Goal: Information Seeking & Learning: Find contact information

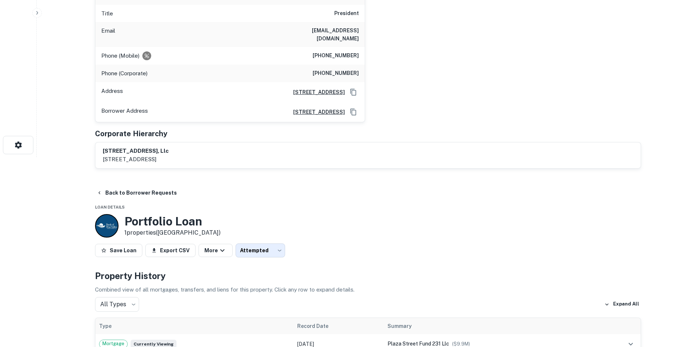
scroll to position [73, 0]
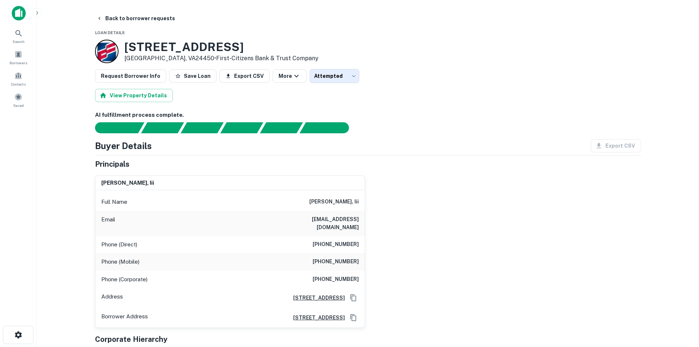
click at [377, 44] on div "62 E Midland Trl Lexington, VA24450 • First-citizens Bank & Trust Company" at bounding box center [368, 51] width 546 height 23
click at [156, 15] on button "Back to borrower requests" at bounding box center [136, 18] width 84 height 13
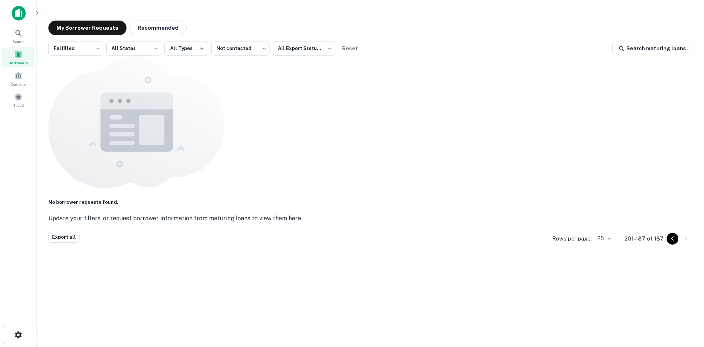
click at [173, 35] on div "My Borrower Requests Recommended Fulfilled ********* ​ All States *** ​ All Typ…" at bounding box center [371, 171] width 656 height 312
click at [175, 32] on button "Recommended" at bounding box center [157, 28] width 57 height 15
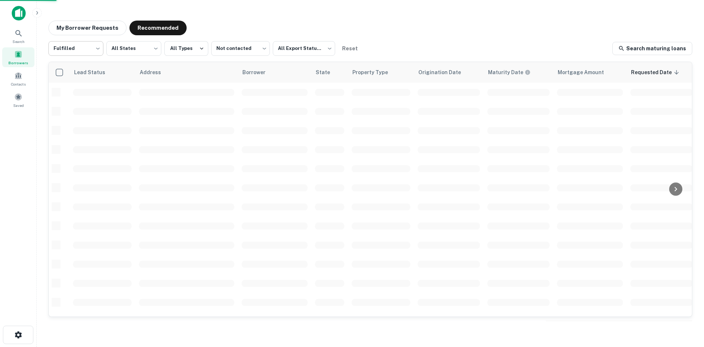
click at [84, 55] on body "Search Borrowers Contacts Saved My Borrower Requests Recommended Fulfilled ****…" at bounding box center [352, 173] width 704 height 347
click at [83, 63] on li "All Statuses" at bounding box center [75, 67] width 55 height 13
type input "***"
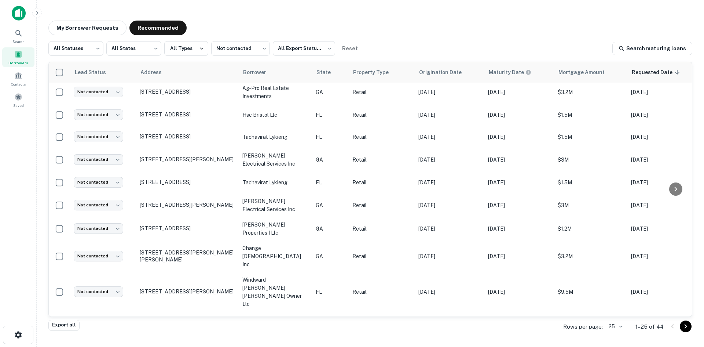
scroll to position [372, 0]
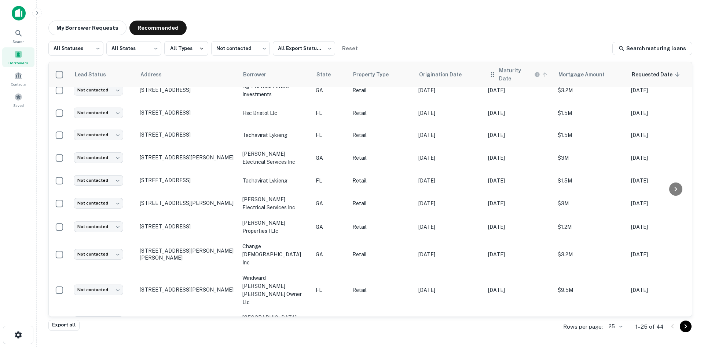
click at [524, 74] on h6 "Maturity Date" at bounding box center [516, 74] width 34 height 16
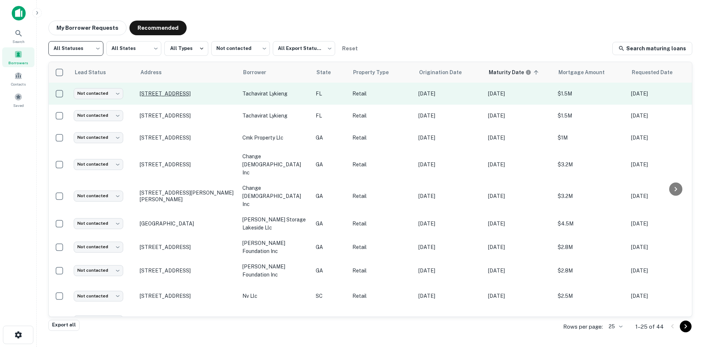
click at [212, 94] on p "1350 E Park Ave Tallahassee, FL32301" at bounding box center [187, 93] width 95 height 7
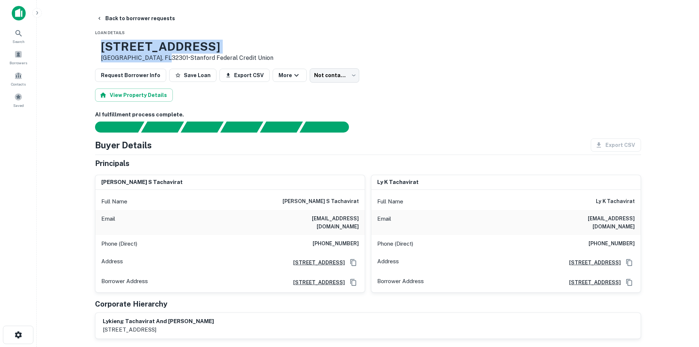
drag, startPoint x: 124, startPoint y: 43, endPoint x: 184, endPoint y: 60, distance: 62.5
click at [184, 60] on div "1350 E Park Ave Tallahassee, FL32301 • Stanford Federal Credit Union" at bounding box center [184, 51] width 178 height 23
copy div "1350 E Park Ave Tallahassee, FL32301"
click at [342, 214] on h6 "samtachavirat@yahoo.com" at bounding box center [315, 222] width 88 height 16
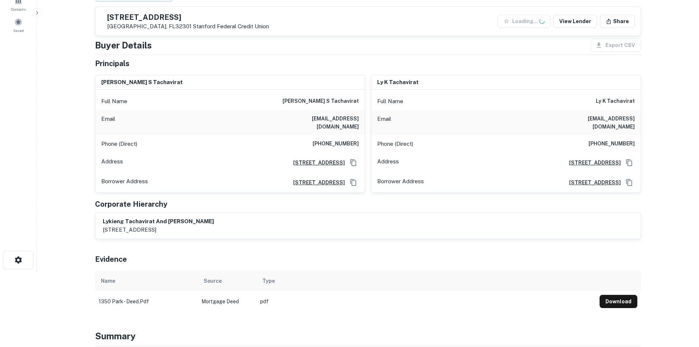
scroll to position [330, 0]
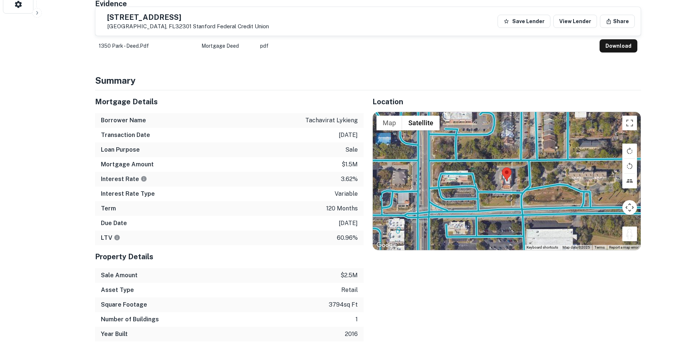
drag, startPoint x: 627, startPoint y: 230, endPoint x: 520, endPoint y: 191, distance: 113.1
click at [520, 191] on div "To activate drag with keyboard, press Alt + Enter. Once in keyboard drag state,…" at bounding box center [507, 181] width 268 height 138
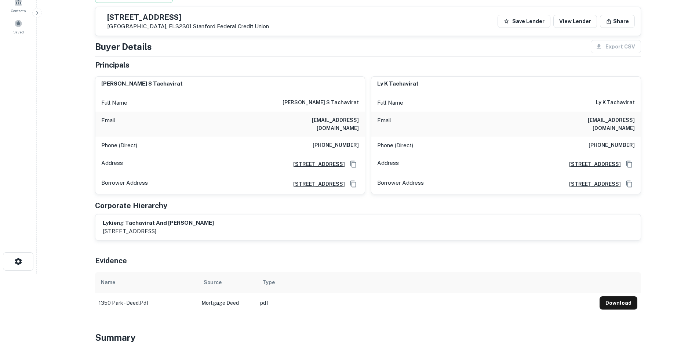
click at [340, 103] on h6 "sam s tachavirat" at bounding box center [320, 102] width 76 height 9
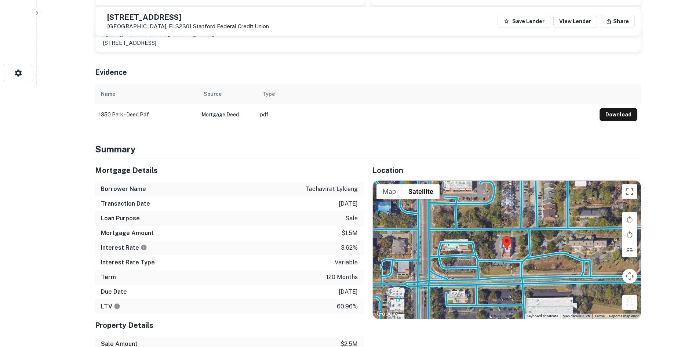
scroll to position [293, 0]
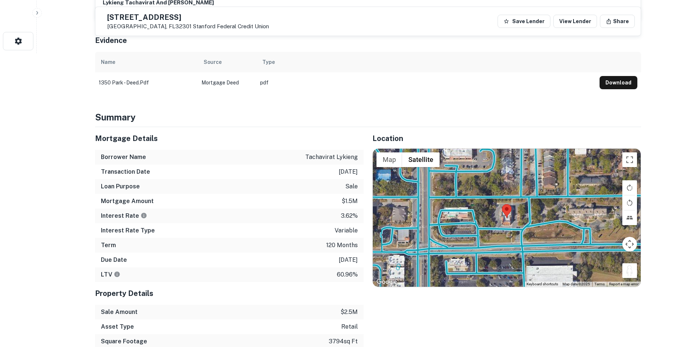
click at [335, 153] on p "tachavirat lykieng" at bounding box center [331, 157] width 52 height 9
copy p "tachavirat lykieng"
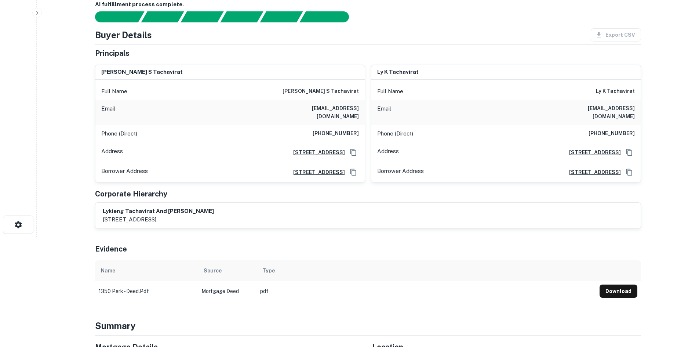
scroll to position [0, 0]
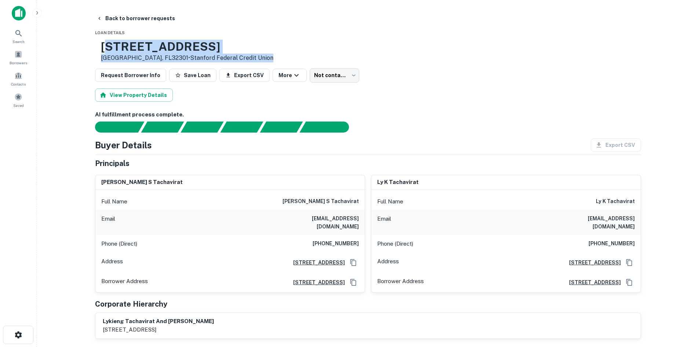
drag, startPoint x: 128, startPoint y: 45, endPoint x: 326, endPoint y: 61, distance: 199.0
click at [326, 61] on div "1350 E Park Ave Tallahassee, FL32301 • Stanford Federal Credit Union" at bounding box center [368, 51] width 546 height 23
click at [346, 59] on div "1350 E Park Ave Tallahassee, FL32301 • Stanford Federal Credit Union" at bounding box center [368, 51] width 546 height 23
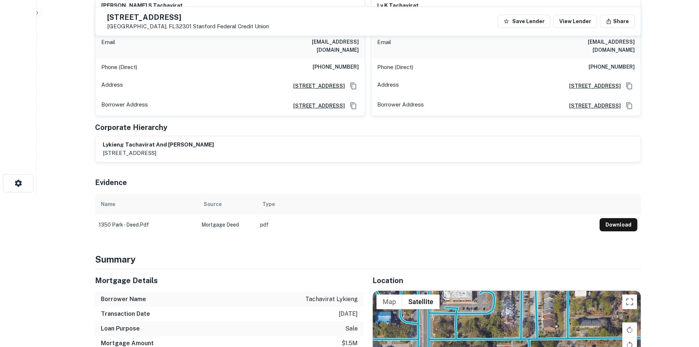
scroll to position [257, 0]
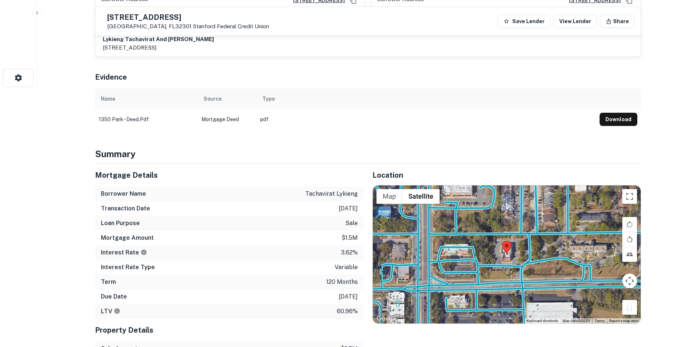
click at [530, 266] on div "To activate drag with keyboard, press Alt + Enter. Once in keyboard drag state,…" at bounding box center [507, 254] width 268 height 138
click at [628, 232] on button "Rotate map counterclockwise" at bounding box center [629, 239] width 15 height 15
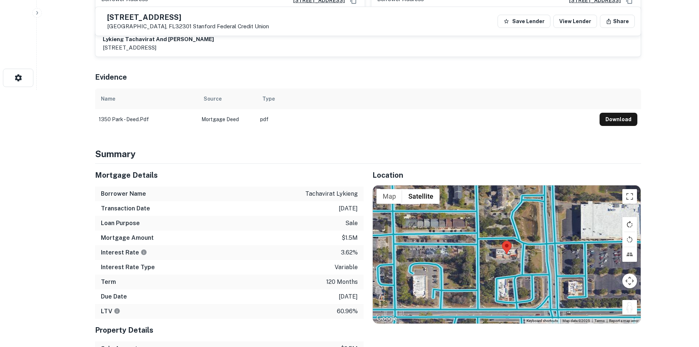
click at [627, 224] on button "Rotate map clockwise" at bounding box center [629, 224] width 15 height 15
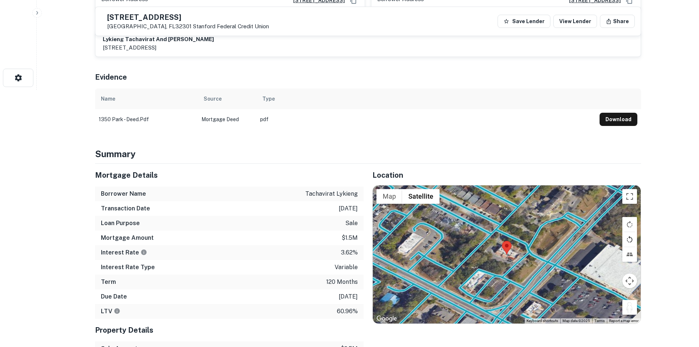
click at [627, 232] on button "Rotate map counterclockwise" at bounding box center [629, 239] width 15 height 15
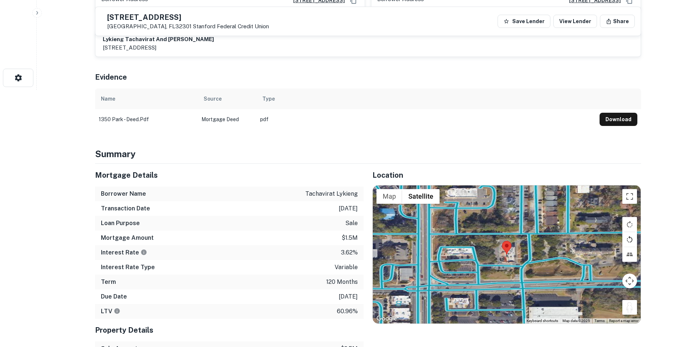
click at [627, 232] on button "Rotate map counterclockwise" at bounding box center [629, 239] width 15 height 15
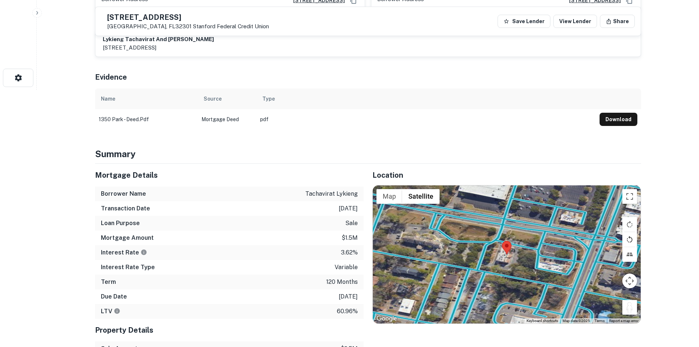
click at [627, 232] on button "Rotate map counterclockwise" at bounding box center [629, 239] width 15 height 15
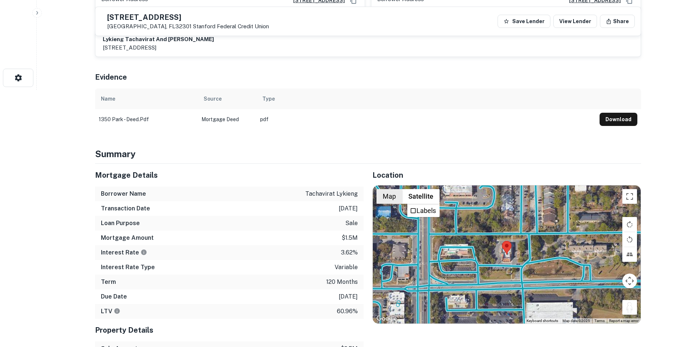
click at [395, 191] on button "Map" at bounding box center [389, 196] width 26 height 15
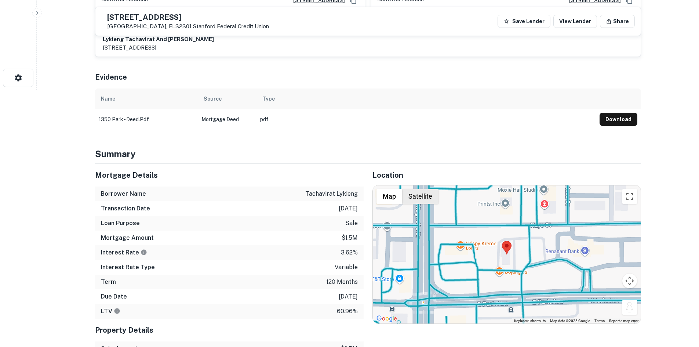
click at [407, 190] on button "Satellite" at bounding box center [420, 196] width 36 height 15
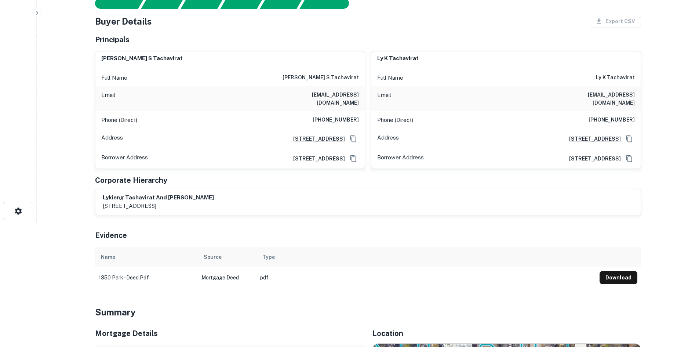
scroll to position [0, 0]
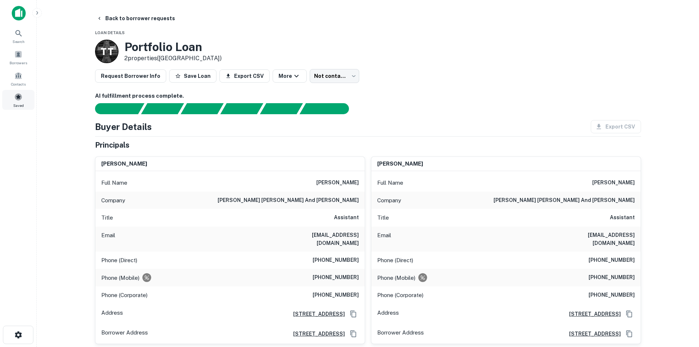
click at [13, 94] on div "Saved" at bounding box center [18, 100] width 32 height 20
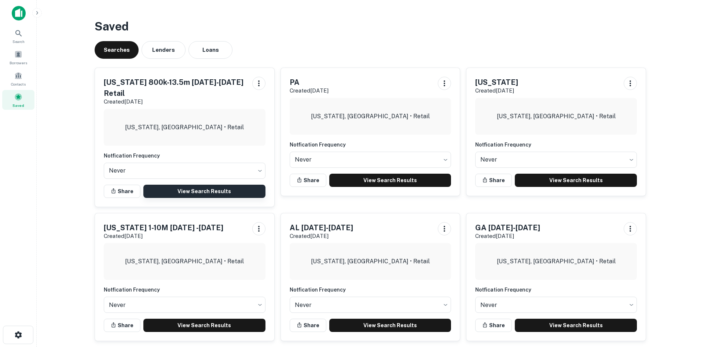
click at [159, 184] on link "View Search Results" at bounding box center [204, 190] width 122 height 13
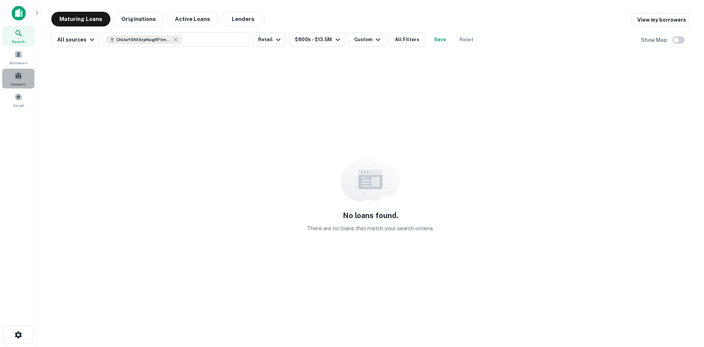
click at [15, 82] on span "Contacts" at bounding box center [18, 84] width 15 height 6
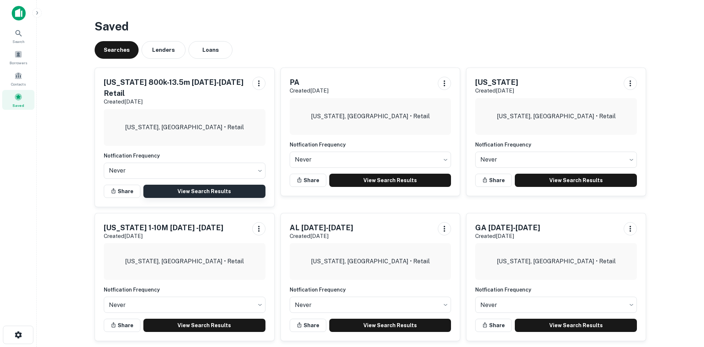
click at [204, 184] on link "View Search Results" at bounding box center [204, 190] width 122 height 13
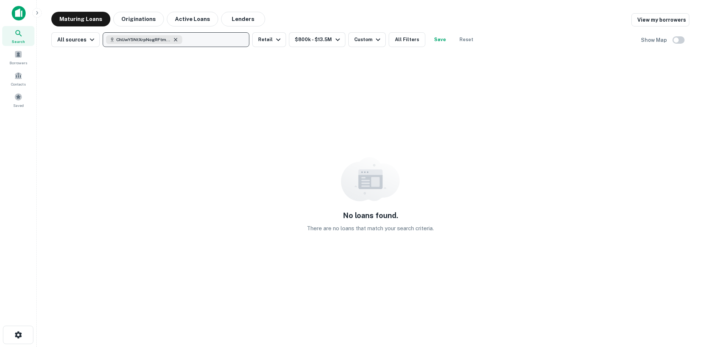
click at [176, 39] on icon "button" at bounding box center [176, 40] width 6 height 6
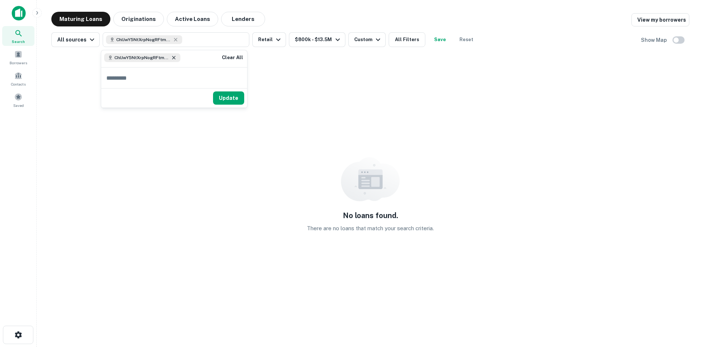
click at [173, 58] on icon at bounding box center [173, 57] width 3 height 3
click at [236, 57] on button "Clear All" at bounding box center [232, 57] width 23 height 9
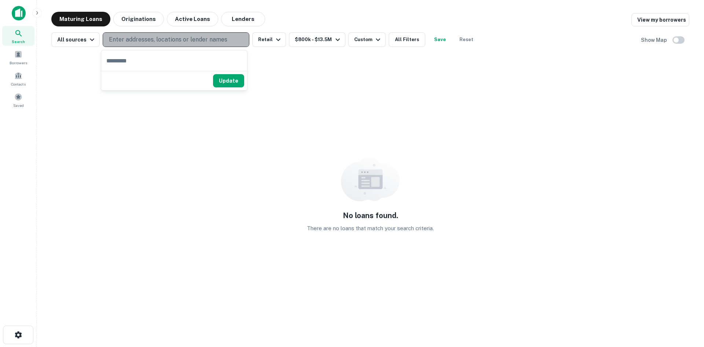
click at [166, 36] on p "Enter addresses, locations or lender names" at bounding box center [168, 39] width 118 height 9
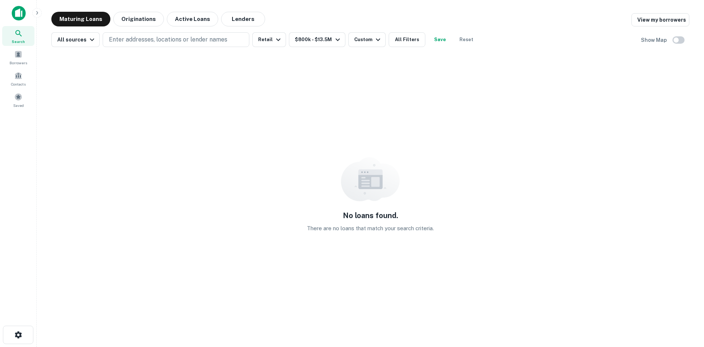
drag, startPoint x: 166, startPoint y: 36, endPoint x: 171, endPoint y: 54, distance: 18.3
click at [181, 33] on button "Enter addresses, locations or lender names" at bounding box center [176, 39] width 147 height 15
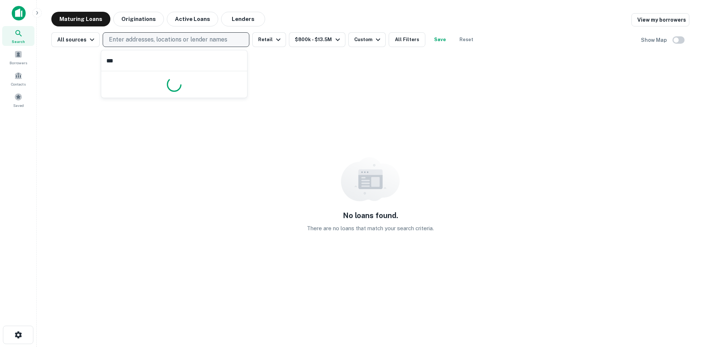
type input "****"
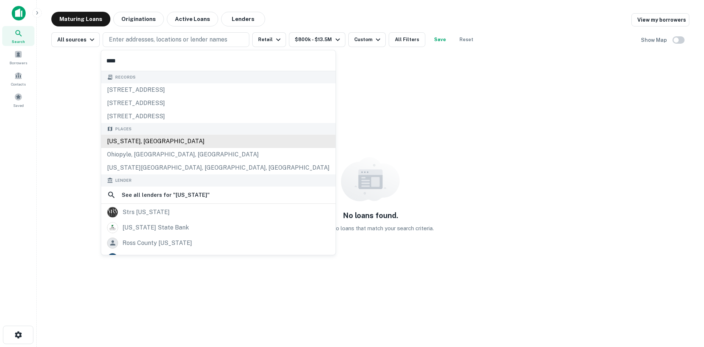
click at [167, 144] on div "Ohio, USA" at bounding box center [218, 141] width 234 height 13
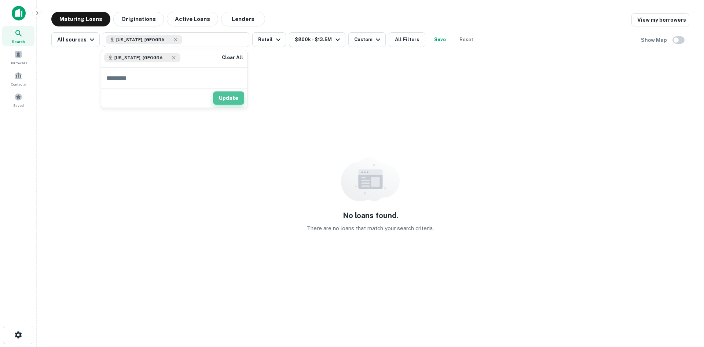
click at [230, 95] on button "Update" at bounding box center [228, 97] width 31 height 13
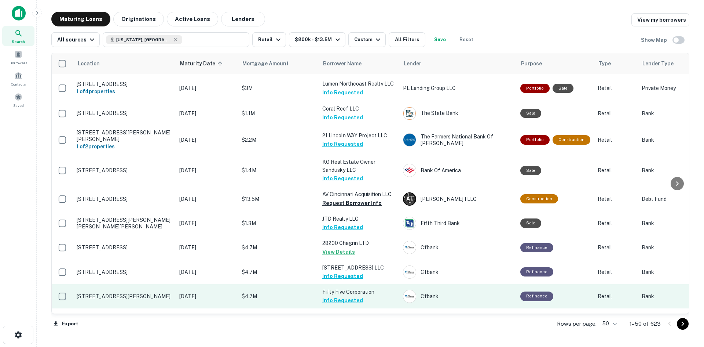
scroll to position [1081, 0]
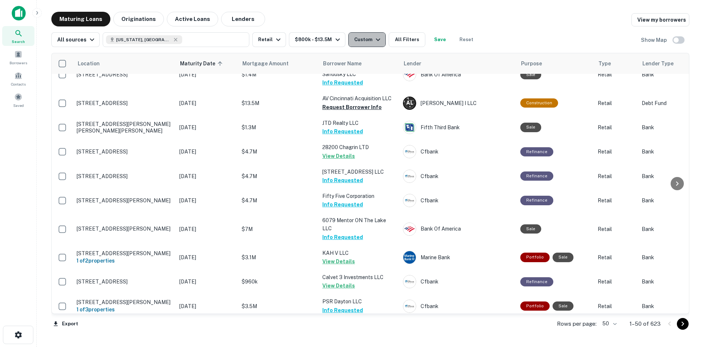
click at [374, 41] on icon "button" at bounding box center [378, 39] width 9 height 9
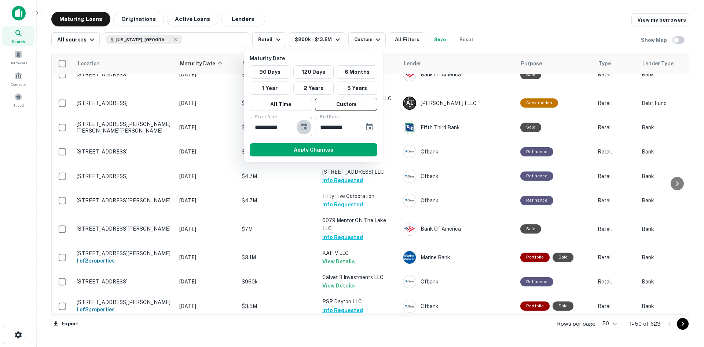
click at [301, 125] on icon "Choose date, selected date is Dec 31, 2025" at bounding box center [304, 127] width 9 height 9
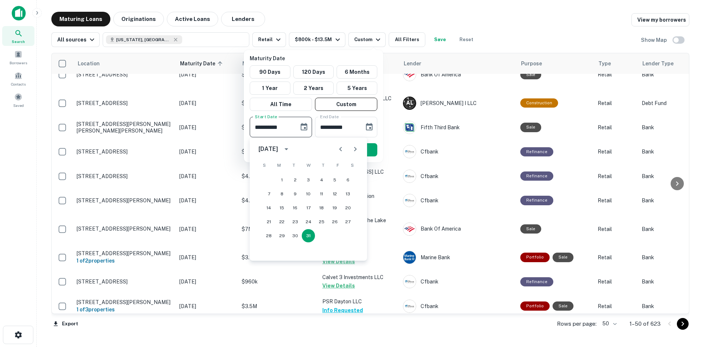
click at [354, 150] on icon "Next month" at bounding box center [355, 149] width 9 height 9
click at [293, 207] on button "17" at bounding box center [295, 207] width 13 height 13
type input "**********"
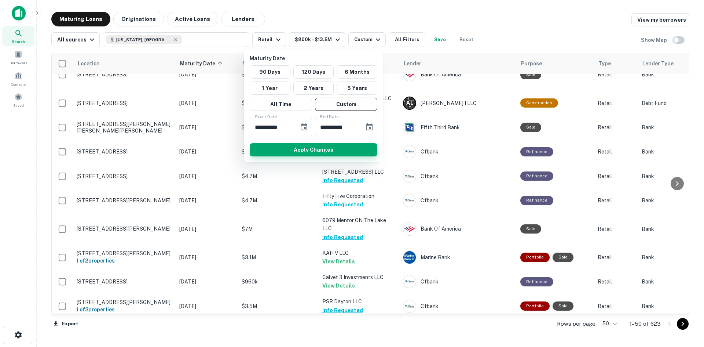
click at [337, 152] on button "Apply Changes" at bounding box center [314, 149] width 128 height 13
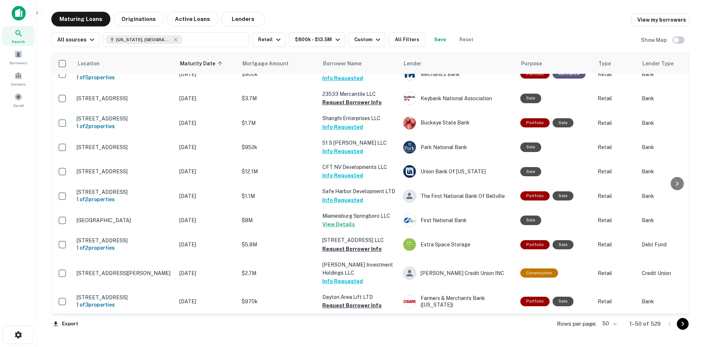
scroll to position [657, 0]
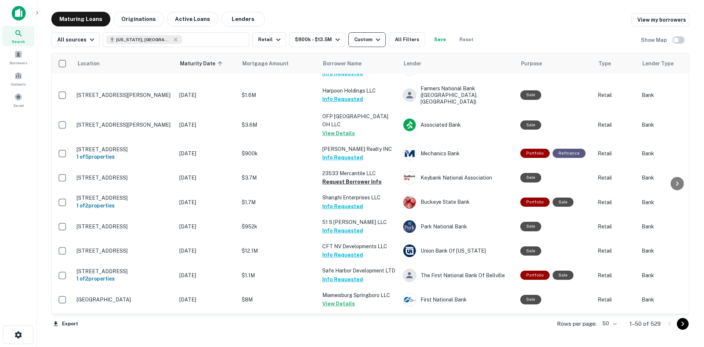
click at [358, 42] on div "Custom" at bounding box center [368, 39] width 28 height 9
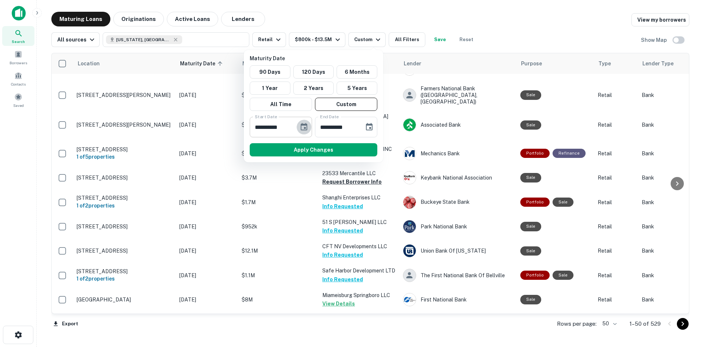
click at [308, 129] on icon "Choose date, selected date is Feb 17, 2026" at bounding box center [304, 127] width 9 height 9
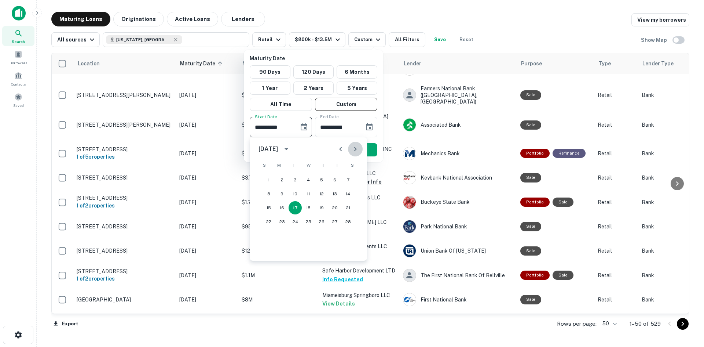
click at [351, 152] on button "Next month" at bounding box center [355, 149] width 15 height 15
click at [286, 180] on button "2" at bounding box center [281, 179] width 13 height 13
type input "**********"
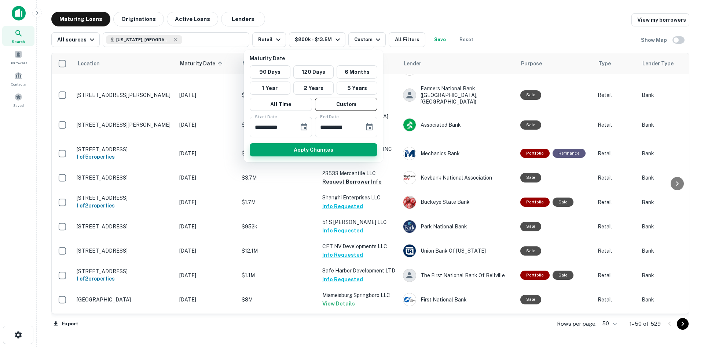
click at [334, 148] on button "Apply Changes" at bounding box center [314, 149] width 128 height 13
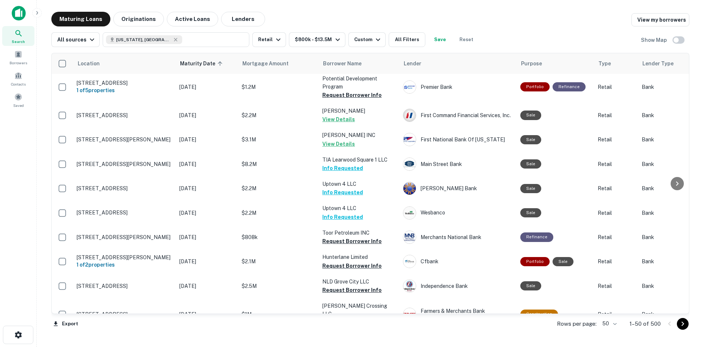
scroll to position [1029, 0]
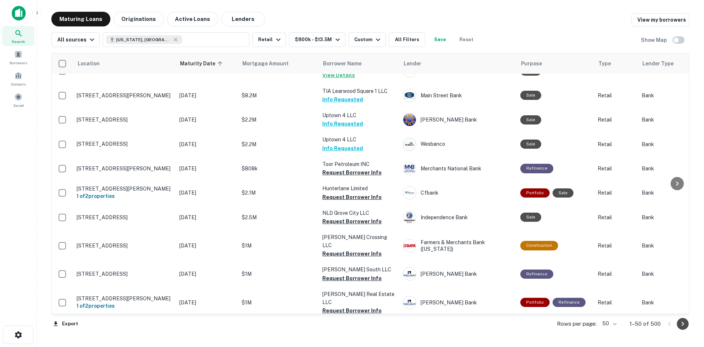
click at [678, 326] on button "Go to next page" at bounding box center [683, 324] width 12 height 12
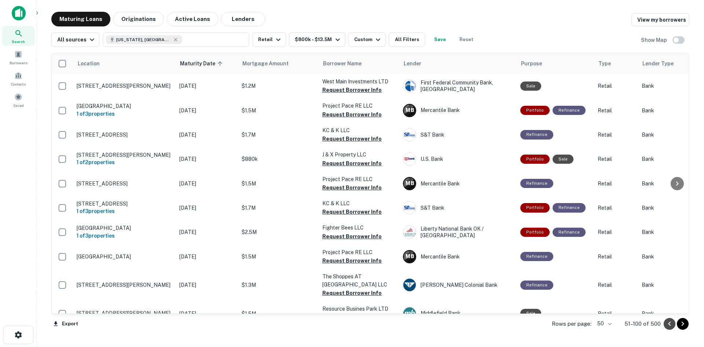
click at [665, 321] on button "Go to previous page" at bounding box center [670, 324] width 12 height 12
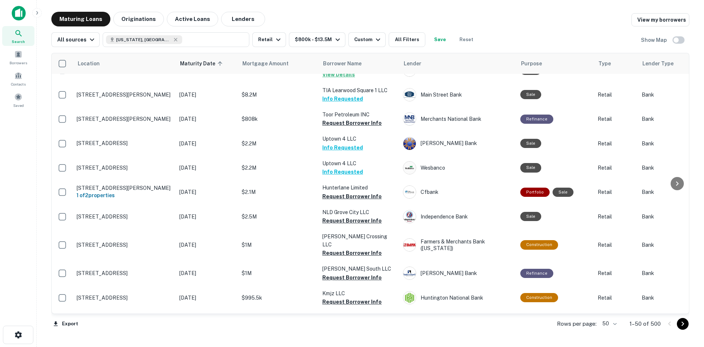
scroll to position [1033, 0]
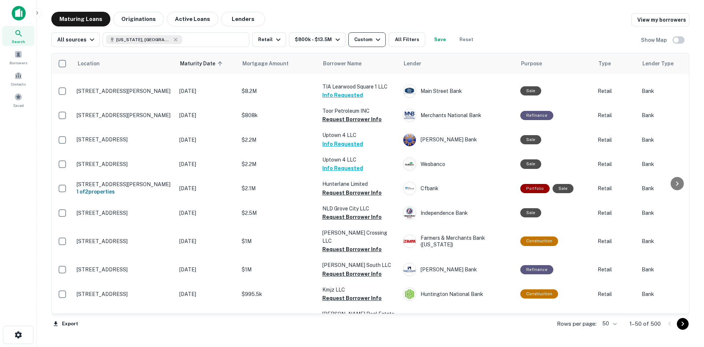
click at [348, 40] on button "Custom" at bounding box center [366, 39] width 37 height 15
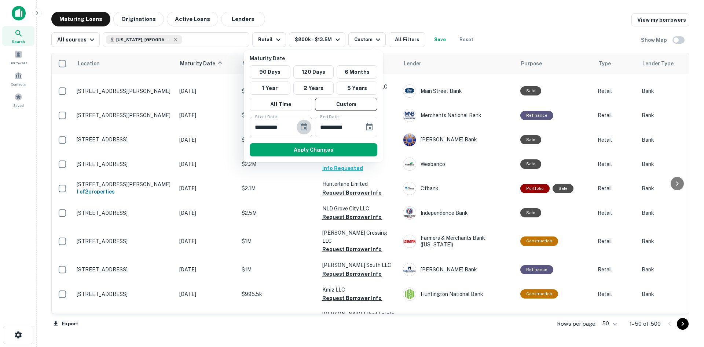
click at [307, 127] on icon "Choose date, selected date is Mar 2, 2026" at bounding box center [304, 126] width 7 height 7
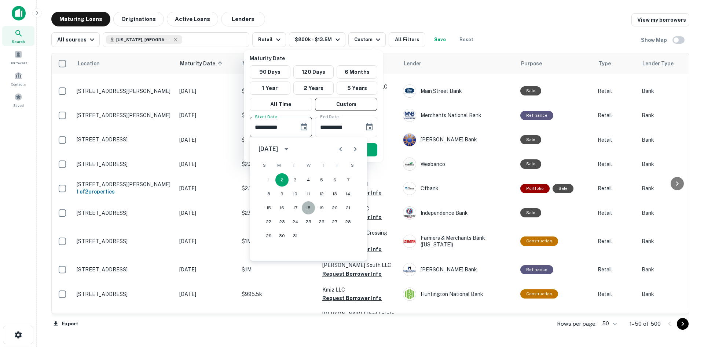
click at [306, 207] on button "18" at bounding box center [308, 207] width 13 height 13
type input "**********"
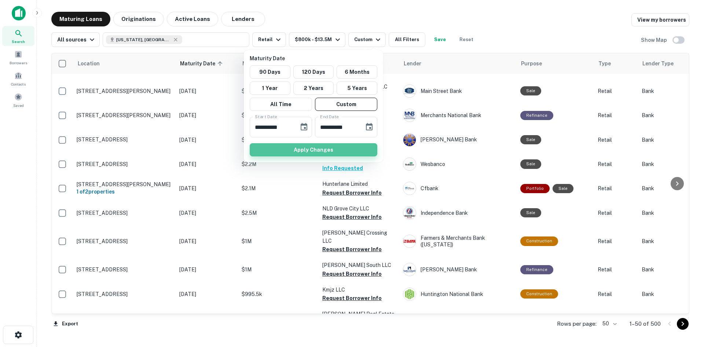
click at [325, 147] on button "Apply Changes" at bounding box center [314, 149] width 128 height 13
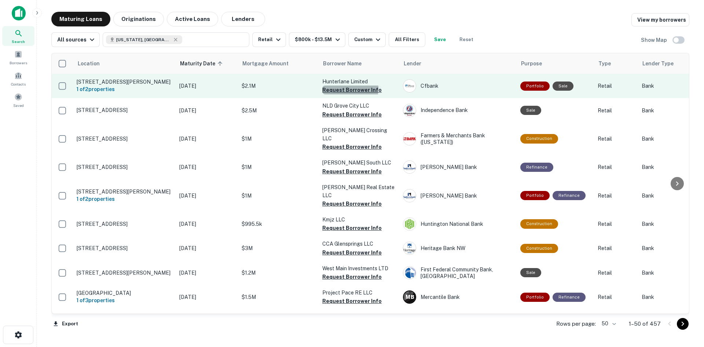
click at [343, 88] on button "Request Borrower Info" at bounding box center [351, 89] width 59 height 9
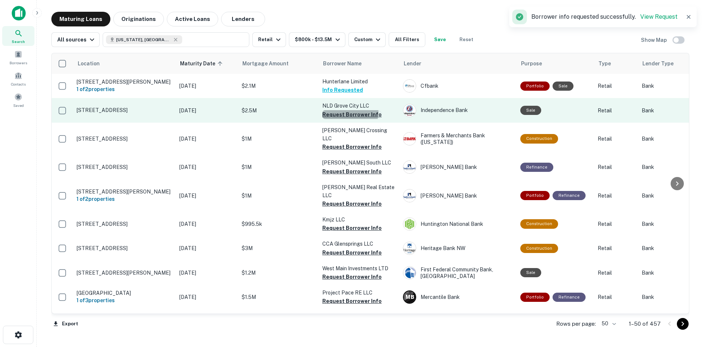
click at [345, 112] on button "Request Borrower Info" at bounding box center [351, 114] width 59 height 9
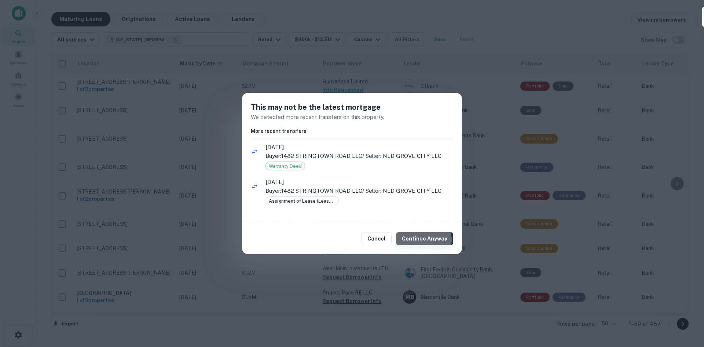
click at [425, 239] on button "Continue Anyway" at bounding box center [424, 238] width 57 height 13
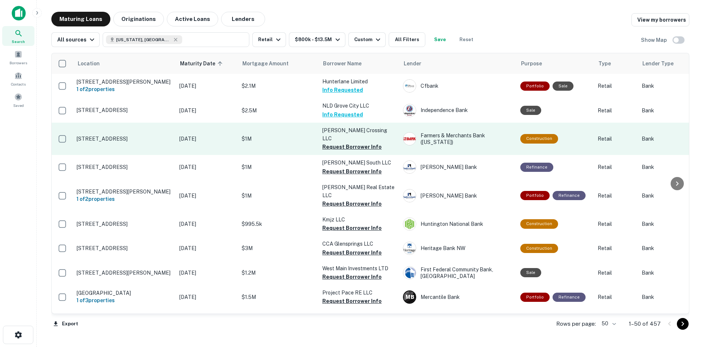
drag, startPoint x: 215, startPoint y: 128, endPoint x: 197, endPoint y: 134, distance: 19.4
click at [359, 142] on button "Request Borrower Info" at bounding box center [351, 146] width 59 height 9
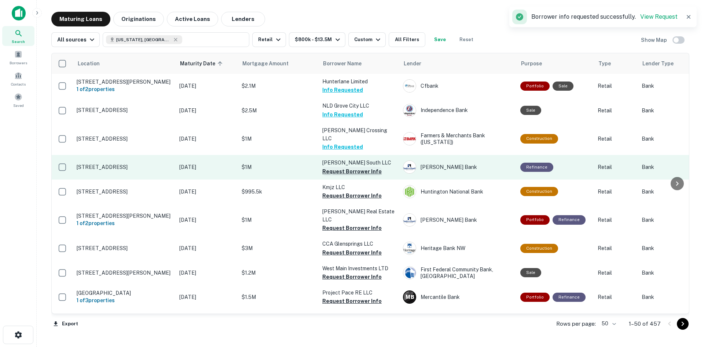
click at [342, 167] on button "Request Borrower Info" at bounding box center [351, 171] width 59 height 9
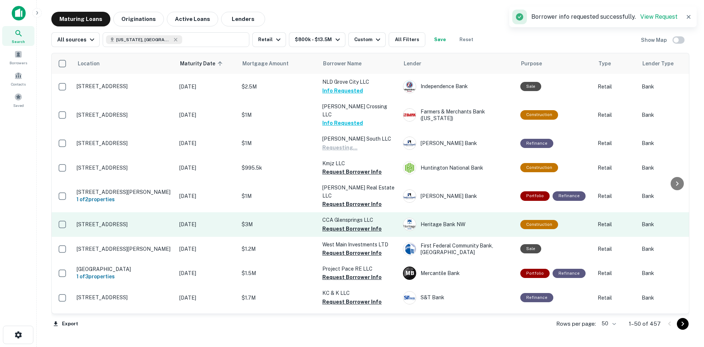
scroll to position [37, 0]
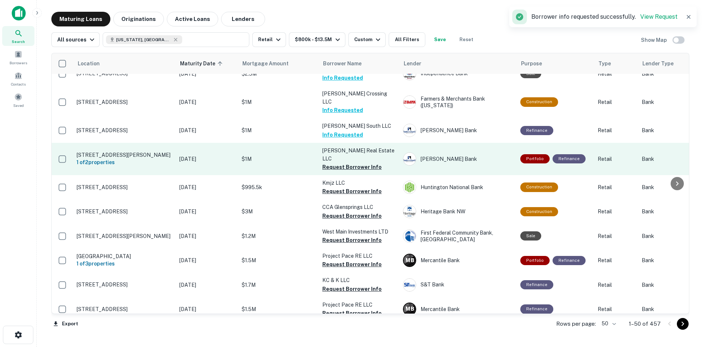
drag, startPoint x: 227, startPoint y: 157, endPoint x: 204, endPoint y: 143, distance: 27.2
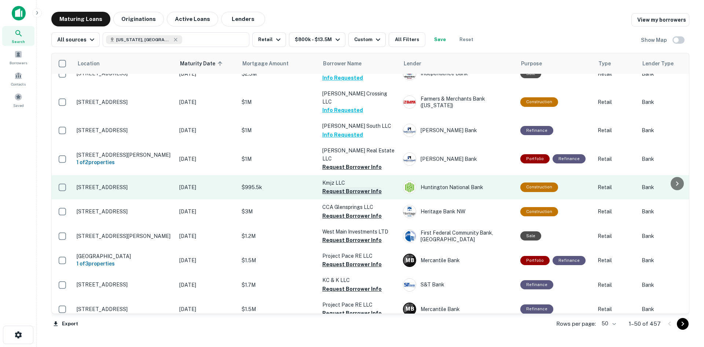
click at [328, 187] on button "Request Borrower Info" at bounding box center [351, 191] width 59 height 9
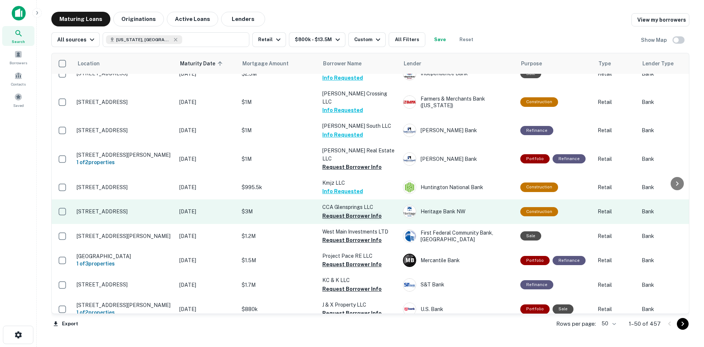
click at [341, 211] on button "Request Borrower Info" at bounding box center [351, 215] width 59 height 9
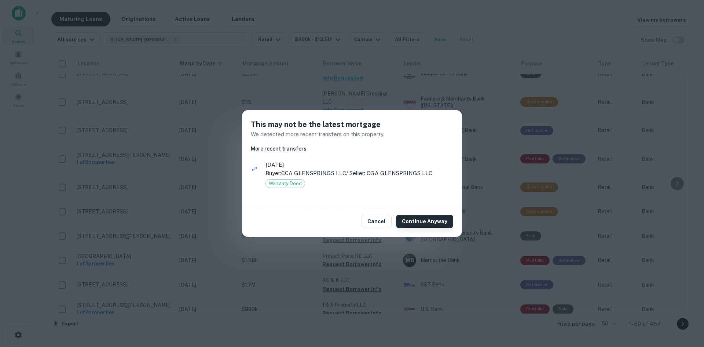
click at [413, 224] on button "Continue Anyway" at bounding box center [424, 221] width 57 height 13
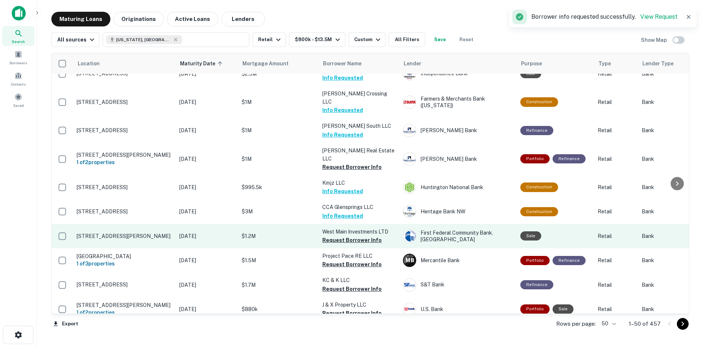
scroll to position [73, 0]
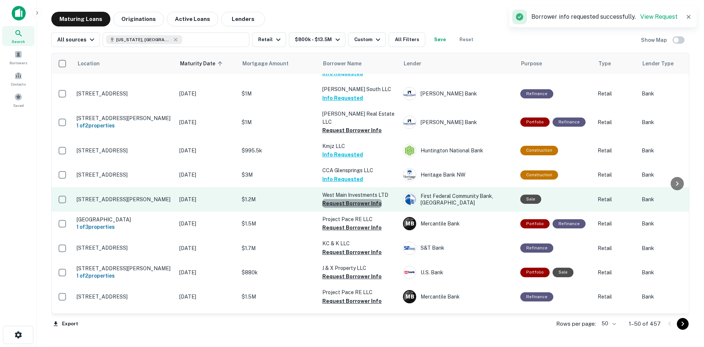
click at [361, 199] on button "Request Borrower Info" at bounding box center [351, 203] width 59 height 9
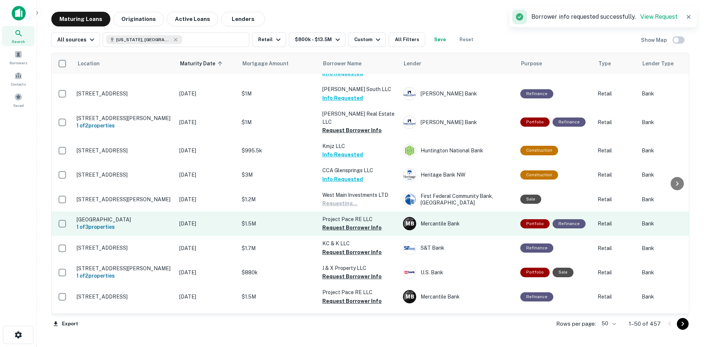
drag, startPoint x: 267, startPoint y: 201, endPoint x: 272, endPoint y: 200, distance: 4.9
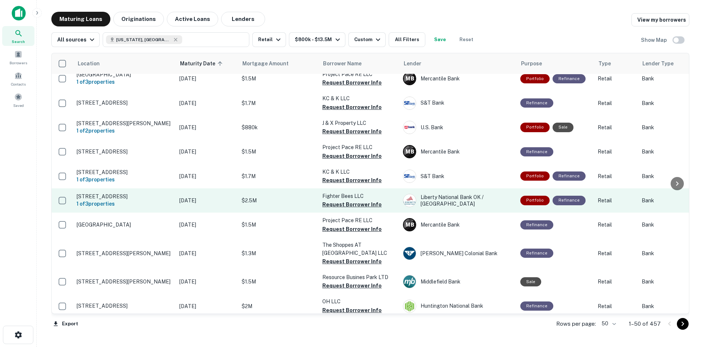
scroll to position [220, 0]
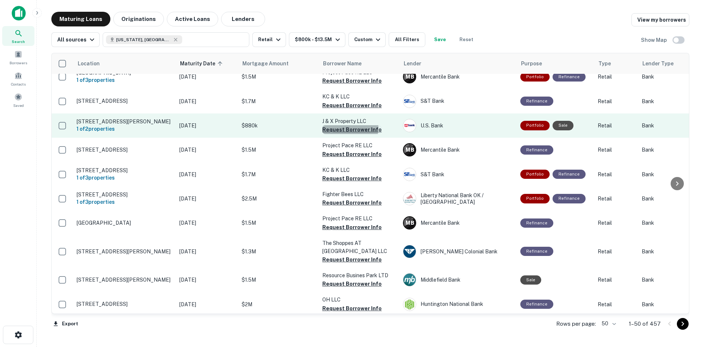
click at [350, 125] on button "Request Borrower Info" at bounding box center [351, 129] width 59 height 9
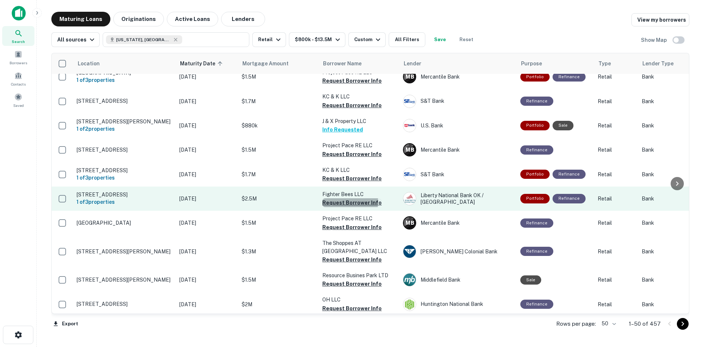
click at [326, 198] on button "Request Borrower Info" at bounding box center [351, 202] width 59 height 9
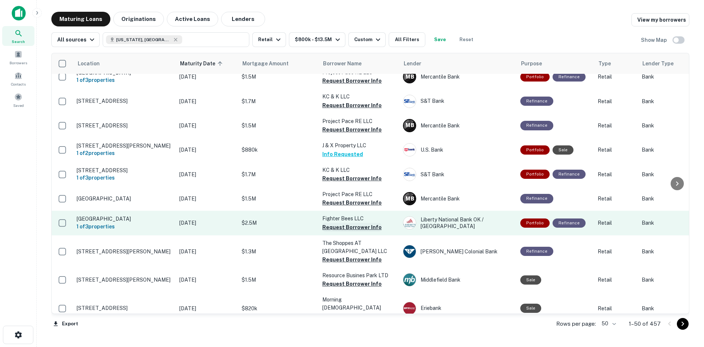
click at [358, 223] on button "Request Borrower Info" at bounding box center [351, 227] width 59 height 9
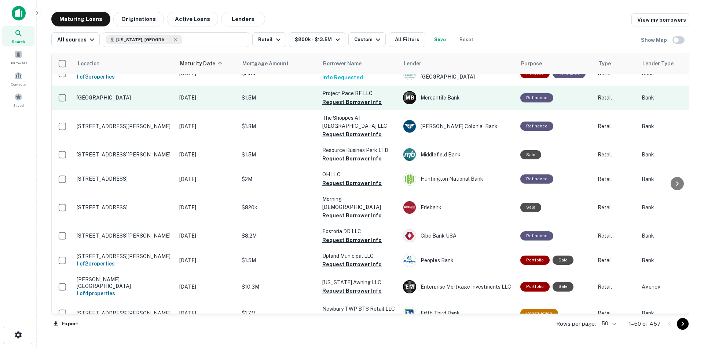
scroll to position [330, 0]
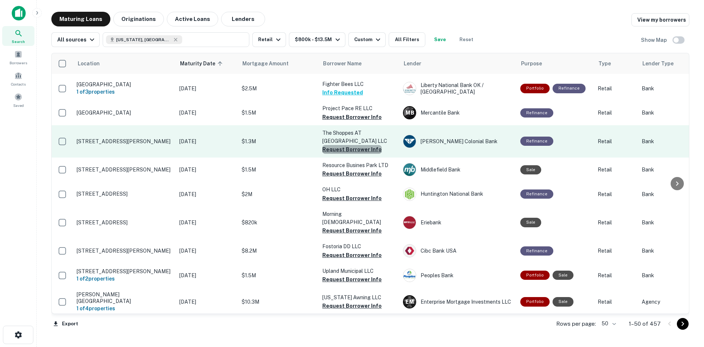
click at [354, 145] on button "Request Borrower Info" at bounding box center [351, 149] width 59 height 9
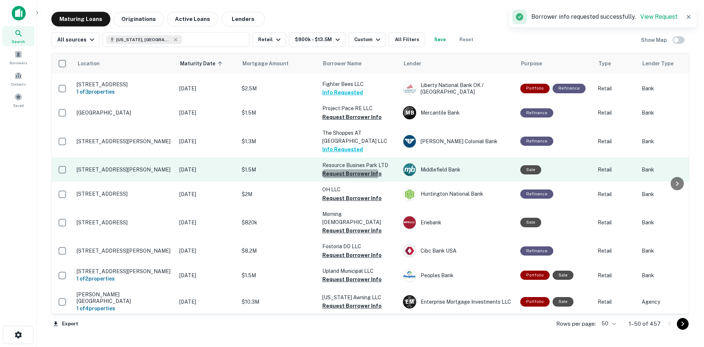
click at [340, 169] on button "Request Borrower Info" at bounding box center [351, 173] width 59 height 9
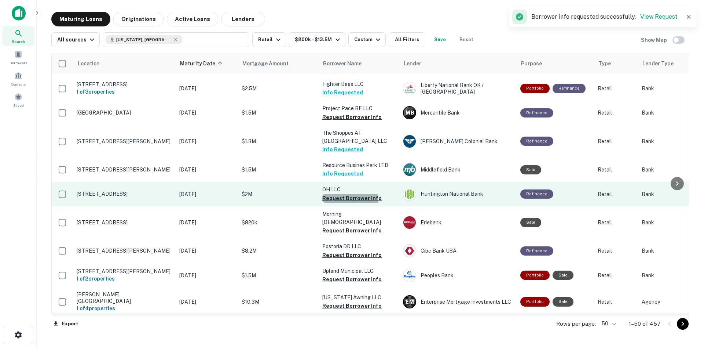
click at [335, 194] on button "Request Borrower Info" at bounding box center [351, 198] width 59 height 9
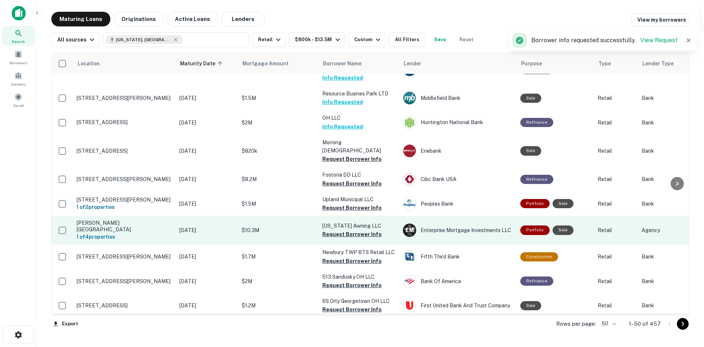
scroll to position [403, 0]
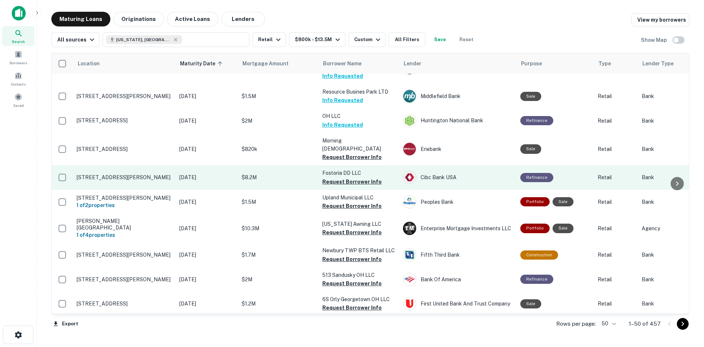
click at [337, 177] on button "Request Borrower Info" at bounding box center [351, 181] width 59 height 9
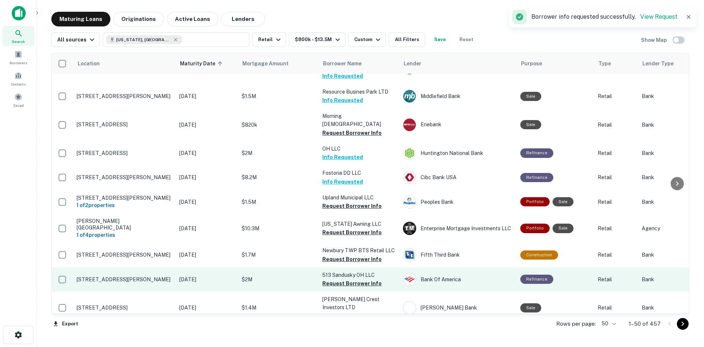
scroll to position [477, 0]
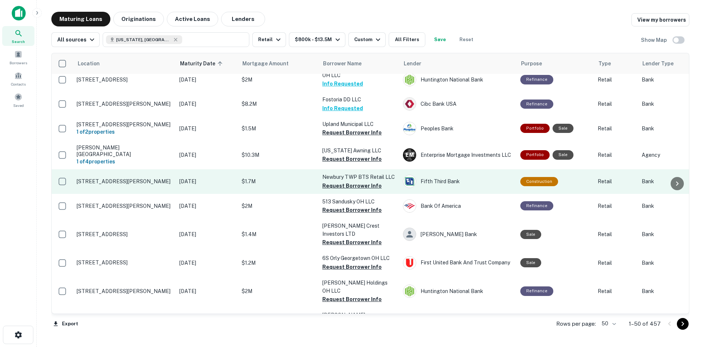
drag, startPoint x: 205, startPoint y: 175, endPoint x: 204, endPoint y: 153, distance: 21.3
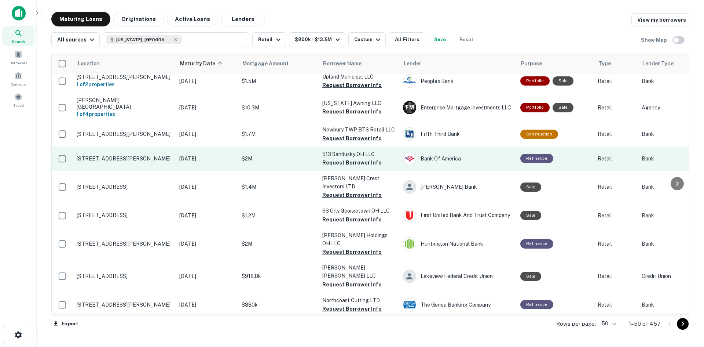
scroll to position [550, 0]
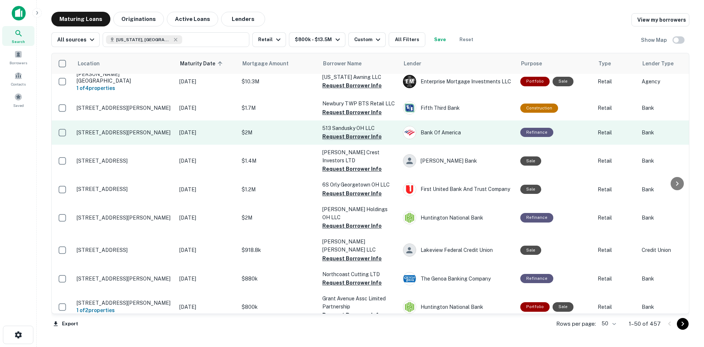
click at [347, 132] on button "Request Borrower Info" at bounding box center [351, 136] width 59 height 9
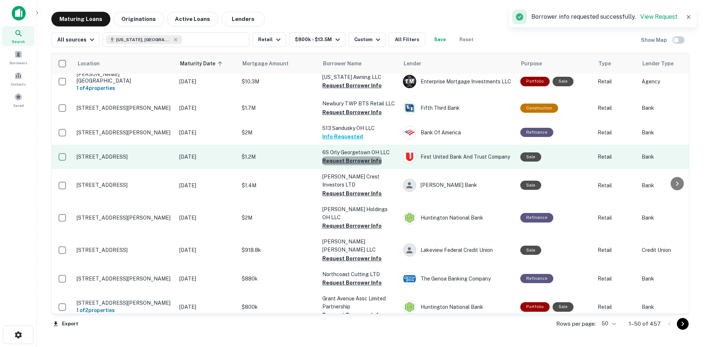
click at [362, 156] on button "Request Borrower Info" at bounding box center [351, 160] width 59 height 9
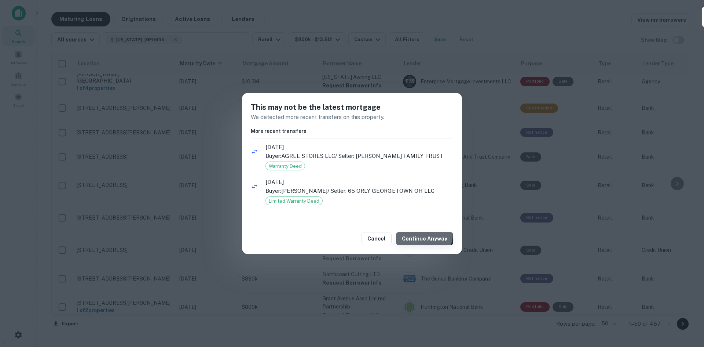
click at [421, 233] on button "Continue Anyway" at bounding box center [424, 238] width 57 height 13
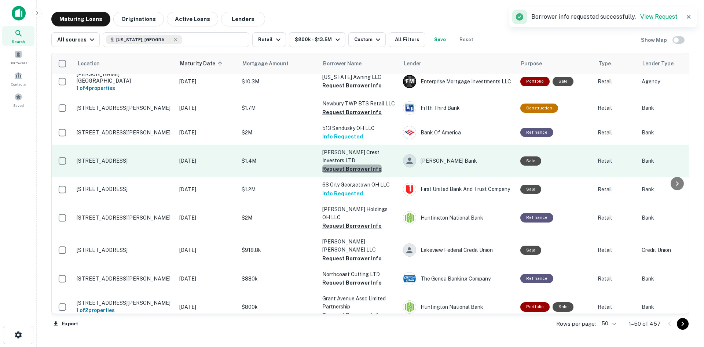
click at [353, 164] on button "Request Borrower Info" at bounding box center [351, 168] width 59 height 9
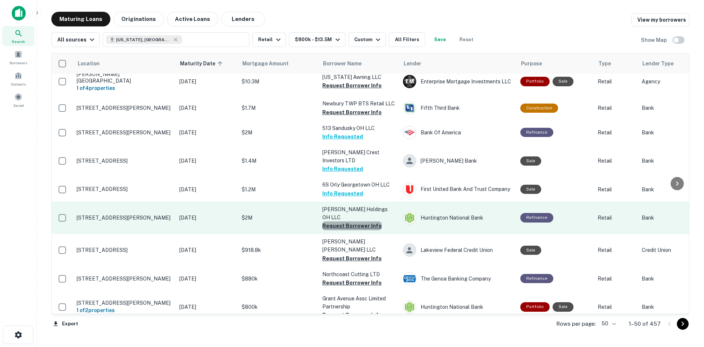
click at [352, 221] on button "Request Borrower Info" at bounding box center [351, 225] width 59 height 9
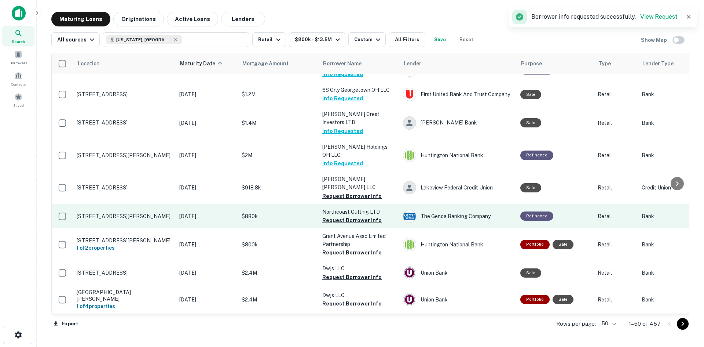
scroll to position [624, 0]
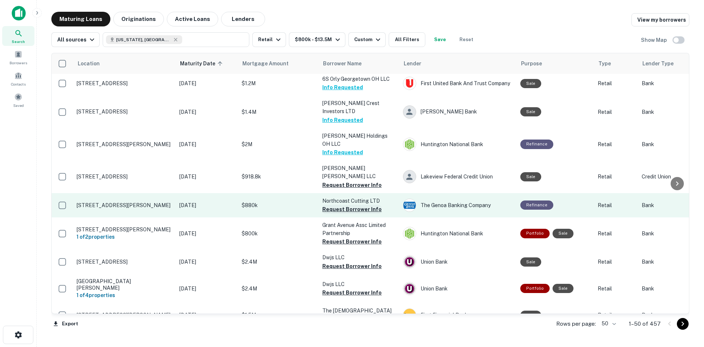
click at [363, 205] on button "Request Borrower Info" at bounding box center [351, 209] width 59 height 9
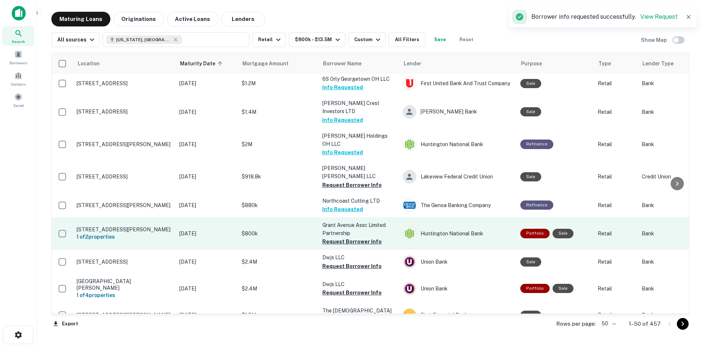
drag, startPoint x: 357, startPoint y: 202, endPoint x: 301, endPoint y: 196, distance: 55.7
click at [357, 237] on button "Request Borrower Info" at bounding box center [351, 241] width 59 height 9
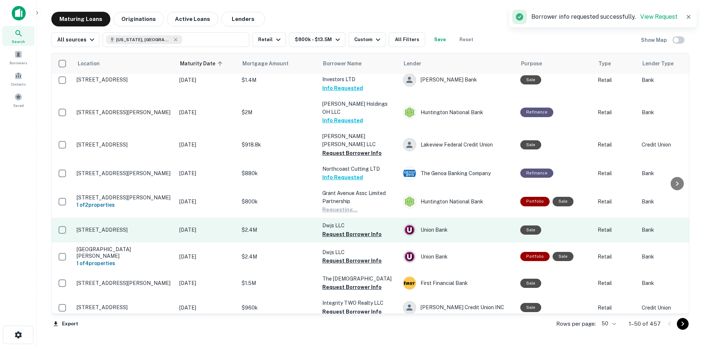
scroll to position [697, 0]
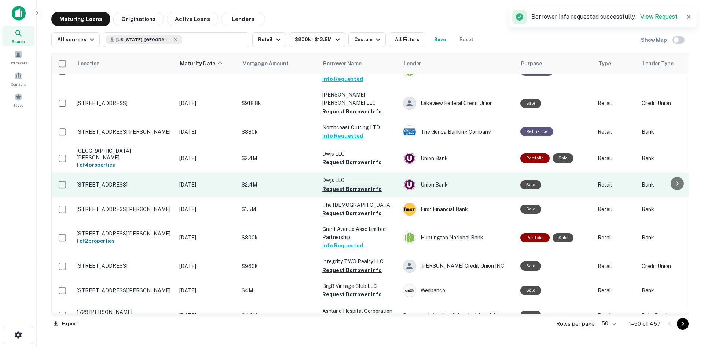
click at [330, 184] on button "Request Borrower Info" at bounding box center [351, 188] width 59 height 9
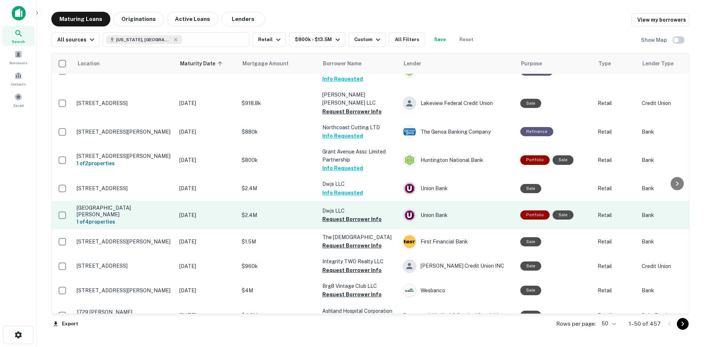
click at [343, 201] on td "Dwjs LLC Request Borrower Info" at bounding box center [359, 215] width 81 height 29
click at [333, 215] on button "Request Borrower Info" at bounding box center [351, 219] width 59 height 9
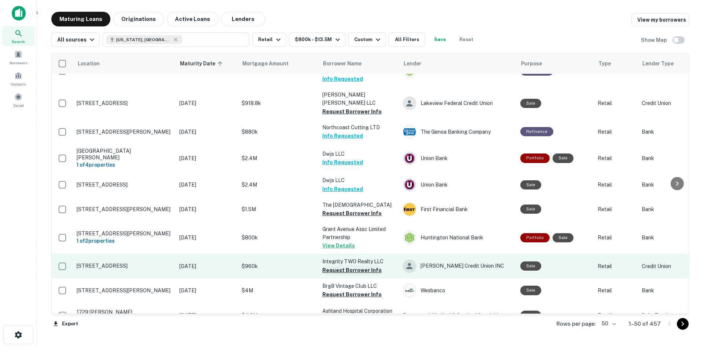
click at [347, 266] on button "Request Borrower Info" at bounding box center [351, 270] width 59 height 9
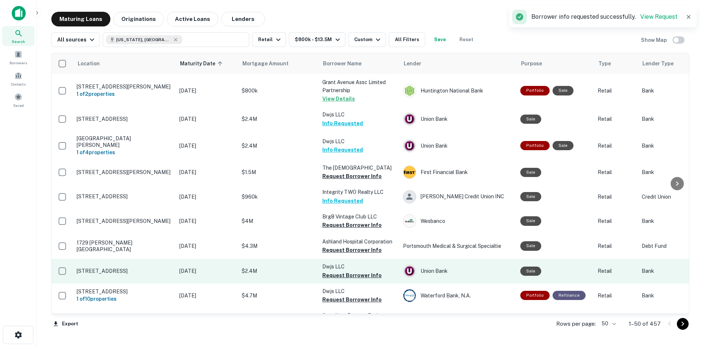
scroll to position [778, 0]
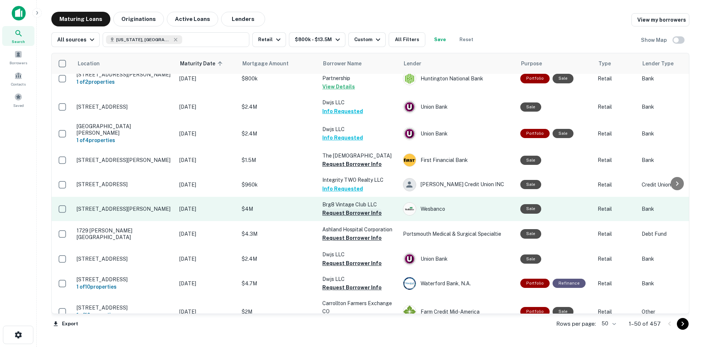
click at [332, 208] on button "Request Borrower Info" at bounding box center [351, 212] width 59 height 9
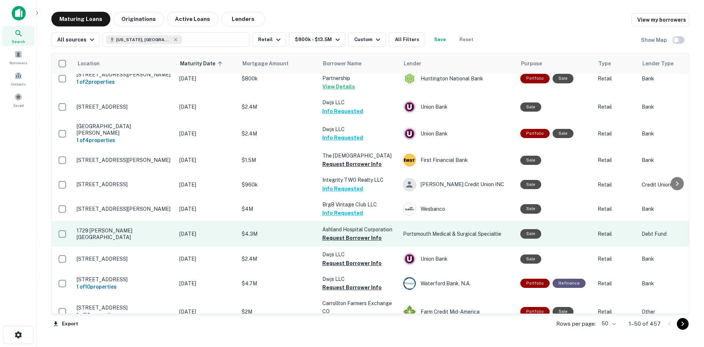
drag, startPoint x: 257, startPoint y: 195, endPoint x: 258, endPoint y: 190, distance: 4.8
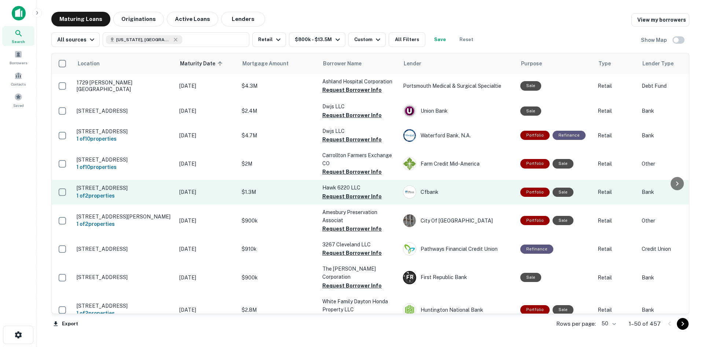
scroll to position [962, 0]
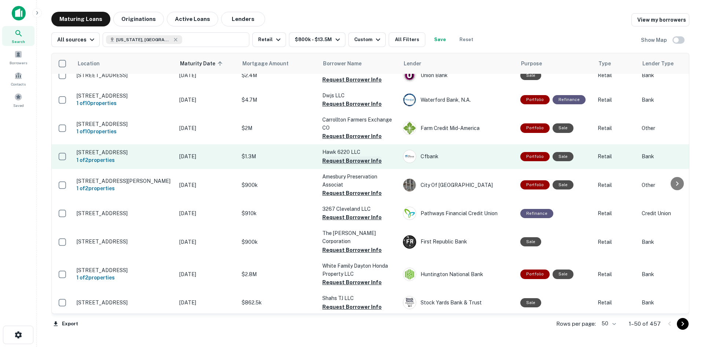
click at [322, 156] on button "Request Borrower Info" at bounding box center [351, 160] width 59 height 9
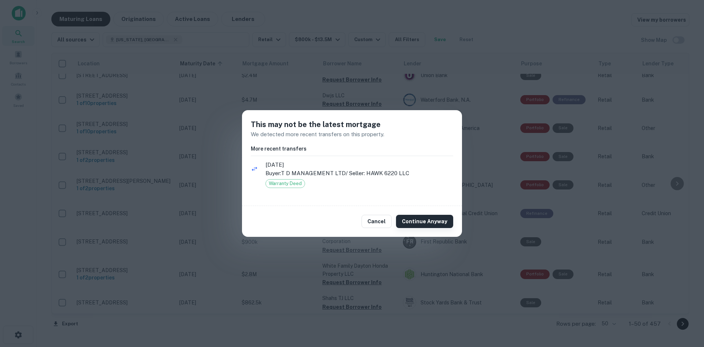
click at [450, 219] on button "Continue Anyway" at bounding box center [424, 221] width 57 height 13
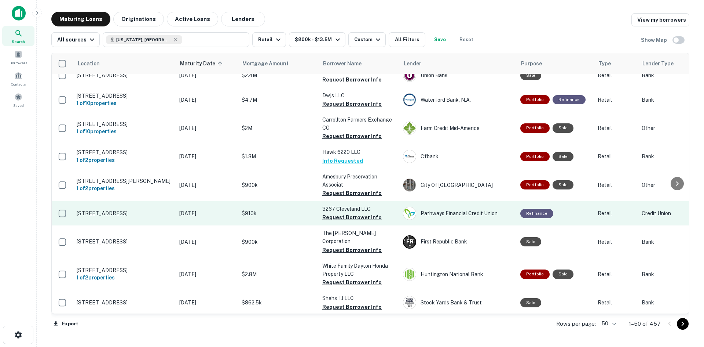
click at [338, 213] on button "Request Borrower Info" at bounding box center [351, 217] width 59 height 9
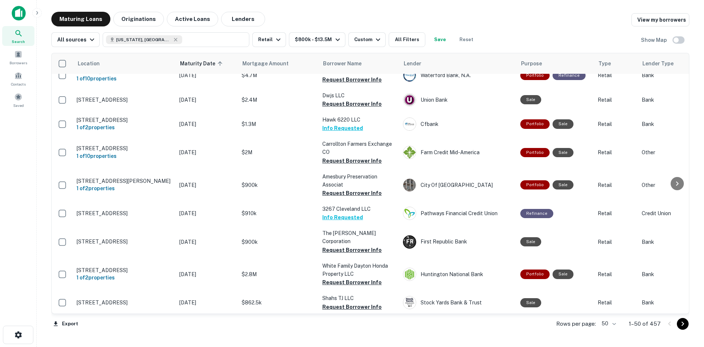
drag, startPoint x: 273, startPoint y: 197, endPoint x: 22, endPoint y: 189, distance: 251.0
click at [23, 181] on div "Search Borrowers Contacts Saved" at bounding box center [18, 162] width 36 height 324
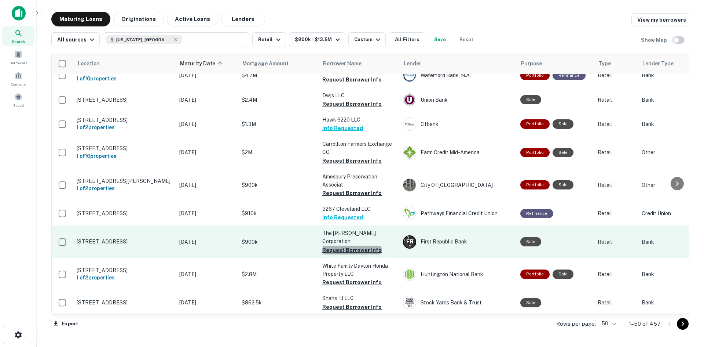
click at [369, 245] on button "Request Borrower Info" at bounding box center [351, 249] width 59 height 9
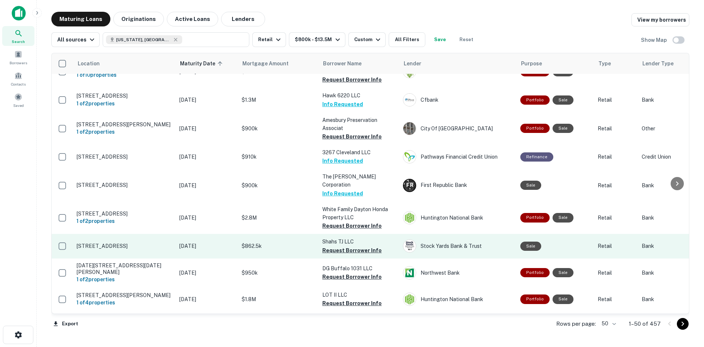
scroll to position [1035, 0]
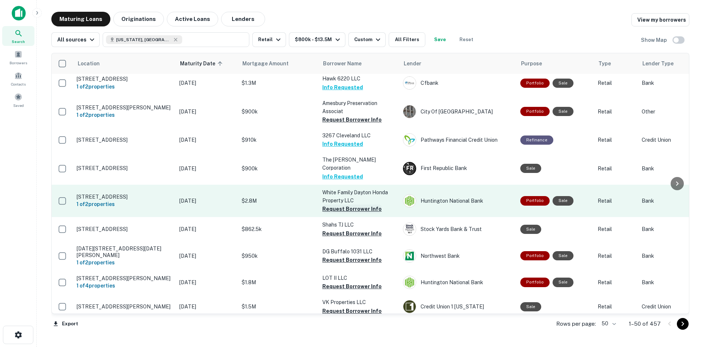
click at [347, 204] on button "Request Borrower Info" at bounding box center [351, 208] width 59 height 9
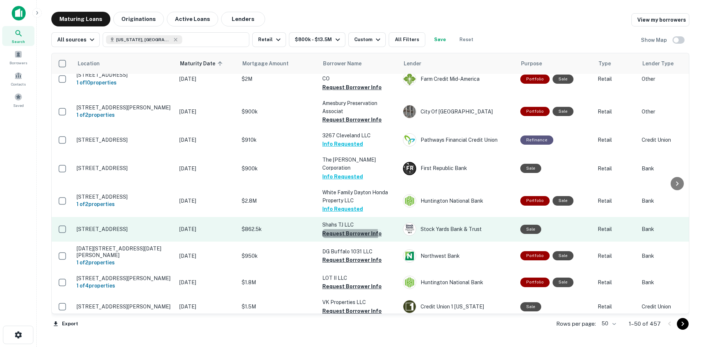
click at [329, 229] on button "Request Borrower Info" at bounding box center [351, 233] width 59 height 9
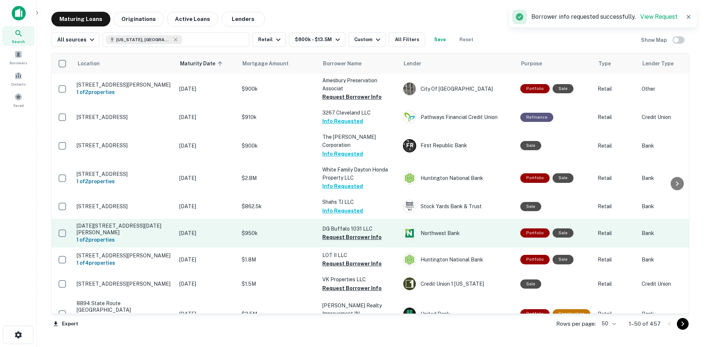
click at [327, 233] on button "Request Borrower Info" at bounding box center [351, 237] width 59 height 9
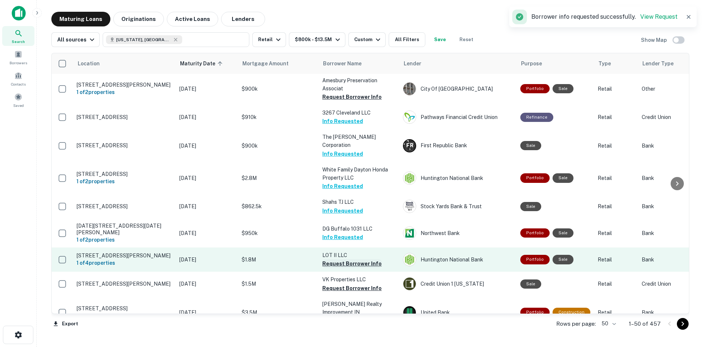
click at [340, 259] on button "Request Borrower Info" at bounding box center [351, 263] width 59 height 9
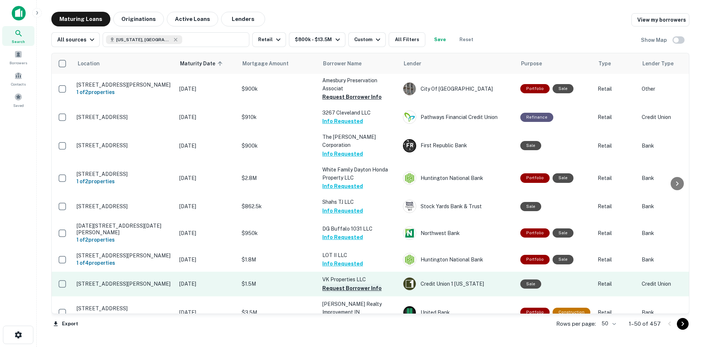
click at [340, 284] on button "Request Borrower Info" at bounding box center [351, 288] width 59 height 9
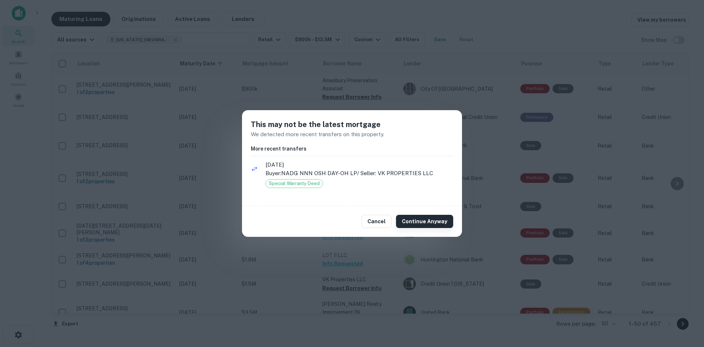
click at [414, 219] on button "Continue Anyway" at bounding box center [424, 221] width 57 height 13
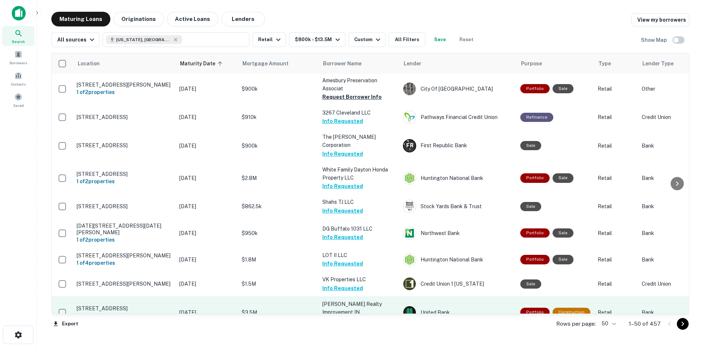
click at [345, 316] on button "Request Borrower Info" at bounding box center [351, 320] width 59 height 9
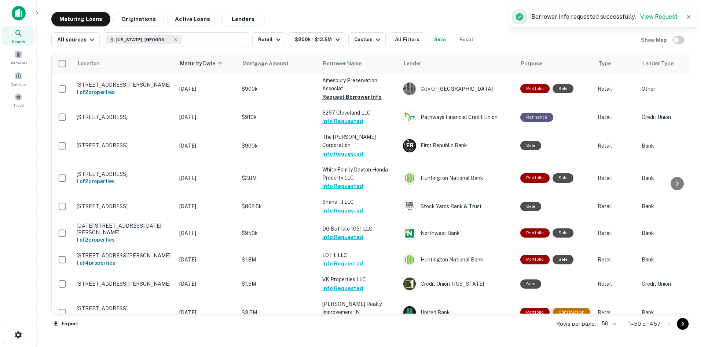
click at [357, 340] on button "Request Borrower Info" at bounding box center [351, 344] width 59 height 9
click at [681, 328] on icon "Go to next page" at bounding box center [683, 323] width 9 height 9
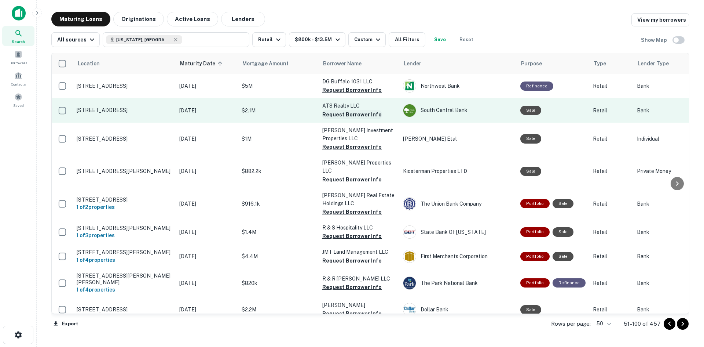
drag, startPoint x: 361, startPoint y: 91, endPoint x: 340, endPoint y: 114, distance: 32.2
click at [361, 91] on button "Request Borrower Info" at bounding box center [351, 89] width 59 height 9
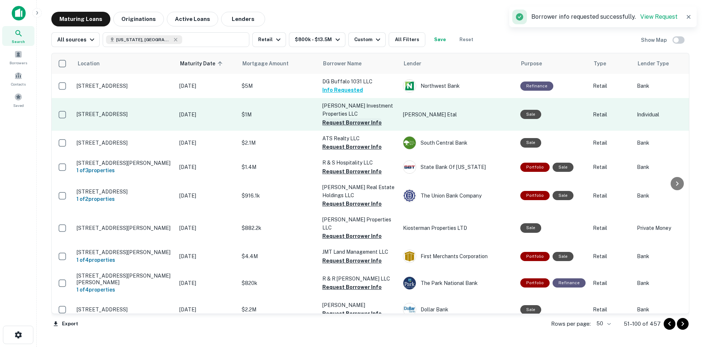
click at [336, 121] on button "Request Borrower Info" at bounding box center [351, 122] width 59 height 9
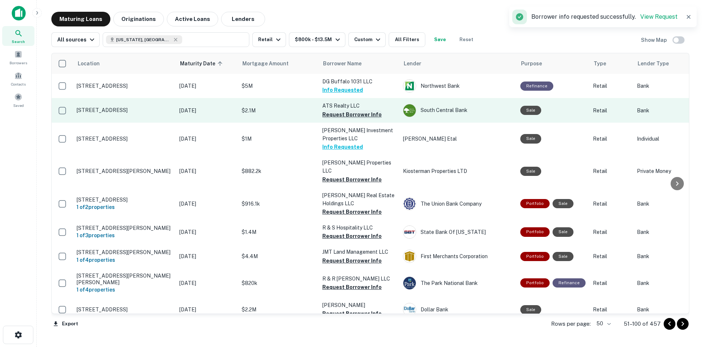
click at [348, 116] on button "Request Borrower Info" at bounding box center [351, 114] width 59 height 9
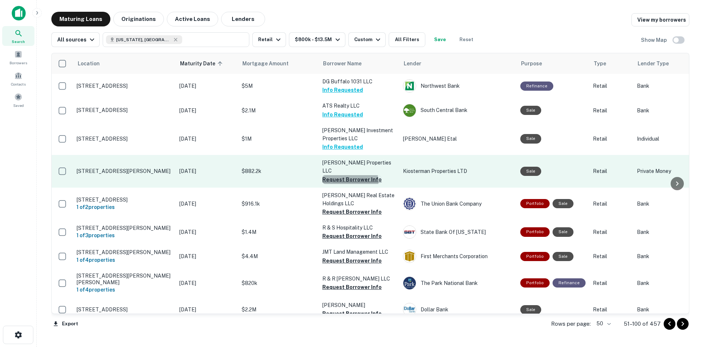
click at [347, 175] on button "Request Borrower Info" at bounding box center [351, 179] width 59 height 9
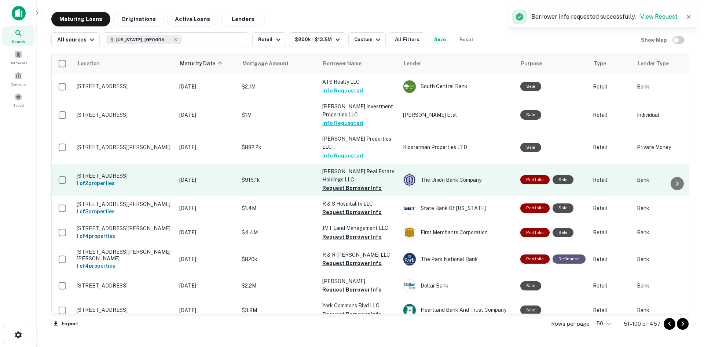
scroll to position [37, 0]
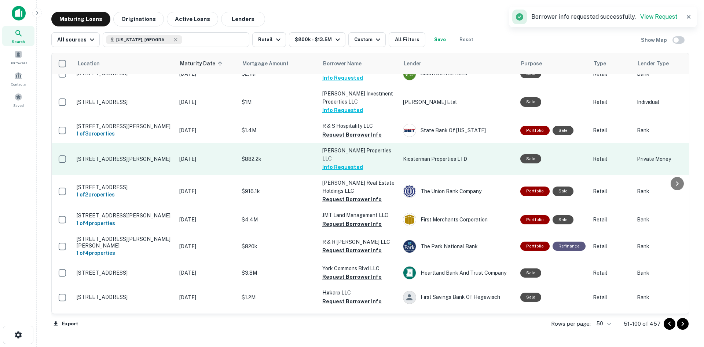
drag, startPoint x: 279, startPoint y: 170, endPoint x: 278, endPoint y: 161, distance: 8.6
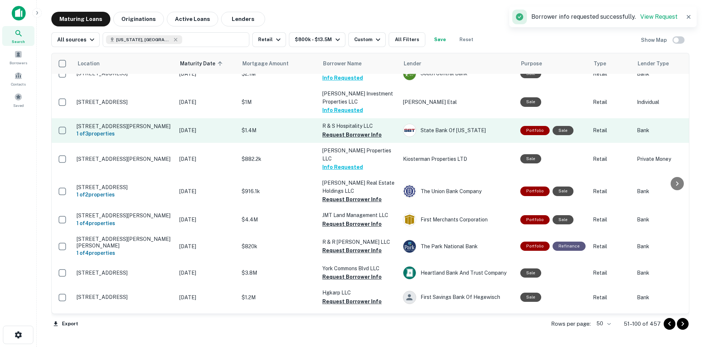
drag, startPoint x: 278, startPoint y: 161, endPoint x: 277, endPoint y: 132, distance: 29.0
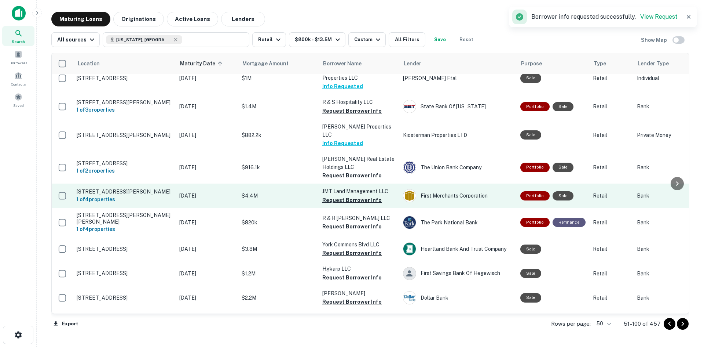
scroll to position [73, 0]
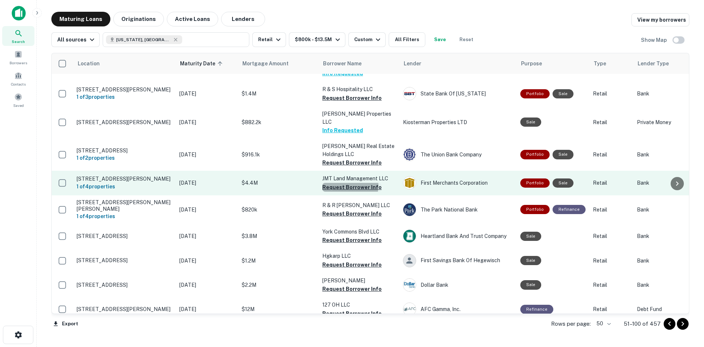
click at [343, 183] on button "Request Borrower Info" at bounding box center [351, 187] width 59 height 9
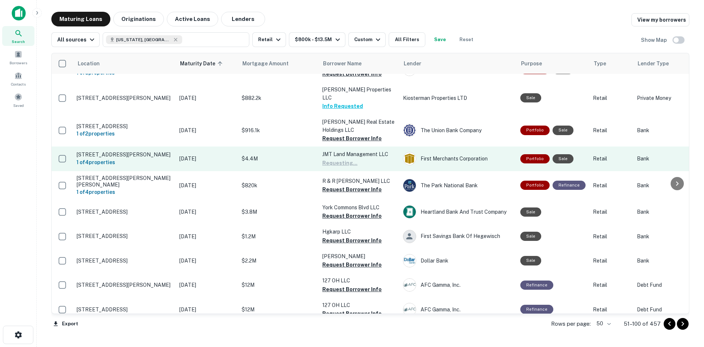
scroll to position [110, 0]
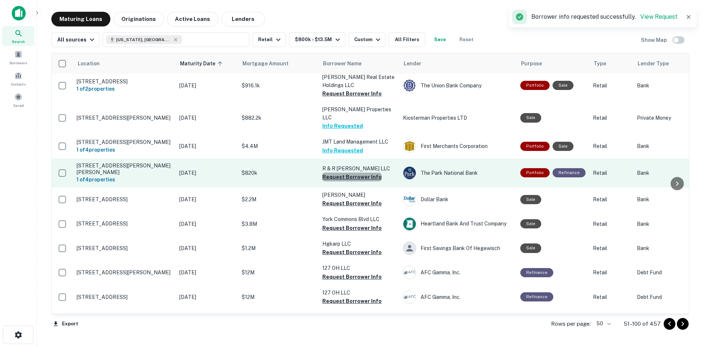
click at [352, 172] on button "Request Borrower Info" at bounding box center [351, 176] width 59 height 9
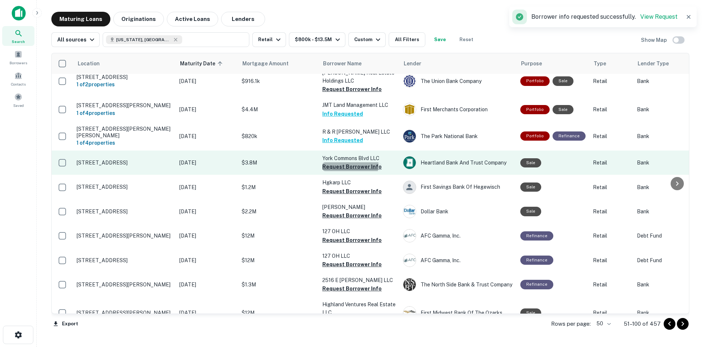
click at [333, 162] on button "Request Borrower Info" at bounding box center [351, 166] width 59 height 9
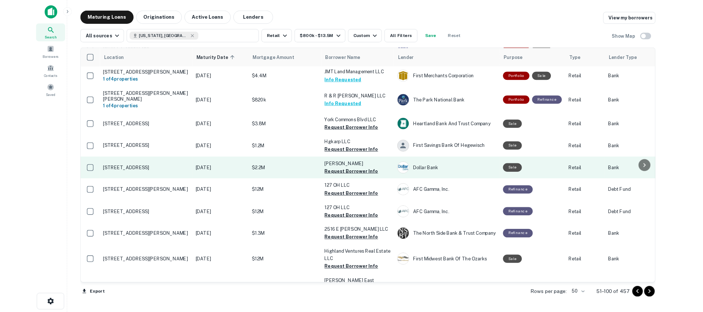
scroll to position [183, 0]
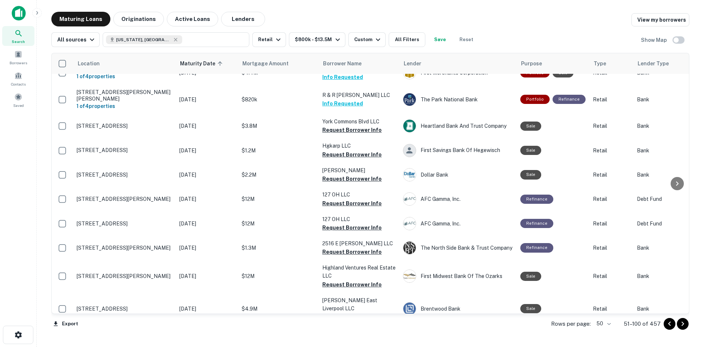
click at [299, 319] on div "Export Rows per page: 50 ** 51–100 of 457" at bounding box center [370, 324] width 638 height 20
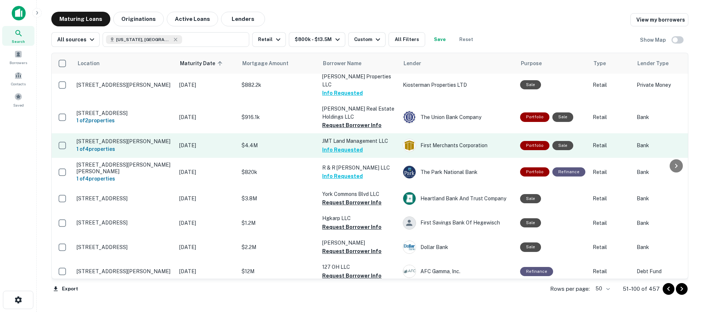
scroll to position [110, 0]
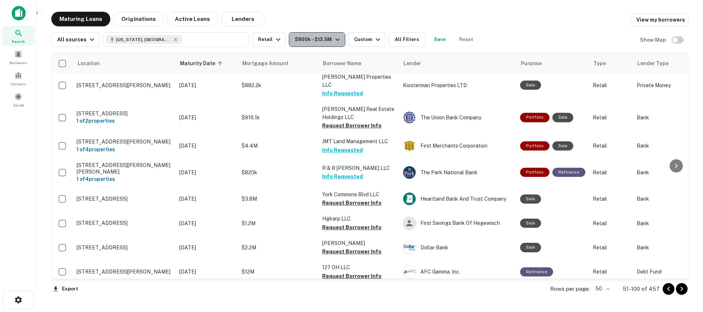
click at [333, 44] on icon "button" at bounding box center [337, 39] width 9 height 9
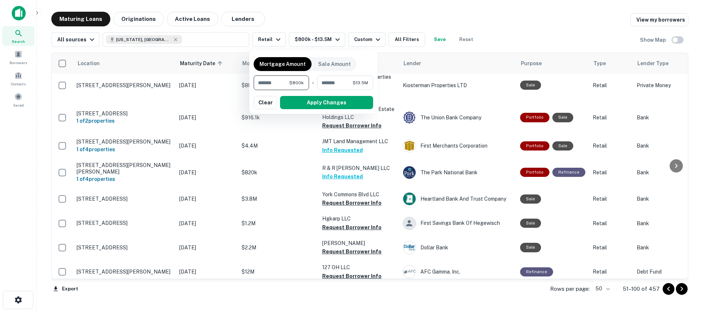
click at [387, 42] on div at bounding box center [351, 156] width 703 height 312
click at [367, 40] on div at bounding box center [351, 156] width 703 height 312
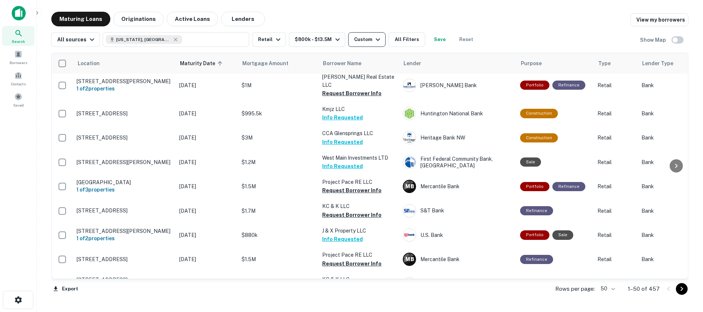
click at [358, 37] on div "Custom" at bounding box center [368, 39] width 28 height 9
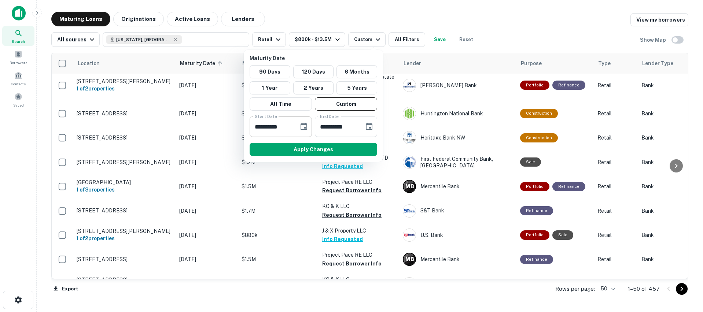
click at [302, 127] on icon "Choose date, selected date is Mar 18, 2026" at bounding box center [304, 127] width 9 height 9
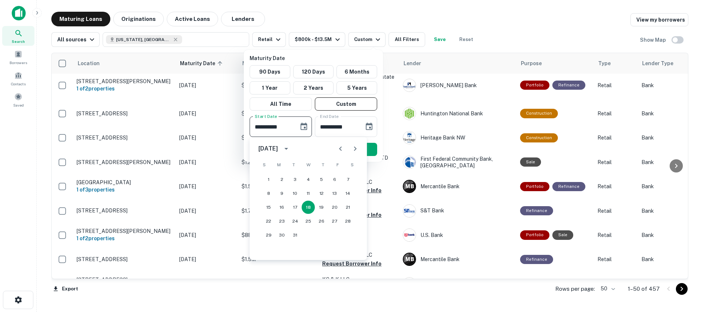
click at [356, 146] on icon "Next month" at bounding box center [355, 149] width 9 height 9
click at [308, 192] on button "8" at bounding box center [308, 193] width 13 height 13
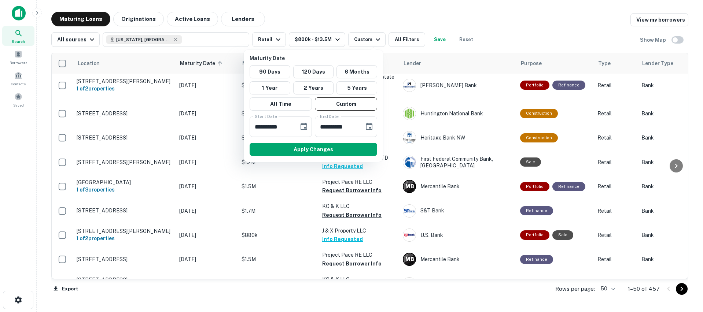
type input "**********"
click at [341, 150] on button "Apply Changes" at bounding box center [314, 149] width 128 height 13
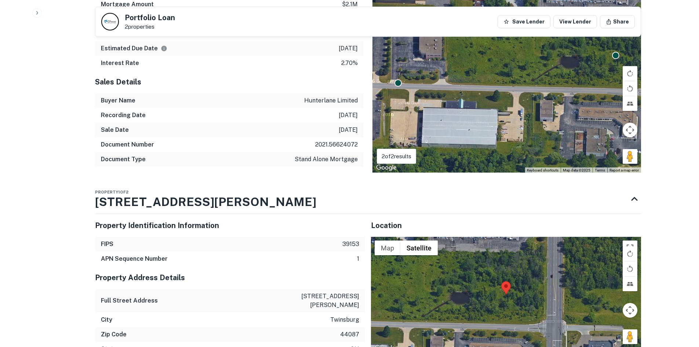
scroll to position [550, 0]
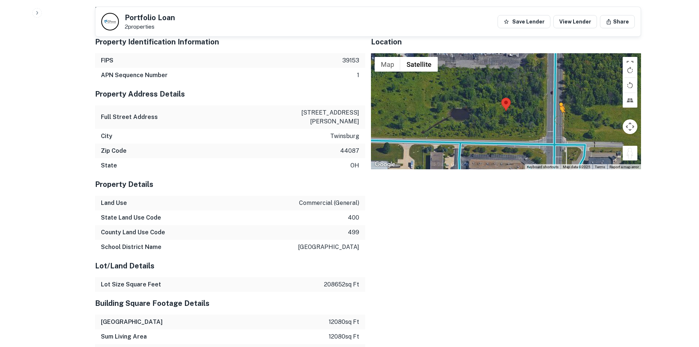
drag, startPoint x: 625, startPoint y: 151, endPoint x: 549, endPoint y: 114, distance: 84.3
click at [550, 115] on div "To activate drag with keyboard, press Alt + Enter. Once in keyboard drag state,…" at bounding box center [506, 111] width 270 height 116
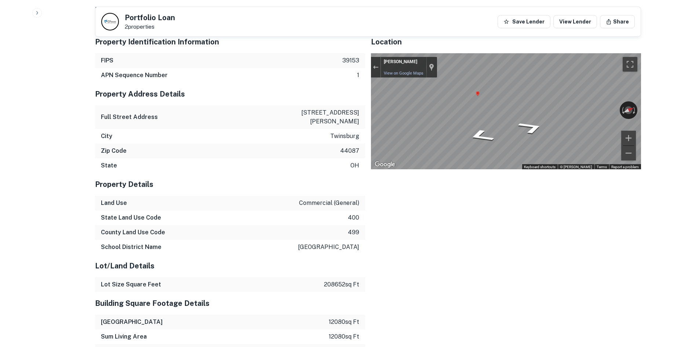
drag, startPoint x: 577, startPoint y: 112, endPoint x: 277, endPoint y: 117, distance: 300.4
click at [277, 117] on div "Property Identification Information FIPS 39153 APN Sequence Number 1 Property A…" at bounding box center [365, 321] width 552 height 593
click at [279, 120] on div "Property Identification Information FIPS 39153 APN Sequence Number 1 Property A…" at bounding box center [365, 321] width 552 height 593
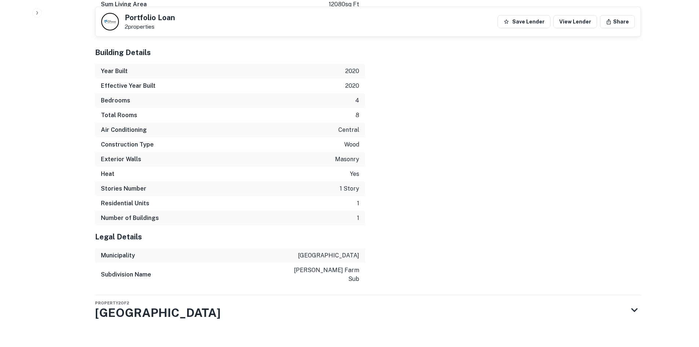
scroll to position [886, 0]
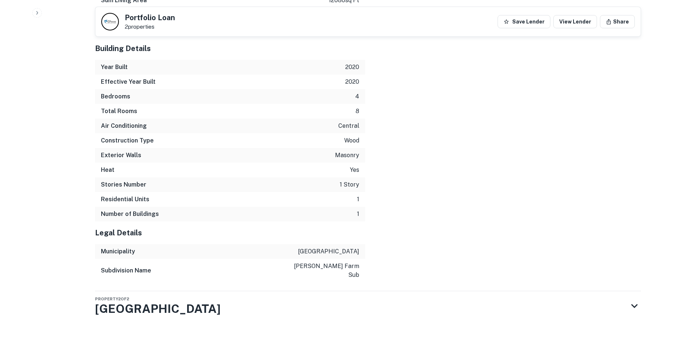
click at [333, 272] on div "Subdivision Name [PERSON_NAME] farm sub" at bounding box center [230, 270] width 270 height 23
click at [338, 291] on div "Property 2 of [STREET_ADDRESS]" at bounding box center [361, 305] width 533 height 29
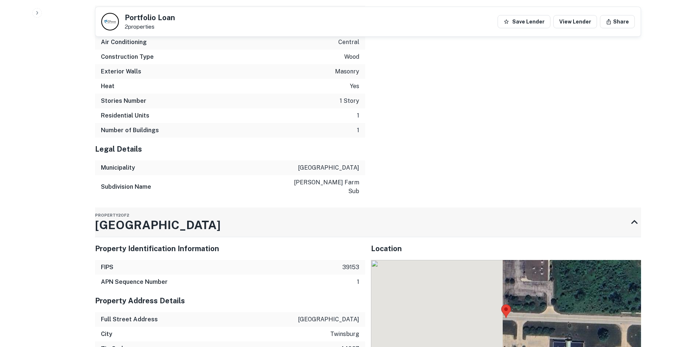
scroll to position [1054, 0]
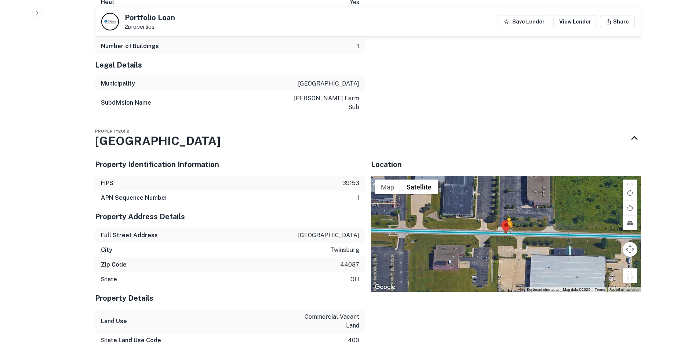
drag, startPoint x: 630, startPoint y: 264, endPoint x: 505, endPoint y: 224, distance: 131.0
click at [505, 224] on div "To activate drag with keyboard, press Alt + Enter. Once in keyboard drag state,…" at bounding box center [506, 234] width 270 height 116
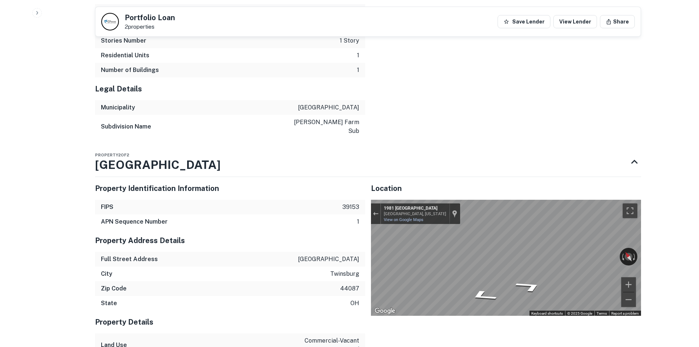
scroll to position [1017, 0]
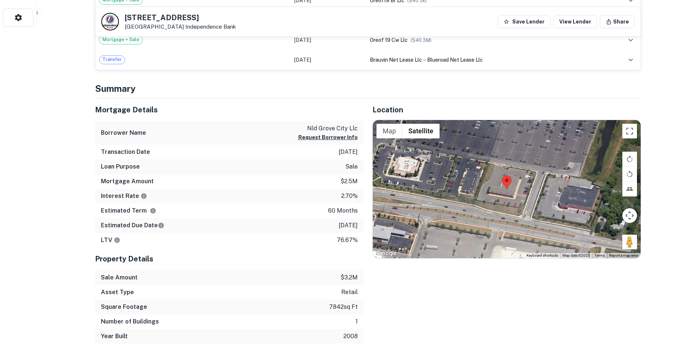
scroll to position [367, 0]
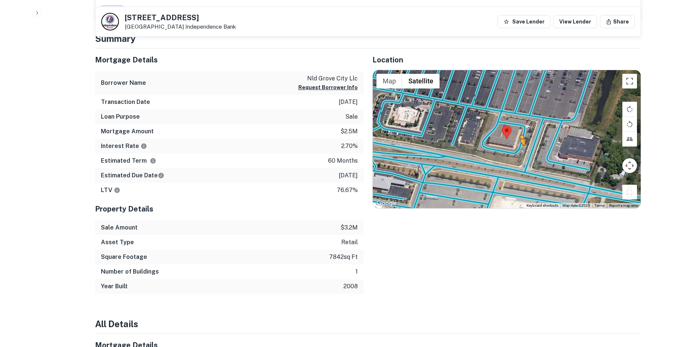
drag, startPoint x: 625, startPoint y: 191, endPoint x: 519, endPoint y: 152, distance: 112.8
click at [519, 152] on div "To activate drag with keyboard, press Alt + Enter. Once in keyboard drag state,…" at bounding box center [507, 139] width 268 height 138
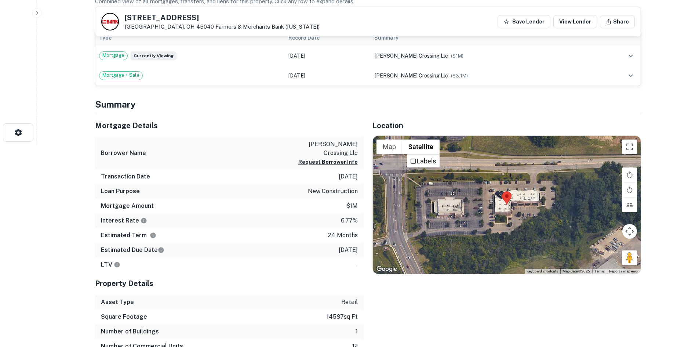
scroll to position [220, 0]
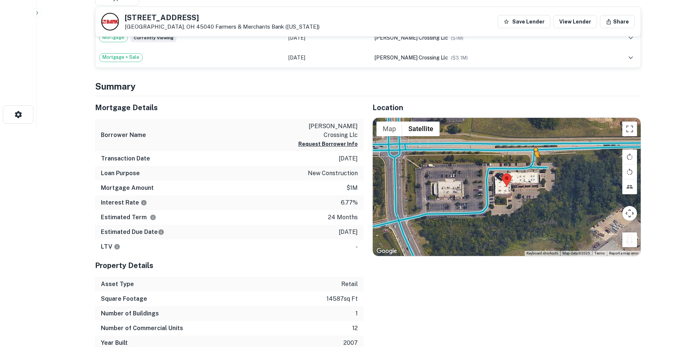
drag, startPoint x: 629, startPoint y: 240, endPoint x: 534, endPoint y: 165, distance: 121.7
click at [534, 165] on div "To activate drag with keyboard, press Alt + Enter. Once in keyboard drag state,…" at bounding box center [507, 187] width 268 height 138
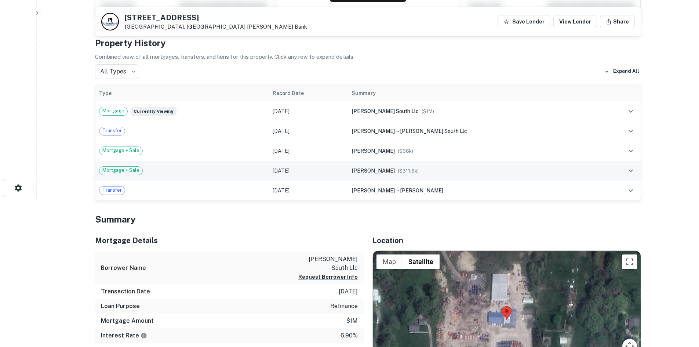
scroll to position [293, 0]
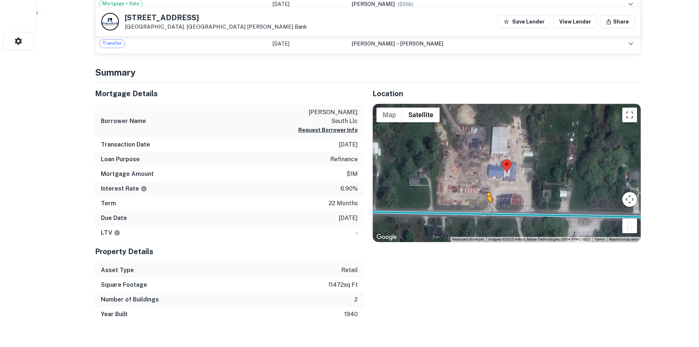
drag, startPoint x: 628, startPoint y: 230, endPoint x: 486, endPoint y: 209, distance: 144.1
click at [486, 209] on div "To activate drag with keyboard, press Alt + Enter. Once in keyboard drag state,…" at bounding box center [507, 173] width 268 height 138
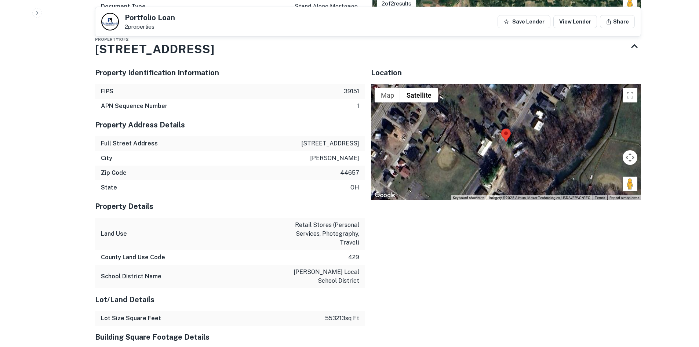
scroll to position [550, 0]
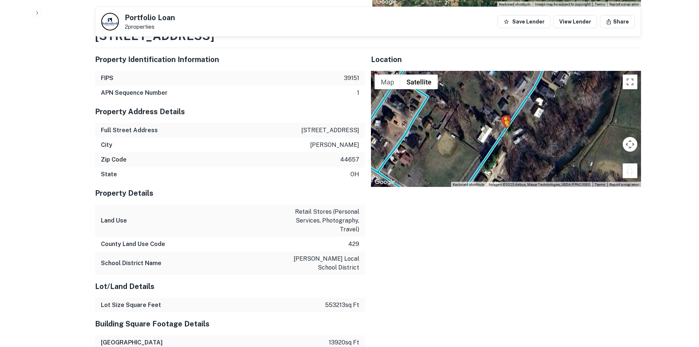
drag, startPoint x: 628, startPoint y: 150, endPoint x: 502, endPoint y: 115, distance: 130.7
click at [502, 115] on div "To activate drag with keyboard, press Alt + Enter. Once in keyboard drag state,…" at bounding box center [506, 129] width 270 height 116
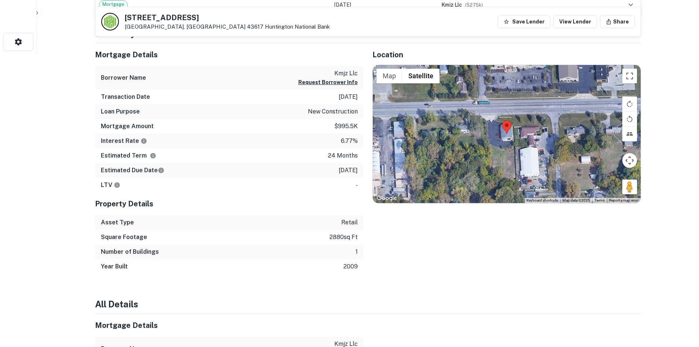
scroll to position [293, 0]
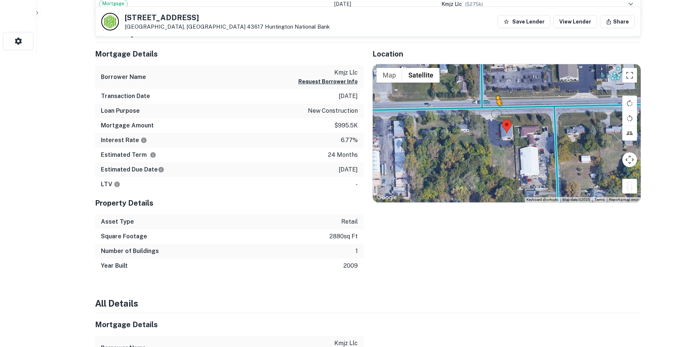
drag, startPoint x: 628, startPoint y: 186, endPoint x: 493, endPoint y: 113, distance: 153.8
click at [494, 113] on div "To activate drag with keyboard, press Alt + Enter. Once in keyboard drag state,…" at bounding box center [507, 133] width 268 height 138
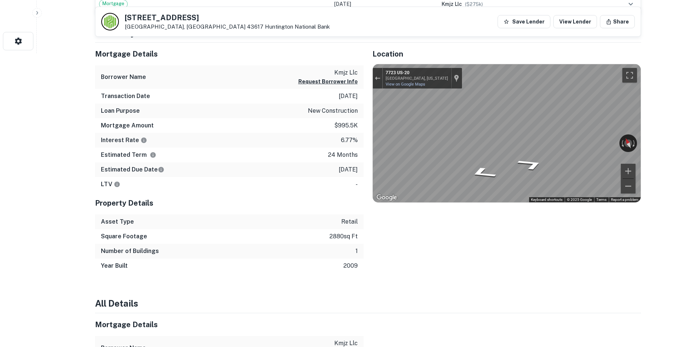
click at [350, 128] on div "Mortgage Details Borrower Name kmjz llc Request Borrower Info Transaction Date …" at bounding box center [363, 158] width 555 height 231
click at [321, 130] on div "Mortgage Details Borrower Name kmjz llc Request Borrower Info Transaction Date …" at bounding box center [363, 158] width 555 height 231
click at [497, 134] on div "← Move left → Move right ↑ Move up ↓ Move down + Zoom in - Zoom out 7723 US-20 …" at bounding box center [507, 133] width 268 height 138
click at [478, 171] on icon "Go East, US-20" at bounding box center [479, 170] width 41 height 16
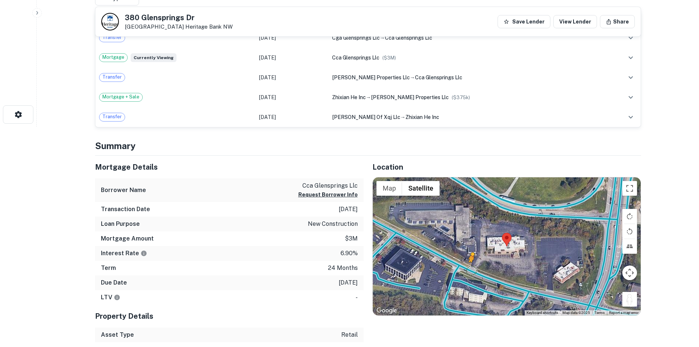
drag, startPoint x: 624, startPoint y: 297, endPoint x: 471, endPoint y: 265, distance: 157.0
click at [471, 267] on div "To activate drag with keyboard, press Alt + Enter. Once in keyboard drag state,…" at bounding box center [507, 246] width 268 height 138
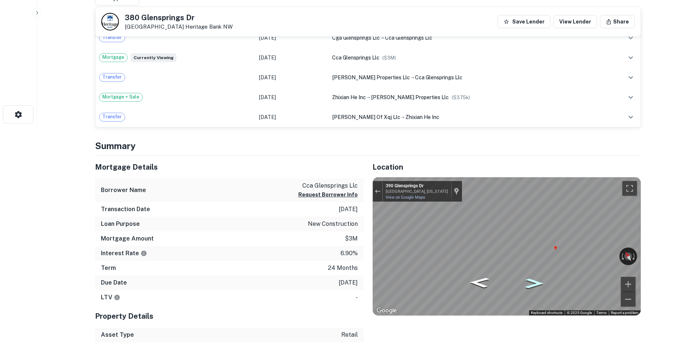
click at [534, 284] on icon "Go Southeast, Glensprings Dr" at bounding box center [533, 283] width 34 height 15
click at [531, 284] on icon "Go East, Glensprings Dr" at bounding box center [533, 282] width 33 height 14
click at [531, 284] on icon "Go East, Glensprings Dr" at bounding box center [534, 282] width 34 height 14
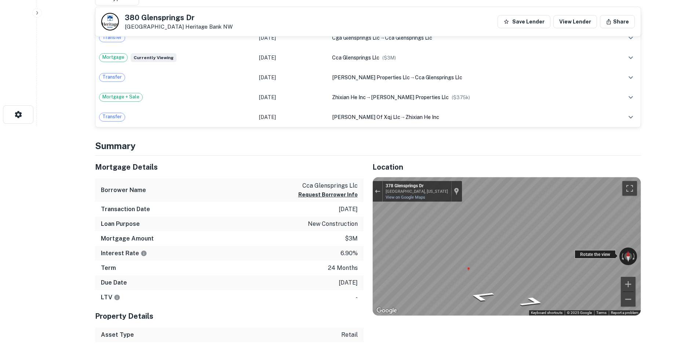
click at [607, 256] on div "← Move left → Move right ↑ Move up ↓ Move down + Zoom in - Zoom out [STREET_ADD…" at bounding box center [507, 246] width 268 height 138
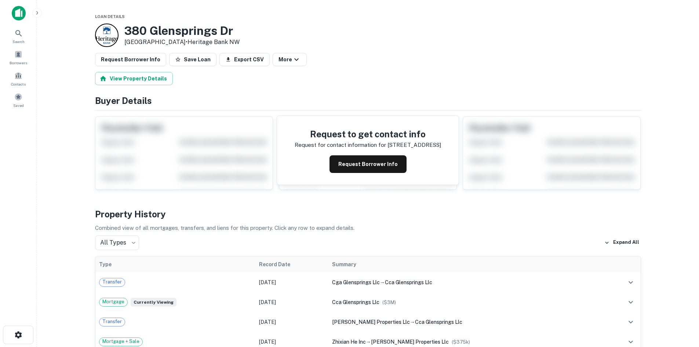
drag, startPoint x: 136, startPoint y: 31, endPoint x: 182, endPoint y: 43, distance: 47.5
click at [182, 43] on div "[STREET_ADDRESS][PERSON_NAME] • [GEOGRAPHIC_DATA]" at bounding box center [167, 34] width 145 height 23
copy div "[STREET_ADDRESS]"
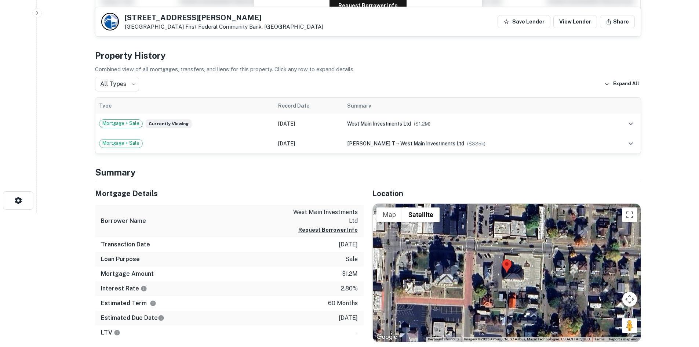
scroll to position [293, 0]
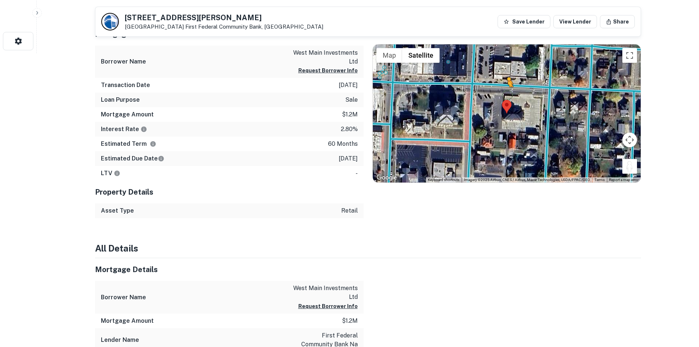
drag, startPoint x: 632, startPoint y: 170, endPoint x: 505, endPoint y: 87, distance: 151.9
click at [505, 87] on div "To activate drag with keyboard, press Alt + Enter. Once in keyboard drag state,…" at bounding box center [507, 113] width 268 height 138
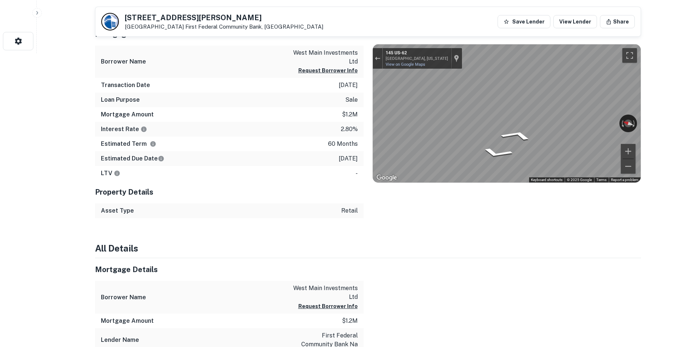
click at [322, 95] on div "Mortgage Details Borrower Name west main investments ltd Request Borrower Info …" at bounding box center [363, 120] width 555 height 195
click at [241, 77] on div "Mortgage Details Borrower Name west main investments ltd Request Borrower Info …" at bounding box center [363, 120] width 555 height 195
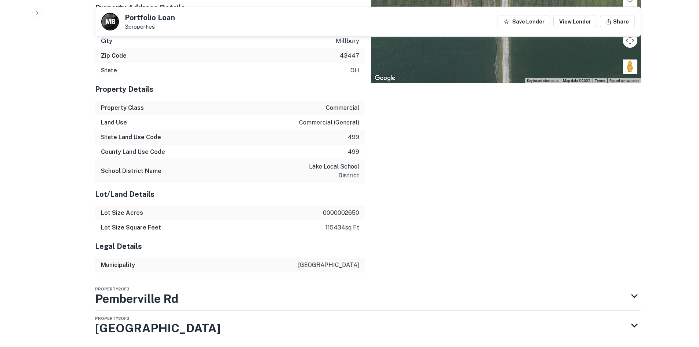
scroll to position [728, 0]
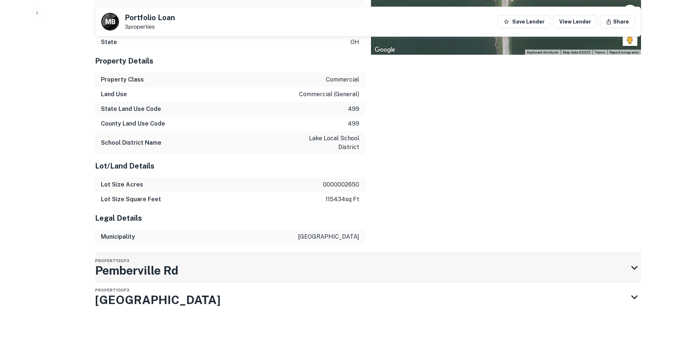
click at [328, 278] on div "Property 2 of 3 Pemberville Rd" at bounding box center [361, 267] width 533 height 29
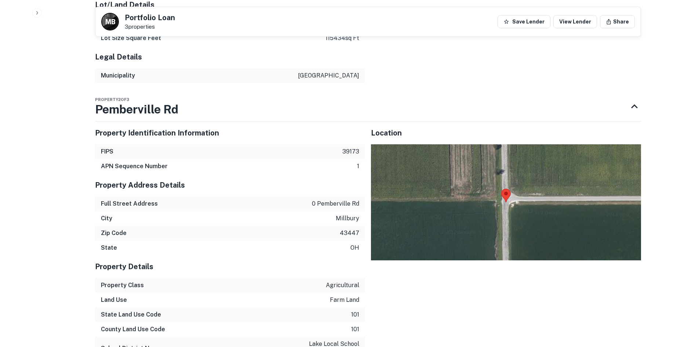
scroll to position [911, 0]
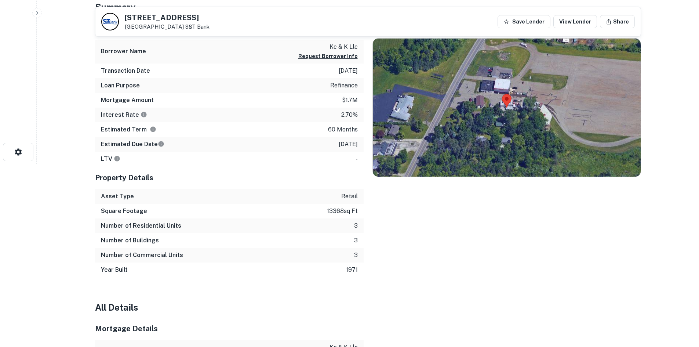
scroll to position [183, 0]
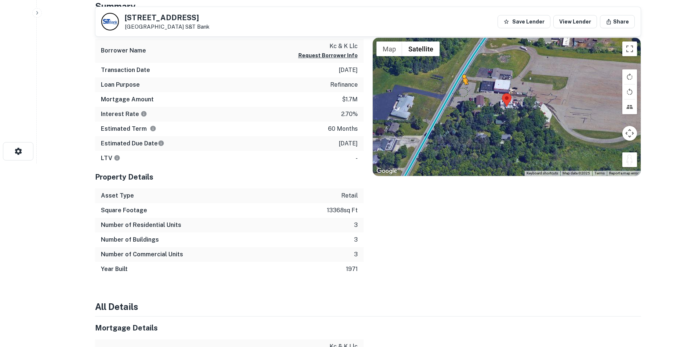
drag, startPoint x: 630, startPoint y: 164, endPoint x: 460, endPoint y: 87, distance: 187.0
click at [461, 90] on div "To activate drag with keyboard, press Alt + Enter. Once in keyboard drag state,…" at bounding box center [507, 107] width 268 height 138
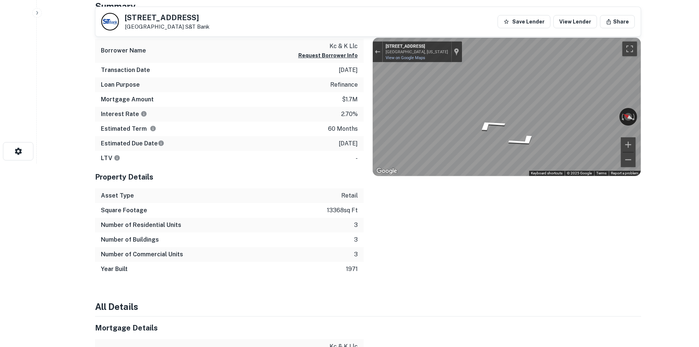
click at [353, 80] on div "Mortgage Details Borrower Name kc & k llc Request Borrower Info Transaction Dat…" at bounding box center [363, 146] width 555 height 260
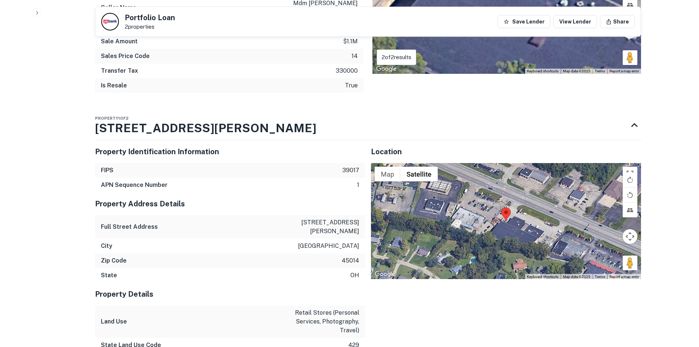
scroll to position [550, 0]
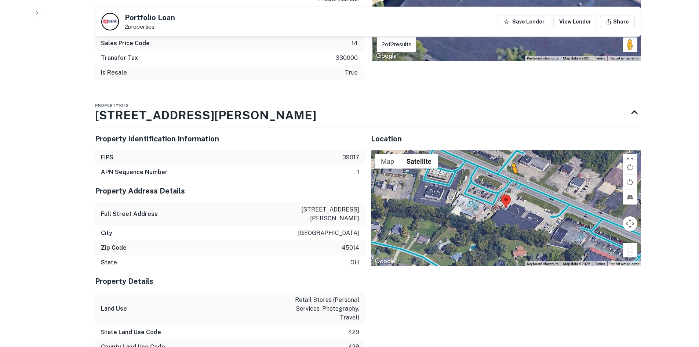
drag, startPoint x: 630, startPoint y: 246, endPoint x: 511, endPoint y: 180, distance: 135.4
click at [511, 180] on div "To activate drag with keyboard, press Alt + Enter. Once in keyboard drag state,…" at bounding box center [506, 208] width 270 height 116
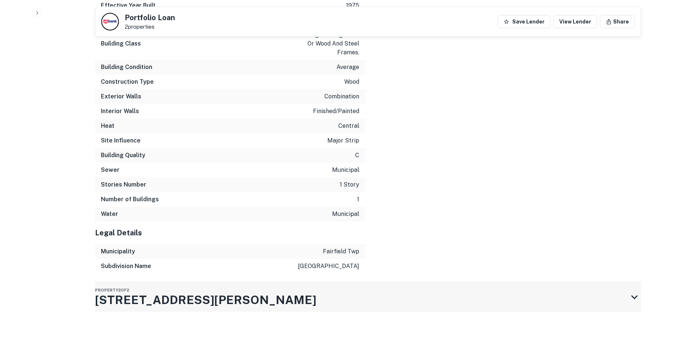
click at [354, 289] on div "Property 2 of 2 6537 Dixie Hwy" at bounding box center [361, 296] width 533 height 29
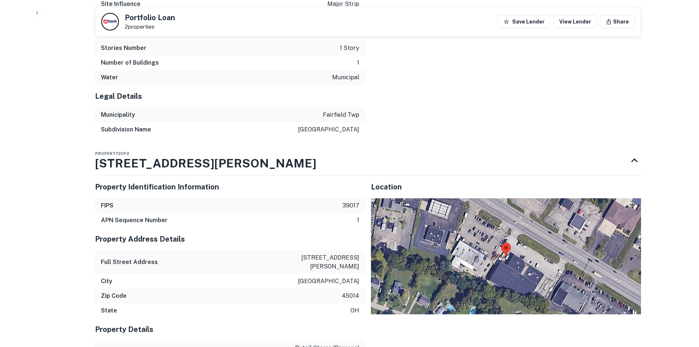
scroll to position [1356, 0]
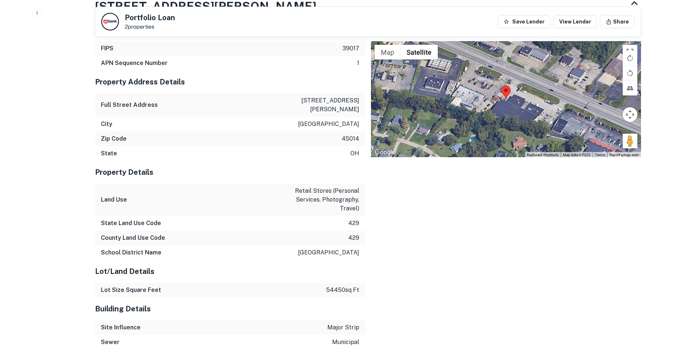
drag, startPoint x: 626, startPoint y: 140, endPoint x: 610, endPoint y: 125, distance: 22.1
click at [542, 83] on div "Map Terrain Satellite Labels Keyboard shortcuts Map Data Map data ©2025 Map dat…" at bounding box center [506, 99] width 270 height 116
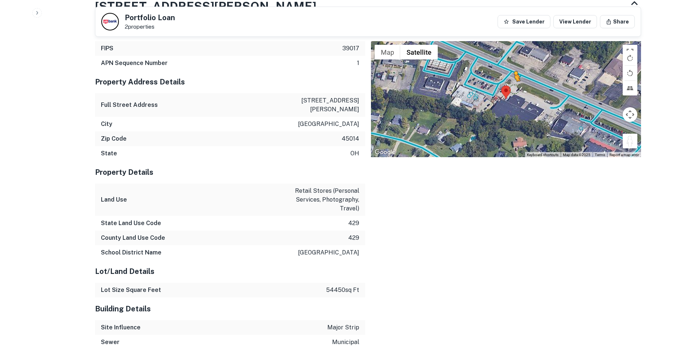
drag, startPoint x: 628, startPoint y: 139, endPoint x: 506, endPoint y: 84, distance: 133.4
click at [506, 84] on div "To activate drag with keyboard, press Alt + Enter. Once in keyboard drag state,…" at bounding box center [506, 99] width 270 height 116
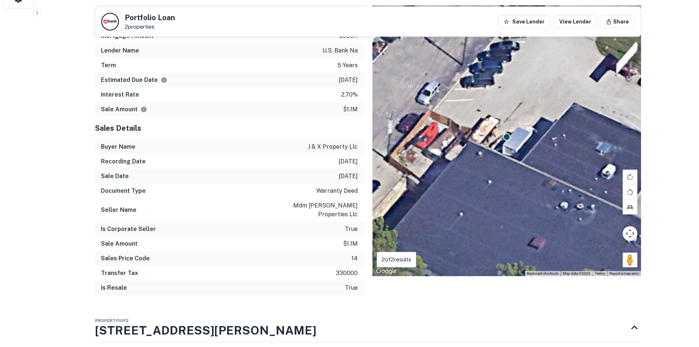
scroll to position [182, 0]
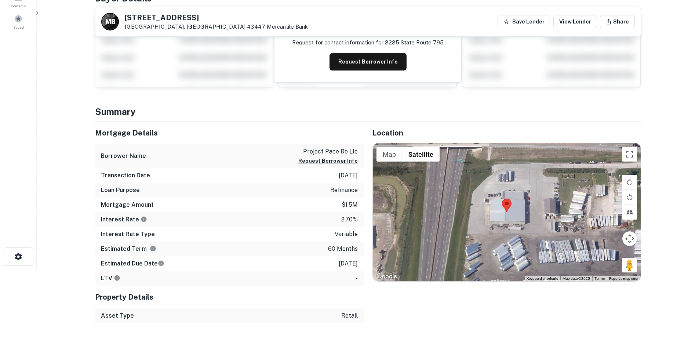
scroll to position [73, 0]
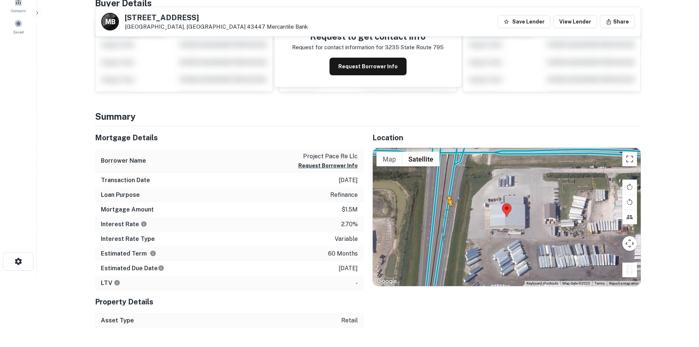
drag, startPoint x: 629, startPoint y: 274, endPoint x: 447, endPoint y: 213, distance: 192.2
click at [447, 213] on div "To activate drag with keyboard, press Alt + Enter. Once in keyboard drag state,…" at bounding box center [507, 217] width 268 height 138
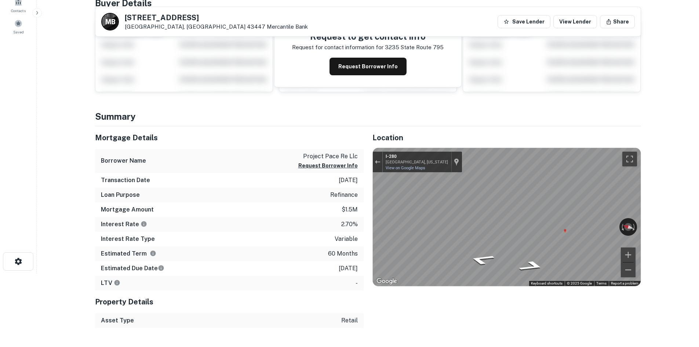
click at [314, 205] on div "Mortgage Details Borrower Name project pace re llc Request Borrower Info Transa…" at bounding box center [363, 226] width 555 height 201
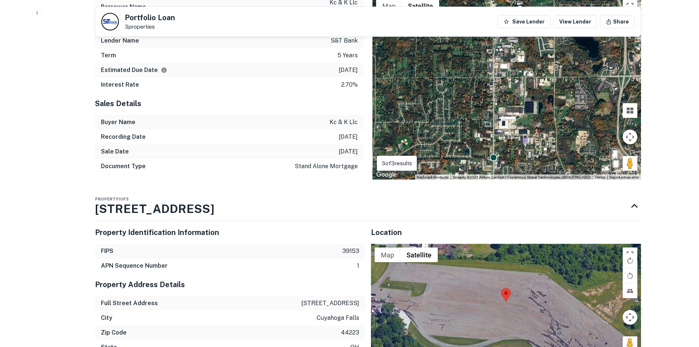
scroll to position [415, 0]
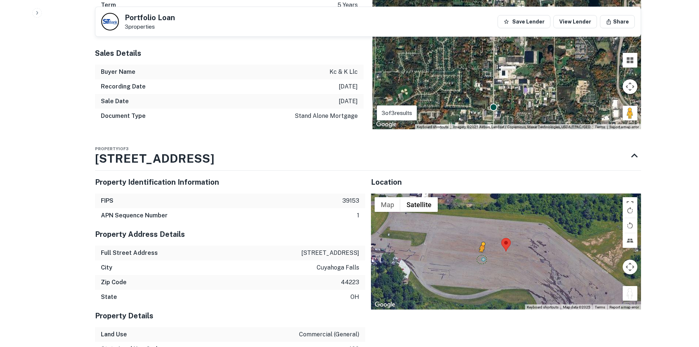
drag, startPoint x: 629, startPoint y: 293, endPoint x: 482, endPoint y: 259, distance: 151.2
click at [482, 259] on div "To activate drag with keyboard, press Alt + Enter. Once in keyboard drag state,…" at bounding box center [506, 251] width 270 height 116
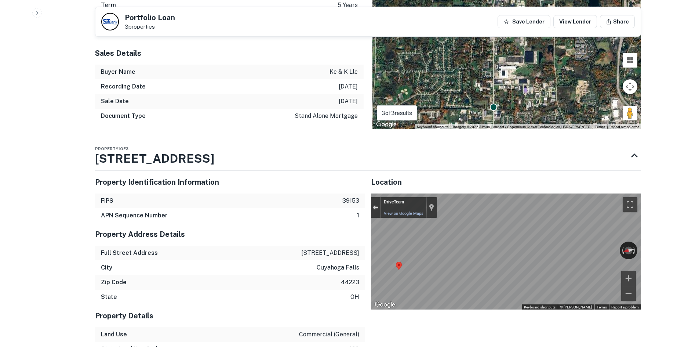
click at [374, 212] on button "Exit the Street View" at bounding box center [376, 207] width 10 height 10
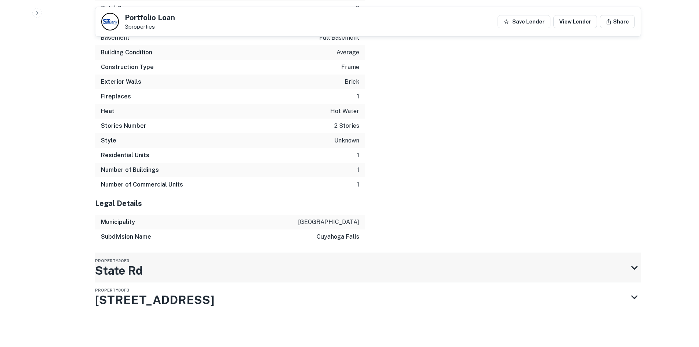
click at [391, 277] on div "Property 2 of 3 State Rd" at bounding box center [361, 267] width 533 height 29
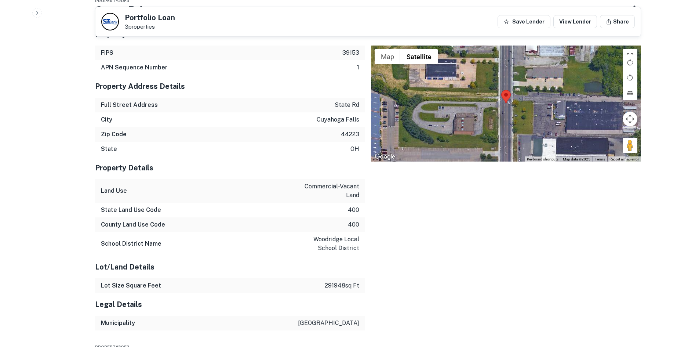
scroll to position [1200, 0]
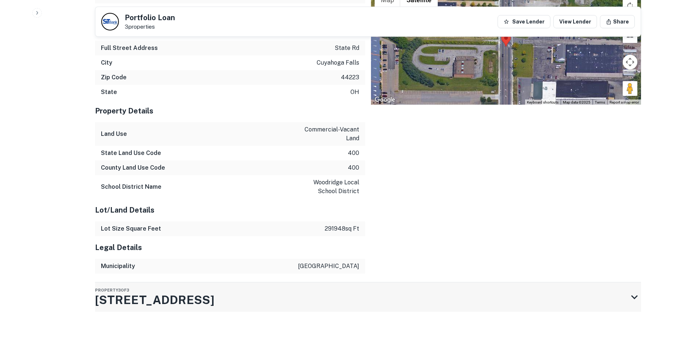
click at [380, 298] on div "Property 3 of 3 4455 State Rd" at bounding box center [361, 296] width 533 height 29
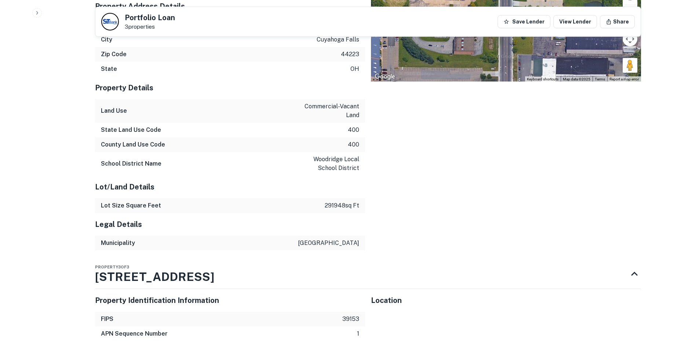
scroll to position [1567, 0]
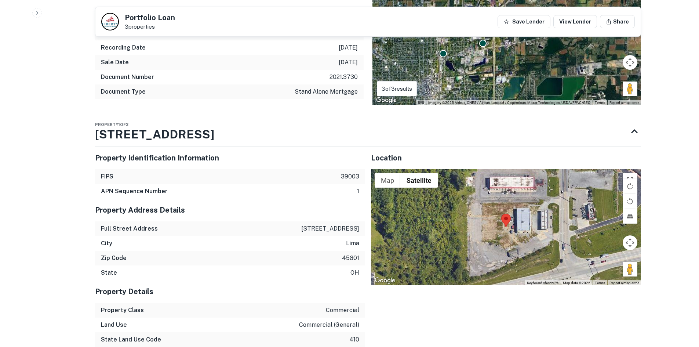
scroll to position [587, 0]
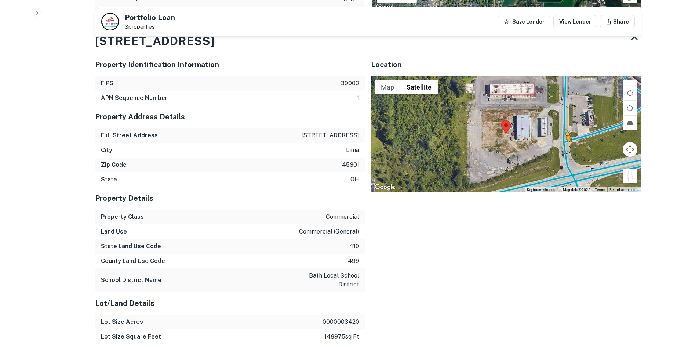
drag, startPoint x: 628, startPoint y: 177, endPoint x: 563, endPoint y: 147, distance: 71.5
click at [565, 148] on div "To activate drag with keyboard, press Alt + Enter. Once in keyboard drag state,…" at bounding box center [506, 134] width 270 height 116
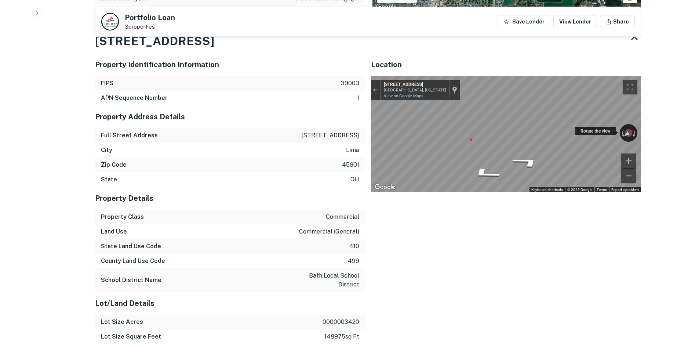
click at [625, 142] on div "← Move left → Move right ↑ Move up ↓ Move down + Zoom in - Zoom out [STREET_ADD…" at bounding box center [506, 134] width 270 height 116
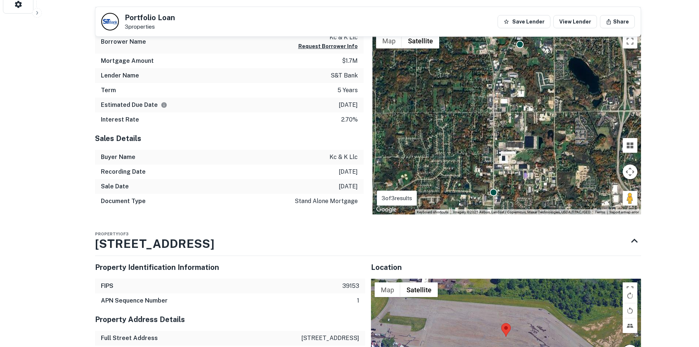
scroll to position [513, 0]
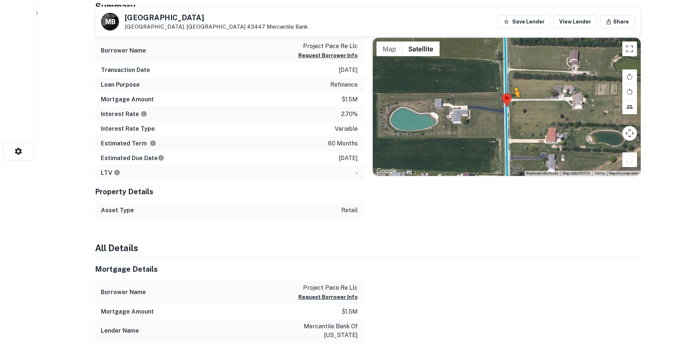
drag, startPoint x: 633, startPoint y: 164, endPoint x: 507, endPoint y: 105, distance: 139.8
click at [507, 105] on div "To activate drag with keyboard, press Alt + Enter. Once in keyboard drag state,…" at bounding box center [507, 107] width 268 height 138
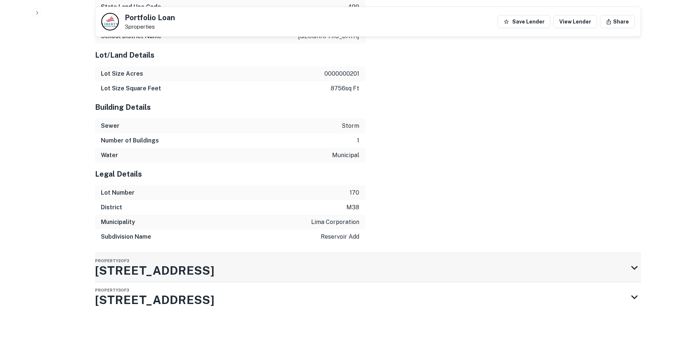
scroll to position [758, 0]
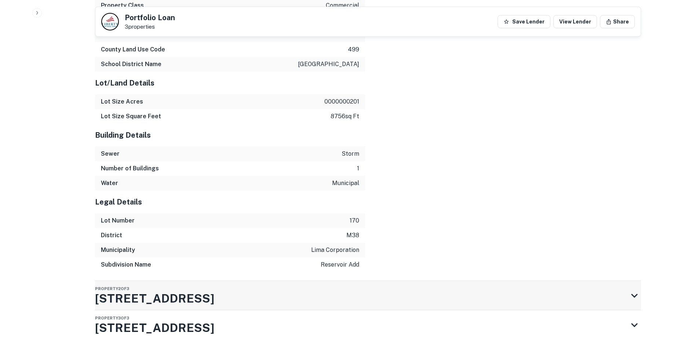
click at [415, 292] on div "Property 2 of 3 [STREET_ADDRESS]" at bounding box center [361, 295] width 533 height 29
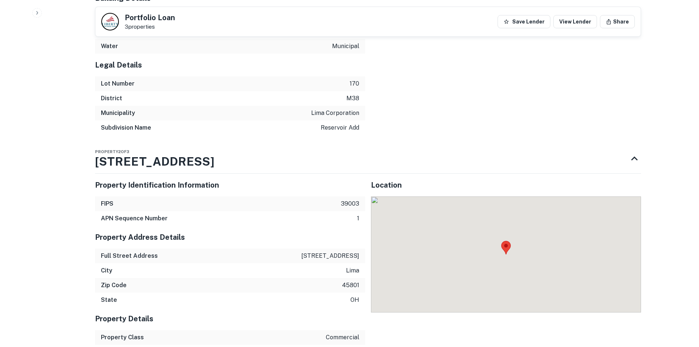
scroll to position [963, 0]
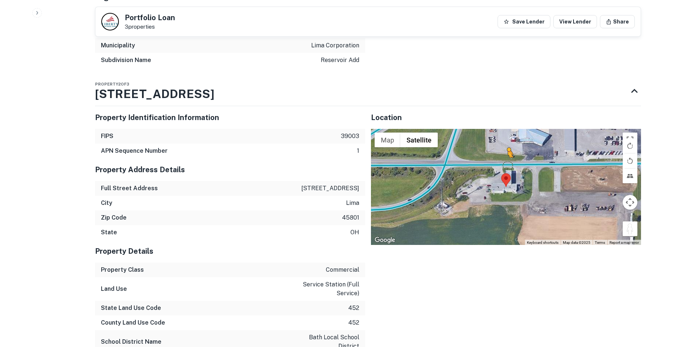
drag, startPoint x: 630, startPoint y: 239, endPoint x: 497, endPoint y: 178, distance: 146.7
click at [497, 178] on div "To activate drag with keyboard, press Alt + Enter. Once in keyboard drag state,…" at bounding box center [506, 187] width 270 height 116
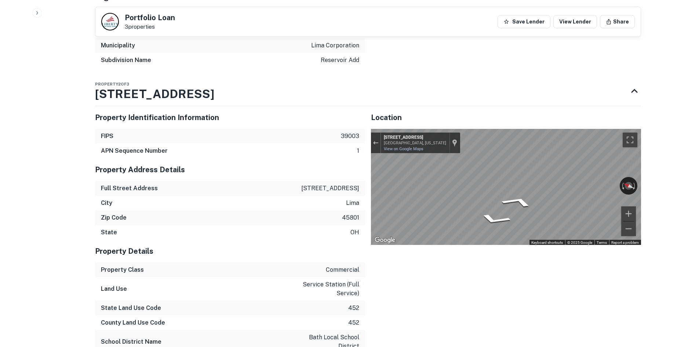
drag, startPoint x: 585, startPoint y: 190, endPoint x: 364, endPoint y: 187, distance: 220.4
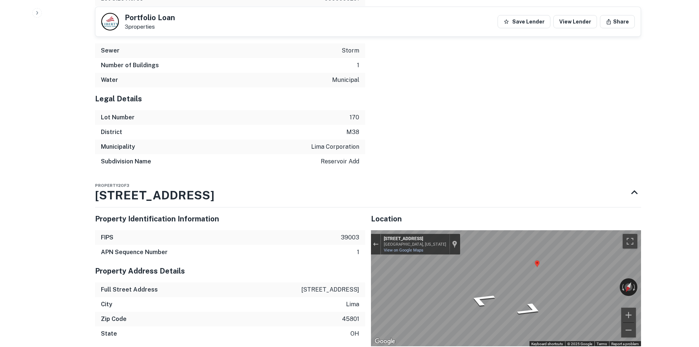
scroll to position [853, 0]
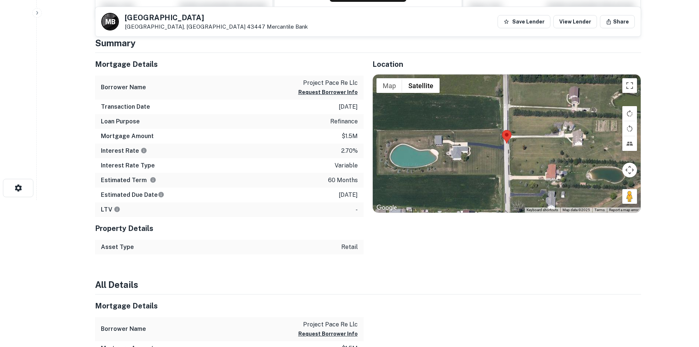
scroll to position [330, 0]
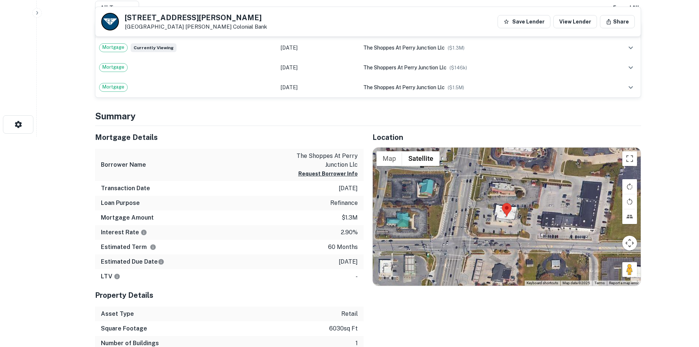
scroll to position [232, 0]
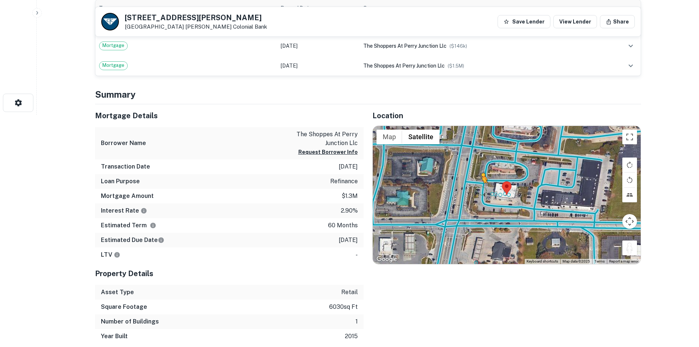
drag, startPoint x: 627, startPoint y: 244, endPoint x: 481, endPoint y: 190, distance: 155.6
click at [481, 190] on div "To activate drag with keyboard, press Alt + Enter. Once in keyboard drag state,…" at bounding box center [507, 195] width 268 height 138
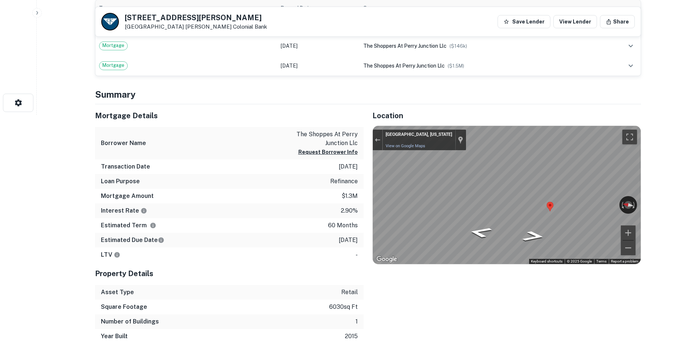
click at [344, 188] on div "Mortgage Details Borrower Name the shoppes at perry junction llc Request Borrow…" at bounding box center [363, 223] width 555 height 239
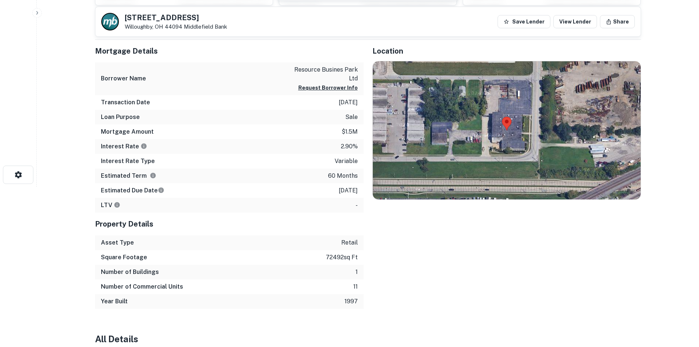
scroll to position [147, 0]
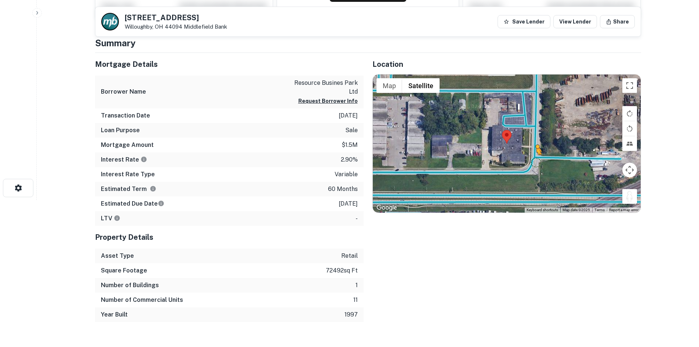
drag, startPoint x: 631, startPoint y: 199, endPoint x: 535, endPoint y: 161, distance: 102.8
click at [535, 161] on div "To activate drag with keyboard, press Alt + Enter. Once in keyboard drag state,…" at bounding box center [507, 143] width 268 height 138
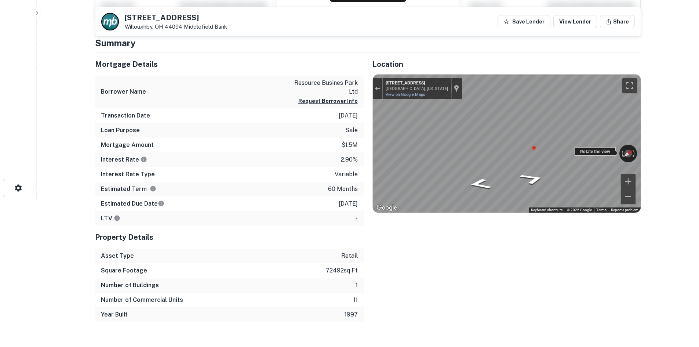
click at [611, 148] on div "← Move left → Move right ↑ Move up ↓ Move down + Zoom in - Zoom out [GEOGRAPHIC…" at bounding box center [507, 143] width 268 height 138
click at [538, 182] on icon "Go North, Ben Hur Ave" at bounding box center [533, 181] width 35 height 15
click at [531, 180] on icon "Go Northeast, Ben Hur Ave" at bounding box center [532, 184] width 41 height 16
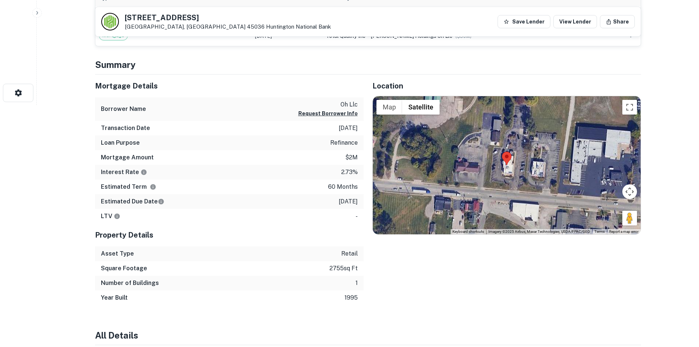
scroll to position [220, 0]
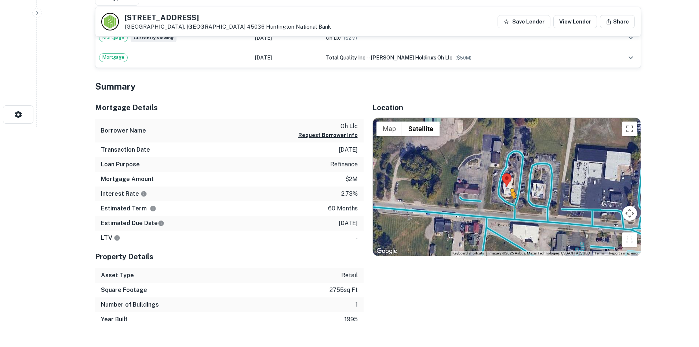
drag, startPoint x: 629, startPoint y: 237, endPoint x: 512, endPoint y: 206, distance: 121.5
click at [512, 206] on div "To activate drag with keyboard, press Alt + Enter. Once in keyboard drag state,…" at bounding box center [507, 187] width 268 height 138
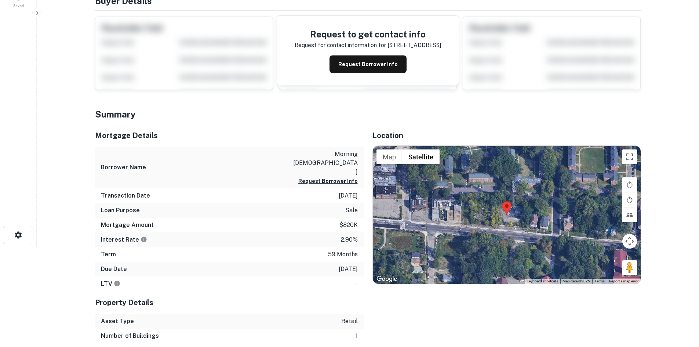
scroll to position [110, 0]
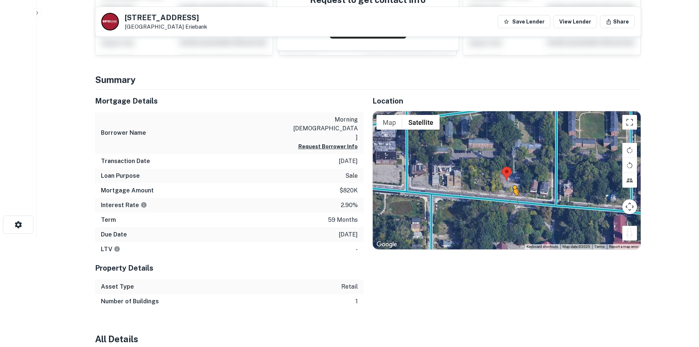
drag, startPoint x: 631, startPoint y: 234, endPoint x: 507, endPoint y: 198, distance: 128.8
click at [510, 202] on div "To activate drag with keyboard, press Alt + Enter. Once in keyboard drag state,…" at bounding box center [507, 180] width 268 height 138
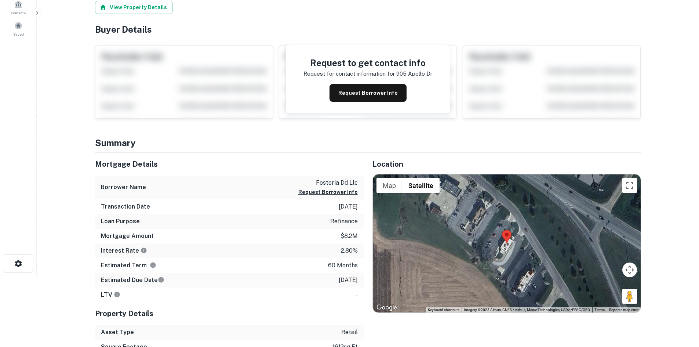
scroll to position [110, 0]
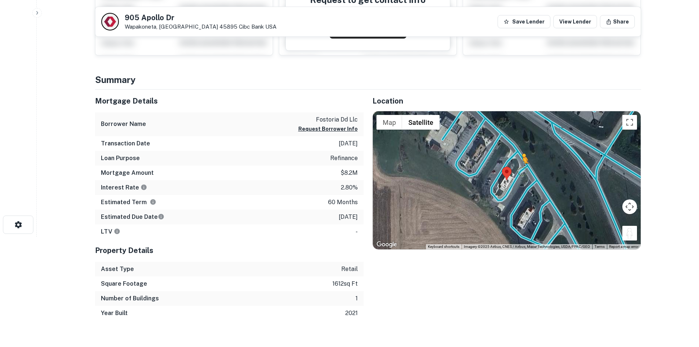
drag, startPoint x: 630, startPoint y: 231, endPoint x: 519, endPoint y: 169, distance: 126.7
click at [519, 169] on div "To activate drag with keyboard, press Alt + Enter. Once in keyboard drag state,…" at bounding box center [507, 180] width 268 height 138
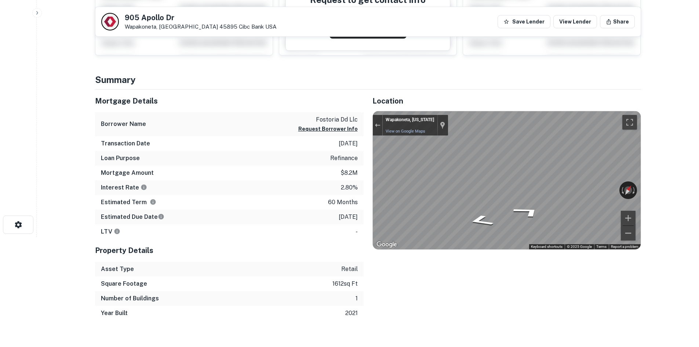
click at [691, 183] on main "905 Apollo Dr Wapakoneta, OH 45895 Cibc Bank USA Save Lender View Lender Share …" at bounding box center [368, 63] width 662 height 347
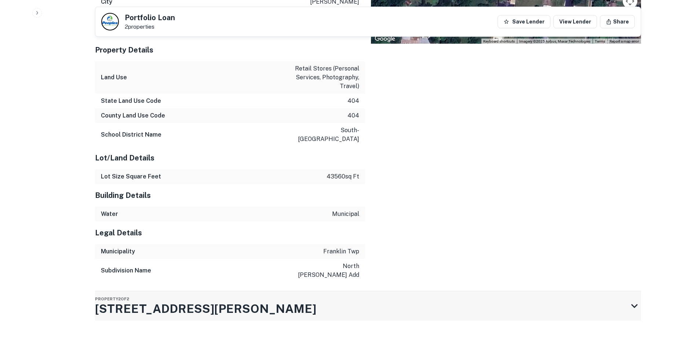
click at [305, 300] on div "Property 2 of 2 [STREET_ADDRESS][PERSON_NAME]" at bounding box center [361, 305] width 533 height 29
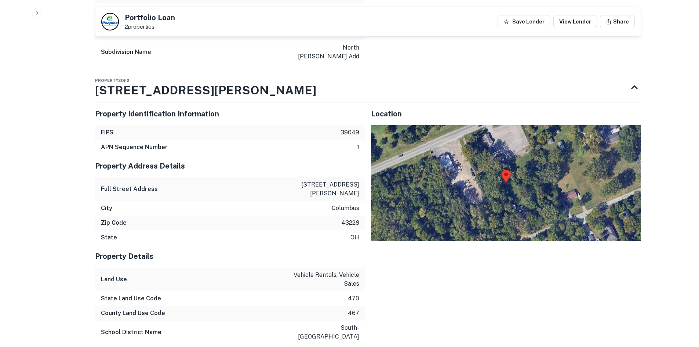
scroll to position [896, 0]
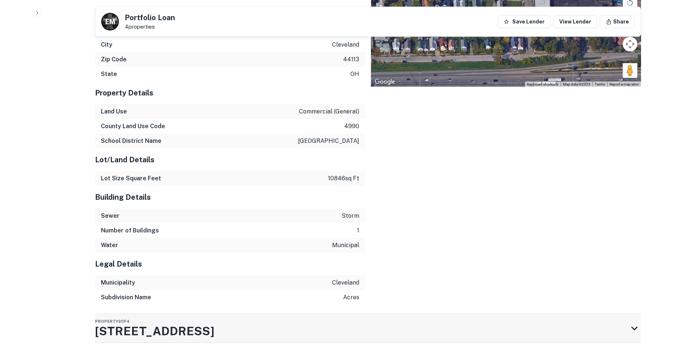
scroll to position [800, 0]
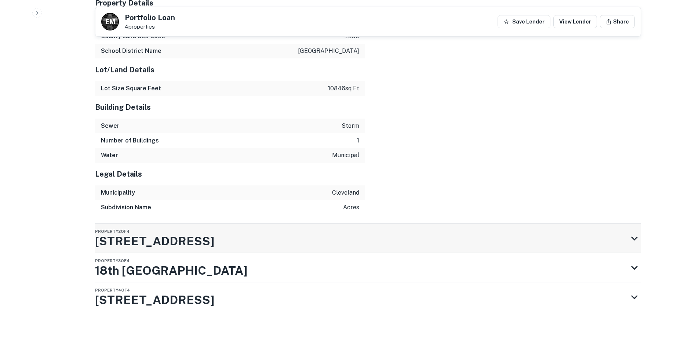
click at [354, 248] on div "Property 2 of 4 2658 Scranton Rd" at bounding box center [361, 237] width 533 height 29
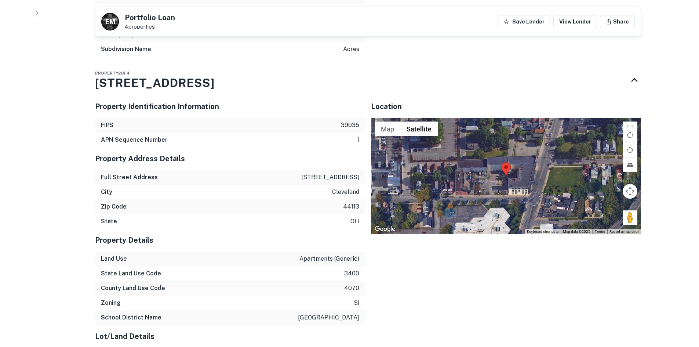
scroll to position [946, 0]
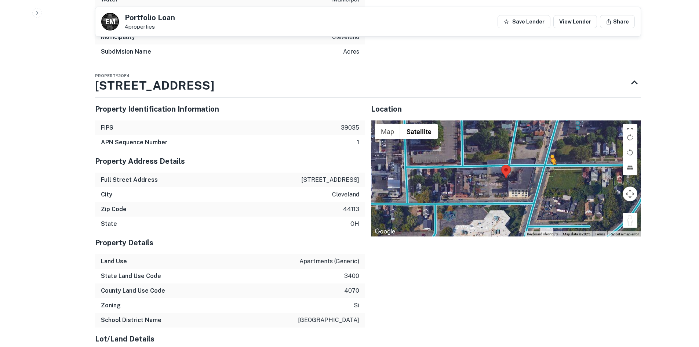
drag, startPoint x: 623, startPoint y: 226, endPoint x: 546, endPoint y: 180, distance: 89.8
click at [546, 180] on div "To activate drag with keyboard, press Alt + Enter. Once in keyboard drag state,…" at bounding box center [506, 178] width 270 height 116
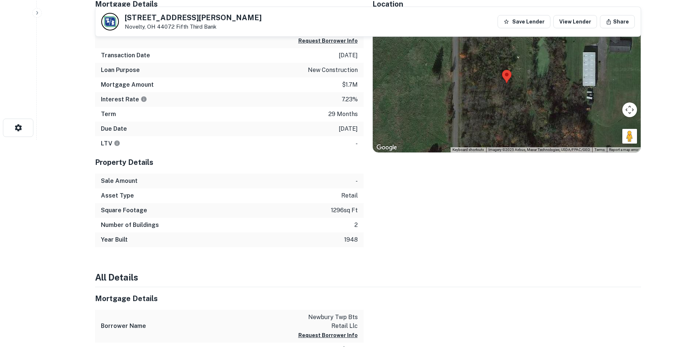
scroll to position [183, 0]
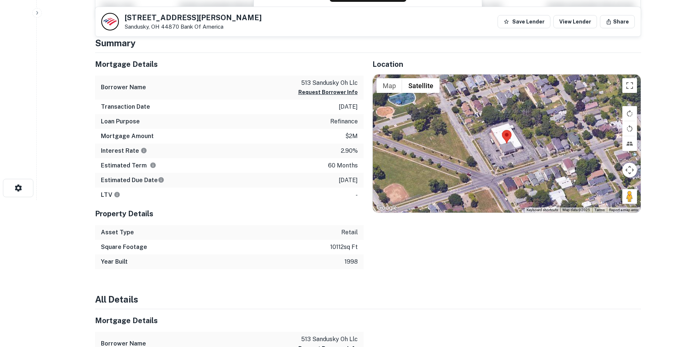
drag, startPoint x: 625, startPoint y: 196, endPoint x: 561, endPoint y: 189, distance: 64.2
click at [541, 174] on div "Map Terrain Satellite Labels Keyboard shortcuts Map Data Map data ©2025 Map dat…" at bounding box center [507, 143] width 268 height 138
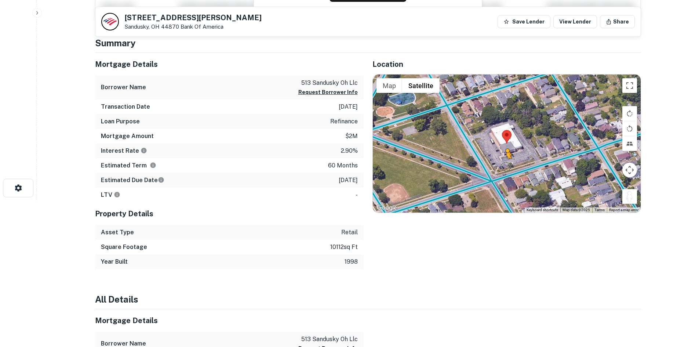
drag, startPoint x: 622, startPoint y: 191, endPoint x: 500, endPoint y: 164, distance: 125.3
click at [500, 164] on div "To activate drag with keyboard, press Alt + Enter. Once in keyboard drag state,…" at bounding box center [507, 143] width 268 height 138
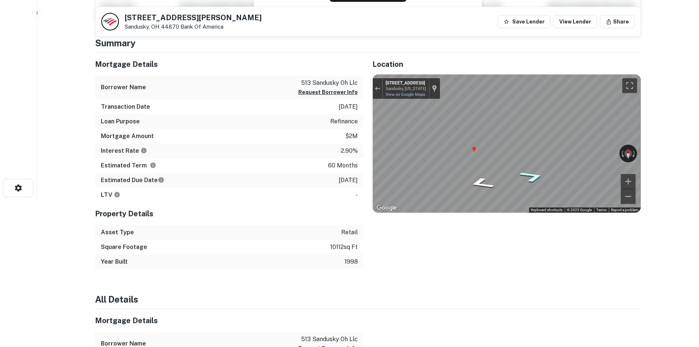
click at [530, 177] on icon "Go Northeast, E Monroe St" at bounding box center [531, 176] width 47 height 17
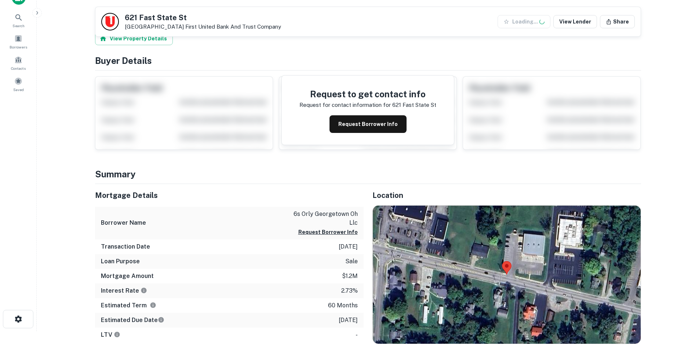
scroll to position [147, 0]
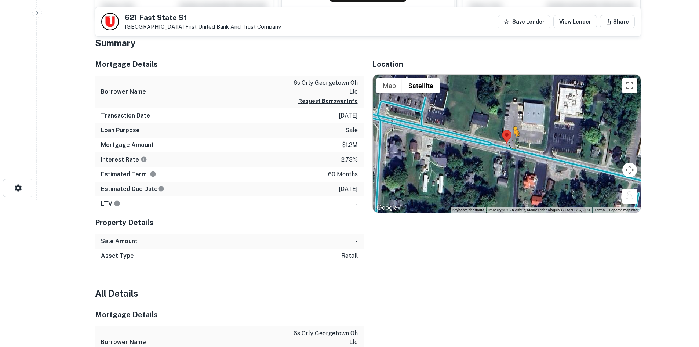
drag, startPoint x: 628, startPoint y: 196, endPoint x: 511, endPoint y: 143, distance: 128.2
click at [511, 143] on div "To activate drag with keyboard, press Alt + Enter. Once in keyboard drag state,…" at bounding box center [507, 143] width 268 height 138
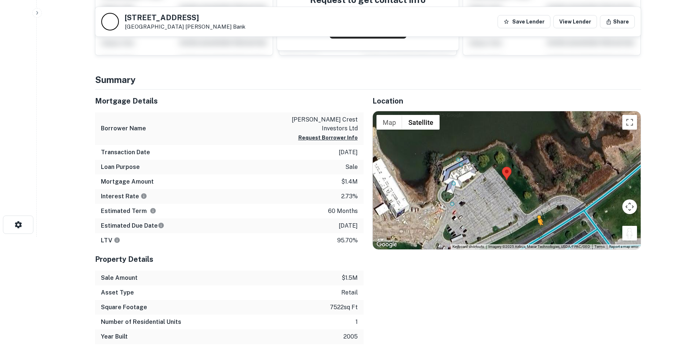
drag, startPoint x: 625, startPoint y: 229, endPoint x: 504, endPoint y: 216, distance: 121.3
click at [537, 233] on div "To activate drag with keyboard, press Alt + Enter. Once in keyboard drag state,…" at bounding box center [507, 180] width 268 height 138
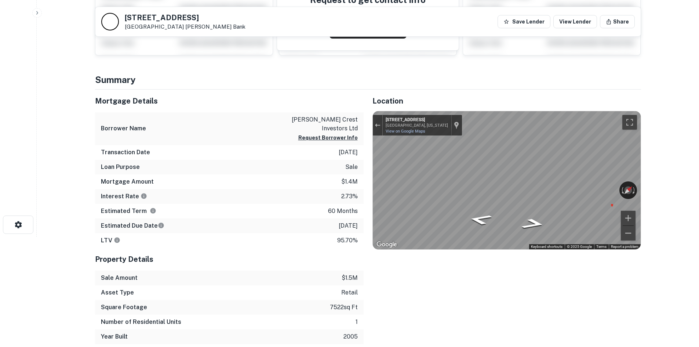
click at [494, 223] on div "Map" at bounding box center [507, 180] width 268 height 138
click at [494, 223] on icon "Go Southwest, W State Rte 163" at bounding box center [479, 219] width 43 height 16
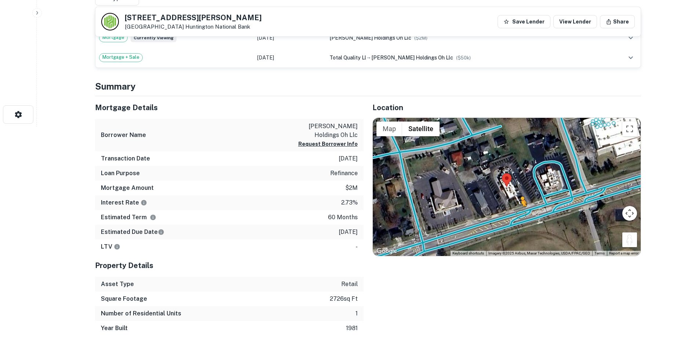
drag, startPoint x: 625, startPoint y: 241, endPoint x: 514, endPoint y: 210, distance: 115.1
click at [514, 210] on div "To activate drag with keyboard, press Alt + Enter. Once in keyboard drag state,…" at bounding box center [507, 187] width 268 height 138
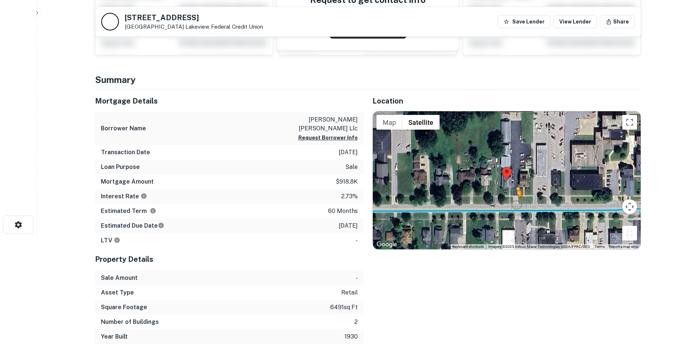
drag, startPoint x: 631, startPoint y: 233, endPoint x: 516, endPoint y: 204, distance: 118.9
click at [516, 204] on div "To activate drag with keyboard, press Alt + Enter. Once in keyboard drag state,…" at bounding box center [507, 180] width 268 height 138
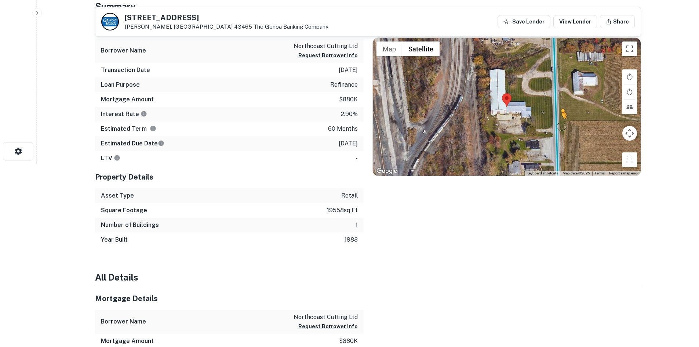
drag, startPoint x: 629, startPoint y: 162, endPoint x: 555, endPoint y: 122, distance: 84.5
click at [555, 122] on div "To activate drag with keyboard, press Alt + Enter. Once in keyboard drag state,…" at bounding box center [507, 107] width 268 height 138
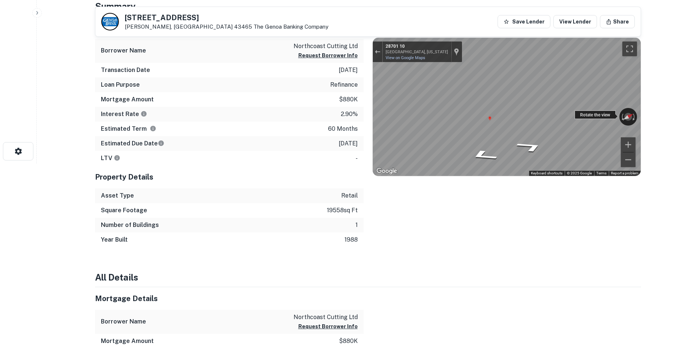
click at [586, 116] on div "← Move left → Move right ↑ Move up ↓ Move down + Zoom in - Zoom out 28701 10 Wa…" at bounding box center [507, 107] width 268 height 138
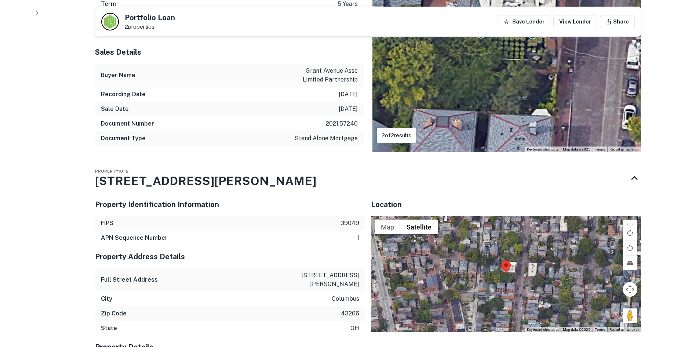
scroll to position [513, 0]
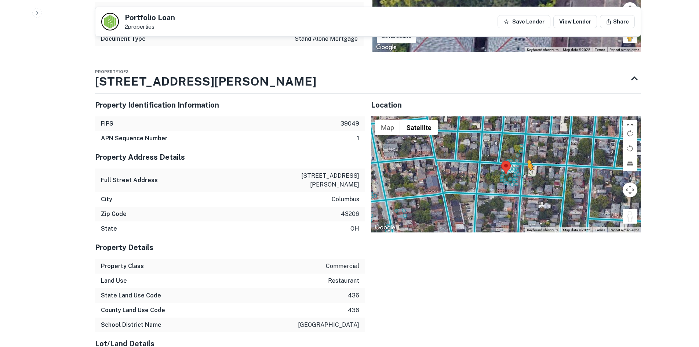
drag, startPoint x: 631, startPoint y: 222, endPoint x: 523, endPoint y: 177, distance: 117.1
click at [523, 177] on div "To activate drag with keyboard, press Alt + Enter. Once in keyboard drag state,…" at bounding box center [506, 174] width 270 height 116
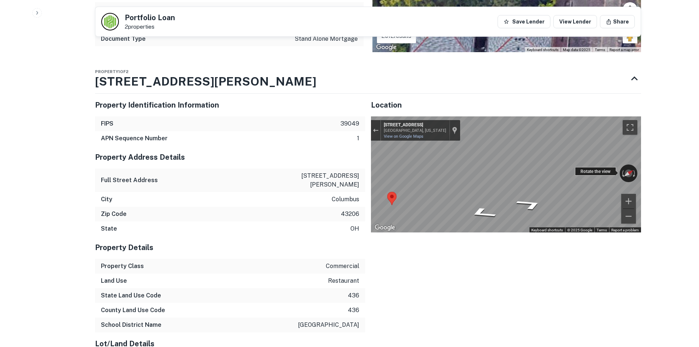
click at [616, 172] on div "← Move left → Move right ↑ Move up ↓ Move down + Zoom in - Zoom out [STREET_ADD…" at bounding box center [506, 174] width 270 height 116
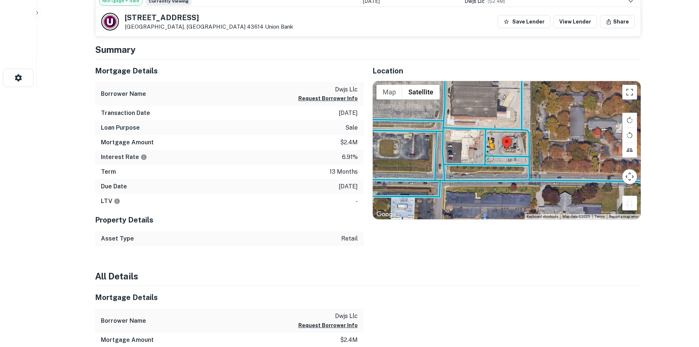
drag, startPoint x: 630, startPoint y: 206, endPoint x: 480, endPoint y: 152, distance: 159.6
click at [480, 152] on div "To activate drag with keyboard, press Alt + Enter. Once in keyboard drag state,…" at bounding box center [507, 150] width 268 height 138
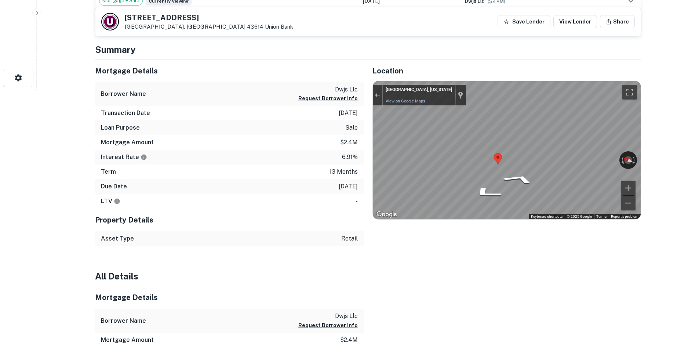
click at [361, 146] on div "Mortgage Details Borrower Name dwjs llc Request Borrower Info Transaction Date …" at bounding box center [363, 152] width 555 height 187
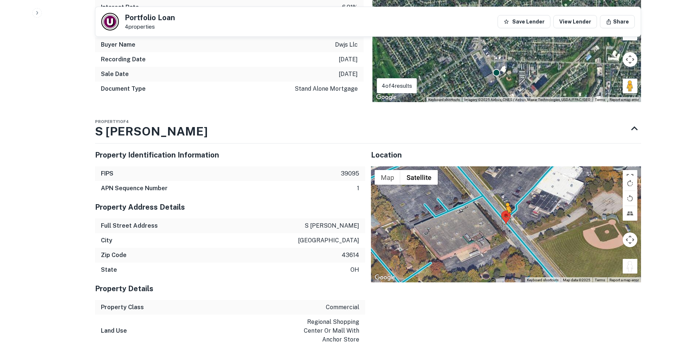
drag, startPoint x: 626, startPoint y: 268, endPoint x: 505, endPoint y: 221, distance: 129.8
click at [505, 221] on div "To activate drag with keyboard, press Alt + Enter. Once in keyboard drag state,…" at bounding box center [506, 224] width 270 height 116
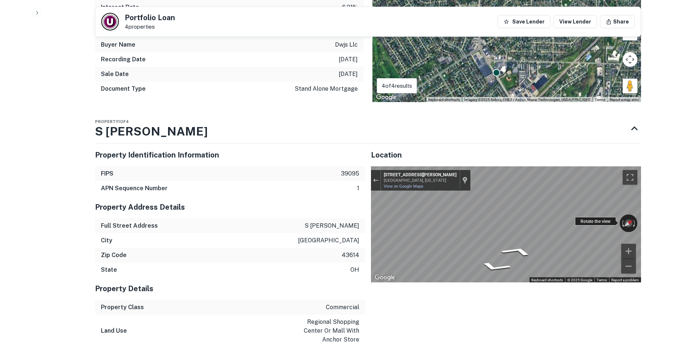
click at [626, 216] on div "← Move left → Move right ↑ Move up ↓ Move down + Zoom in - Zoom out [STREET_ADD…" at bounding box center [506, 224] width 270 height 116
click at [643, 228] on div "Back to search Portfolio Loan 4 properties Save Lender View Lender Share Buyer …" at bounding box center [367, 177] width 563 height 1284
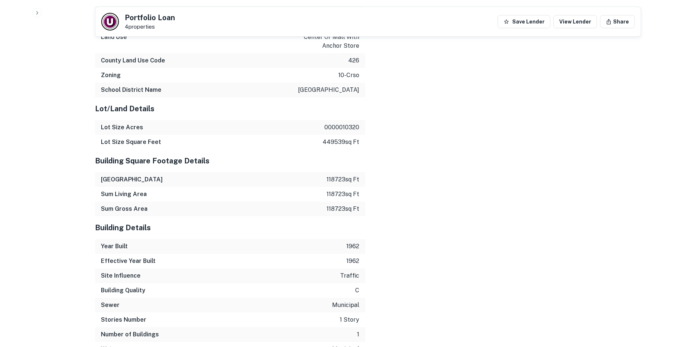
scroll to position [958, 0]
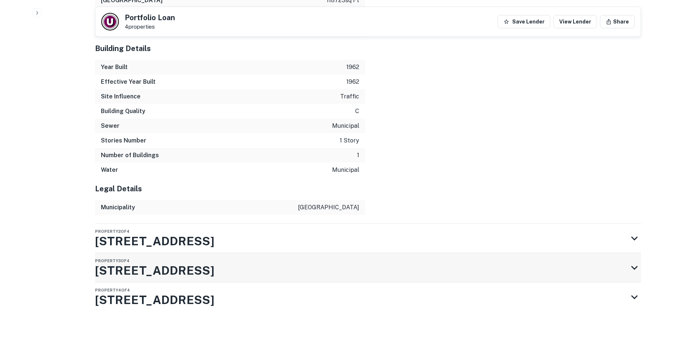
click at [277, 265] on div "Property 3 of 4 3300 Glendale Ave" at bounding box center [361, 267] width 533 height 29
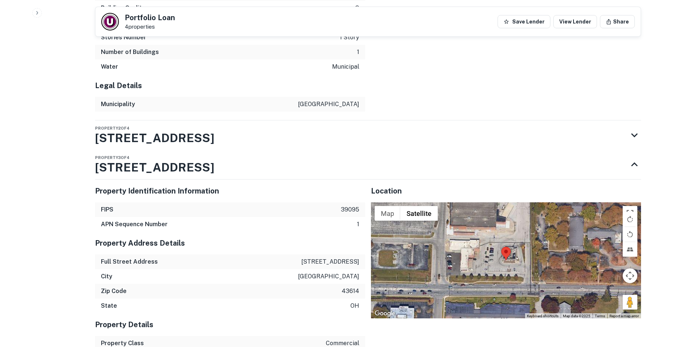
scroll to position [1162, 0]
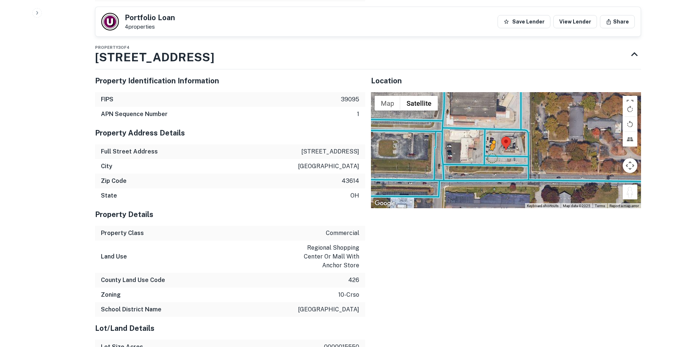
drag, startPoint x: 634, startPoint y: 204, endPoint x: 490, endPoint y: 164, distance: 149.5
click at [490, 164] on div "To activate drag with keyboard, press Alt + Enter. Once in keyboard drag state,…" at bounding box center [506, 150] width 270 height 116
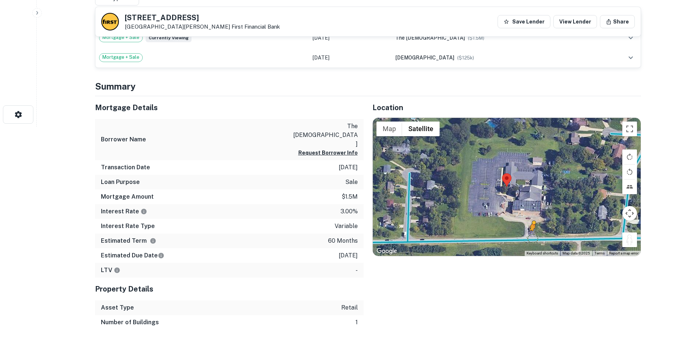
drag, startPoint x: 629, startPoint y: 240, endPoint x: 527, endPoint y: 235, distance: 102.4
click at [527, 236] on div "To activate drag with keyboard, press Alt + Enter. Once in keyboard drag state,…" at bounding box center [507, 187] width 268 height 138
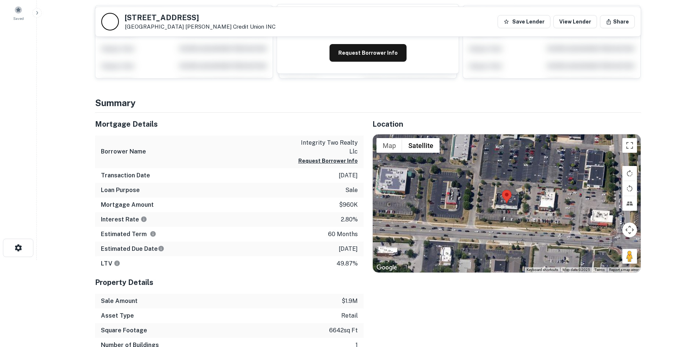
scroll to position [110, 0]
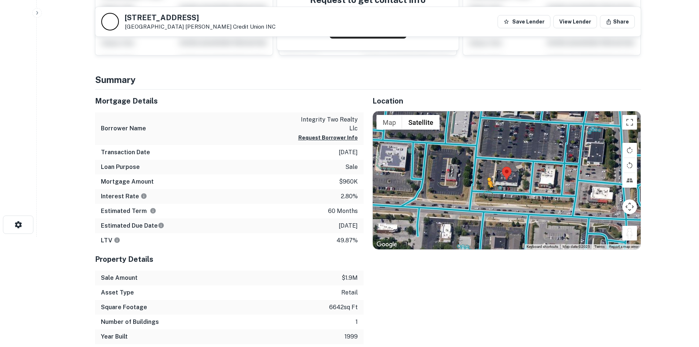
drag, startPoint x: 627, startPoint y: 237, endPoint x: 485, endPoint y: 193, distance: 148.1
click at [485, 193] on div "To activate drag with keyboard, press Alt + Enter. Once in keyboard drag state,…" at bounding box center [507, 180] width 268 height 138
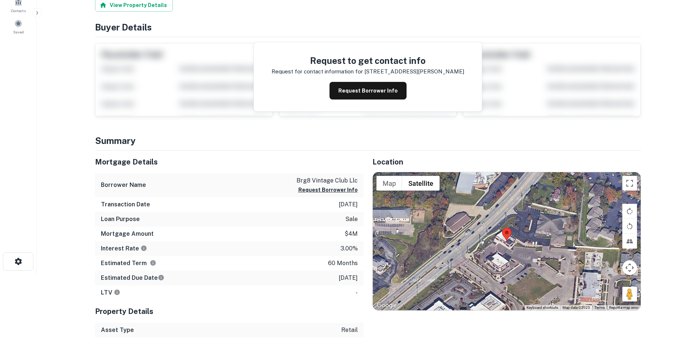
scroll to position [110, 0]
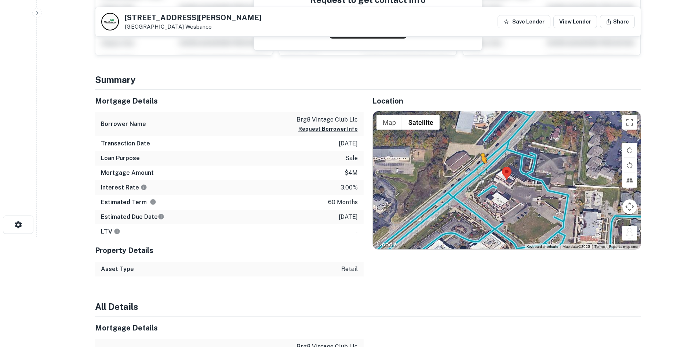
drag, startPoint x: 632, startPoint y: 235, endPoint x: 480, endPoint y: 168, distance: 165.9
click at [480, 168] on div "To activate drag with keyboard, press Alt + Enter. Once in keyboard drag state,…" at bounding box center [507, 180] width 268 height 138
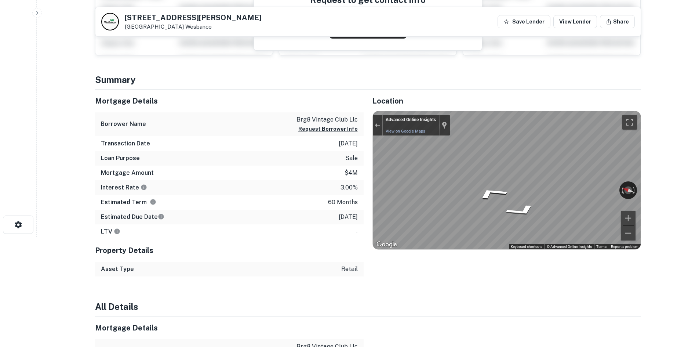
click at [302, 143] on div "Mortgage Details Borrower Name brg8 vintage club llc Request Borrower Info Tran…" at bounding box center [363, 182] width 555 height 187
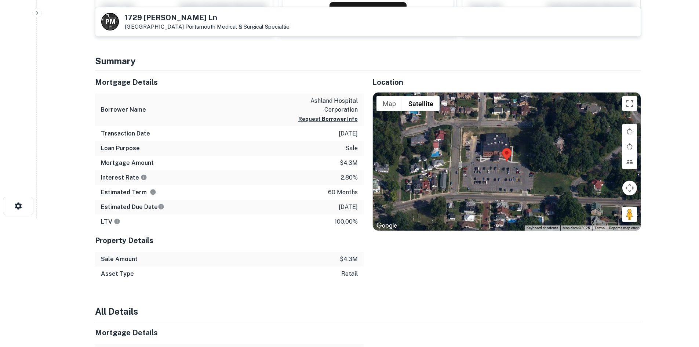
scroll to position [110, 0]
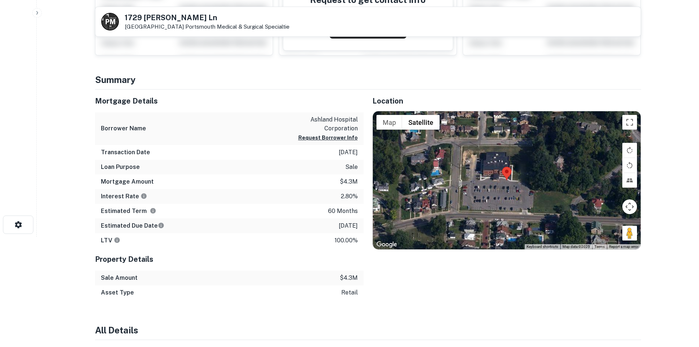
drag, startPoint x: 625, startPoint y: 230, endPoint x: 560, endPoint y: 210, distance: 68.2
click at [530, 203] on div "Map Terrain Satellite Labels Keyboard shortcuts Map Data Map data ©2025 Map dat…" at bounding box center [507, 180] width 268 height 138
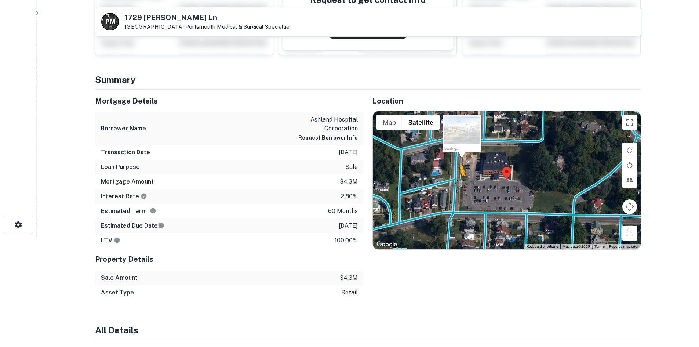
drag, startPoint x: 626, startPoint y: 236, endPoint x: 460, endPoint y: 183, distance: 174.8
click at [460, 183] on div "To activate drag with keyboard, press Alt + Enter. Once in keyboard drag state,…" at bounding box center [507, 180] width 268 height 138
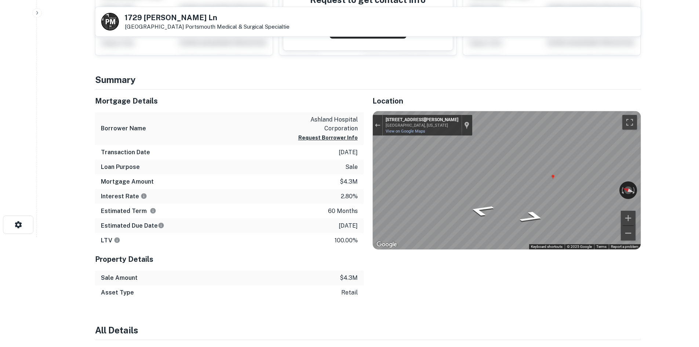
click at [348, 167] on div "Mortgage Details Borrower Name ashland hospital corporation Request Borrower In…" at bounding box center [363, 194] width 555 height 210
click at [537, 215] on icon "Go South, Baird Ave" at bounding box center [531, 217] width 47 height 18
click at [698, 179] on html "Search Borrowers Contacts Saved P M 1729 Kinneys Ln Portsmouth, OH 45662 Portsm…" at bounding box center [349, 63] width 699 height 347
click at [325, 180] on div "Mortgage Details Borrower Name ashland hospital corporation Request Borrower In…" at bounding box center [363, 194] width 555 height 210
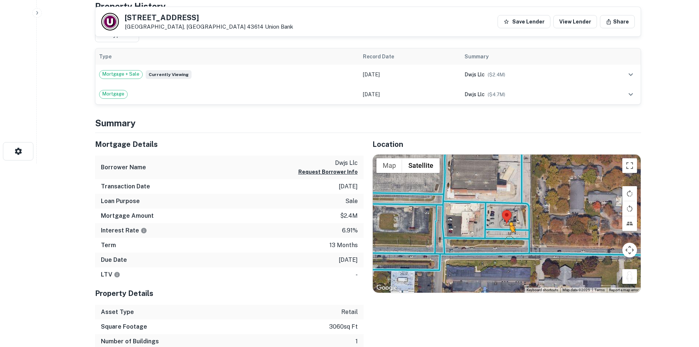
drag, startPoint x: 626, startPoint y: 281, endPoint x: 508, endPoint y: 238, distance: 125.7
click at [508, 238] on div "To activate drag with keyboard, press Alt + Enter. Once in keyboard drag state,…" at bounding box center [507, 223] width 268 height 138
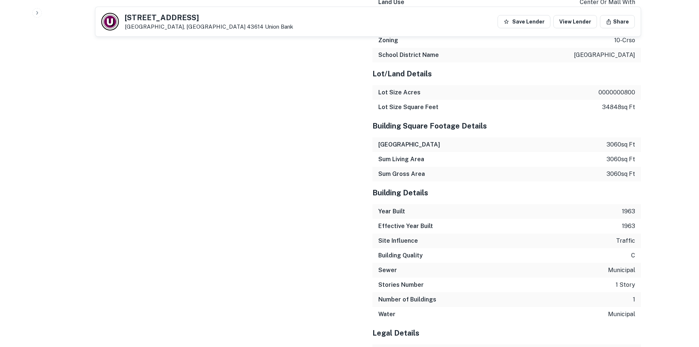
scroll to position [742, 0]
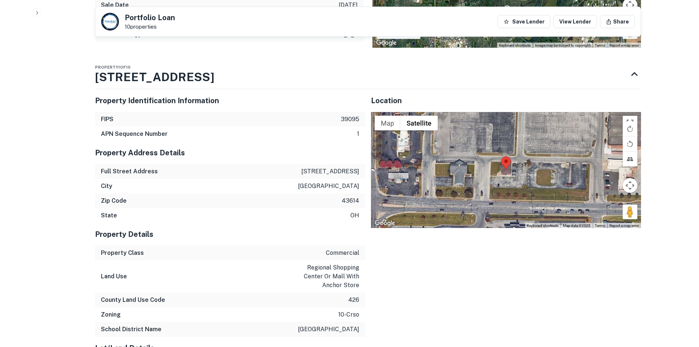
scroll to position [807, 0]
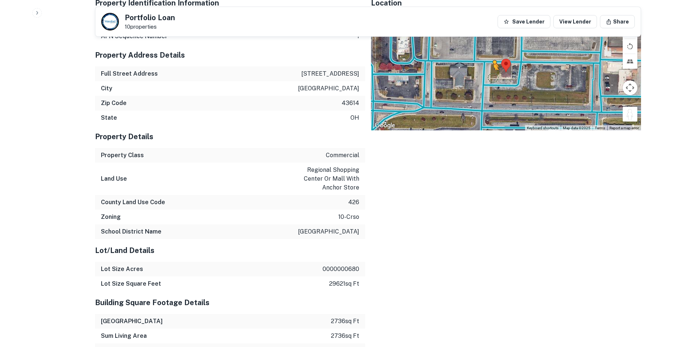
drag, startPoint x: 632, startPoint y: 113, endPoint x: 492, endPoint y: 77, distance: 143.9
click at [492, 77] on div "To activate drag with keyboard, press Alt + Enter. Once in keyboard drag state,…" at bounding box center [506, 72] width 270 height 116
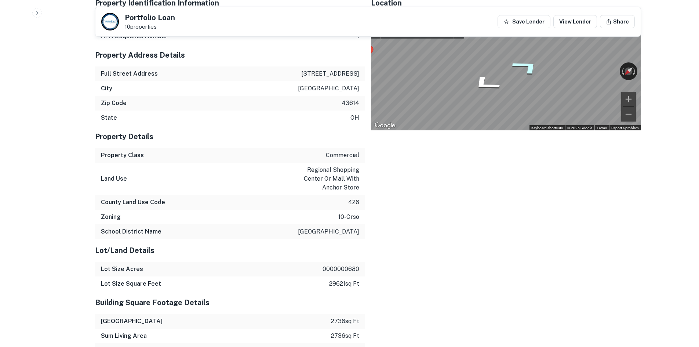
click at [525, 64] on icon "Go South" at bounding box center [526, 67] width 54 height 26
click at [538, 91] on icon "Go South" at bounding box center [531, 96] width 48 height 20
click at [633, 79] on div "← Move left → Move right ↑ Move up ↓ Move down + Zoom in - Zoom out [GEOGRAPHIC…" at bounding box center [506, 72] width 270 height 116
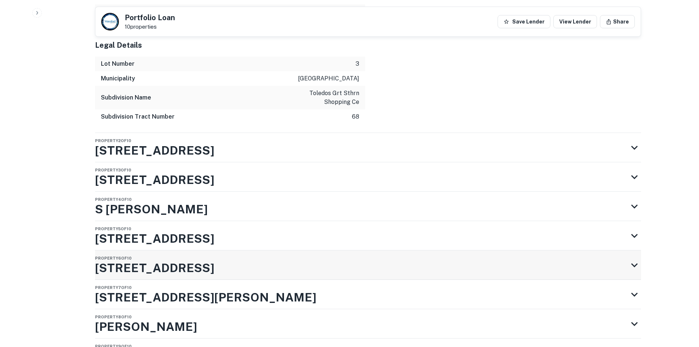
scroll to position [1365, 0]
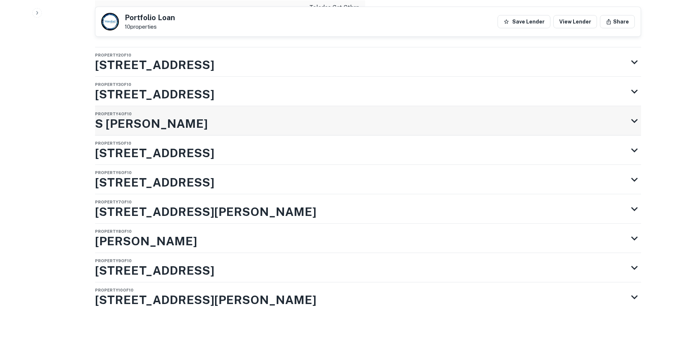
click at [365, 116] on div "Property [STREET_ADDRESS][PERSON_NAME]" at bounding box center [361, 120] width 533 height 29
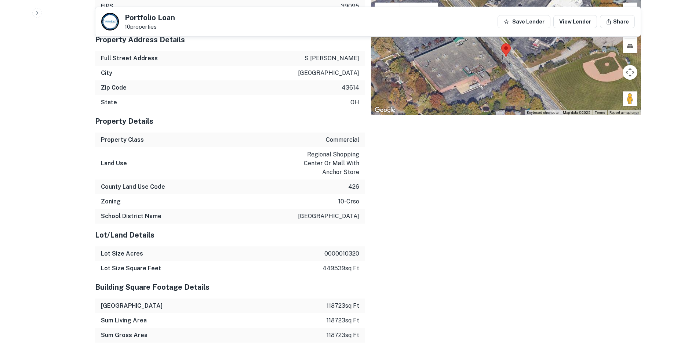
scroll to position [1438, 0]
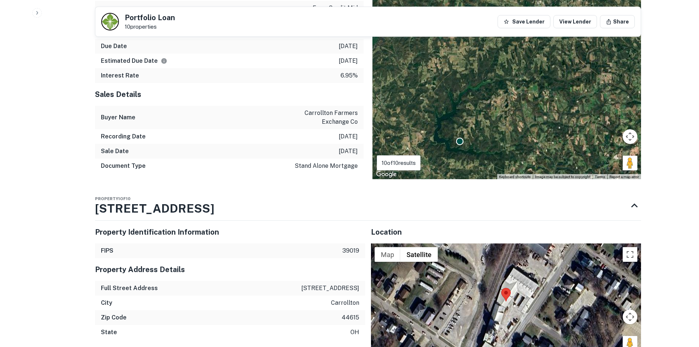
scroll to position [697, 0]
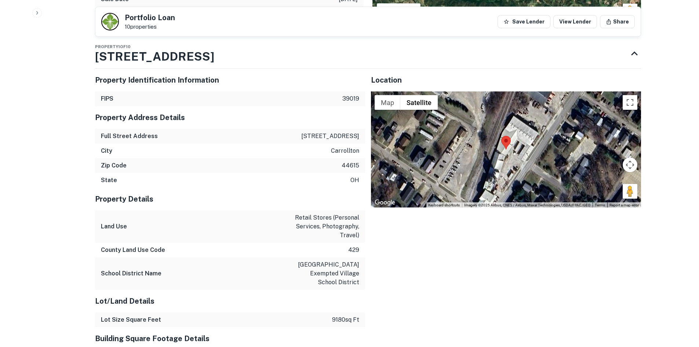
drag, startPoint x: 624, startPoint y: 188, endPoint x: 642, endPoint y: 183, distance: 18.1
click at [535, 180] on div "Map Terrain Satellite Labels Keyboard shortcuts Map Data Imagery ©2025 Airbus, …" at bounding box center [506, 149] width 270 height 116
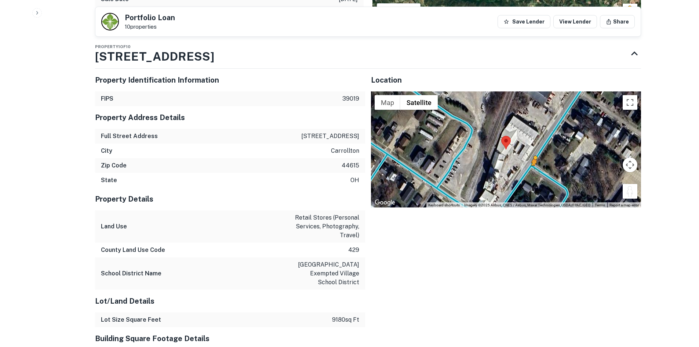
drag, startPoint x: 624, startPoint y: 191, endPoint x: 531, endPoint y: 167, distance: 96.3
click at [531, 167] on div "To activate drag with keyboard, press Alt + Enter. Once in keyboard drag state,…" at bounding box center [506, 149] width 270 height 116
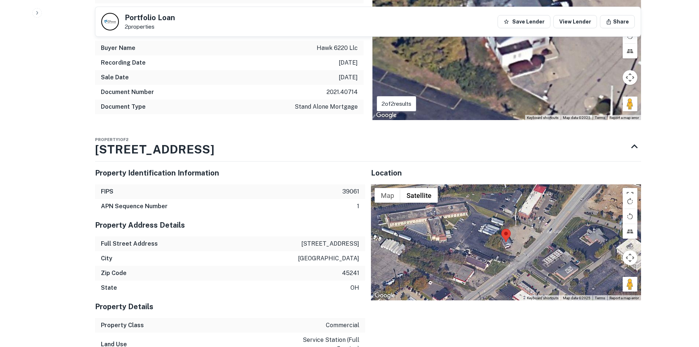
scroll to position [440, 0]
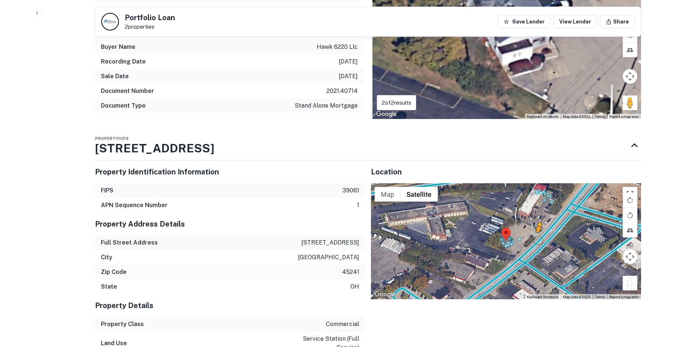
drag, startPoint x: 629, startPoint y: 281, endPoint x: 535, endPoint y: 237, distance: 103.4
click at [535, 237] on div "To activate drag with keyboard, press Alt + Enter. Once in keyboard drag state,…" at bounding box center [506, 241] width 270 height 116
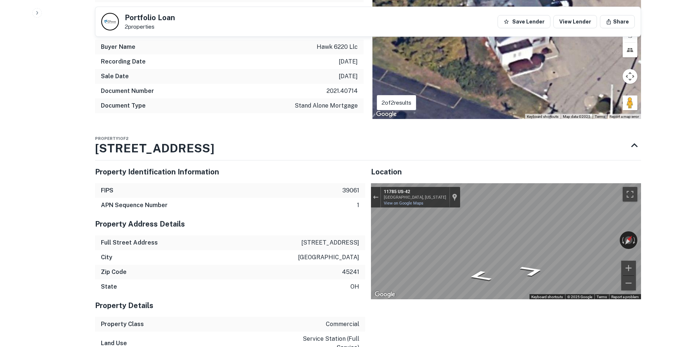
click at [646, 242] on div "Back to search Portfolio Loan 2 properties Save Lender View Lender Share Buyer …" at bounding box center [367, 133] width 563 height 1123
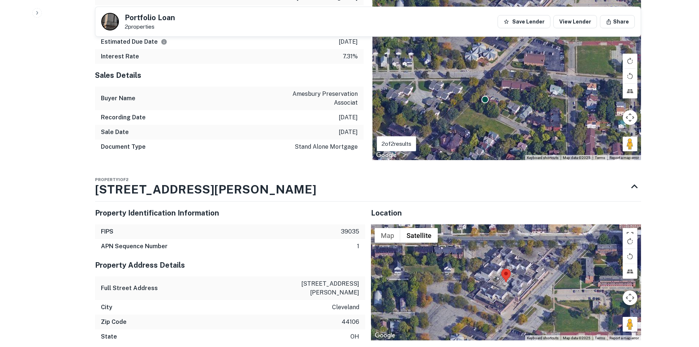
scroll to position [440, 0]
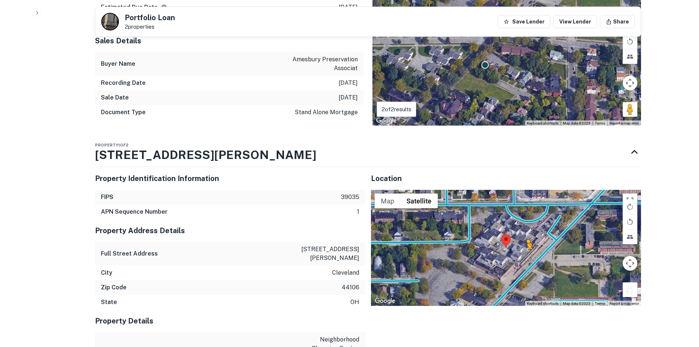
drag, startPoint x: 633, startPoint y: 282, endPoint x: 526, endPoint y: 248, distance: 112.0
click at [526, 248] on div "To activate drag with keyboard, press Alt + Enter. Once in keyboard drag state,…" at bounding box center [506, 248] width 270 height 116
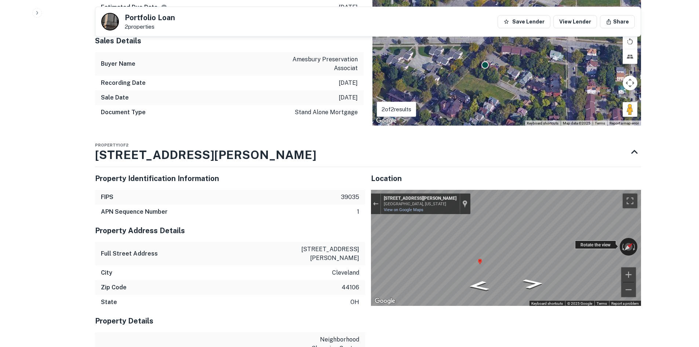
click at [609, 240] on div "← Move left → Move right ↑ Move up ↓ Move down + Zoom in - Zoom out 1526 Crawfo…" at bounding box center [506, 248] width 270 height 116
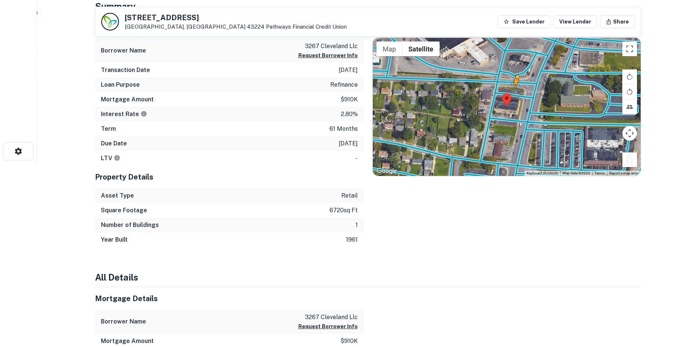
drag, startPoint x: 625, startPoint y: 158, endPoint x: 515, endPoint y: 92, distance: 128.5
click at [515, 92] on div "To activate drag with keyboard, press Alt + Enter. Once in keyboard drag state,…" at bounding box center [507, 107] width 268 height 138
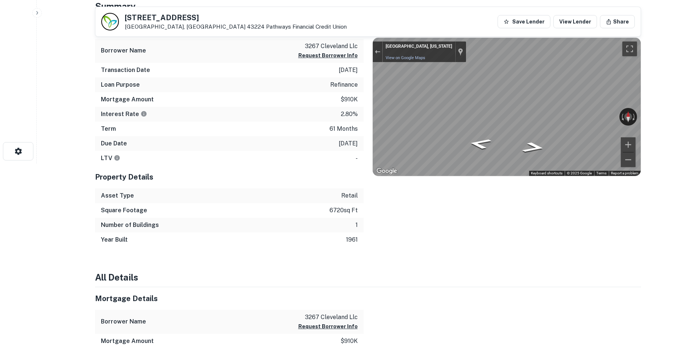
click at [358, 110] on div "Mortgage Details Borrower Name 3267 cleveland llc Request Borrower Info Transac…" at bounding box center [363, 131] width 555 height 231
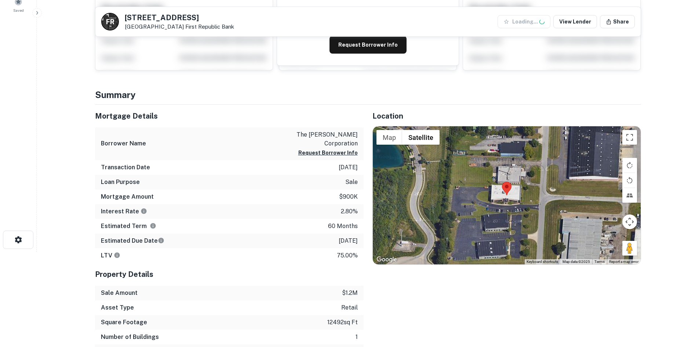
scroll to position [110, 0]
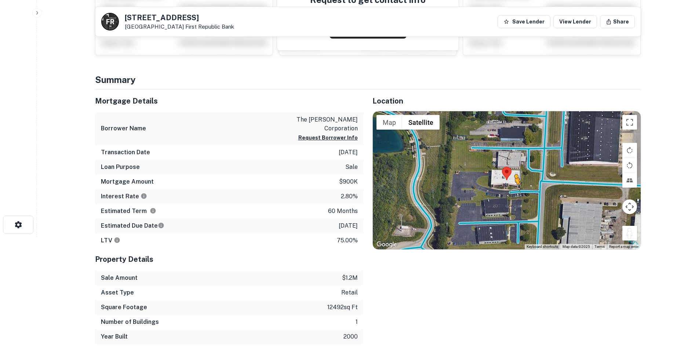
drag, startPoint x: 629, startPoint y: 233, endPoint x: 514, endPoint y: 192, distance: 122.3
click at [514, 192] on div "To activate drag with keyboard, press Alt + Enter. Once in keyboard drag state,…" at bounding box center [507, 180] width 268 height 138
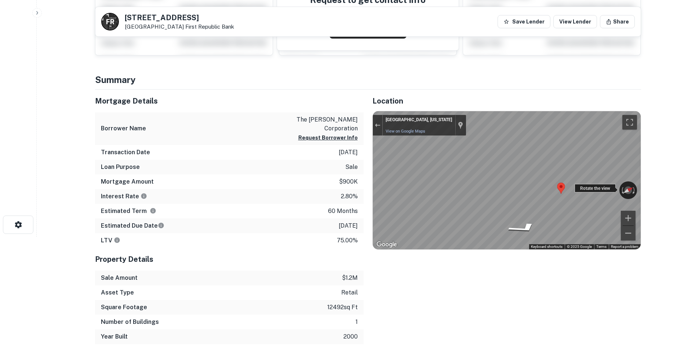
click at [586, 186] on div "← Move left → Move right ↑ Move up ↓ Move down + Zoom in - Zoom out [GEOGRAPHIC…" at bounding box center [507, 180] width 268 height 138
click at [372, 179] on div "← Move left → Move right ↑ Move up ↓ Move down + Zoom in - Zoom out Home Jump l…" at bounding box center [506, 180] width 268 height 139
click at [541, 203] on icon "Go East" at bounding box center [531, 206] width 45 height 18
click at [653, 176] on main "F R 275 Outerbelt St Columbus, OH 43213 First Republic Bank Save Lender View Le…" at bounding box center [368, 63] width 662 height 347
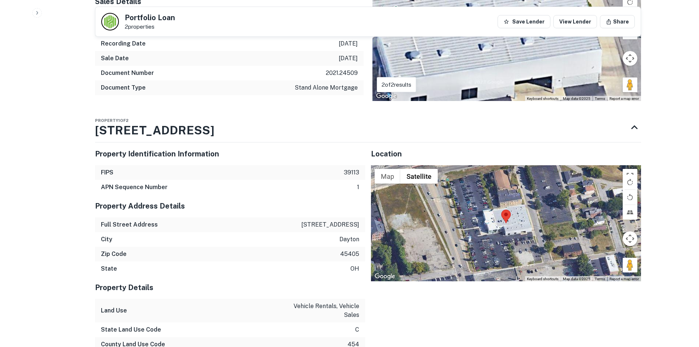
scroll to position [587, 0]
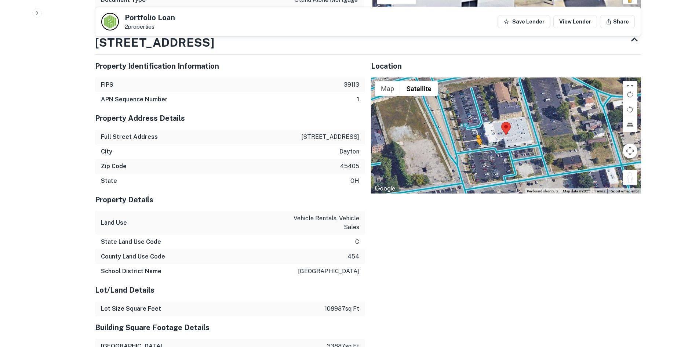
drag, startPoint x: 629, startPoint y: 179, endPoint x: 472, endPoint y: 150, distance: 159.6
click at [472, 150] on div "To activate drag with keyboard, press Alt + Enter. Once in keyboard drag state,…" at bounding box center [506, 135] width 270 height 116
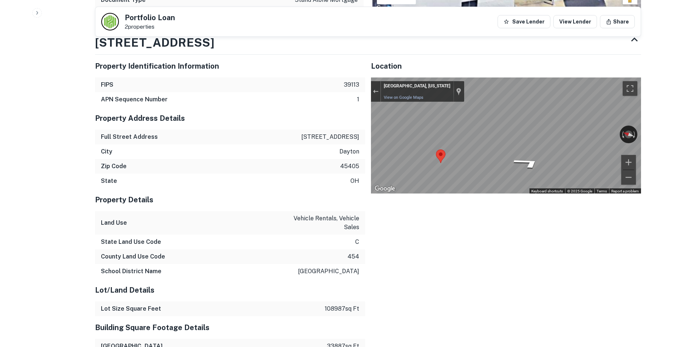
click at [308, 123] on div "Property Identification Information FIPS 39113 APN Sequence Number 1 Property A…" at bounding box center [365, 353] width 552 height 608
click at [519, 166] on icon "Go Southeast" at bounding box center [527, 162] width 54 height 17
click at [622, 127] on div "← Move left → Move right ↑ Move up ↓ Move down + Zoom in - Zoom out [GEOGRAPHIC…" at bounding box center [506, 135] width 270 height 116
click at [579, 129] on div "← Move left → Move right ↑ Move up ↓ Move down + Zoom in - Zoom out [GEOGRAPHIC…" at bounding box center [506, 135] width 270 height 116
click at [490, 158] on icon "Go Northwest" at bounding box center [486, 158] width 55 height 18
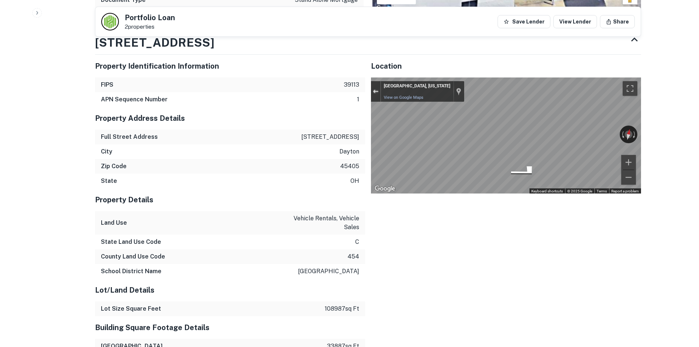
click at [377, 91] on div "Exit the Street View" at bounding box center [376, 91] width 6 height 4
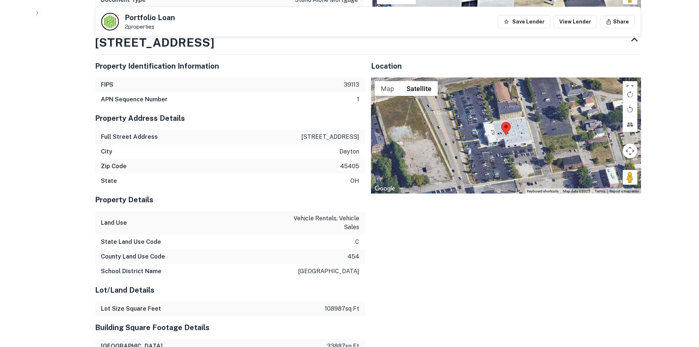
drag, startPoint x: 601, startPoint y: 159, endPoint x: 590, endPoint y: 162, distance: 10.8
click at [577, 159] on div "Loading... Map Terrain Satellite Labels Keyboard shortcuts Map Data Map data ©2…" at bounding box center [506, 135] width 270 height 116
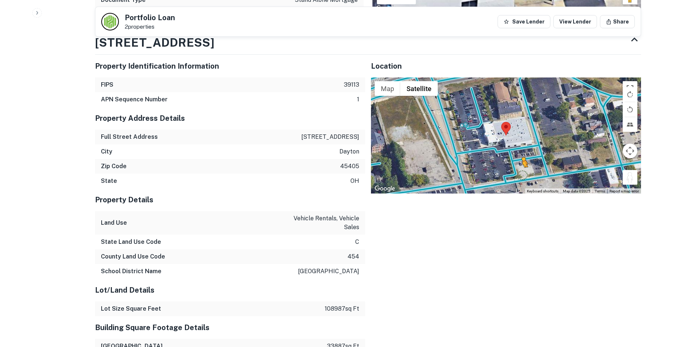
drag, startPoint x: 628, startPoint y: 183, endPoint x: 518, endPoint y: 176, distance: 109.9
click at [518, 176] on div "To activate drag with keyboard, press Alt + Enter. Once in keyboard drag state,…" at bounding box center [506, 135] width 270 height 116
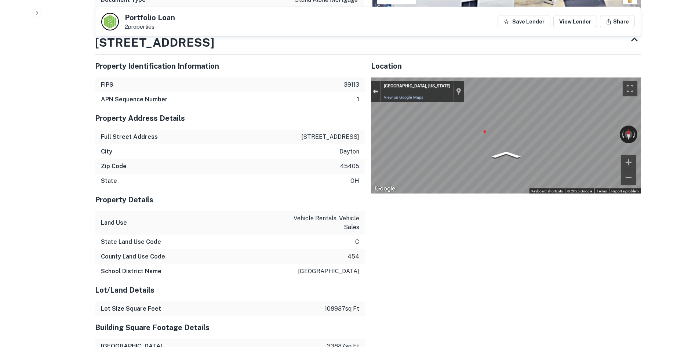
click at [374, 94] on button "Exit the Street View" at bounding box center [376, 92] width 10 height 10
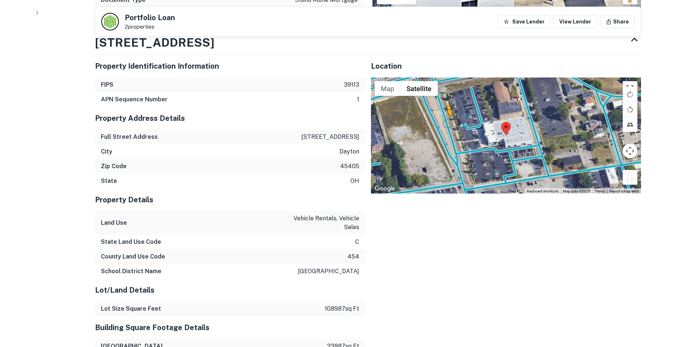
drag, startPoint x: 635, startPoint y: 180, endPoint x: 446, endPoint y: 123, distance: 197.1
click at [446, 123] on div "To activate drag with keyboard, press Alt + Enter. Once in keyboard drag state,…" at bounding box center [506, 135] width 270 height 116
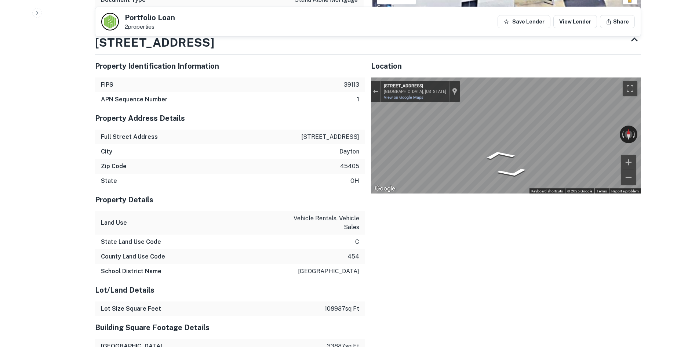
drag, startPoint x: 592, startPoint y: 133, endPoint x: 368, endPoint y: 125, distance: 225.0
click at [368, 125] on div "Location ← Move left → Move right ↑ Move up ↓ Move down + Zoom in - Zoom out Ho…" at bounding box center [503, 353] width 276 height 608
click at [337, 123] on div "Property Identification Information FIPS 39113 APN Sequence Number 1 Property A…" at bounding box center [365, 353] width 552 height 608
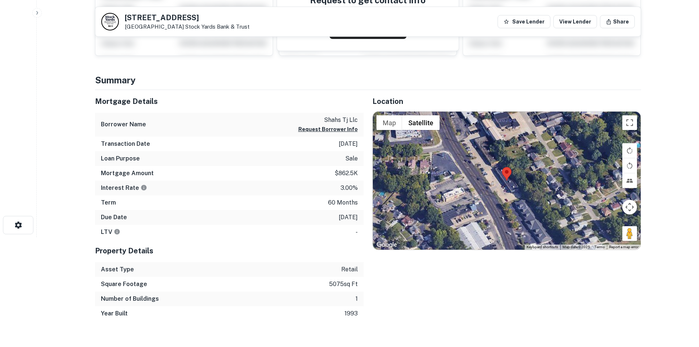
scroll to position [110, 0]
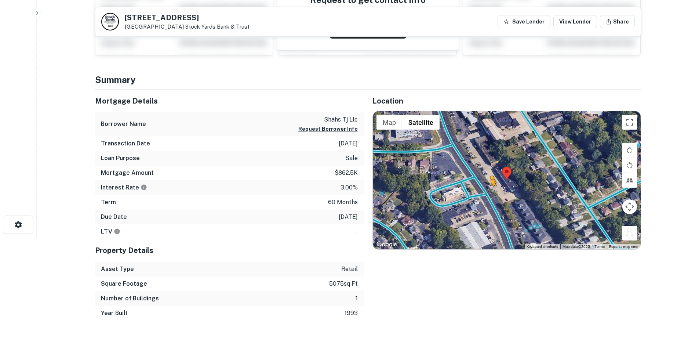
drag, startPoint x: 627, startPoint y: 230, endPoint x: 487, endPoint y: 191, distance: 145.0
click at [487, 191] on div "To activate drag with keyboard, press Alt + Enter. Once in keyboard drag state,…" at bounding box center [507, 180] width 268 height 138
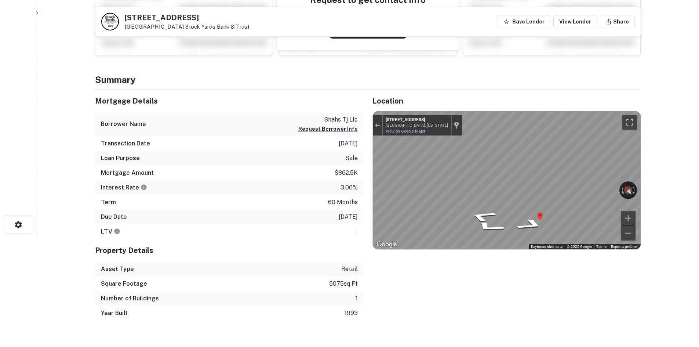
click at [681, 172] on main "[STREET_ADDRESS] Stock Yards Bank & Trust Save Lender View Lender Share View Pr…" at bounding box center [368, 63] width 662 height 347
click at [666, 181] on main "[STREET_ADDRESS] Stock Yards Bank & Trust Save Lender View Lender Share View Pr…" at bounding box center [368, 63] width 662 height 347
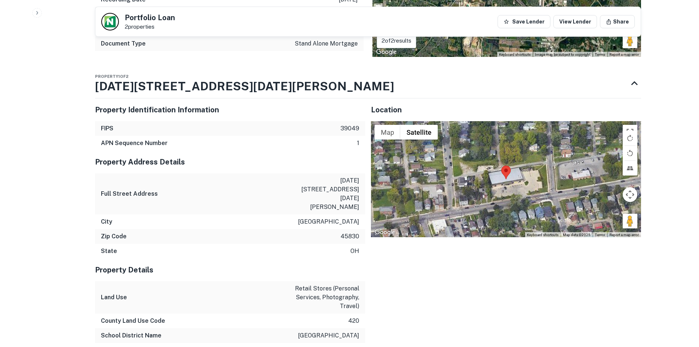
scroll to position [550, 0]
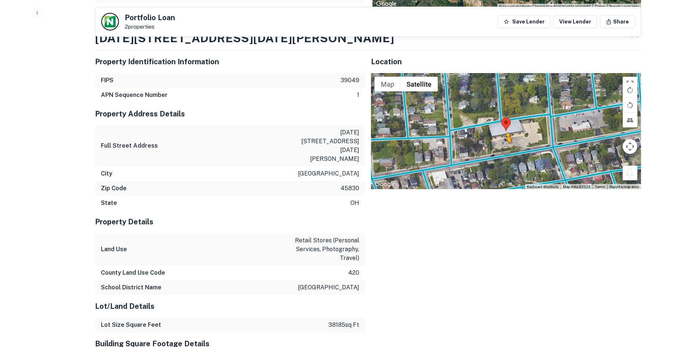
drag, startPoint x: 627, startPoint y: 171, endPoint x: 505, endPoint y: 150, distance: 123.5
click at [505, 150] on div "To activate drag with keyboard, press Alt + Enter. Once in keyboard drag state,…" at bounding box center [506, 131] width 270 height 116
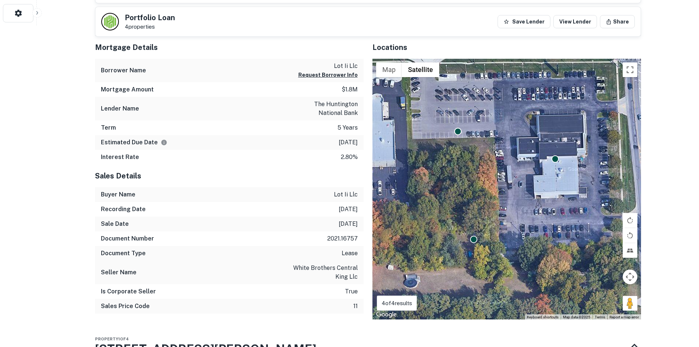
scroll to position [330, 0]
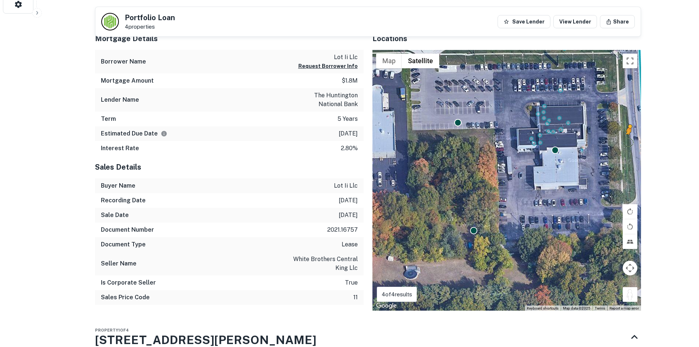
drag, startPoint x: 629, startPoint y: 297, endPoint x: 628, endPoint y: 131, distance: 166.1
click at [628, 131] on div "To activate drag with keyboard, press Alt + Enter. Once in keyboard drag state,…" at bounding box center [506, 180] width 268 height 261
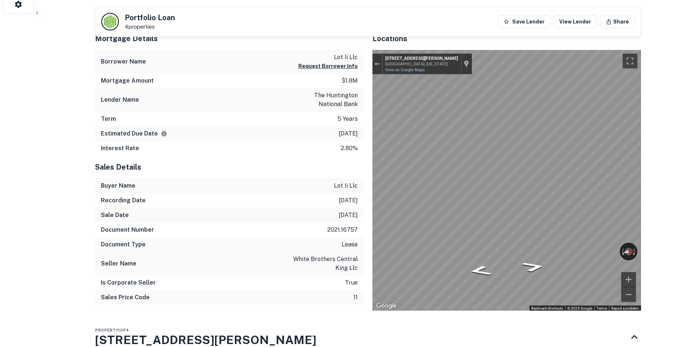
click at [535, 268] on icon "Go North, King Rd" at bounding box center [529, 271] width 52 height 17
click at [535, 262] on icon "Go North, King Rd" at bounding box center [530, 267] width 51 height 17
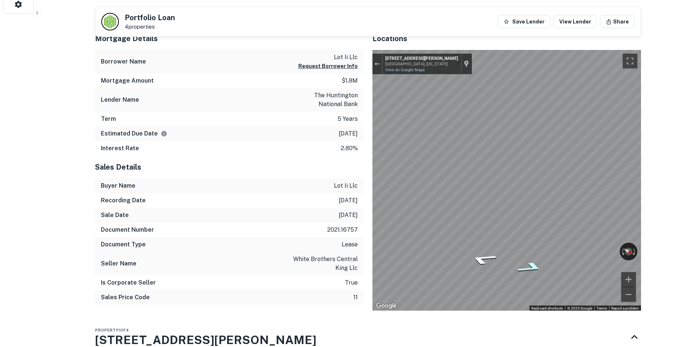
click at [535, 262] on icon "Go North, King Rd" at bounding box center [530, 267] width 51 height 17
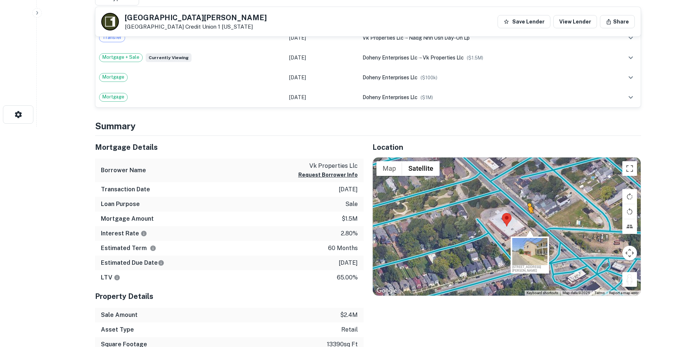
drag, startPoint x: 625, startPoint y: 274, endPoint x: 527, endPoint y: 220, distance: 111.3
click at [527, 220] on div "To activate drag with keyboard, press Alt + Enter. Once in keyboard drag state,…" at bounding box center [507, 226] width 268 height 138
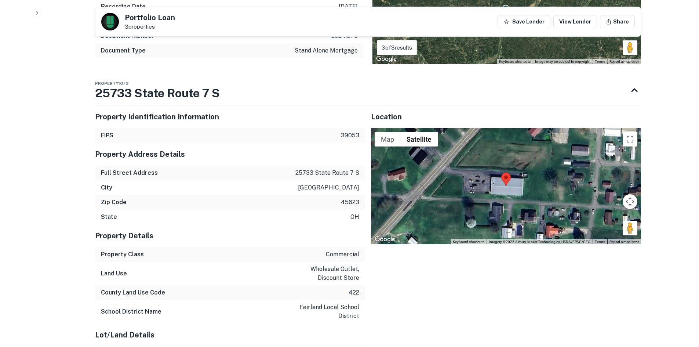
scroll to position [513, 0]
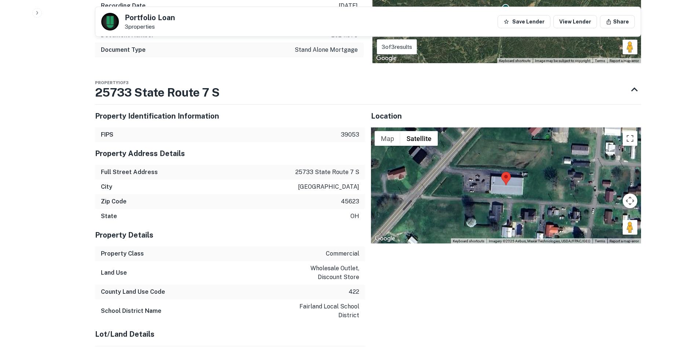
drag, startPoint x: 628, startPoint y: 225, endPoint x: 427, endPoint y: 158, distance: 212.2
click at [427, 158] on div "Map Terrain Satellite Labels Keyboard shortcuts Map Data Imagery ©2025 Airbus, …" at bounding box center [506, 185] width 270 height 116
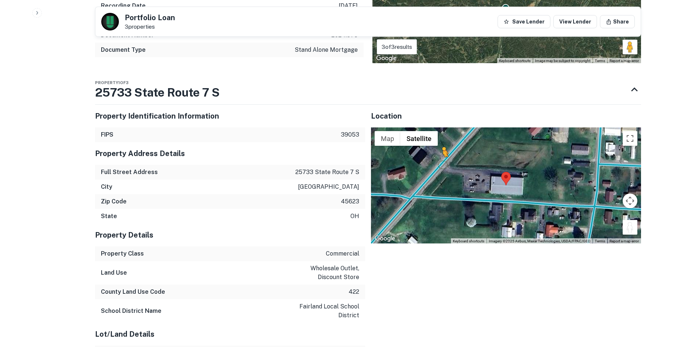
drag, startPoint x: 633, startPoint y: 229, endPoint x: 439, endPoint y: 165, distance: 204.4
click at [439, 165] on div "To activate drag with keyboard, press Alt + Enter. Once in keyboard drag state,…" at bounding box center [506, 185] width 270 height 116
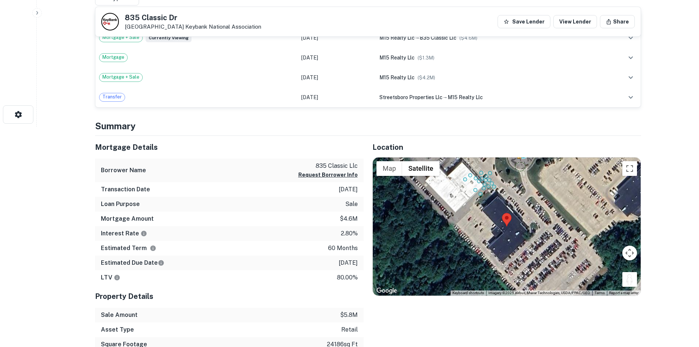
drag, startPoint x: 630, startPoint y: 278, endPoint x: 519, endPoint y: 163, distance: 160.8
click at [519, 164] on div "To activate drag with keyboard, press Alt + Enter. Once in keyboard drag state,…" at bounding box center [507, 226] width 268 height 138
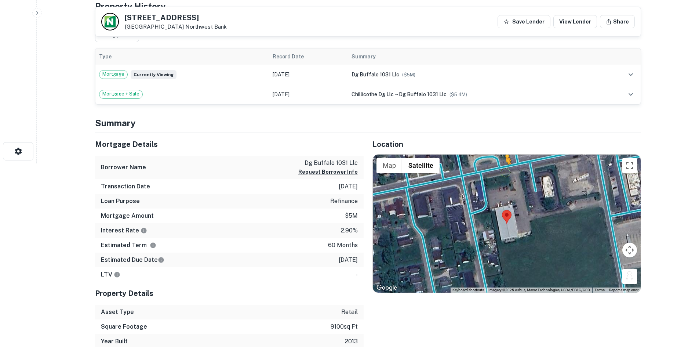
drag, startPoint x: 632, startPoint y: 275, endPoint x: 498, endPoint y: 171, distance: 169.5
click at [498, 171] on div "To activate drag with keyboard, press Alt + Enter. Once in keyboard drag state,…" at bounding box center [507, 223] width 268 height 138
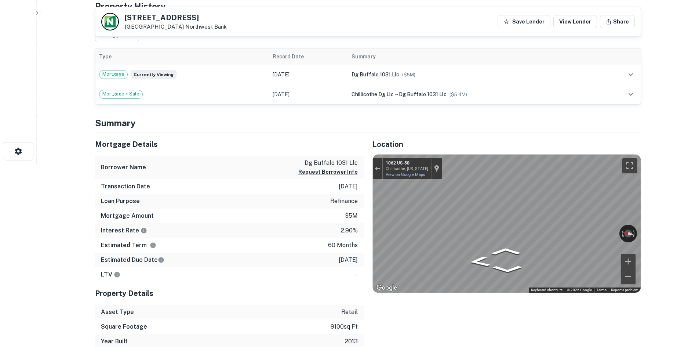
click at [275, 194] on div "Mortgage Details Borrower Name dg buffalo 1031 llc Request Borrower Info Transa…" at bounding box center [363, 241] width 555 height 216
click at [263, 231] on div "Mortgage Details Borrower Name dg buffalo 1031 llc Request Borrower Info Transa…" at bounding box center [363, 241] width 555 height 216
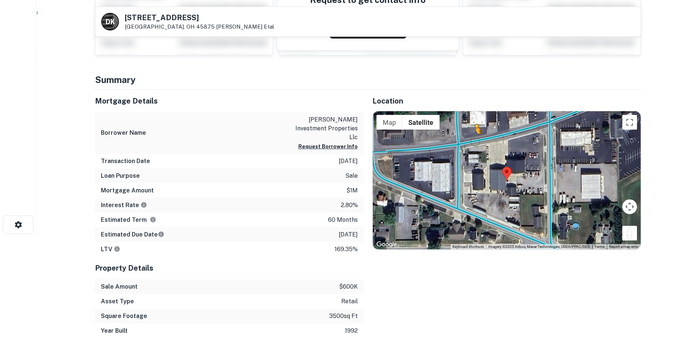
drag, startPoint x: 626, startPoint y: 233, endPoint x: 481, endPoint y: 139, distance: 172.9
click at [481, 139] on div "To activate drag with keyboard, press Alt + Enter. Once in keyboard drag state,…" at bounding box center [507, 180] width 268 height 138
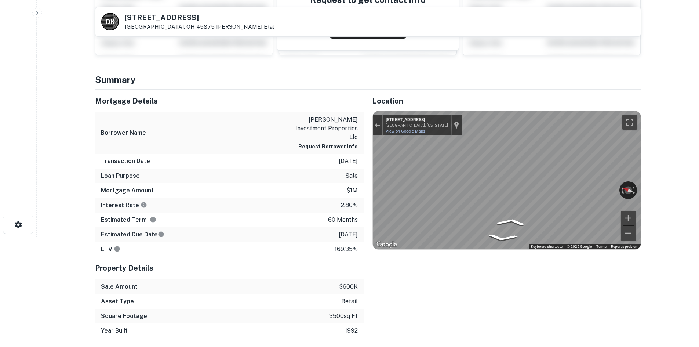
click at [339, 194] on div "Mortgage Details Borrower Name niese investment properties llc Request Borrower…" at bounding box center [363, 213] width 555 height 248
click at [200, 186] on div "Mortgage Details Borrower Name niese investment properties llc Request Borrower…" at bounding box center [363, 213] width 555 height 248
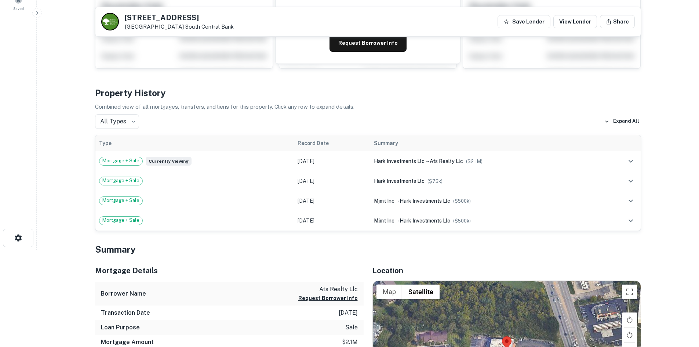
scroll to position [220, 0]
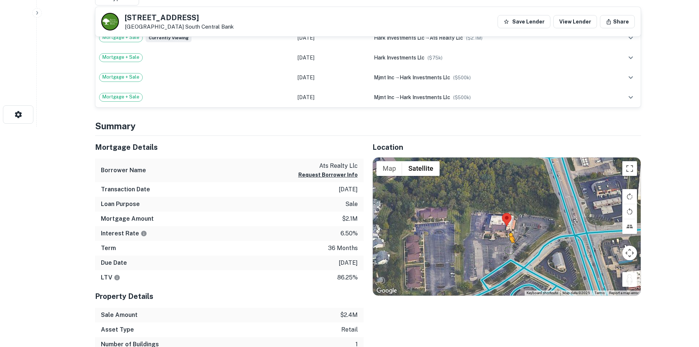
drag, startPoint x: 633, startPoint y: 279, endPoint x: 508, endPoint y: 251, distance: 128.6
click at [508, 251] on div "To activate drag with keyboard, press Alt + Enter. Once in keyboard drag state,…" at bounding box center [507, 226] width 268 height 138
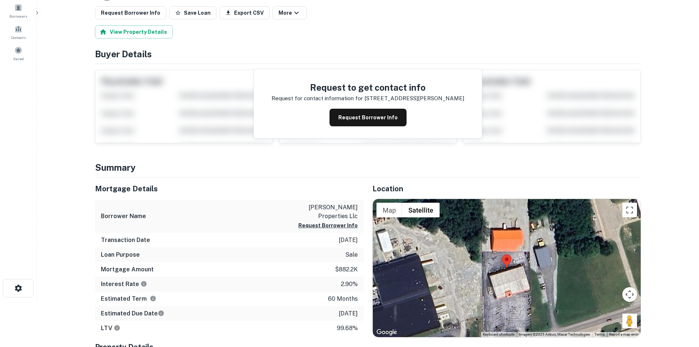
scroll to position [110, 0]
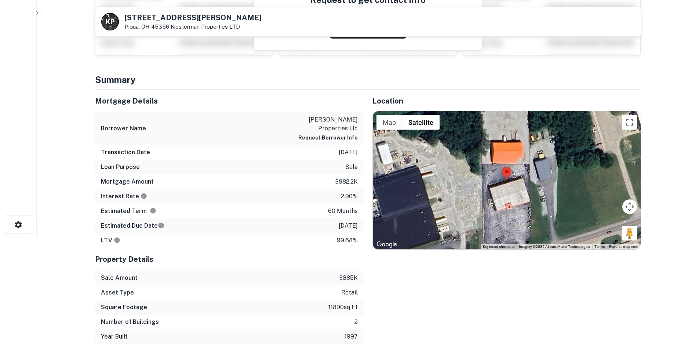
drag, startPoint x: 580, startPoint y: 223, endPoint x: 569, endPoint y: 184, distance: 40.5
click at [569, 184] on div at bounding box center [507, 180] width 268 height 138
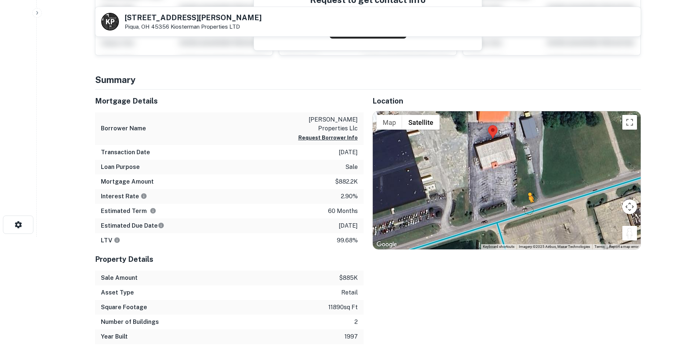
drag, startPoint x: 630, startPoint y: 235, endPoint x: 523, endPoint y: 210, distance: 110.3
click at [524, 210] on div "To activate drag with keyboard, press Alt + Enter. Once in keyboard drag state,…" at bounding box center [507, 180] width 268 height 138
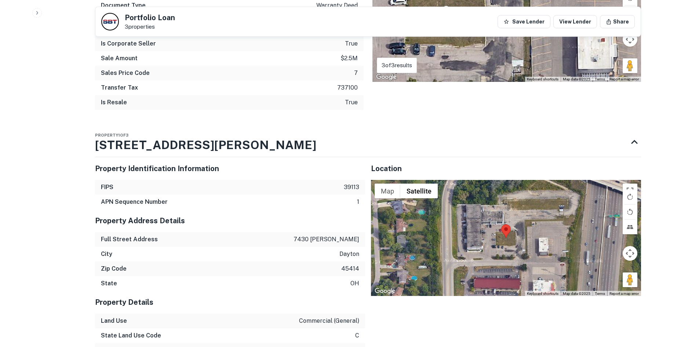
scroll to position [550, 0]
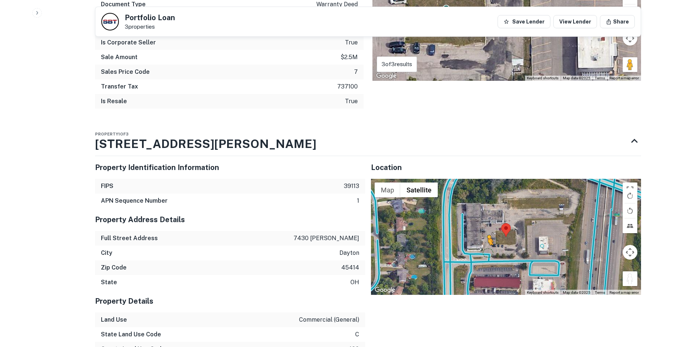
drag, startPoint x: 631, startPoint y: 271, endPoint x: 487, endPoint y: 243, distance: 146.1
click at [487, 243] on div "To activate drag with keyboard, press Alt + Enter. Once in keyboard drag state,…" at bounding box center [506, 237] width 270 height 116
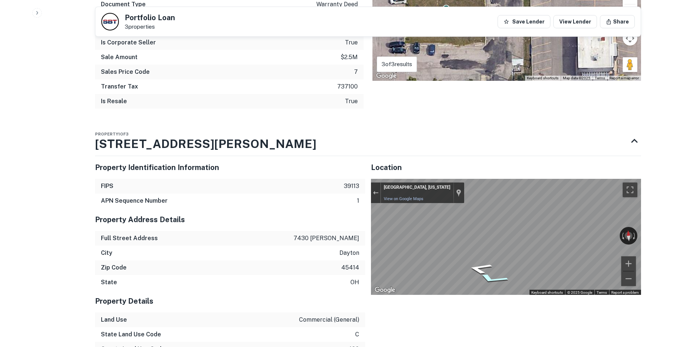
click at [495, 271] on icon "Go Southwest, Kristen Ln" at bounding box center [492, 279] width 55 height 16
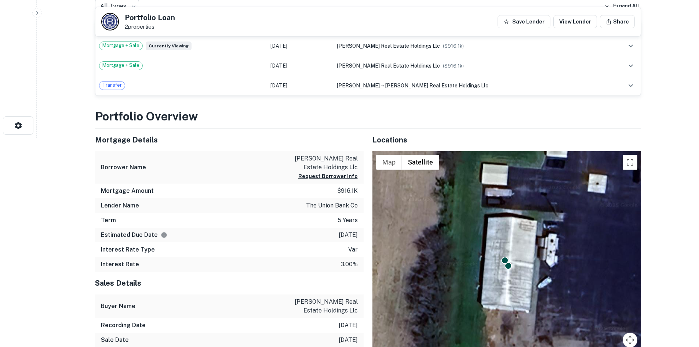
scroll to position [293, 0]
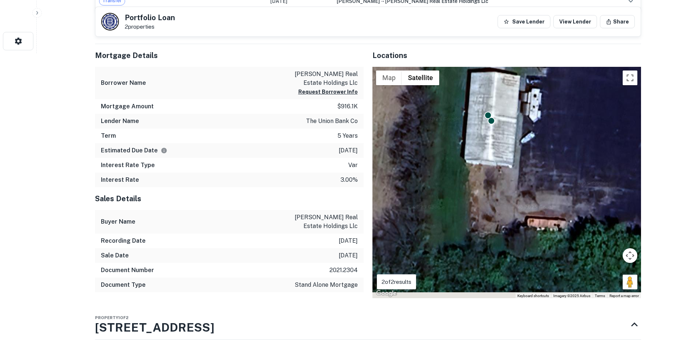
drag, startPoint x: 551, startPoint y: 234, endPoint x: 534, endPoint y: 171, distance: 64.9
click at [534, 171] on div "To activate drag with keyboard, press Alt + Enter. Once in keyboard drag state,…" at bounding box center [506, 182] width 268 height 231
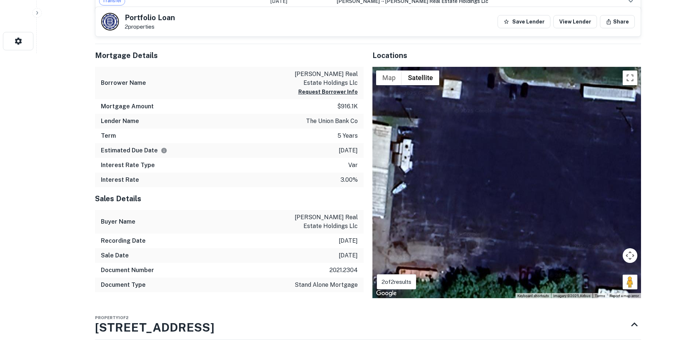
drag, startPoint x: 536, startPoint y: 171, endPoint x: 429, endPoint y: 300, distance: 167.2
drag, startPoint x: 630, startPoint y: 282, endPoint x: 530, endPoint y: 115, distance: 195.6
click at [530, 115] on div "To activate drag with keyboard, press Alt + Enter. Once in keyboard drag state,…" at bounding box center [506, 182] width 268 height 231
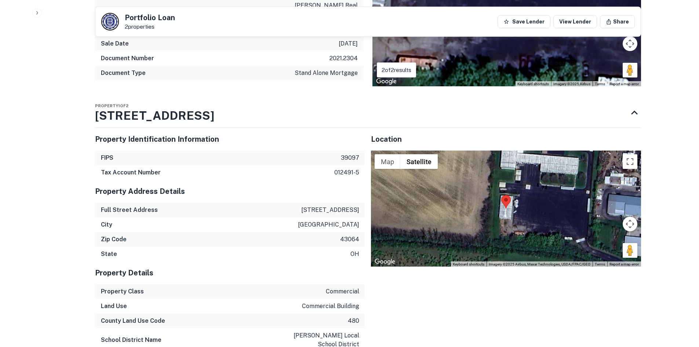
scroll to position [587, 0]
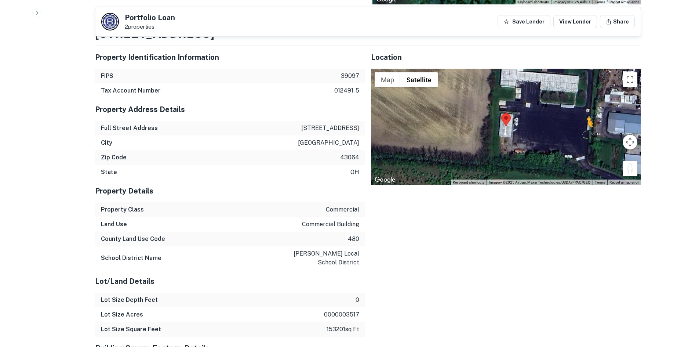
drag, startPoint x: 630, startPoint y: 171, endPoint x: 552, endPoint y: 123, distance: 91.6
click at [553, 123] on div "To activate drag with keyboard, press Alt + Enter. Once in keyboard drag state,…" at bounding box center [506, 127] width 270 height 116
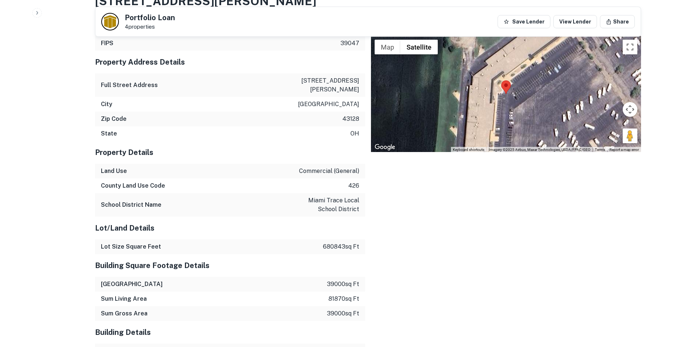
scroll to position [745, 0]
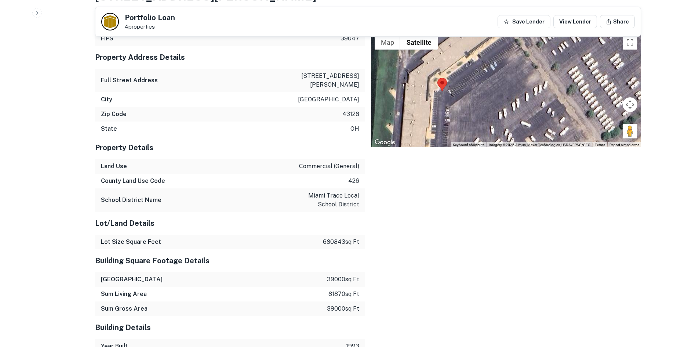
drag, startPoint x: 545, startPoint y: 121, endPoint x: 485, endPoint y: 125, distance: 60.2
click at [485, 125] on div at bounding box center [506, 89] width 270 height 116
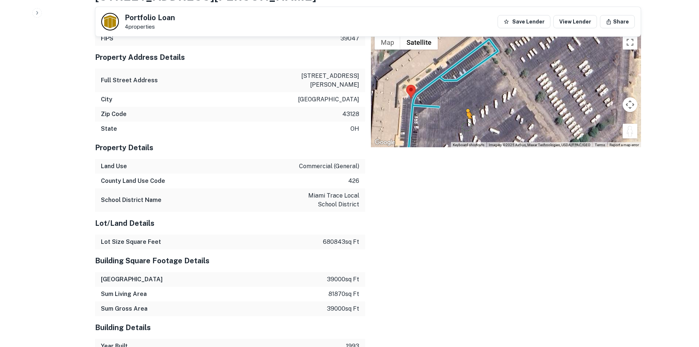
drag, startPoint x: 626, startPoint y: 131, endPoint x: 458, endPoint y: 121, distance: 169.0
click at [458, 123] on div "To activate drag with keyboard, press Alt + Enter. Once in keyboard drag state,…" at bounding box center [506, 89] width 270 height 116
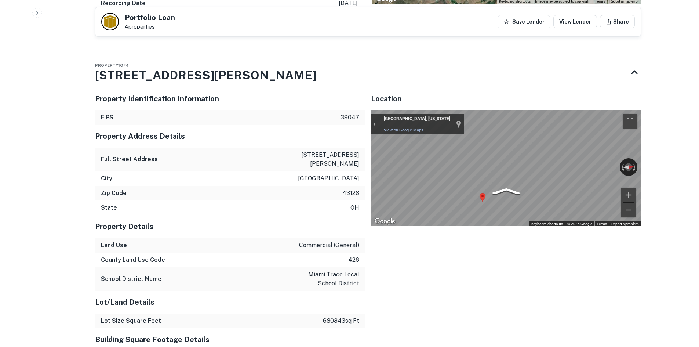
scroll to position [562, 0]
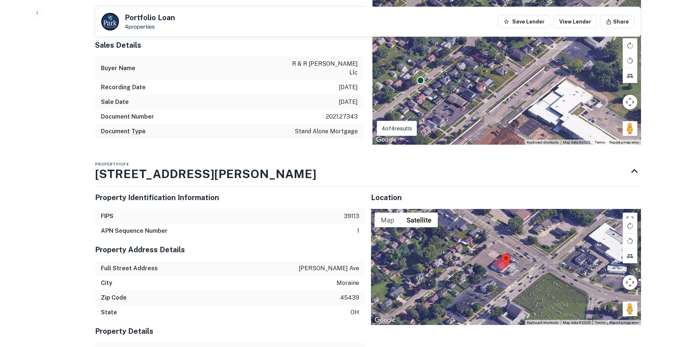
scroll to position [550, 0]
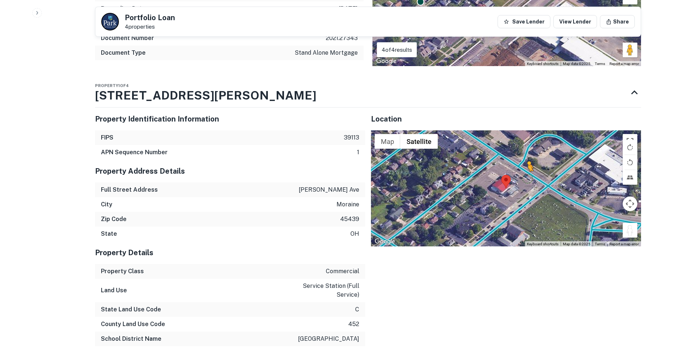
drag, startPoint x: 627, startPoint y: 213, endPoint x: 527, endPoint y: 160, distance: 113.7
click at [527, 160] on div "To activate drag with keyboard, press Alt + Enter. Once in keyboard drag state,…" at bounding box center [506, 188] width 270 height 116
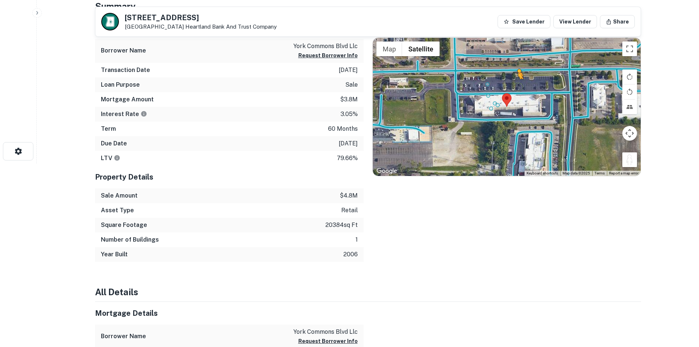
drag, startPoint x: 630, startPoint y: 163, endPoint x: 516, endPoint y: 85, distance: 138.0
click at [516, 85] on div "To activate drag with keyboard, press Alt + Enter. Once in keyboard drag state,…" at bounding box center [507, 107] width 268 height 138
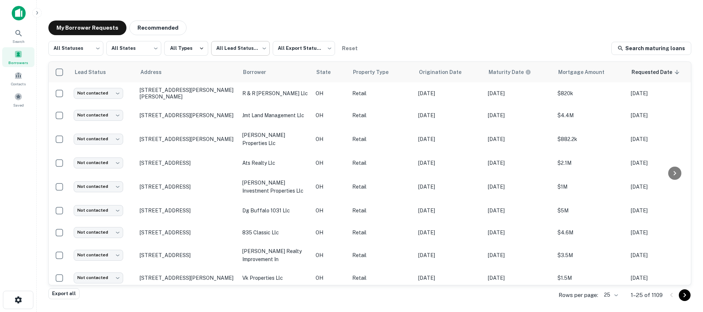
click at [260, 51] on body "Search Borrowers Contacts Saved My Borrower Requests Recommended All Statuses *…" at bounding box center [351, 156] width 703 height 312
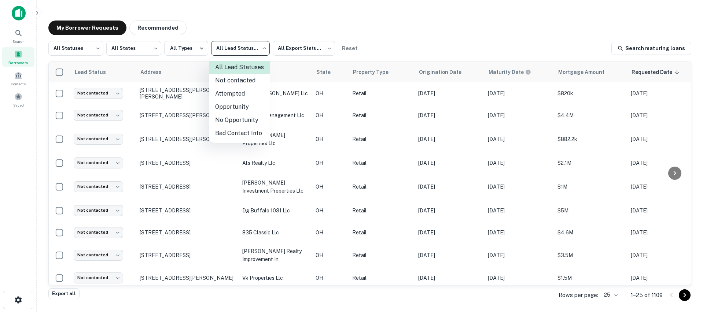
click at [252, 81] on li "Not contacted" at bounding box center [239, 80] width 61 height 13
type input "****"
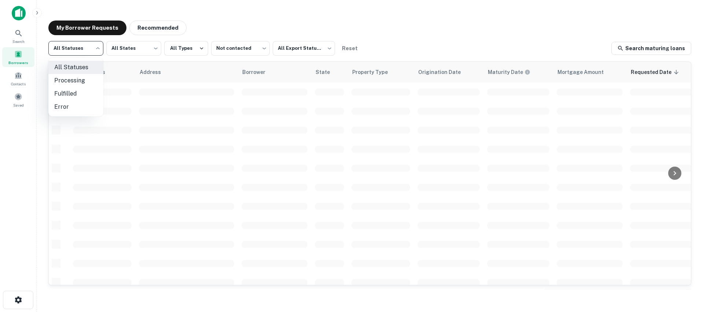
click at [98, 54] on body "Search Borrowers Contacts Saved My Borrower Requests Recommended All Statuses *…" at bounding box center [351, 156] width 703 height 312
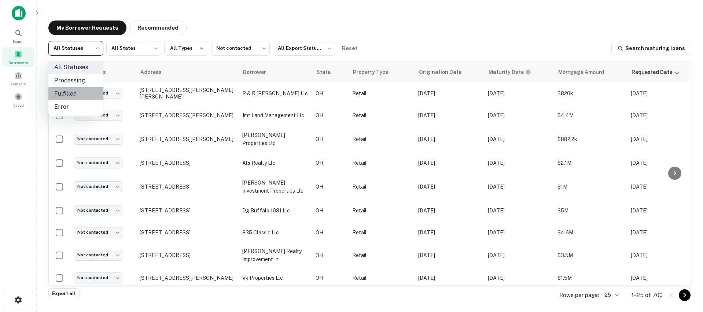
click at [77, 91] on li "Fulfilled" at bounding box center [75, 93] width 55 height 13
type input "*********"
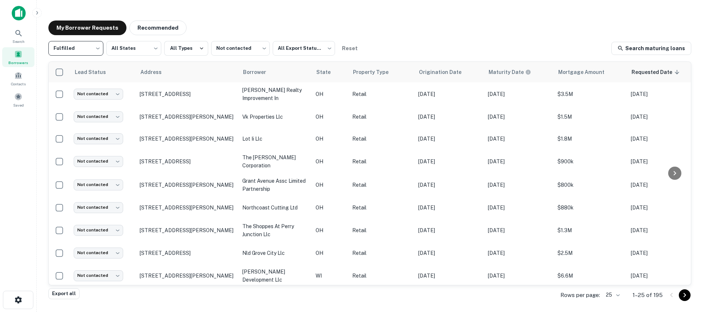
click at [391, 19] on div "My Borrower Requests Recommended Fulfilled ********* ​ All States *** ​ All Typ…" at bounding box center [370, 155] width 655 height 281
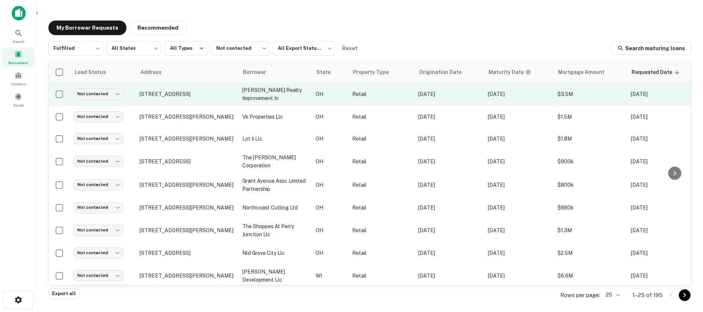
click at [200, 86] on td "[STREET_ADDRESS]" at bounding box center [187, 94] width 103 height 23
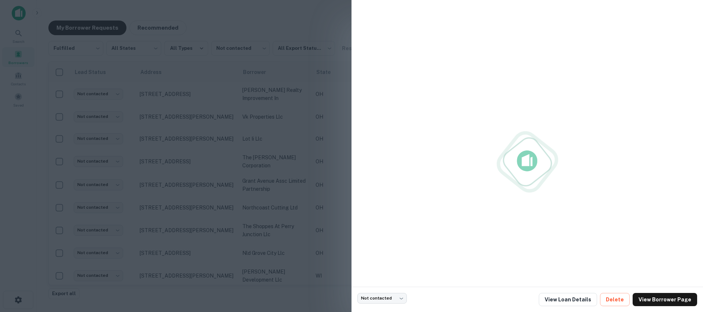
click at [201, 90] on div at bounding box center [351, 156] width 703 height 312
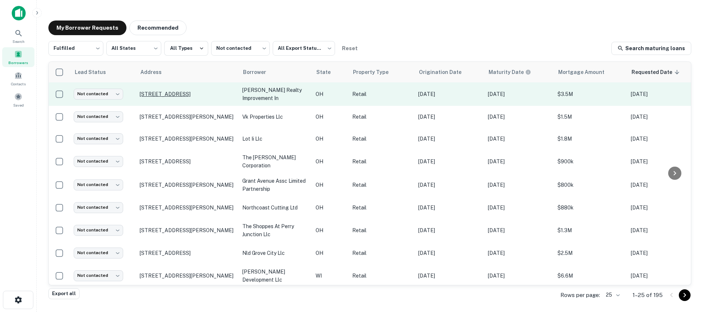
click at [196, 94] on p "[STREET_ADDRESS]" at bounding box center [187, 94] width 95 height 7
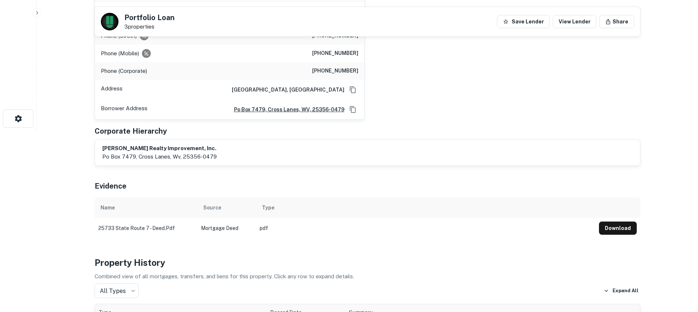
scroll to position [110, 0]
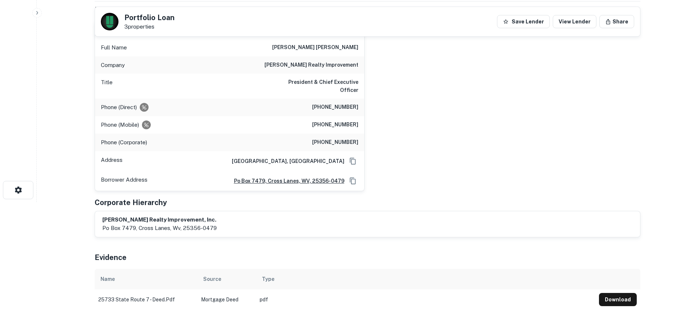
click at [326, 69] on h6 "[PERSON_NAME] realty improvement" at bounding box center [311, 65] width 94 height 9
copy h6 "[PERSON_NAME] realty improvement"
click at [490, 182] on div "[PERSON_NAME] [PERSON_NAME] Full Name [PERSON_NAME] [PERSON_NAME] Company [PERS…" at bounding box center [365, 103] width 552 height 176
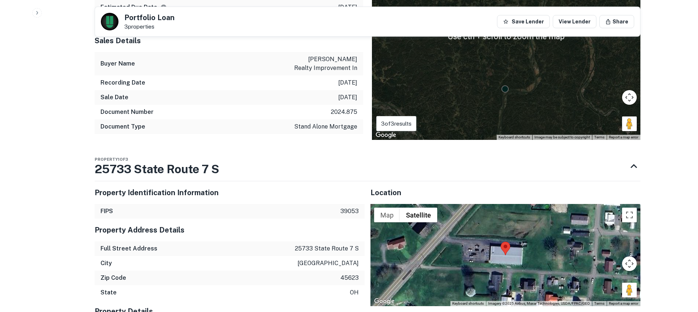
scroll to position [770, 0]
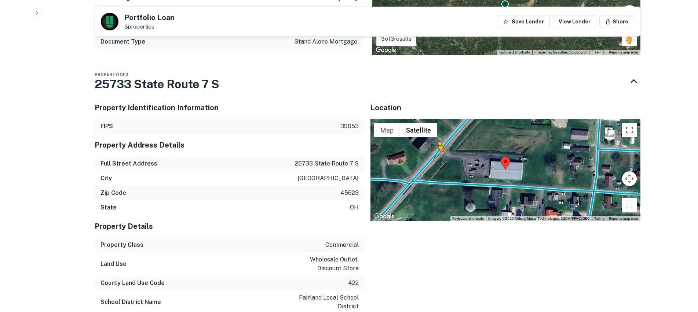
drag, startPoint x: 629, startPoint y: 202, endPoint x: 437, endPoint y: 150, distance: 198.8
click at [437, 150] on div "To activate drag with keyboard, press Alt + Enter. Once in keyboard drag state,…" at bounding box center [505, 170] width 270 height 102
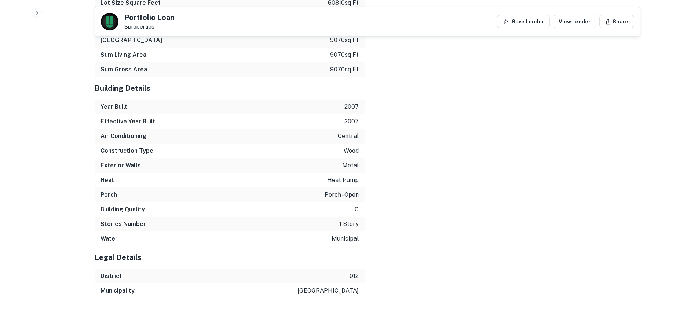
scroll to position [1222, 0]
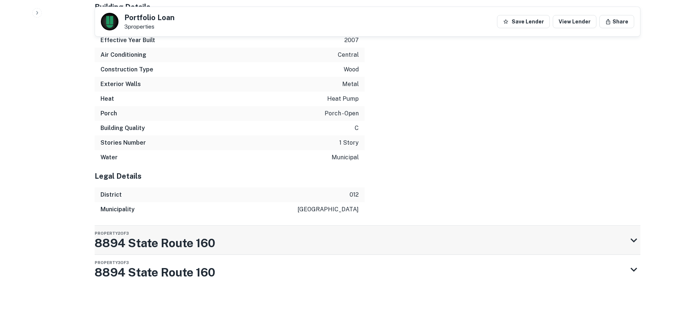
click at [383, 242] on div "Property 2 of 3 8894 State Route 160" at bounding box center [361, 240] width 533 height 29
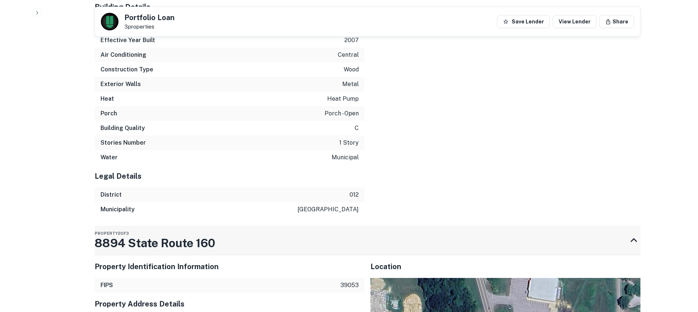
scroll to position [1443, 0]
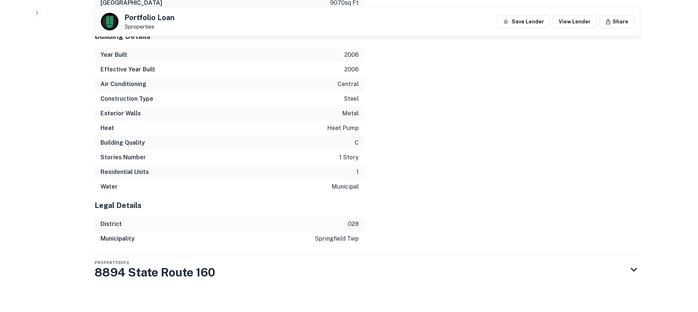
click at [264, 270] on div "Property 3 of 3 8894 State Route 160" at bounding box center [361, 269] width 533 height 29
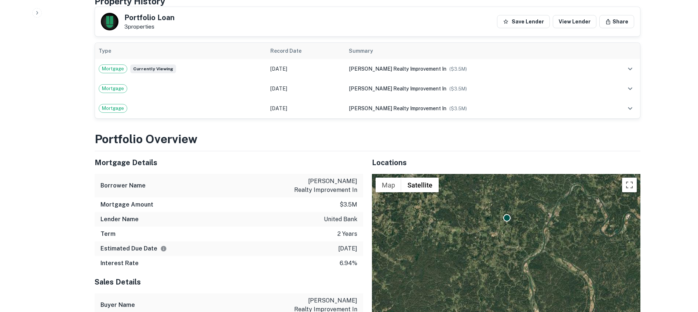
scroll to position [316, 0]
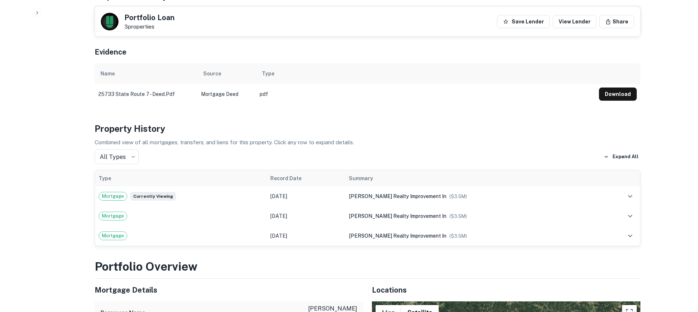
drag, startPoint x: 297, startPoint y: 55, endPoint x: 294, endPoint y: 44, distance: 11.4
click at [297, 55] on div "Evidence" at bounding box center [368, 51] width 546 height 26
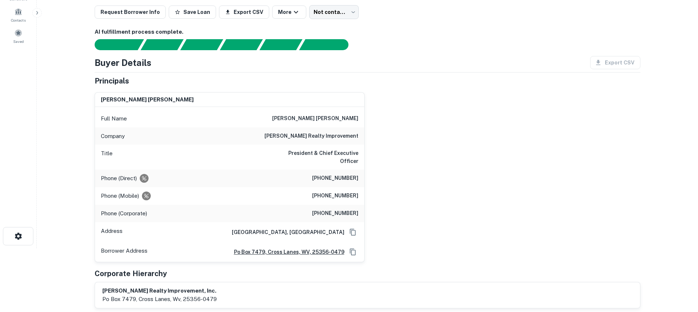
scroll to position [0, 0]
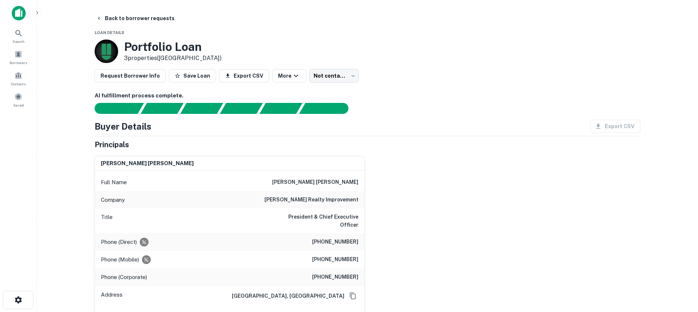
drag, startPoint x: 151, startPoint y: 10, endPoint x: 177, endPoint y: 25, distance: 29.9
click at [172, 22] on main "Back to borrower requests Loan Details Portfolio Loan 3 properties ([GEOGRAPHIC…" at bounding box center [367, 156] width 661 height 312
click at [350, 242] on div "Phone (Direct) [PHONE_NUMBER]" at bounding box center [229, 243] width 269 height 18
click at [348, 242] on div "Phone (Direct) [PHONE_NUMBER]" at bounding box center [229, 243] width 269 height 18
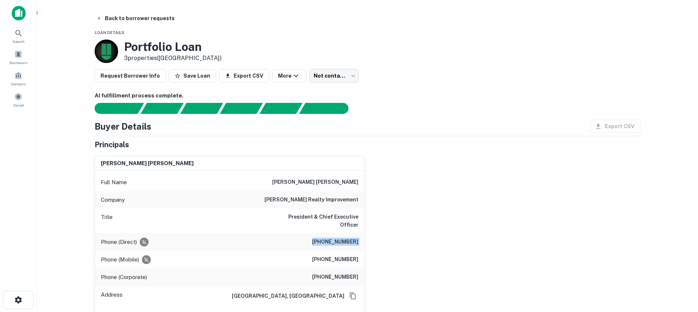
click at [348, 242] on div "Phone (Direct) [PHONE_NUMBER]" at bounding box center [229, 243] width 269 height 18
copy h6 "[PHONE_NUMBER]"
drag, startPoint x: 523, startPoint y: 81, endPoint x: 527, endPoint y: 131, distance: 50.0
click at [523, 81] on div "Request Borrower Info Save Loan Export CSV More Not contacted **** ​" at bounding box center [368, 76] width 546 height 14
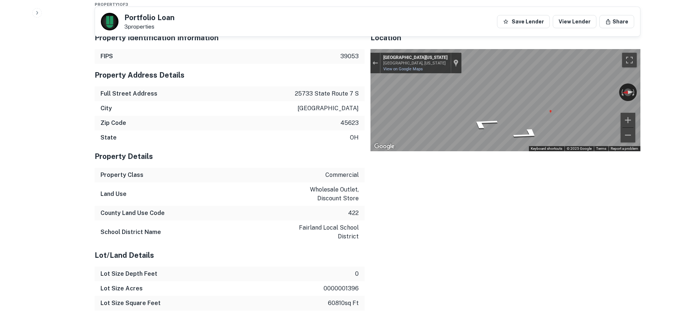
scroll to position [844, 0]
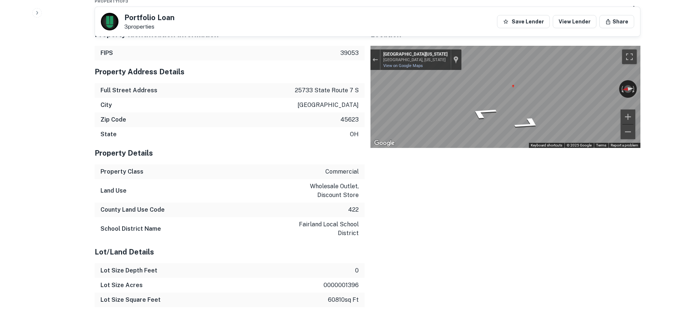
click at [491, 84] on div "Map" at bounding box center [505, 97] width 270 height 102
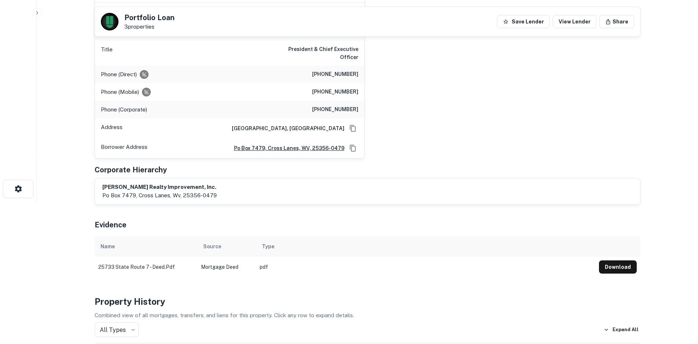
scroll to position [73, 0]
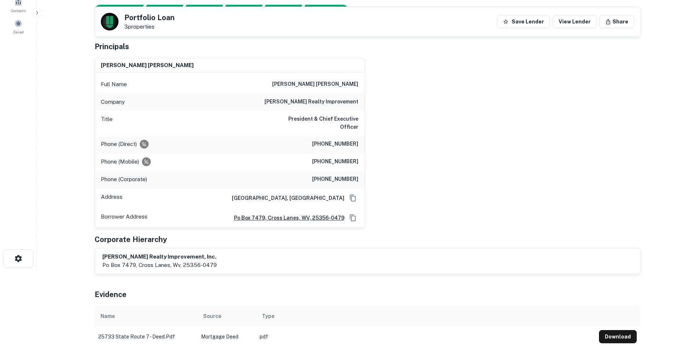
click at [345, 157] on h6 "[PHONE_NUMBER]" at bounding box center [335, 161] width 46 height 9
copy h6 "[PHONE_NUMBER]"
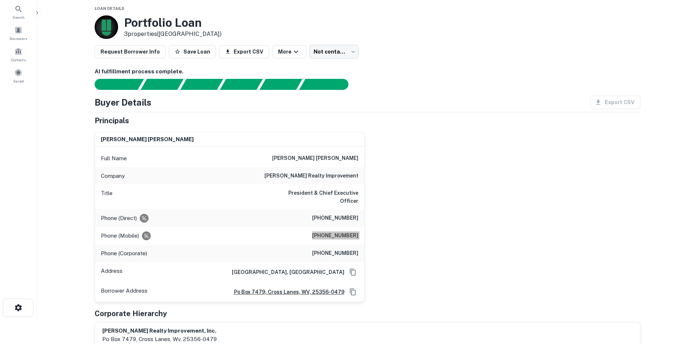
scroll to position [0, 0]
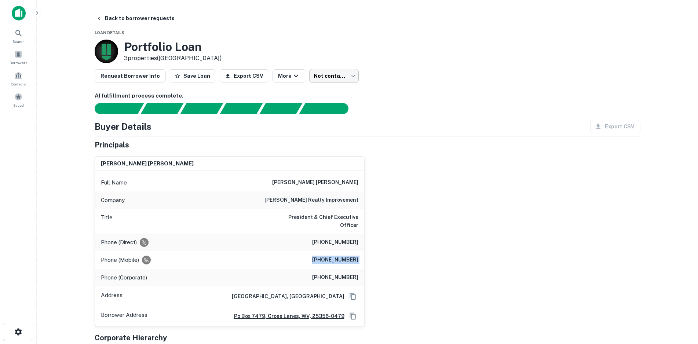
click at [326, 73] on body "Search Borrowers Contacts Saved Back to borrower requests Loan Details Portfoli…" at bounding box center [349, 172] width 698 height 344
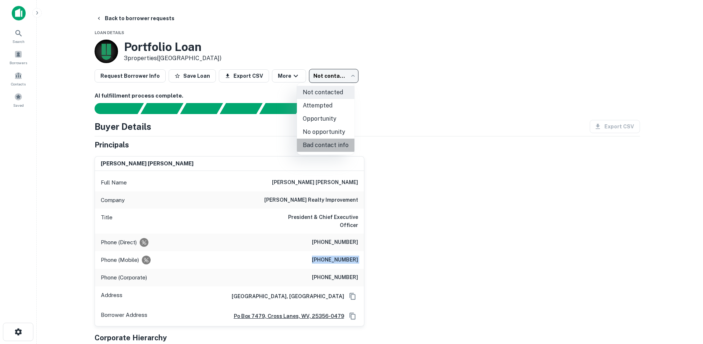
click at [338, 145] on li "Bad contact info" at bounding box center [326, 145] width 58 height 13
type input "**********"
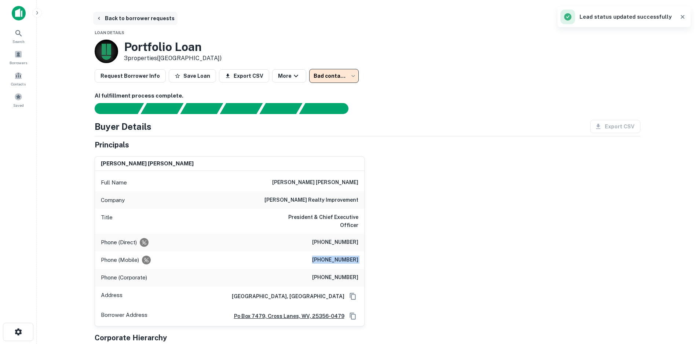
click at [164, 20] on button "Back to borrower requests" at bounding box center [135, 18] width 84 height 13
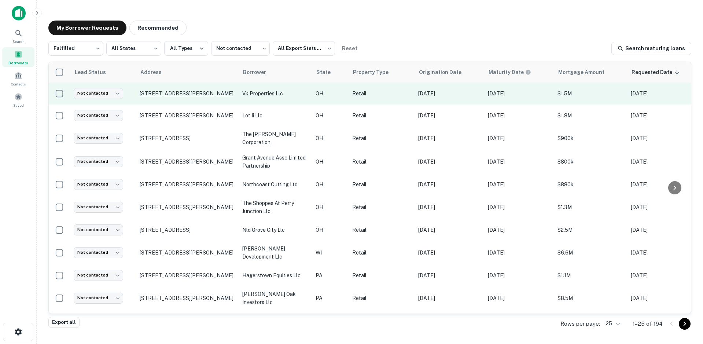
click at [204, 96] on p "[STREET_ADDRESS][PERSON_NAME]" at bounding box center [187, 93] width 95 height 7
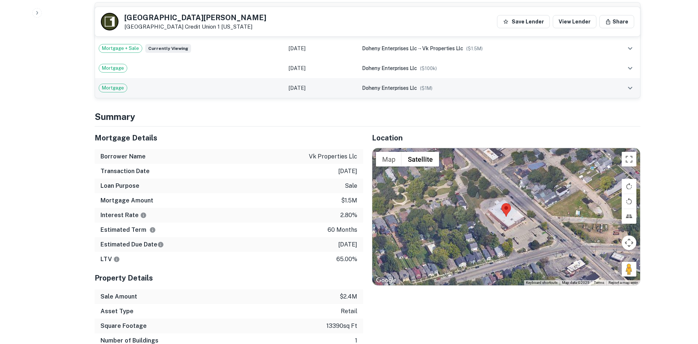
scroll to position [550, 0]
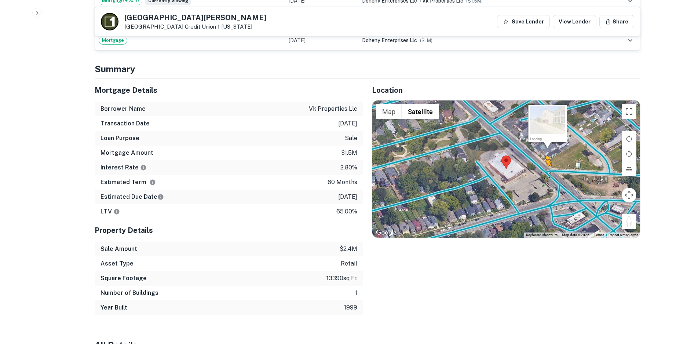
drag, startPoint x: 627, startPoint y: 213, endPoint x: 544, endPoint y: 164, distance: 96.0
click at [544, 164] on div "To activate drag with keyboard, press Alt + Enter. Once in keyboard drag state,…" at bounding box center [506, 168] width 268 height 137
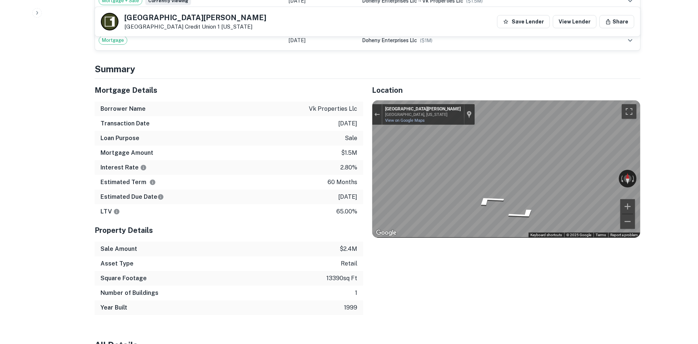
click at [195, 127] on div "Mortgage Details Borrower Name vk properties llc Transaction Date [DATE] Loan P…" at bounding box center [363, 197] width 555 height 236
click at [361, 144] on div "Mortgage Details Borrower Name vk properties llc Transaction Date [DATE] Loan P…" at bounding box center [363, 197] width 555 height 236
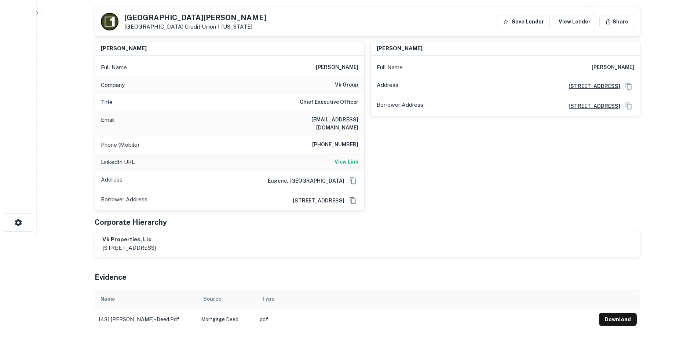
scroll to position [73, 0]
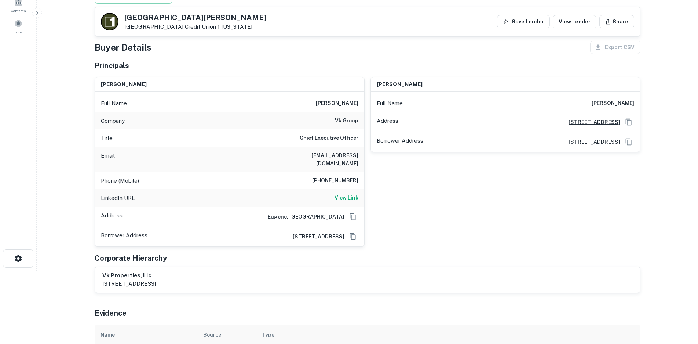
click at [344, 123] on h6 "vk group" at bounding box center [346, 121] width 23 height 9
copy h6 "vk group"
click at [376, 176] on div "[PERSON_NAME] Full Name [PERSON_NAME] Address [STREET_ADDRESS] Borrower Address…" at bounding box center [503, 159] width 276 height 176
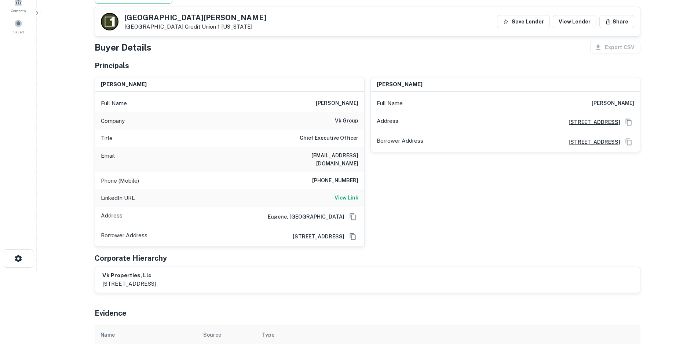
click at [328, 176] on h6 "[PHONE_NUMBER]" at bounding box center [335, 180] width 46 height 9
copy h6 "[PHONE_NUMBER]"
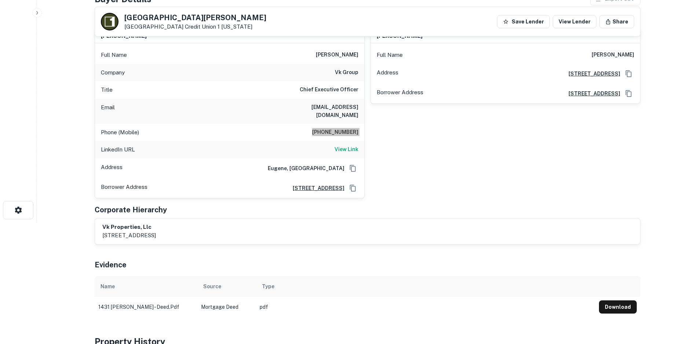
scroll to position [0, 0]
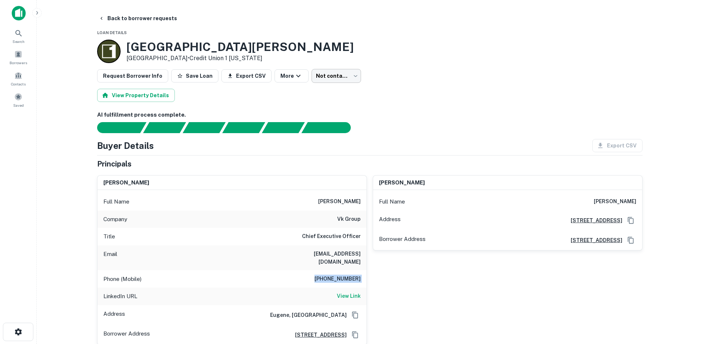
click at [335, 73] on body "Search Borrowers Contacts Saved Back to borrower requests Loan Details [STREET_…" at bounding box center [351, 172] width 703 height 344
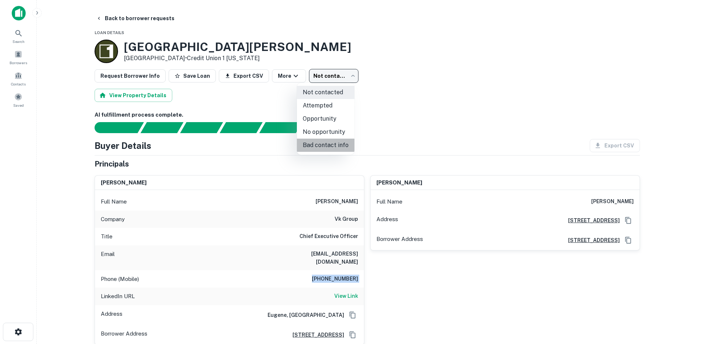
click at [326, 142] on li "Bad contact info" at bounding box center [326, 145] width 58 height 13
type input "**********"
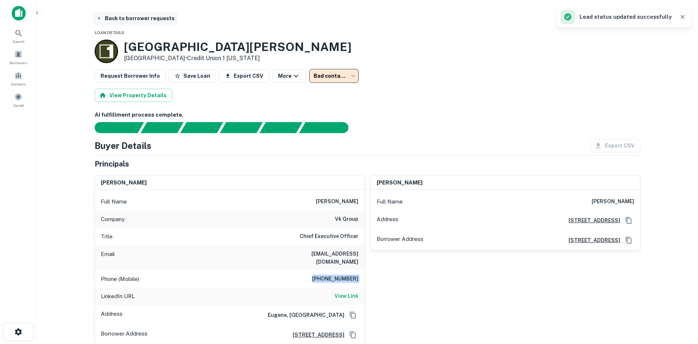
click at [126, 17] on button "Back to borrower requests" at bounding box center [135, 18] width 84 height 13
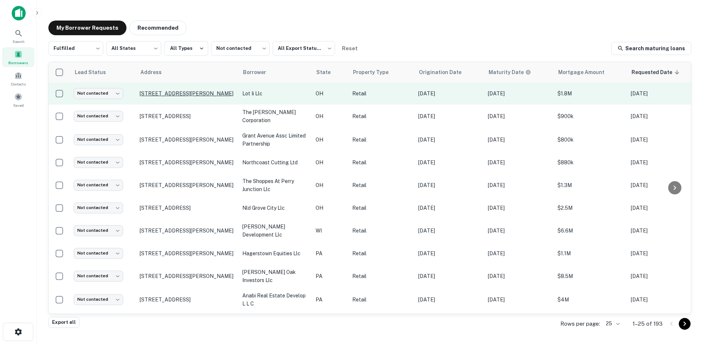
click at [179, 95] on p "[STREET_ADDRESS][PERSON_NAME]" at bounding box center [187, 93] width 95 height 7
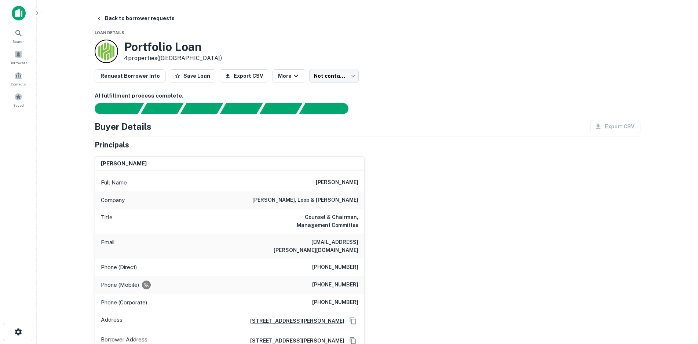
click at [339, 196] on h6 "[PERSON_NAME], loop & [PERSON_NAME]" at bounding box center [305, 200] width 106 height 9
click at [326, 197] on h6 "[PERSON_NAME], loop & [PERSON_NAME]" at bounding box center [305, 200] width 106 height 9
copy h6 "[PERSON_NAME], loop & [PERSON_NAME]"
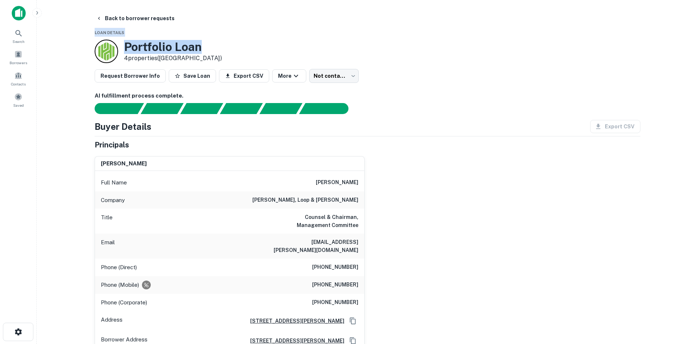
drag, startPoint x: 120, startPoint y: 29, endPoint x: 218, endPoint y: 51, distance: 100.2
click at [232, 43] on div "Portfolio Loan 4 properties ([GEOGRAPHIC_DATA])" at bounding box center [368, 51] width 546 height 23
drag, startPoint x: 221, startPoint y: 43, endPoint x: 77, endPoint y: 11, distance: 148.0
click at [77, 11] on main "Back to borrower requests Loan Details Portfolio Loan 4 properties ([GEOGRAPHIC…" at bounding box center [367, 172] width 661 height 344
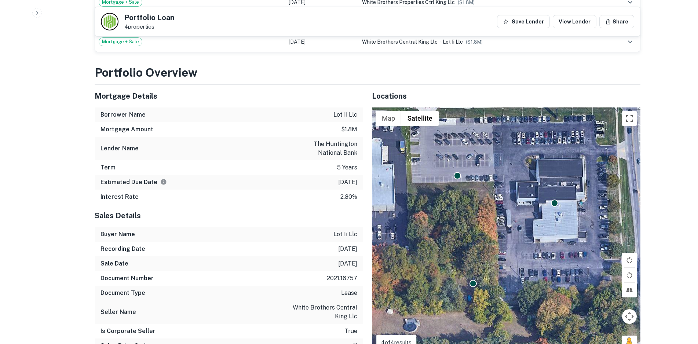
scroll to position [513, 0]
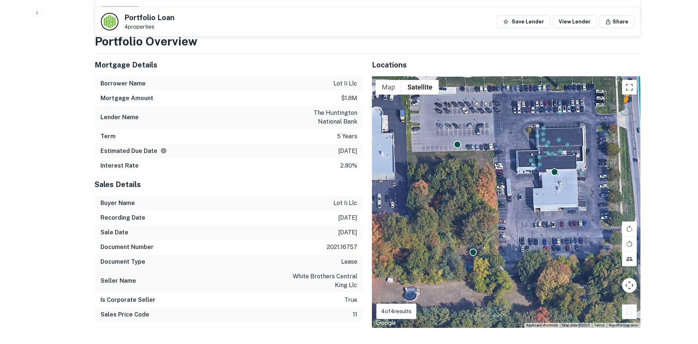
drag, startPoint x: 630, startPoint y: 304, endPoint x: 632, endPoint y: 107, distance: 196.6
click at [632, 107] on div "To activate drag with keyboard, press Alt + Enter. Once in keyboard drag state,…" at bounding box center [506, 202] width 268 height 252
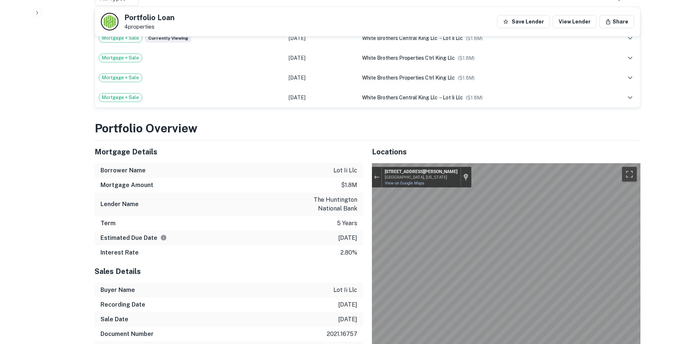
scroll to position [293, 0]
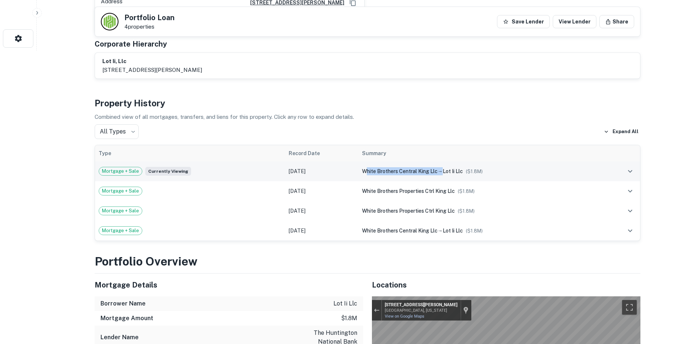
drag, startPoint x: 358, startPoint y: 162, endPoint x: 433, endPoint y: 163, distance: 74.5
click at [433, 167] on div "white brothers central king llc → lot ii llc ($ 1.8M )" at bounding box center [480, 171] width 237 height 8
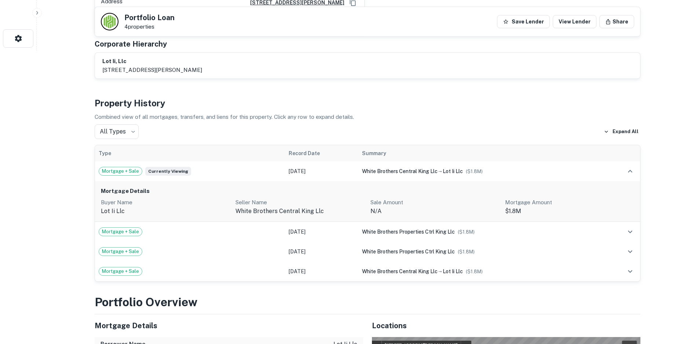
click at [481, 113] on p "Combined view of all mortgages, transfers, and liens for this property. Click a…" at bounding box center [368, 117] width 546 height 9
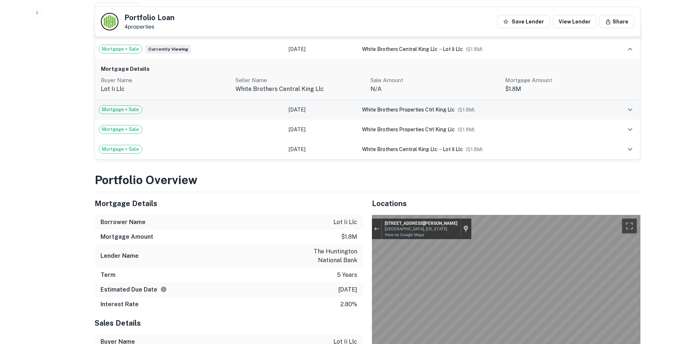
scroll to position [403, 0]
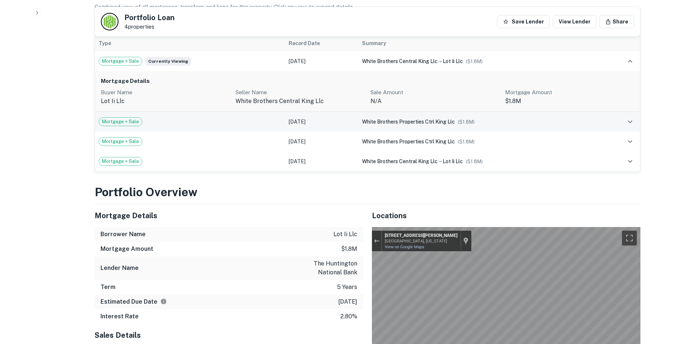
copy tr "white brothers properties ctrl king llc"
drag, startPoint x: 348, startPoint y: 110, endPoint x: 450, endPoint y: 118, distance: 101.9
click at [450, 118] on tr "Mortgage + Sale [DATE] white brothers properties ctrl king llc ($ 1.8M )" at bounding box center [367, 122] width 545 height 20
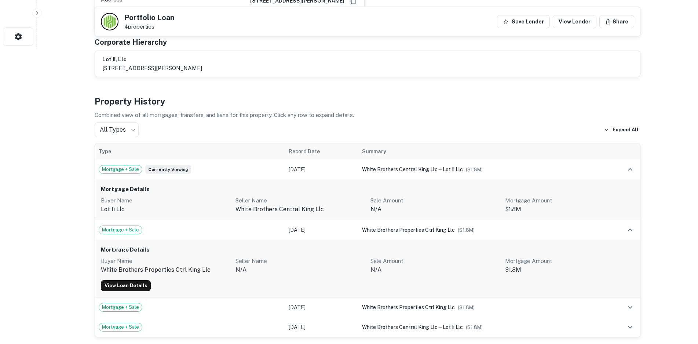
scroll to position [293, 0]
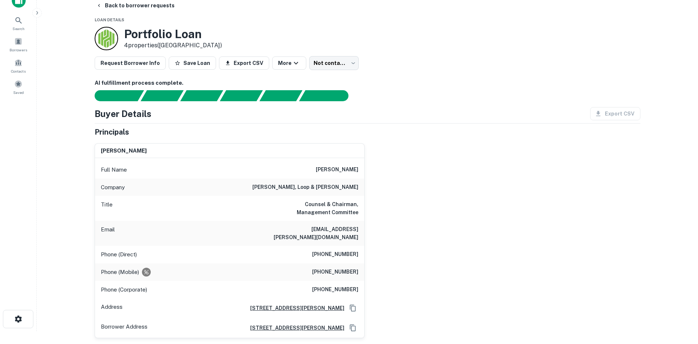
scroll to position [0, 0]
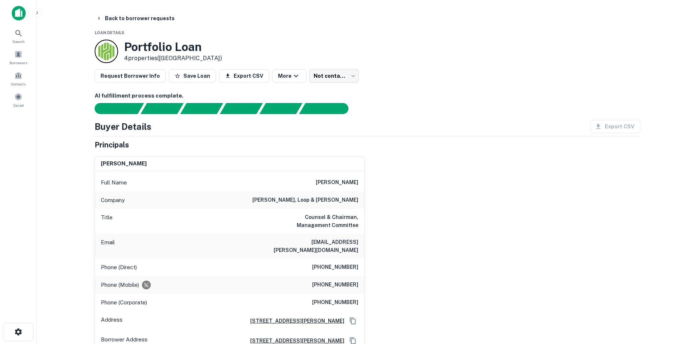
click at [348, 281] on h6 "[PHONE_NUMBER]" at bounding box center [335, 285] width 46 height 9
click at [345, 259] on div "Phone (Direct) [PHONE_NUMBER]" at bounding box center [229, 268] width 269 height 18
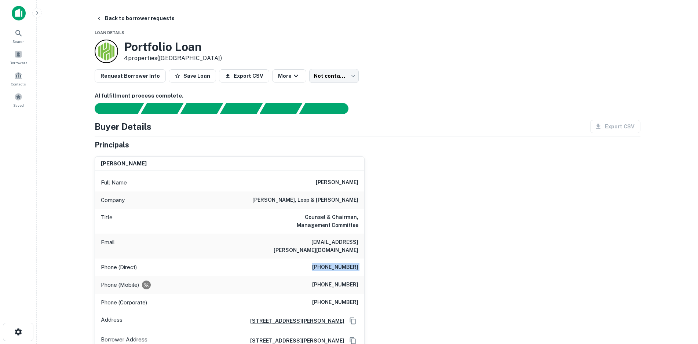
click at [345, 259] on div "Phone (Direct) [PHONE_NUMBER]" at bounding box center [229, 268] width 269 height 18
copy h6 "[PHONE_NUMBER]"
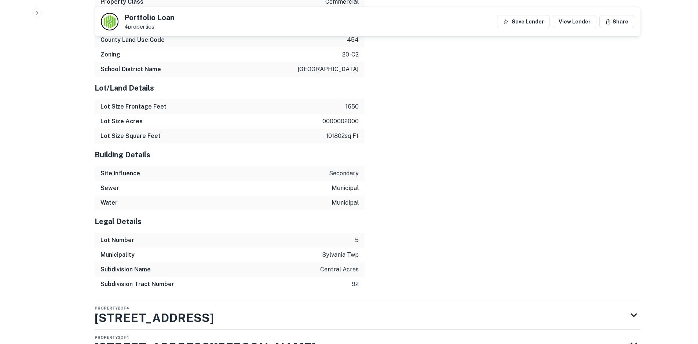
scroll to position [1224, 0]
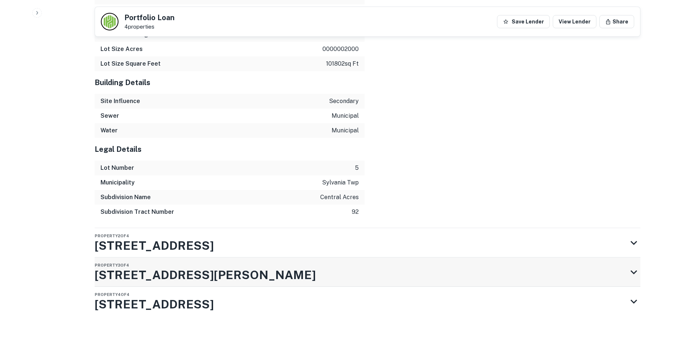
click at [278, 257] on div "Property 3 of 4 [STREET_ADDRESS][PERSON_NAME]" at bounding box center [361, 271] width 533 height 29
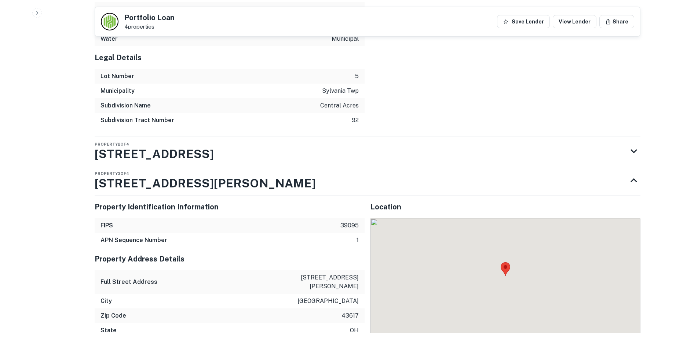
scroll to position [1318, 0]
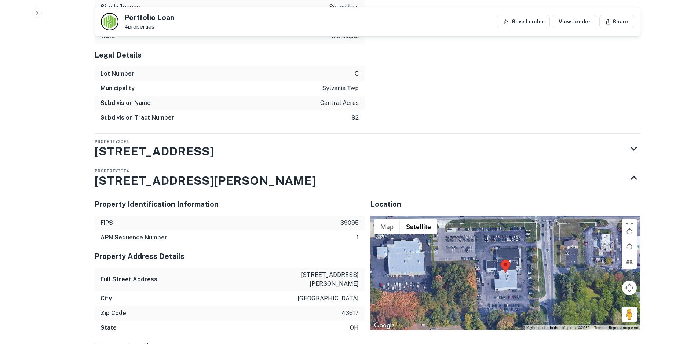
drag, startPoint x: 625, startPoint y: 301, endPoint x: 553, endPoint y: 278, distance: 75.0
click at [553, 278] on div "Map Terrain Satellite Labels Keyboard shortcuts Map Data Map data ©2025 Map dat…" at bounding box center [505, 273] width 270 height 115
drag, startPoint x: 626, startPoint y: 301, endPoint x: 554, endPoint y: 289, distance: 73.7
click at [554, 289] on div "To activate drag with keyboard, press Alt + Enter. Once in keyboard drag state,…" at bounding box center [505, 273] width 270 height 115
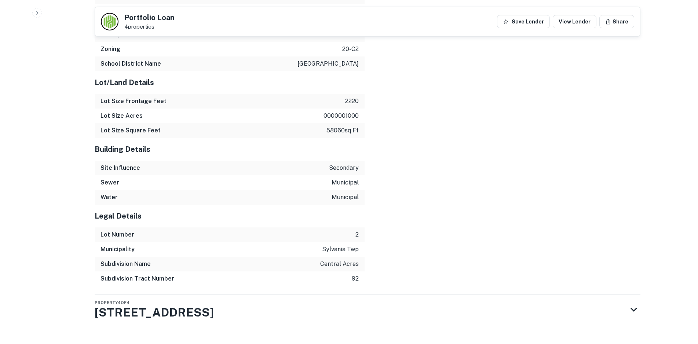
scroll to position [1695, 0]
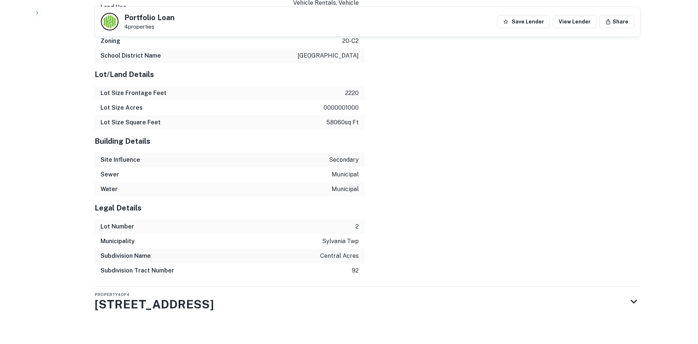
click at [229, 278] on div "Property Identification Information FIPS 39095 APN Sequence Number 1 Property A…" at bounding box center [368, 48] width 546 height 477
click at [227, 294] on div "Property 4 of 4 [STREET_ADDRESS]" at bounding box center [361, 301] width 533 height 29
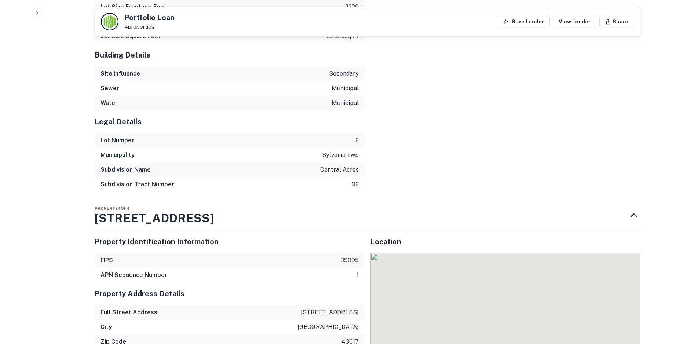
scroll to position [1899, 0]
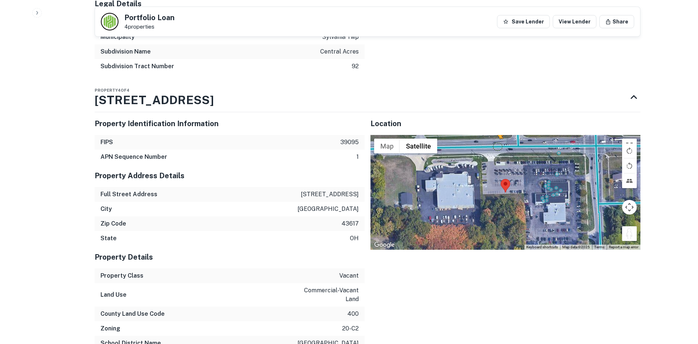
drag, startPoint x: 631, startPoint y: 227, endPoint x: 492, endPoint y: 134, distance: 167.1
click at [492, 135] on div "To activate drag with keyboard, press Alt + Enter. Once in keyboard drag state,…" at bounding box center [505, 192] width 270 height 115
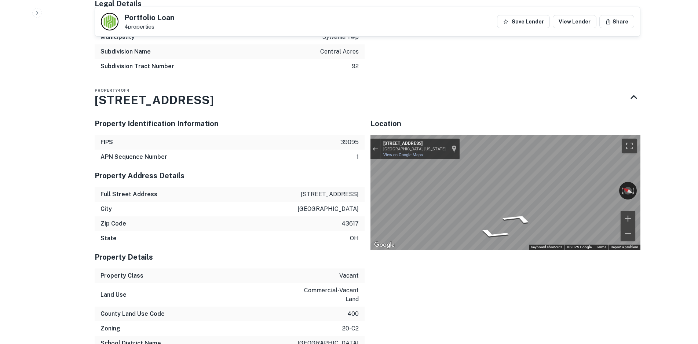
click at [343, 173] on div "Property Identification Information FIPS 39095 APN Sequence Number 1 Property A…" at bounding box center [365, 335] width 552 height 459
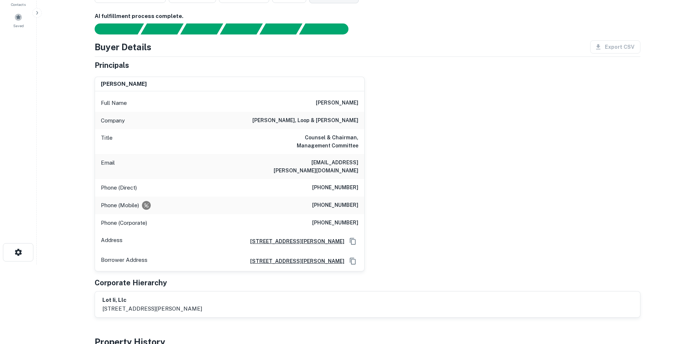
scroll to position [0, 0]
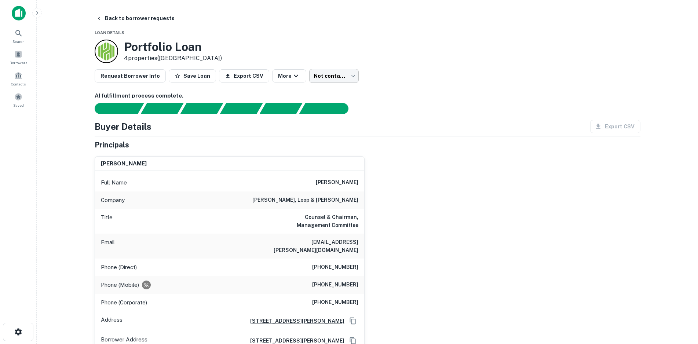
drag, startPoint x: 333, startPoint y: 84, endPoint x: 335, endPoint y: 80, distance: 4.3
click at [336, 79] on body "Search Borrowers Contacts Saved Back to borrower requests Loan Details Portfoli…" at bounding box center [349, 172] width 698 height 344
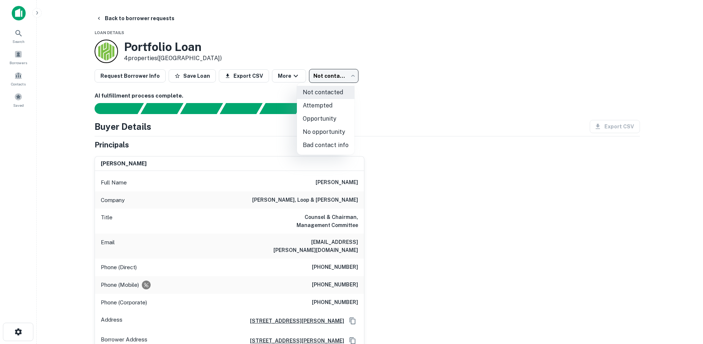
click at [333, 108] on li "Attempted" at bounding box center [326, 105] width 58 height 13
type input "*********"
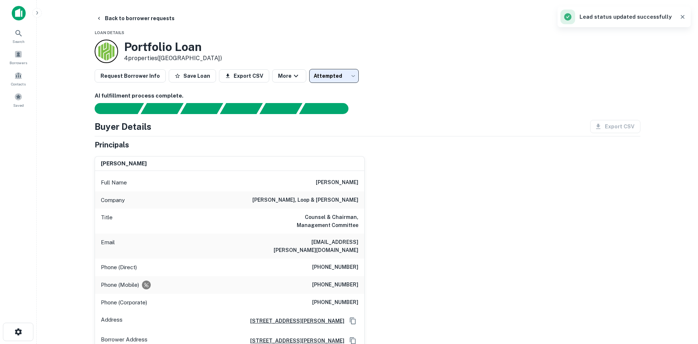
click at [143, 8] on main "Back to borrower requests Loan Details Portfolio Loan 4 properties ([GEOGRAPHIC…" at bounding box center [367, 172] width 661 height 344
click at [149, 20] on button "Back to borrower requests" at bounding box center [135, 18] width 84 height 13
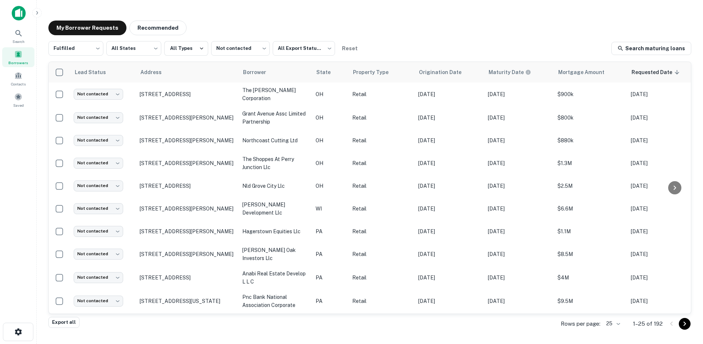
click at [376, 28] on div "My Borrower Requests Recommended" at bounding box center [369, 28] width 643 height 15
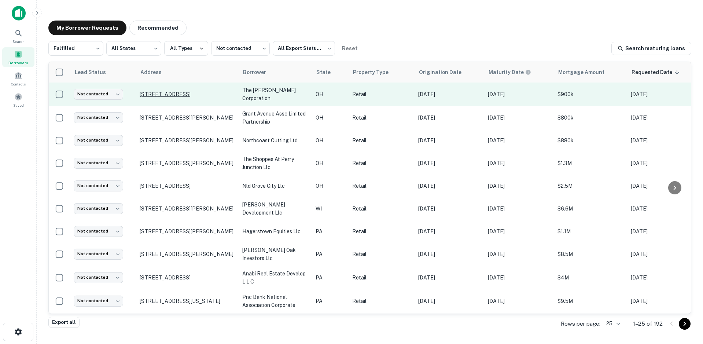
click at [173, 91] on p "[STREET_ADDRESS]" at bounding box center [187, 94] width 95 height 7
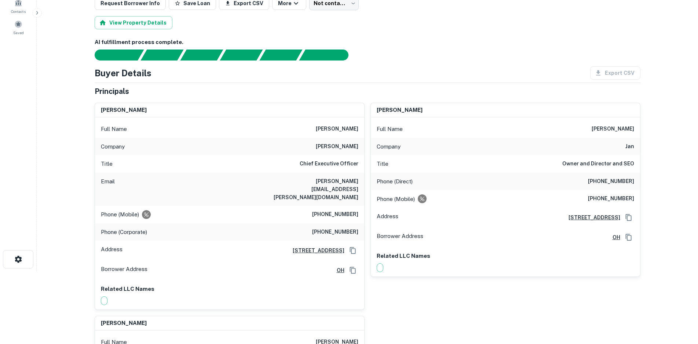
scroll to position [73, 0]
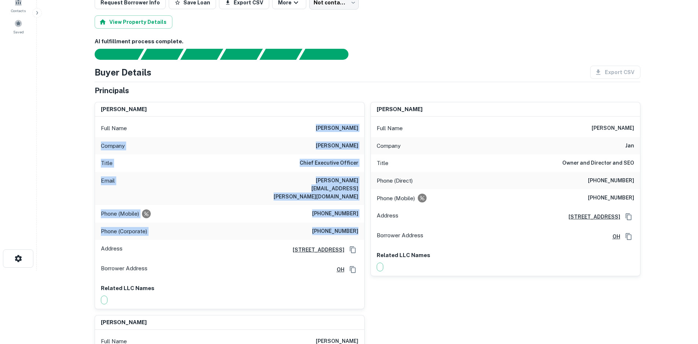
drag, startPoint x: 309, startPoint y: 122, endPoint x: 362, endPoint y: 214, distance: 106.6
click at [362, 214] on div "Full Name [PERSON_NAME] Company [PERSON_NAME] Title Chief Executive Officer Ema…" at bounding box center [229, 213] width 269 height 192
click at [359, 223] on div "Phone (Corporate) [PHONE_NUMBER]" at bounding box center [229, 232] width 269 height 18
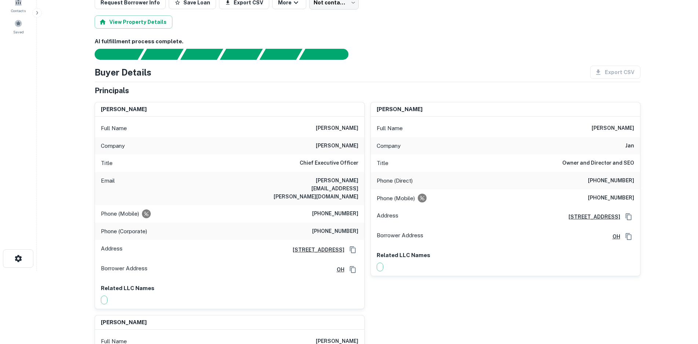
click at [374, 80] on div "Buyer Details Export CSV Principals [PERSON_NAME] Full Name [PERSON_NAME] Compa…" at bounding box center [368, 266] width 546 height 400
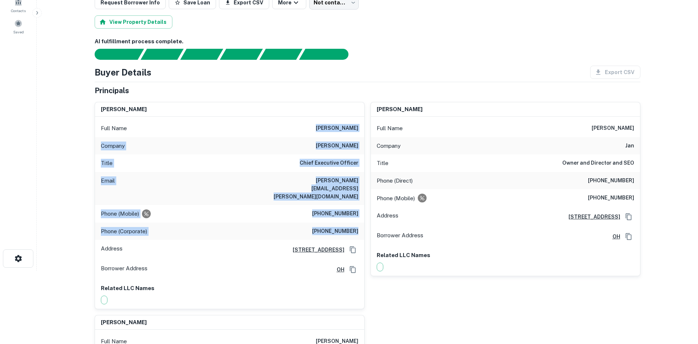
drag, startPoint x: 310, startPoint y: 128, endPoint x: 358, endPoint y: 212, distance: 95.8
click at [358, 212] on div "Full Name [PERSON_NAME] Company [PERSON_NAME] Title Chief Executive Officer Ema…" at bounding box center [229, 213] width 269 height 192
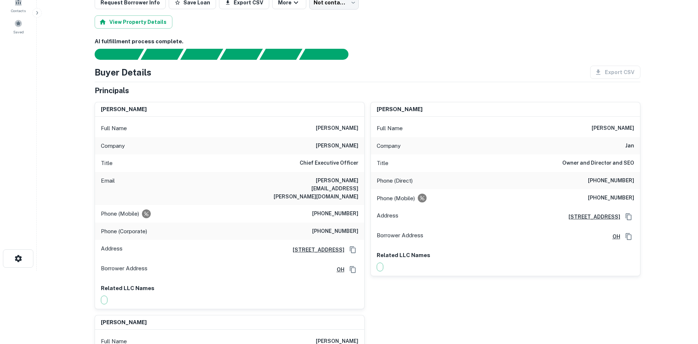
click at [335, 46] on div "AI fulfillment process complete." at bounding box center [368, 48] width 546 height 22
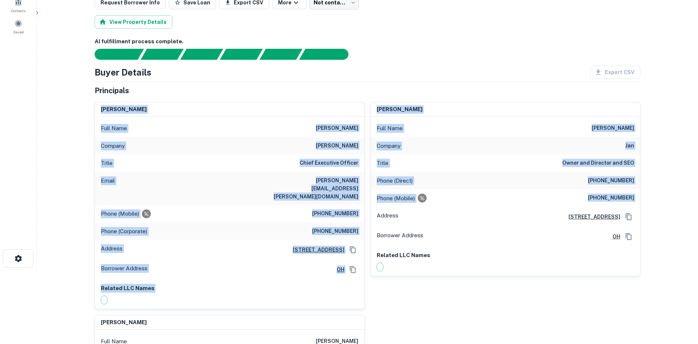
drag, startPoint x: 99, startPoint y: 109, endPoint x: 365, endPoint y: 222, distance: 289.2
click at [365, 222] on div "[PERSON_NAME] Full Name [PERSON_NAME] Company [PERSON_NAME] Title Chief Executi…" at bounding box center [365, 257] width 552 height 323
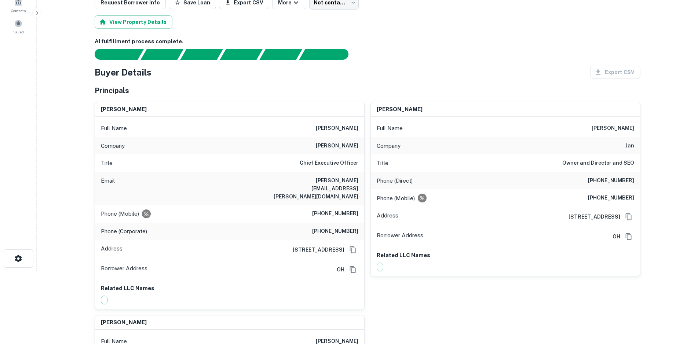
click at [396, 78] on div "Buyer Details Export CSV" at bounding box center [368, 72] width 546 height 13
click at [343, 124] on h6 "[PERSON_NAME]" at bounding box center [337, 128] width 43 height 9
copy h6 "[PERSON_NAME]"
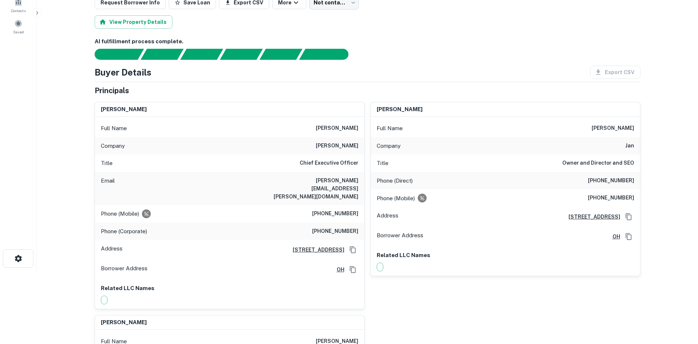
drag, startPoint x: 273, startPoint y: 25, endPoint x: 267, endPoint y: 34, distance: 11.5
click at [273, 28] on div "View Property Details" at bounding box center [368, 21] width 546 height 13
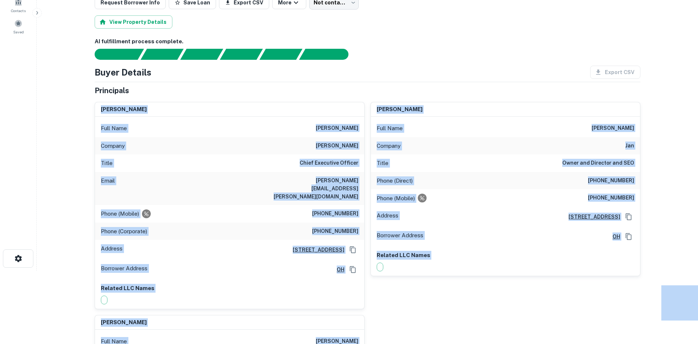
drag, startPoint x: 87, startPoint y: 42, endPoint x: 184, endPoint y: 95, distance: 110.8
click at [200, 88] on div "Principals" at bounding box center [368, 90] width 546 height 11
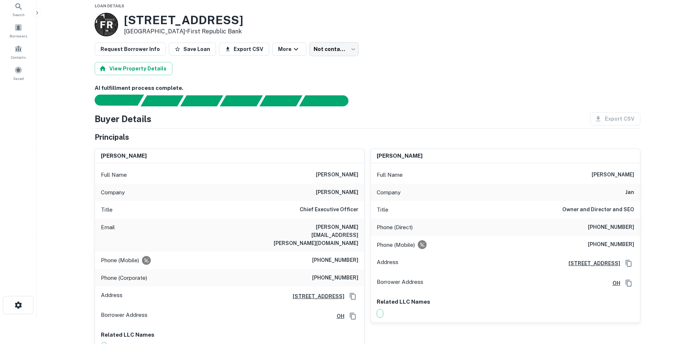
scroll to position [0, 0]
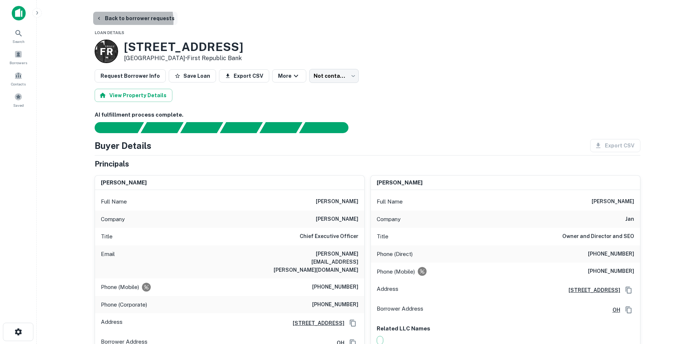
click at [118, 21] on button "Back to borrower requests" at bounding box center [135, 18] width 84 height 13
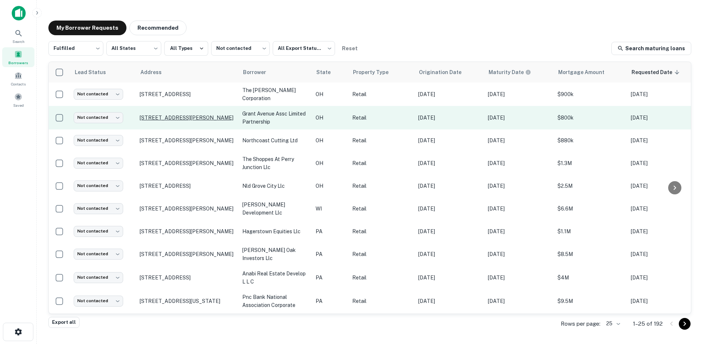
click at [193, 116] on p "[STREET_ADDRESS][PERSON_NAME]" at bounding box center [187, 117] width 95 height 7
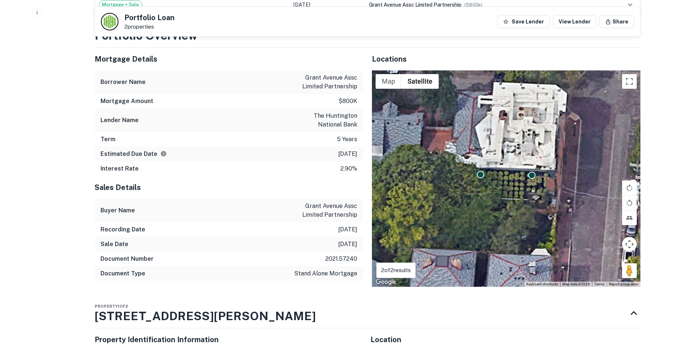
scroll to position [403, 0]
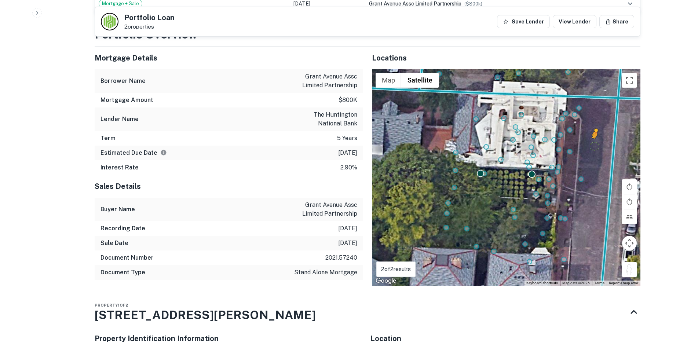
drag, startPoint x: 626, startPoint y: 261, endPoint x: 590, endPoint y: 132, distance: 133.9
click at [590, 132] on div "To activate drag with keyboard, press Alt + Enter. Once in keyboard drag state,…" at bounding box center [506, 177] width 268 height 216
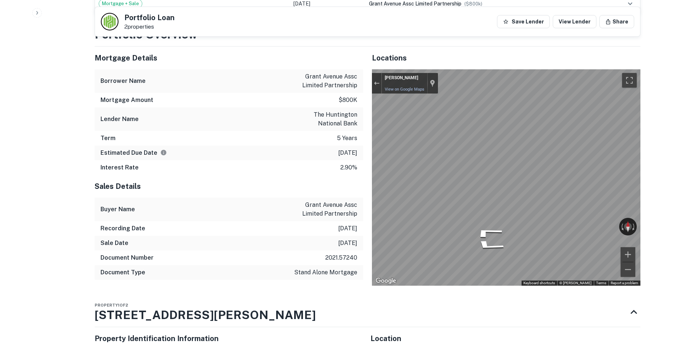
click at [370, 67] on div "Locations ← Move left → Move right ↑ Move up ↓ Move down + Zoom in - Zoom out H…" at bounding box center [501, 166] width 277 height 239
click at [380, 78] on button "Exit the Street View" at bounding box center [377, 83] width 10 height 10
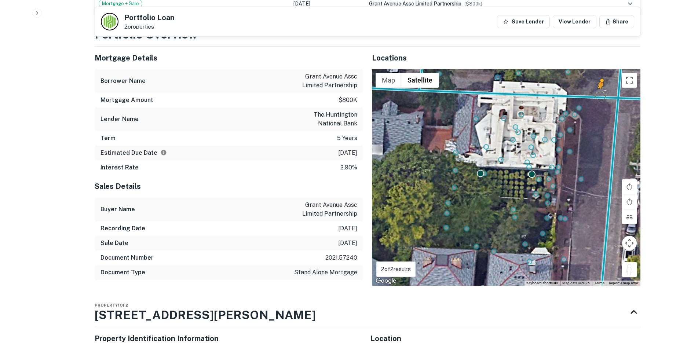
drag, startPoint x: 630, startPoint y: 260, endPoint x: 600, endPoint y: 87, distance: 176.1
click at [600, 87] on div "To activate drag with keyboard, press Alt + Enter. Once in keyboard drag state,…" at bounding box center [506, 177] width 268 height 216
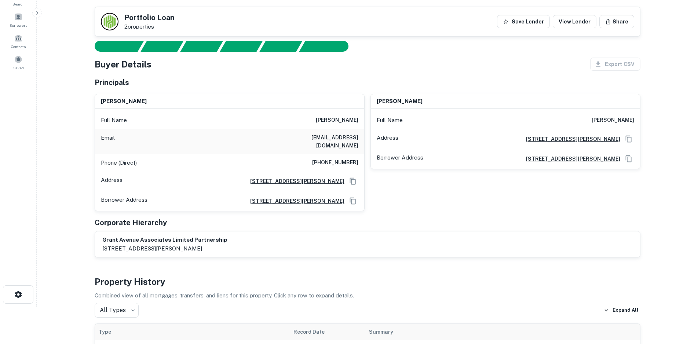
scroll to position [37, 0]
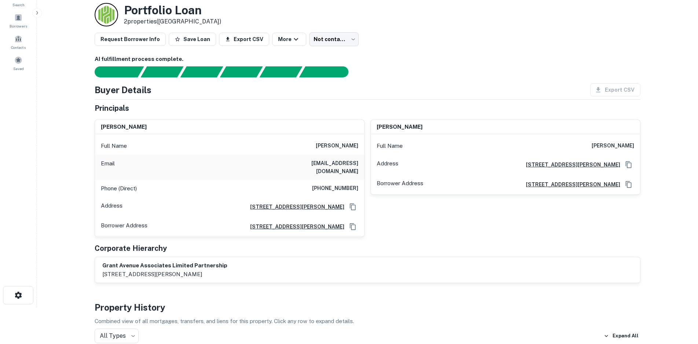
click at [346, 184] on h6 "[PHONE_NUMBER]" at bounding box center [335, 188] width 46 height 9
copy h6 "[PHONE_NUMBER]"
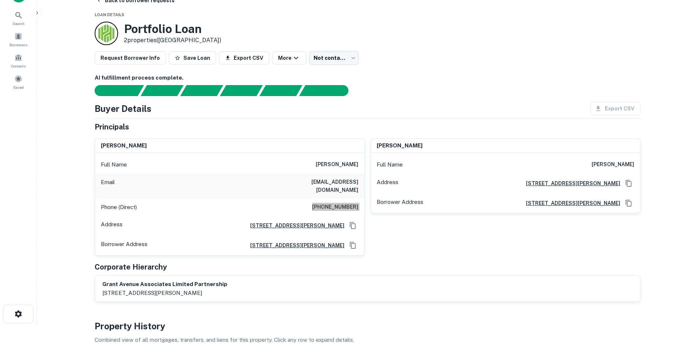
scroll to position [0, 0]
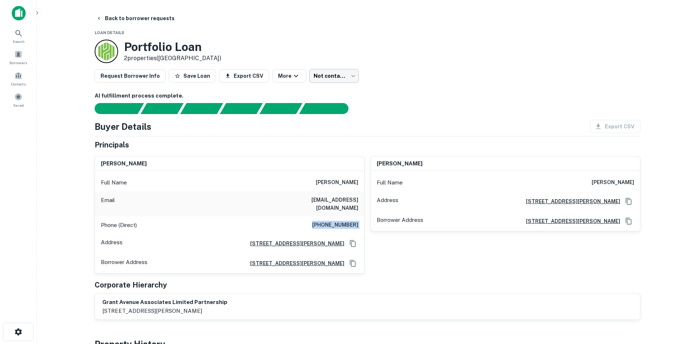
click at [338, 69] on body "Search Borrowers Contacts Saved Back to borrower requests Loan Details Portfoli…" at bounding box center [349, 172] width 698 height 344
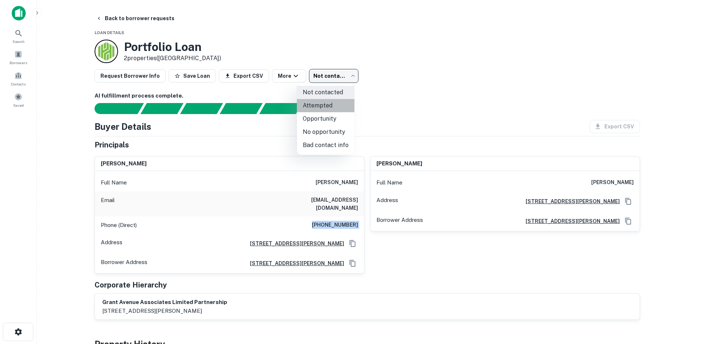
click at [333, 101] on li "Attempted" at bounding box center [326, 105] width 58 height 13
type input "*********"
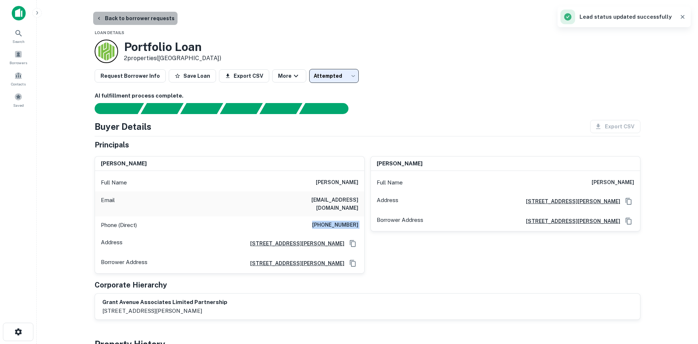
click at [155, 23] on button "Back to borrower requests" at bounding box center [135, 18] width 84 height 13
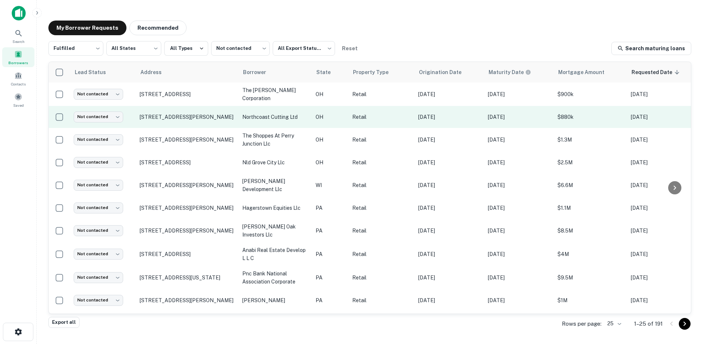
click at [266, 115] on p "northcoast cutting ltd" at bounding box center [275, 117] width 66 height 8
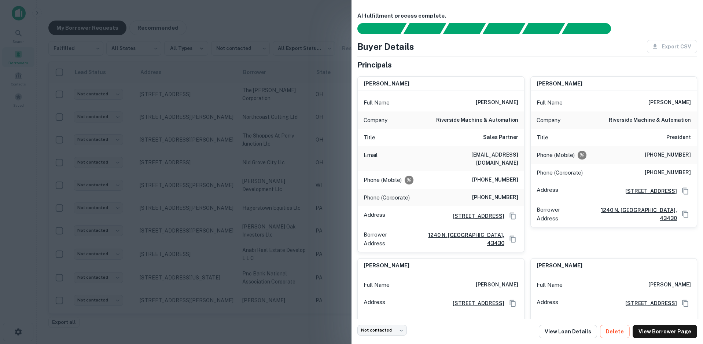
click at [258, 112] on div at bounding box center [351, 172] width 703 height 344
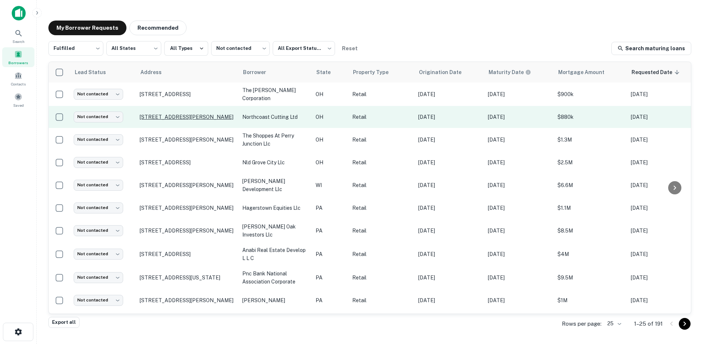
click at [213, 114] on p "[STREET_ADDRESS][PERSON_NAME]" at bounding box center [187, 117] width 95 height 7
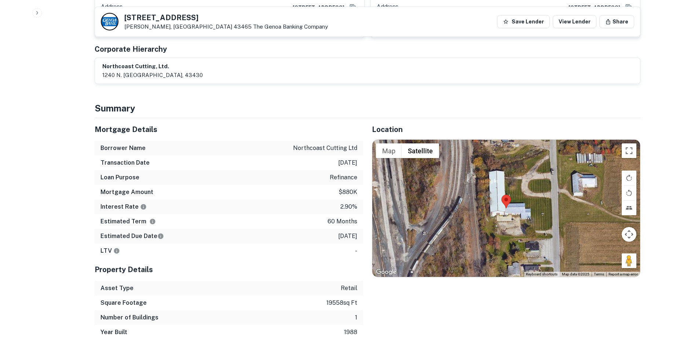
scroll to position [477, 0]
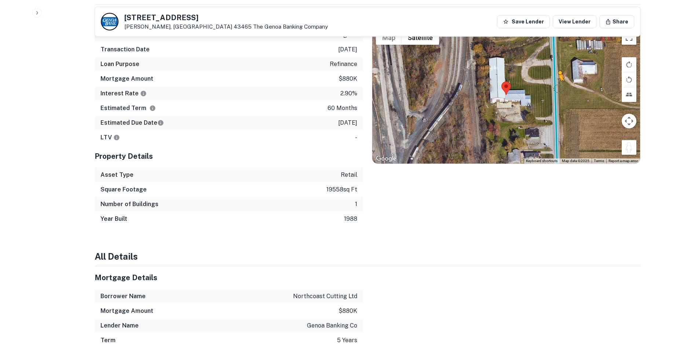
drag, startPoint x: 623, startPoint y: 134, endPoint x: 557, endPoint y: 79, distance: 86.2
click at [557, 79] on div "To activate drag with keyboard, press Alt + Enter. Once in keyboard drag state,…" at bounding box center [506, 94] width 268 height 137
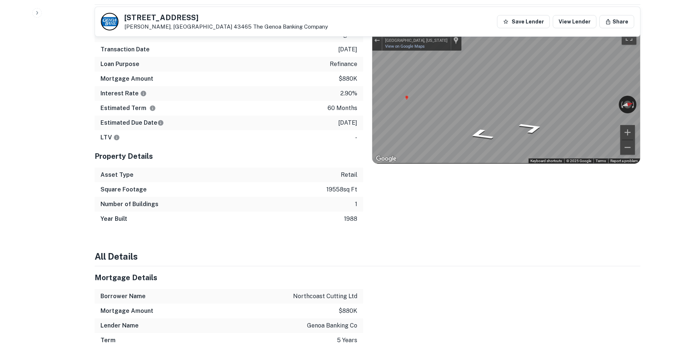
click at [482, 125] on icon "Go South, 10" at bounding box center [482, 128] width 50 height 18
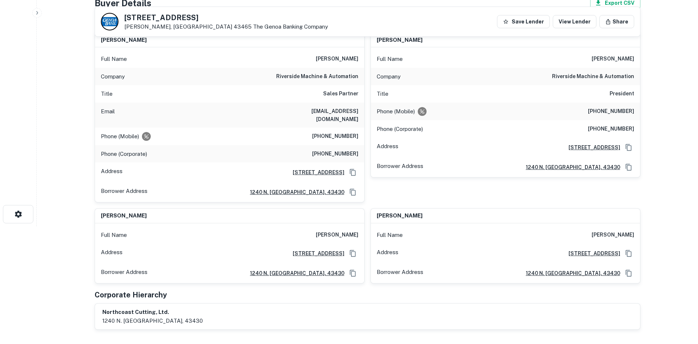
scroll to position [110, 0]
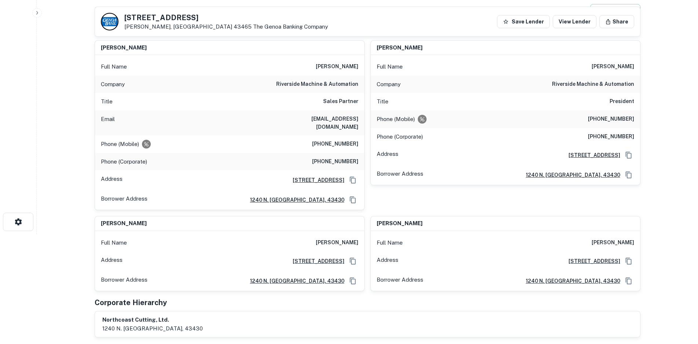
click at [329, 140] on h6 "[PHONE_NUMBER]" at bounding box center [335, 144] width 46 height 9
click at [614, 121] on h6 "[PHONE_NUMBER]" at bounding box center [611, 119] width 46 height 9
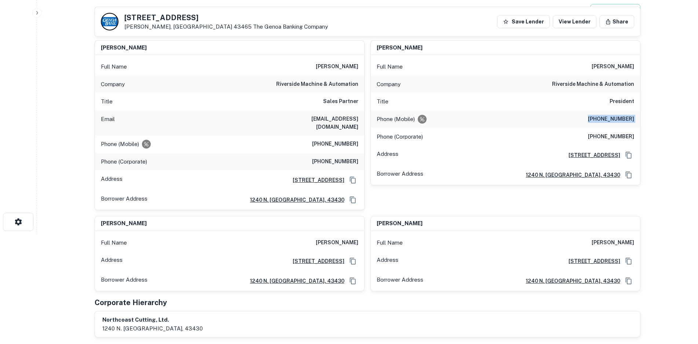
click at [614, 121] on h6 "[PHONE_NUMBER]" at bounding box center [611, 119] width 46 height 9
click at [342, 140] on h6 "[PHONE_NUMBER]" at bounding box center [335, 144] width 46 height 9
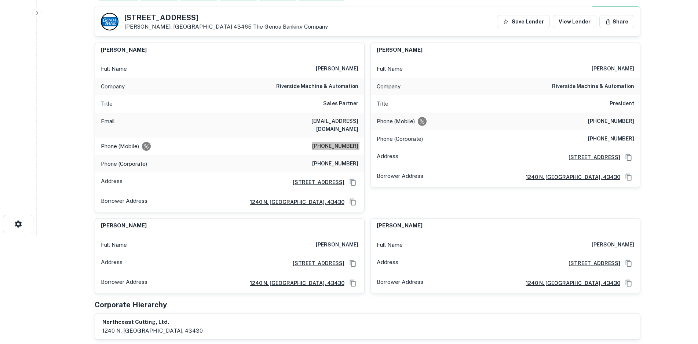
scroll to position [0, 0]
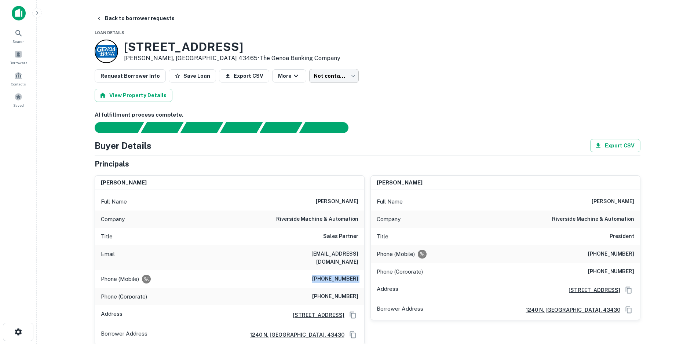
click at [328, 73] on body "Search Borrowers Contacts Saved Back to borrower requests Loan Details [STREET_…" at bounding box center [349, 172] width 698 height 344
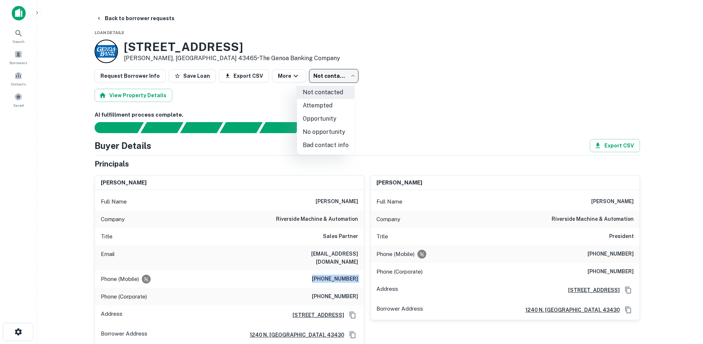
click at [336, 105] on li "Attempted" at bounding box center [326, 105] width 58 height 13
type input "*********"
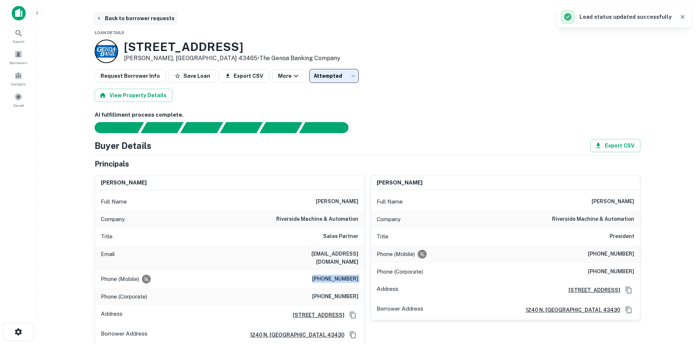
click at [138, 19] on button "Back to borrower requests" at bounding box center [135, 18] width 84 height 13
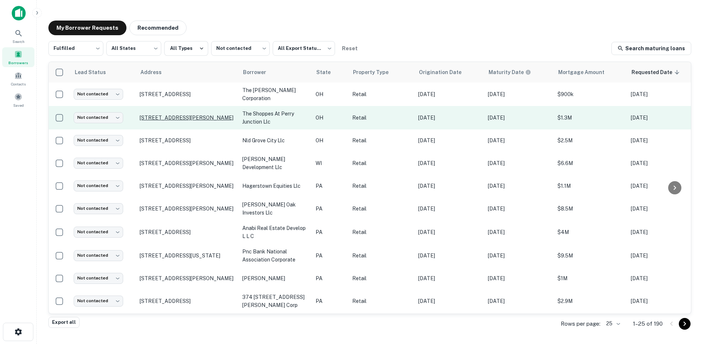
click at [206, 117] on p "[STREET_ADDRESS][PERSON_NAME]" at bounding box center [187, 117] width 95 height 7
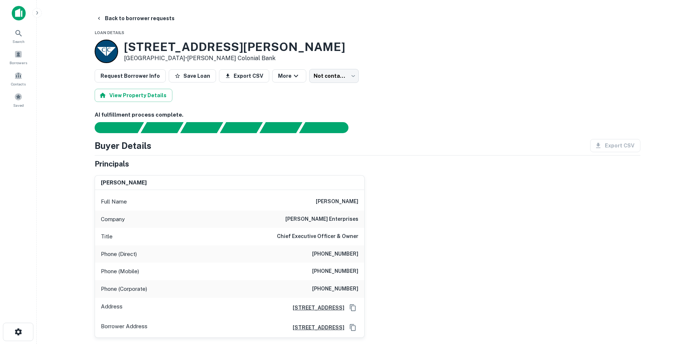
click at [346, 219] on h6 "[PERSON_NAME] enterprises" at bounding box center [321, 219] width 73 height 9
click at [441, 176] on div "[PERSON_NAME] Full Name [PERSON_NAME] Company [PERSON_NAME] enterprises Title C…" at bounding box center [365, 253] width 552 height 168
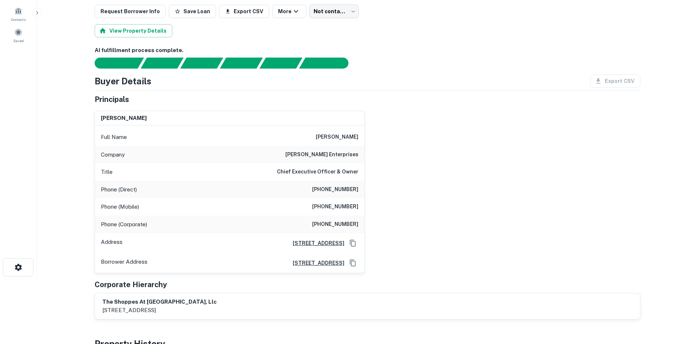
scroll to position [73, 0]
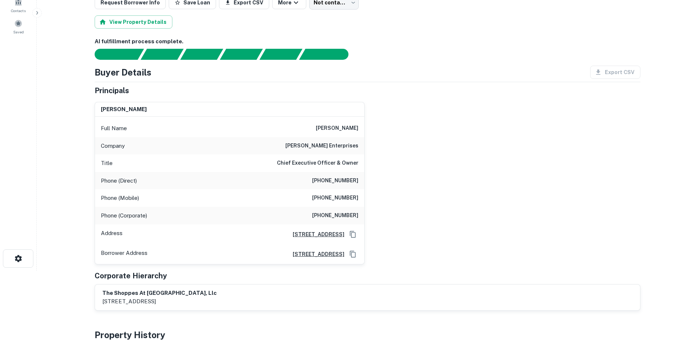
click at [345, 213] on h6 "[PHONE_NUMBER]" at bounding box center [335, 215] width 46 height 9
click at [345, 179] on h6 "[PHONE_NUMBER]" at bounding box center [335, 180] width 46 height 9
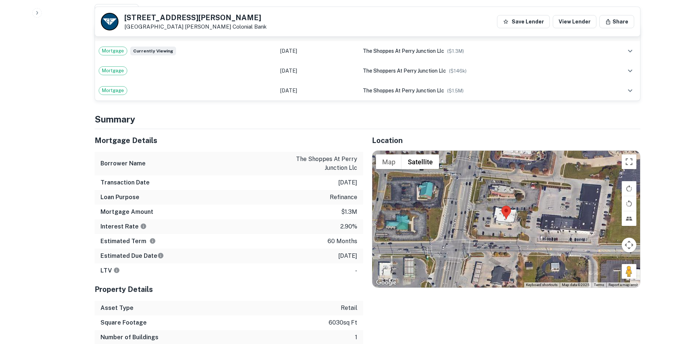
scroll to position [440, 0]
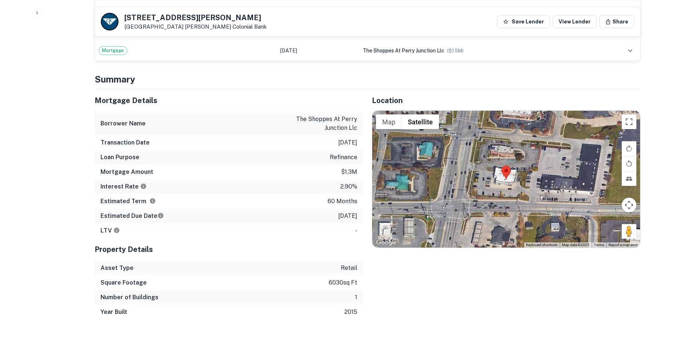
drag, startPoint x: 630, startPoint y: 231, endPoint x: 573, endPoint y: 223, distance: 58.1
click at [497, 203] on div "Map Terrain Satellite Labels Keyboard shortcuts Map Data Map data ©2025 Map dat…" at bounding box center [506, 179] width 268 height 137
drag, startPoint x: 624, startPoint y: 230, endPoint x: 540, endPoint y: 191, distance: 92.2
click at [487, 191] on div "Map Terrain Satellite Labels Keyboard shortcuts Map Data Map data ©2025 Map dat…" at bounding box center [506, 179] width 268 height 137
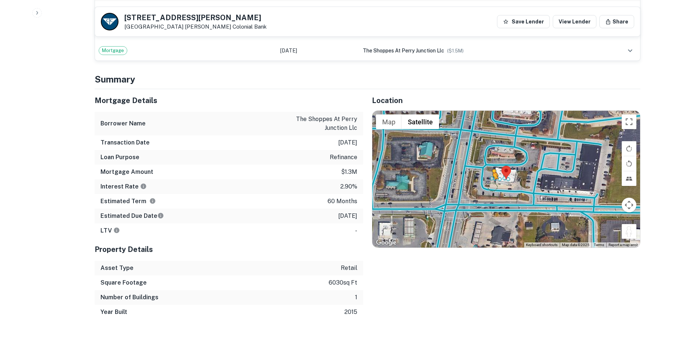
drag, startPoint x: 633, startPoint y: 231, endPoint x: 487, endPoint y: 187, distance: 151.8
click at [487, 187] on div "To activate drag with keyboard, press Alt + Enter. Once in keyboard drag state,…" at bounding box center [506, 179] width 268 height 137
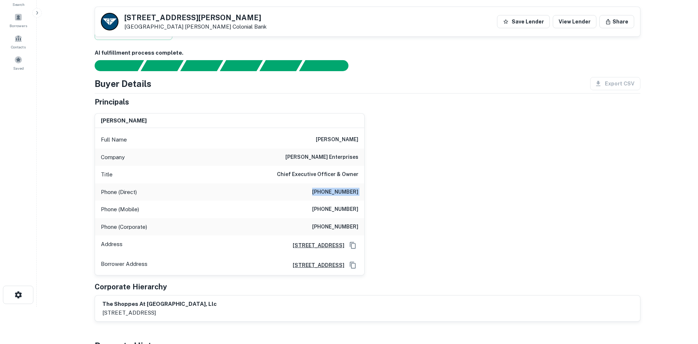
scroll to position [37, 0]
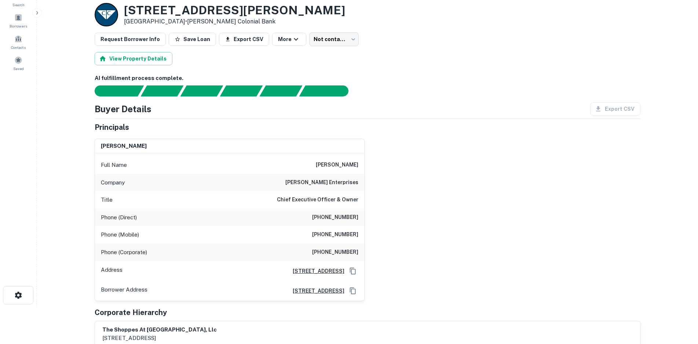
click at [344, 233] on h6 "[PHONE_NUMBER]" at bounding box center [335, 234] width 46 height 9
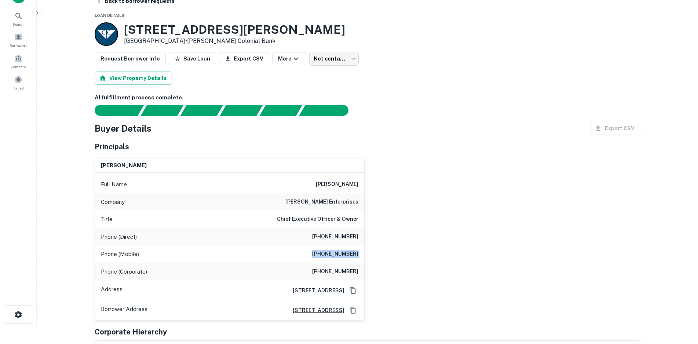
scroll to position [0, 0]
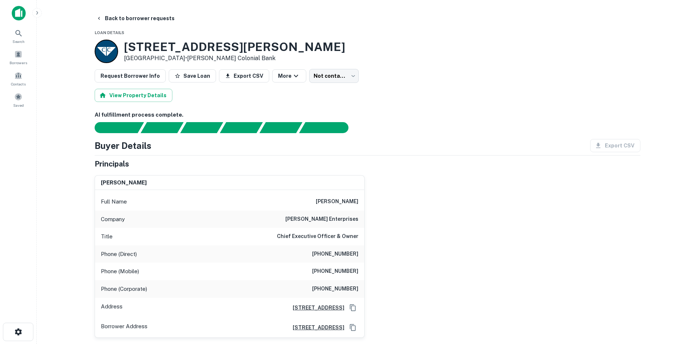
drag, startPoint x: 343, startPoint y: 172, endPoint x: 299, endPoint y: 158, distance: 46.4
click at [337, 171] on div "[PERSON_NAME] Full Name [PERSON_NAME] Company [PERSON_NAME] enterprises Title C…" at bounding box center [227, 253] width 276 height 168
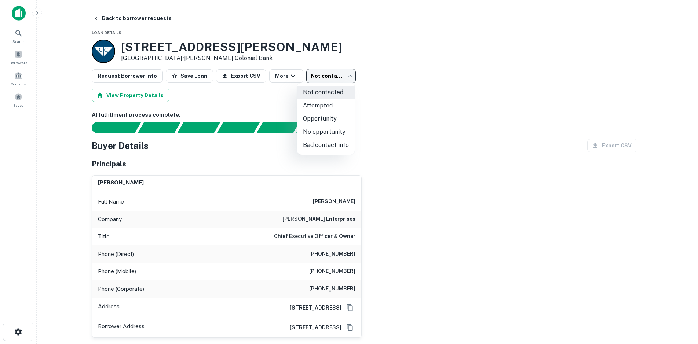
click at [334, 78] on body "Search Borrowers Contacts Saved Back to borrower requests Loan Details [STREET_…" at bounding box center [349, 172] width 698 height 344
click at [319, 109] on li "Attempted" at bounding box center [326, 105] width 58 height 13
type input "*********"
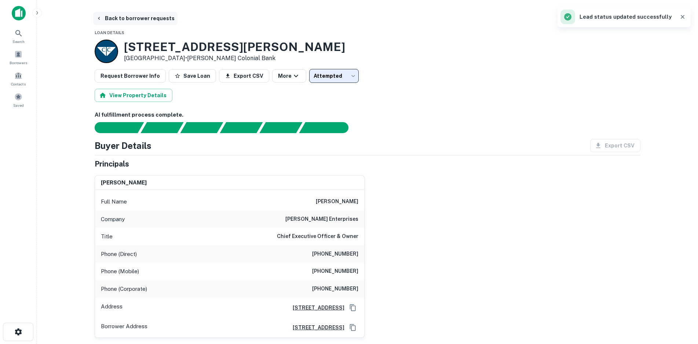
click at [136, 21] on button "Back to borrower requests" at bounding box center [135, 18] width 84 height 13
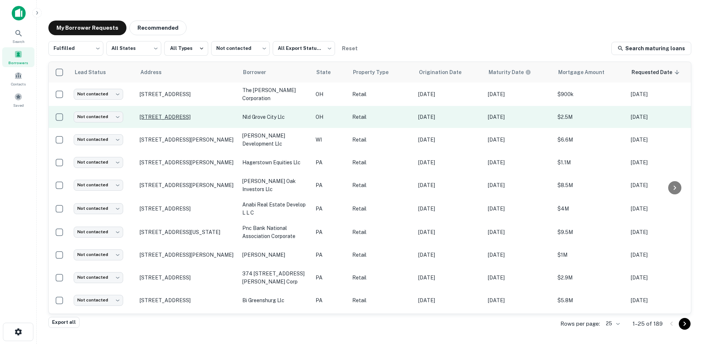
click at [167, 115] on p "[STREET_ADDRESS]" at bounding box center [187, 117] width 95 height 7
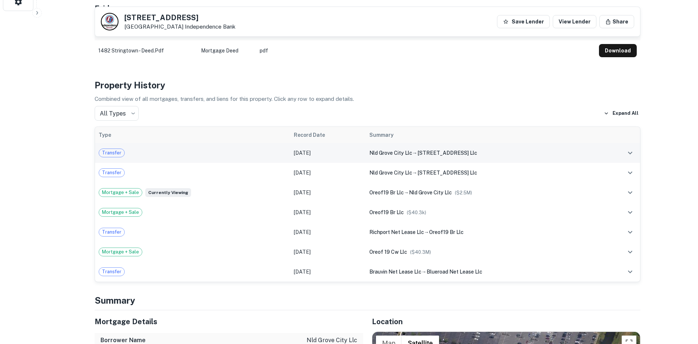
scroll to position [550, 0]
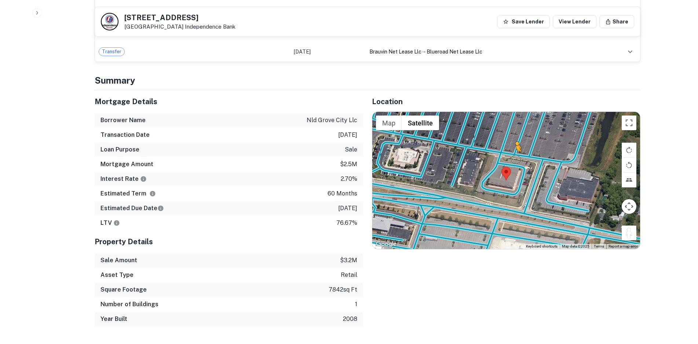
drag, startPoint x: 624, startPoint y: 226, endPoint x: 509, endPoint y: 154, distance: 135.4
click at [509, 154] on div "To activate drag with keyboard, press Alt + Enter. Once in keyboard drag state,…" at bounding box center [506, 180] width 268 height 137
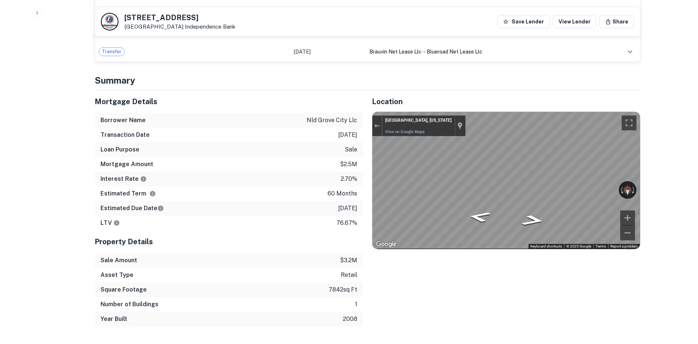
click at [533, 207] on icon "Go West" at bounding box center [529, 205] width 51 height 19
click at [521, 213] on icon "Go West" at bounding box center [533, 209] width 35 height 16
click at [601, 184] on div "← Move left → Move right ↑ Move up ↓ Move down + Zoom in - Zoom out [GEOGRAPHIC…" at bounding box center [506, 180] width 268 height 137
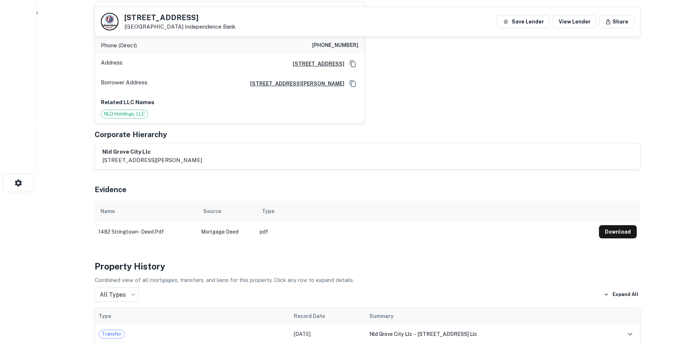
scroll to position [73, 0]
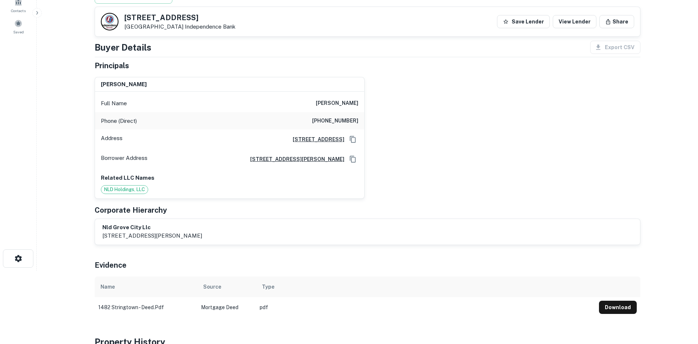
click at [352, 118] on h6 "[PHONE_NUMBER]" at bounding box center [335, 121] width 46 height 9
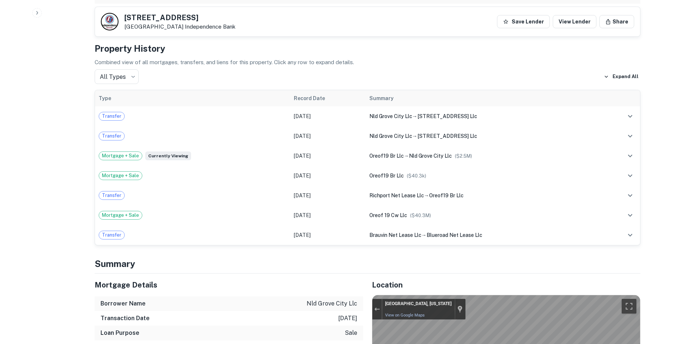
scroll to position [660, 0]
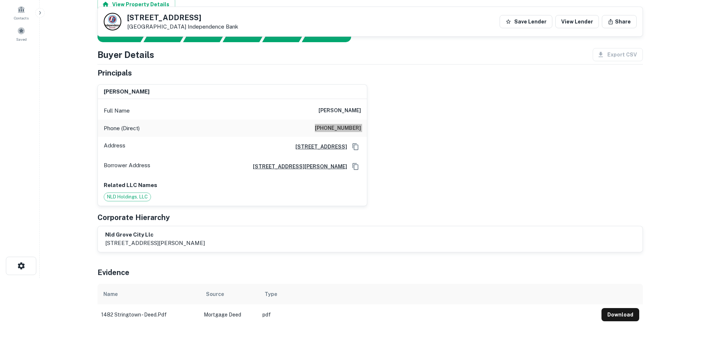
scroll to position [0, 0]
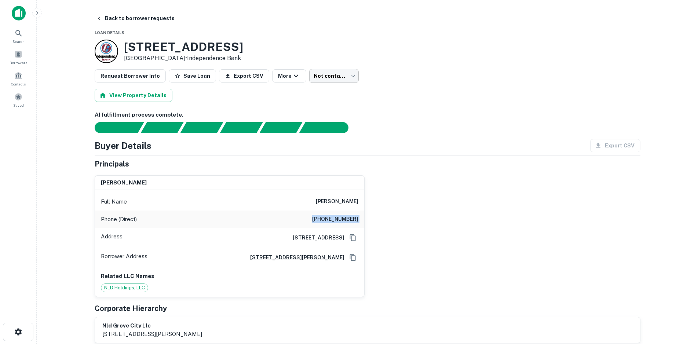
click at [308, 78] on body "Search Borrowers Contacts Saved Back to borrower requests Loan Details [STREET_…" at bounding box center [349, 172] width 698 height 344
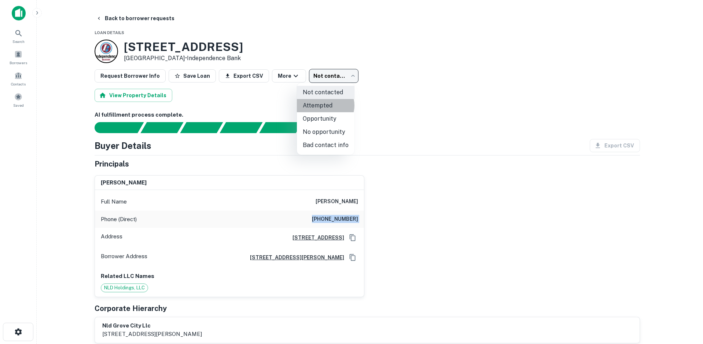
click at [325, 105] on li "Attempted" at bounding box center [326, 105] width 58 height 13
type input "*********"
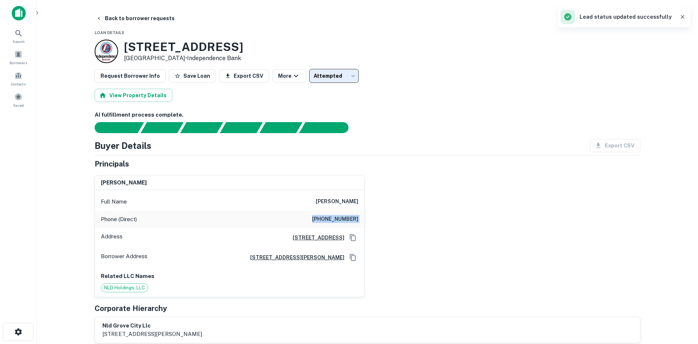
click at [140, 21] on button "Back to borrower requests" at bounding box center [135, 18] width 84 height 13
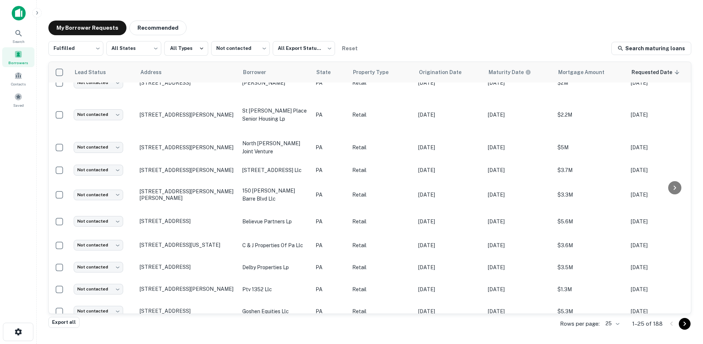
scroll to position [135, 0]
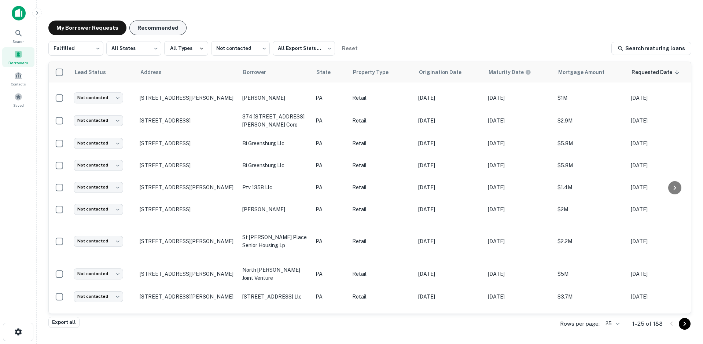
click at [156, 33] on button "Recommended" at bounding box center [157, 28] width 57 height 15
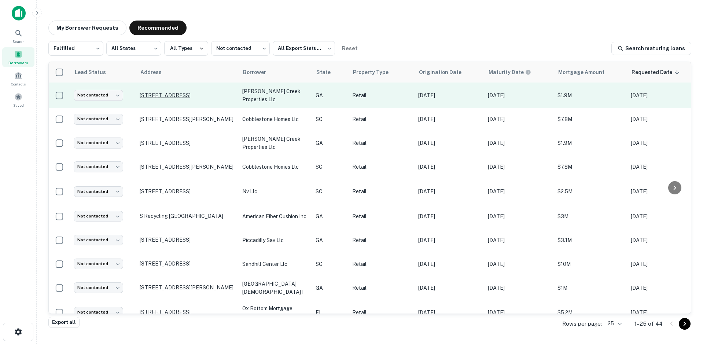
click at [202, 92] on p "[STREET_ADDRESS]" at bounding box center [187, 95] width 95 height 7
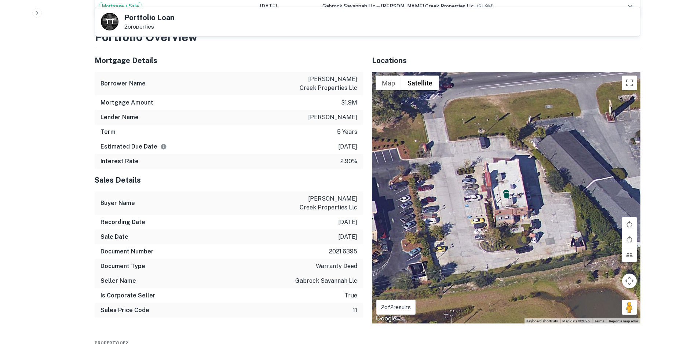
scroll to position [477, 0]
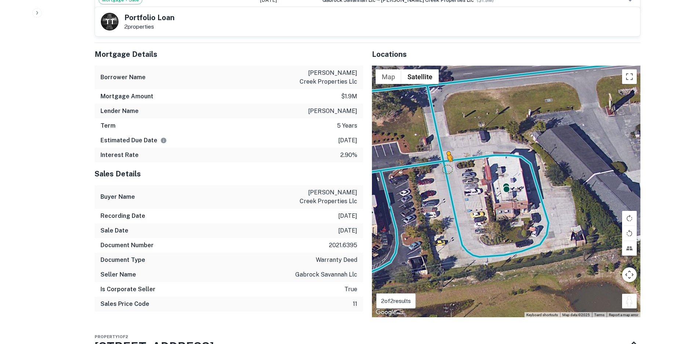
drag, startPoint x: 629, startPoint y: 295, endPoint x: 446, endPoint y: 160, distance: 227.4
click at [446, 160] on div "To activate drag with keyboard, press Alt + Enter. Once in keyboard drag state,…" at bounding box center [506, 192] width 268 height 252
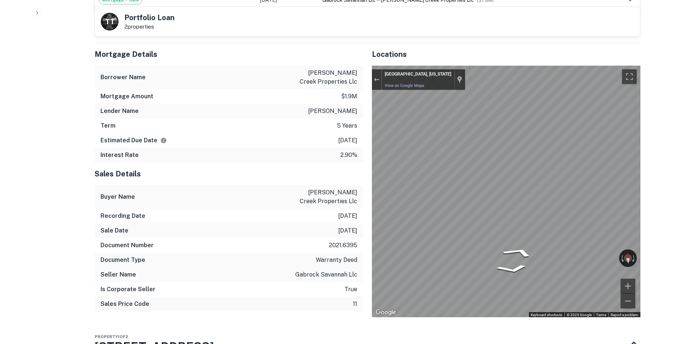
click at [332, 113] on div "Mortgage Details Borrower Name [PERSON_NAME] creek properties llc Mortgage Amou…" at bounding box center [363, 180] width 555 height 274
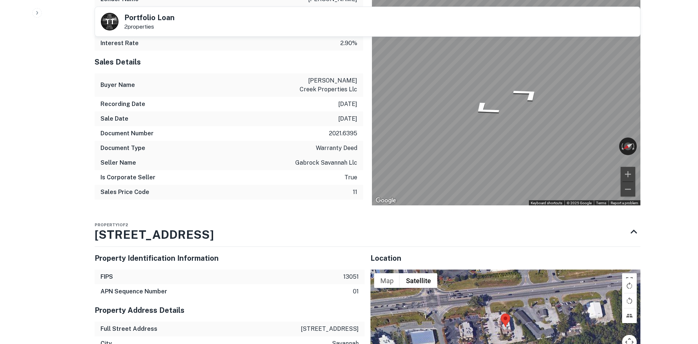
scroll to position [697, 0]
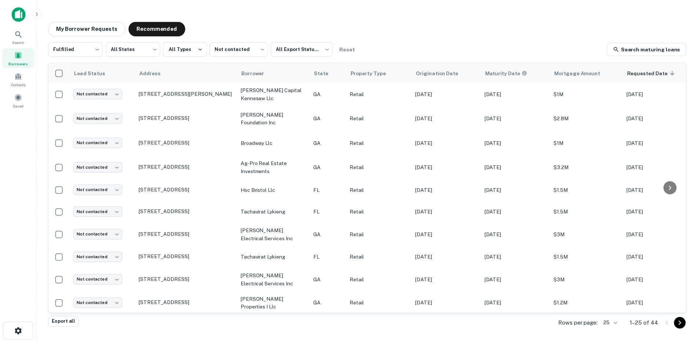
scroll to position [293, 0]
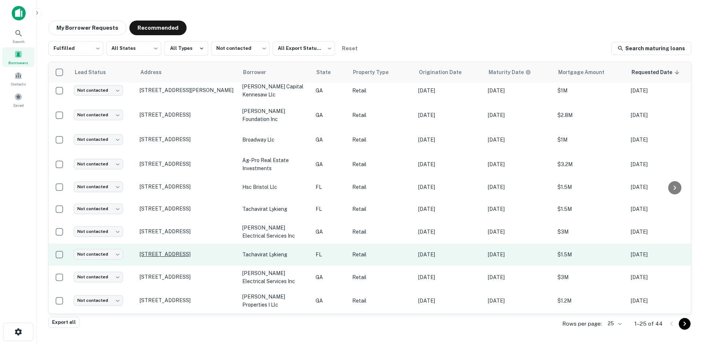
click at [191, 257] on p "[STREET_ADDRESS]" at bounding box center [187, 254] width 95 height 7
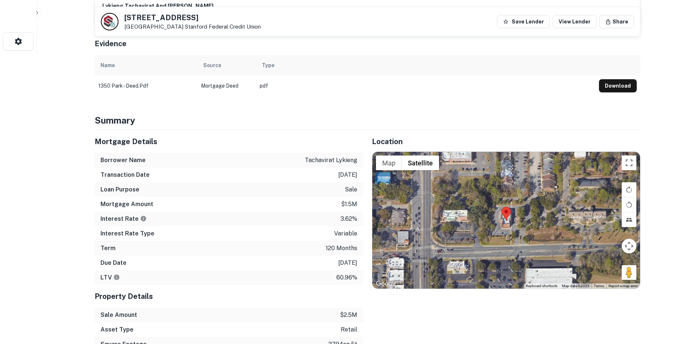
scroll to position [293, 0]
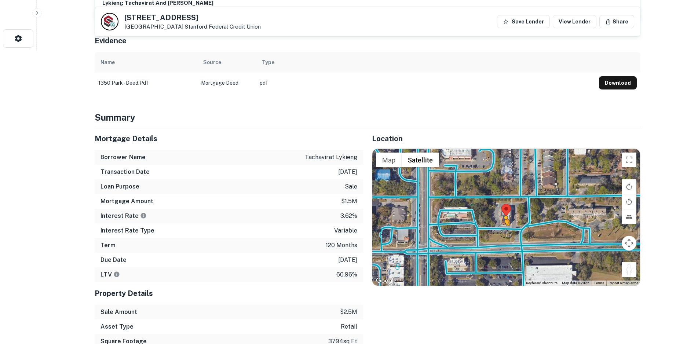
drag, startPoint x: 631, startPoint y: 264, endPoint x: 503, endPoint y: 223, distance: 134.9
click at [503, 223] on div "To activate drag with keyboard, press Alt + Enter. Once in keyboard drag state,…" at bounding box center [506, 217] width 268 height 137
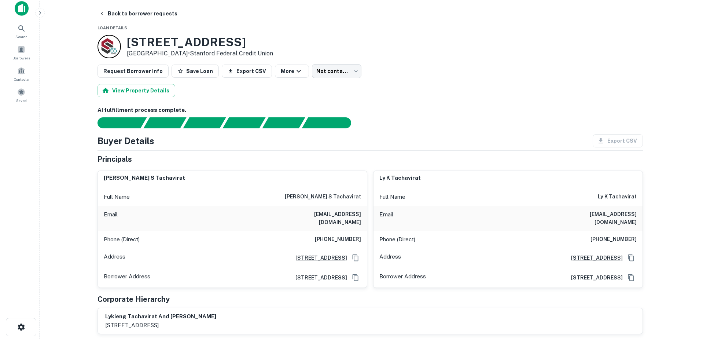
scroll to position [0, 0]
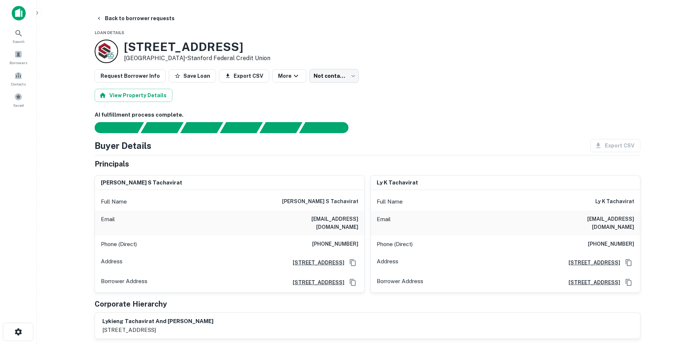
click at [336, 240] on h6 "[PHONE_NUMBER]" at bounding box center [335, 244] width 46 height 9
click at [467, 122] on div at bounding box center [363, 127] width 555 height 11
drag, startPoint x: 500, startPoint y: 86, endPoint x: 493, endPoint y: 85, distance: 6.6
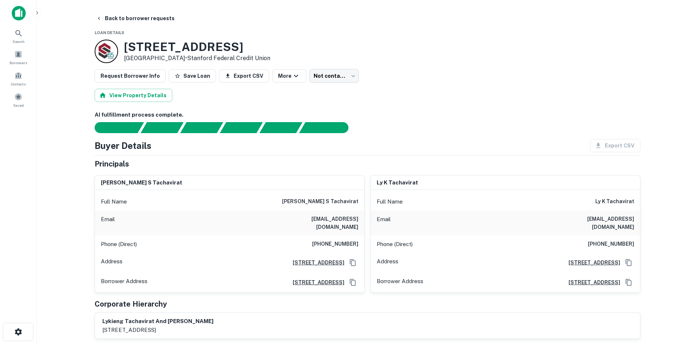
click at [322, 78] on body "Search Borrowers Contacts Saved Back to borrower requests Loan Details [STREET_…" at bounding box center [349, 172] width 698 height 344
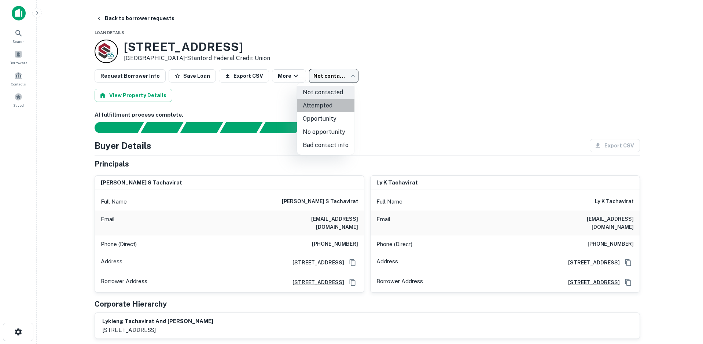
click at [327, 105] on li "Attempted" at bounding box center [326, 105] width 58 height 13
type input "*********"
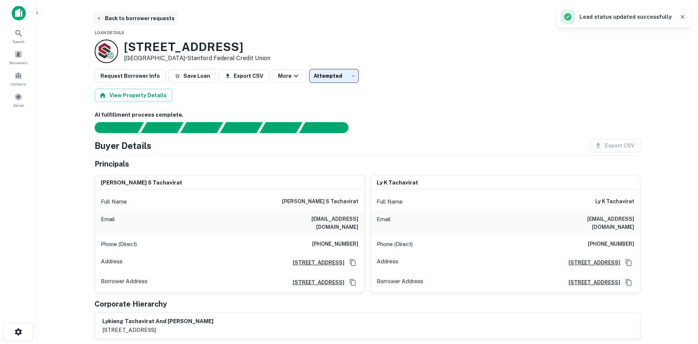
click at [126, 22] on button "Back to borrower requests" at bounding box center [135, 18] width 84 height 13
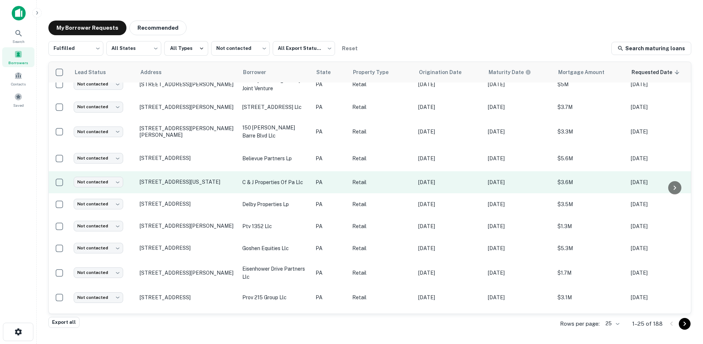
scroll to position [355, 0]
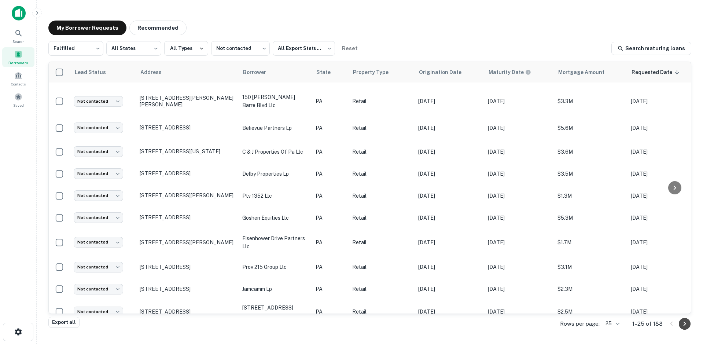
click at [686, 312] on icon "Go to next page" at bounding box center [685, 323] width 9 height 9
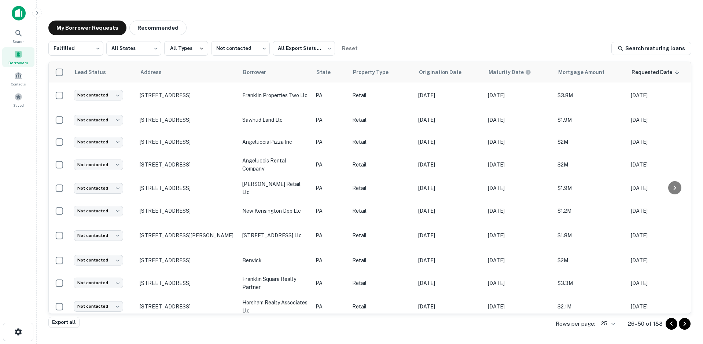
scroll to position [257, 0]
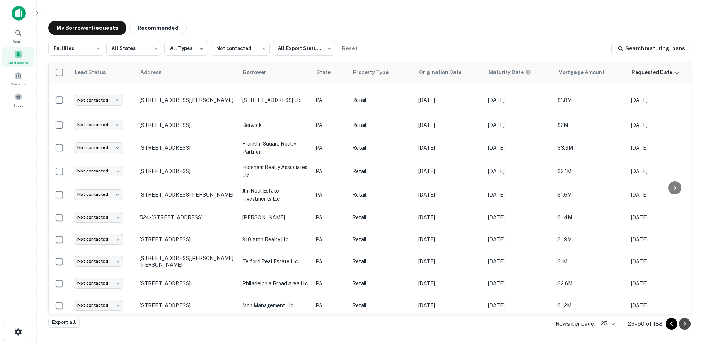
click at [686, 312] on icon "Go to next page" at bounding box center [685, 323] width 9 height 9
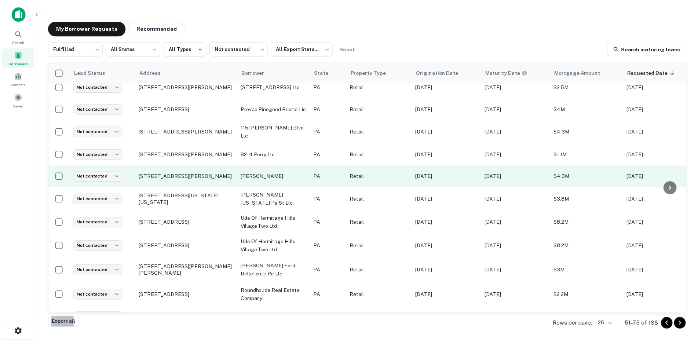
scroll to position [347, 0]
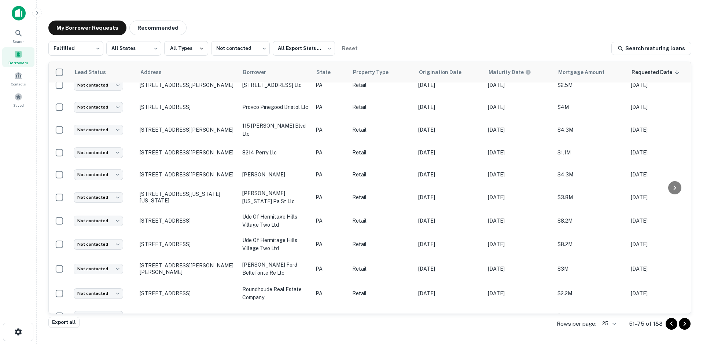
click at [125, 34] on div "My Borrower Requests Recommended" at bounding box center [117, 28] width 138 height 15
click at [146, 27] on button "Recommended" at bounding box center [157, 28] width 57 height 15
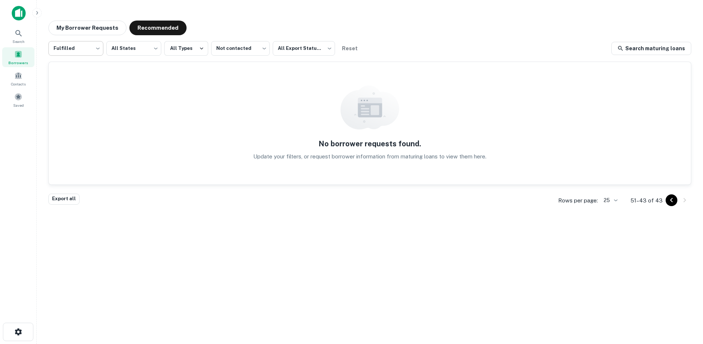
click at [99, 52] on body "Search Borrowers Contacts Saved My Borrower Requests Recommended Fulfilled ****…" at bounding box center [351, 172] width 703 height 344
click at [80, 65] on li "All Statuses" at bounding box center [75, 67] width 55 height 13
type input "***"
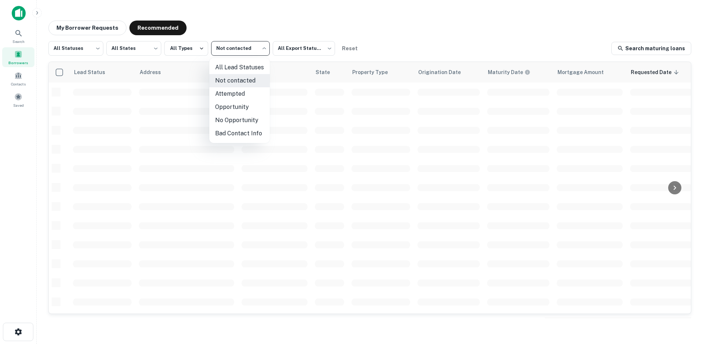
click at [254, 47] on body "Search Borrowers Contacts Saved My Borrower Requests Recommended All Statuses *…" at bounding box center [351, 172] width 703 height 344
click at [254, 47] on div at bounding box center [351, 172] width 703 height 344
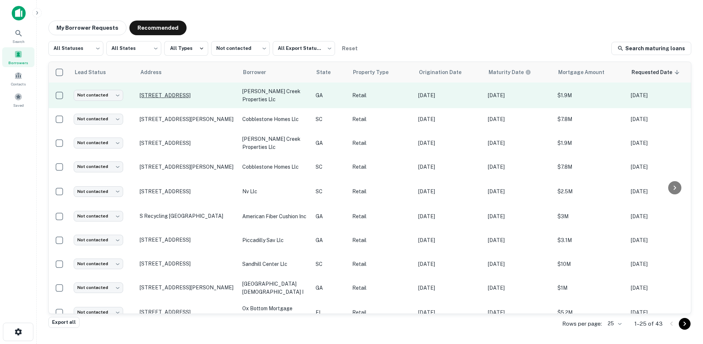
click at [202, 95] on p "[STREET_ADDRESS]" at bounding box center [187, 95] width 95 height 7
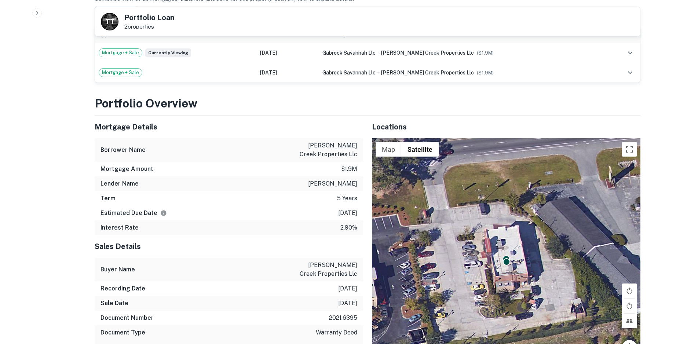
scroll to position [440, 0]
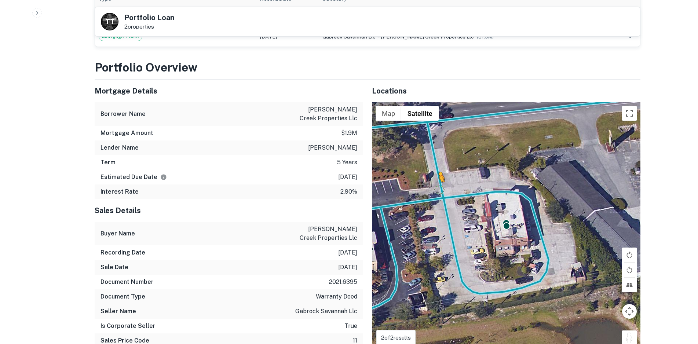
drag, startPoint x: 629, startPoint y: 336, endPoint x: 439, endPoint y: 182, distance: 244.4
click at [439, 182] on div "To activate drag with keyboard, press Alt + Enter. Once in keyboard drag state,…" at bounding box center [506, 228] width 268 height 252
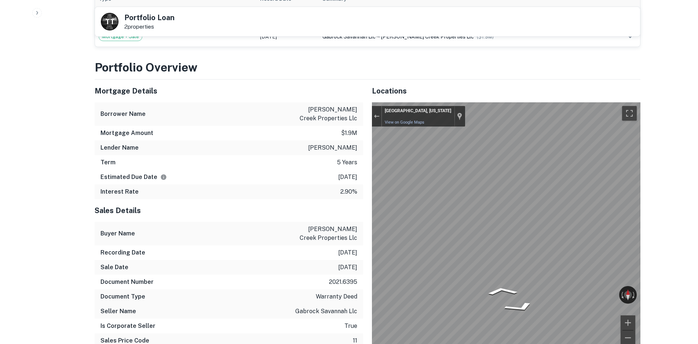
scroll to position [443, 0]
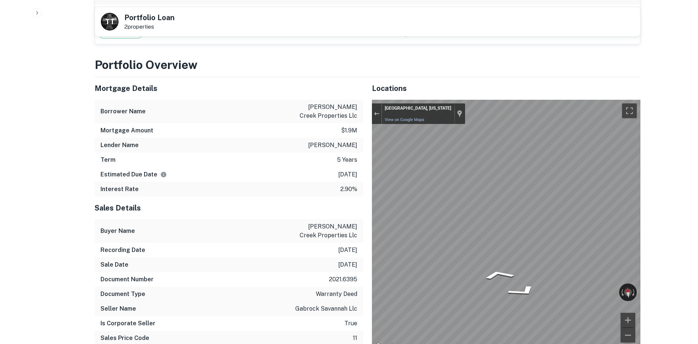
click at [248, 159] on div "Mortgage Details Borrower Name [PERSON_NAME] creek properties llc Mortgage Amou…" at bounding box center [363, 214] width 555 height 274
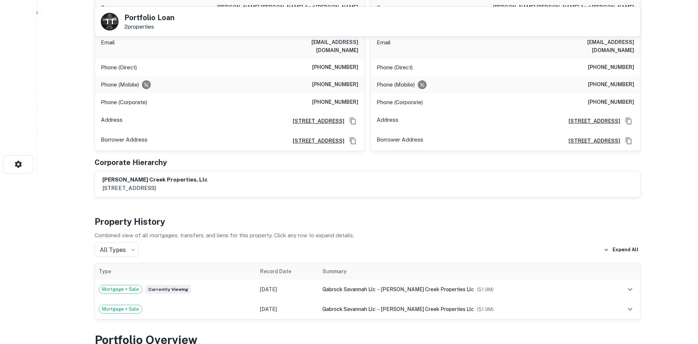
scroll to position [76, 0]
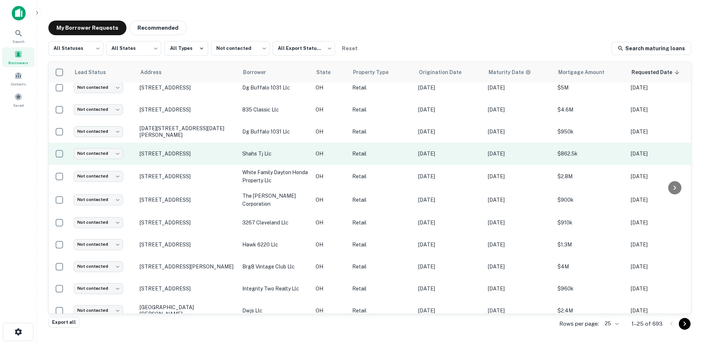
scroll to position [147, 0]
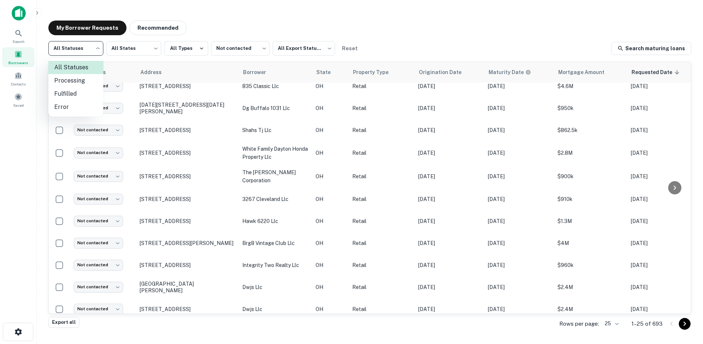
click at [97, 52] on body "Search Borrowers Contacts Saved My Borrower Requests Recommended All Statuses *…" at bounding box center [351, 172] width 703 height 344
click at [91, 97] on li "Fulfilled" at bounding box center [75, 93] width 55 height 13
type input "*********"
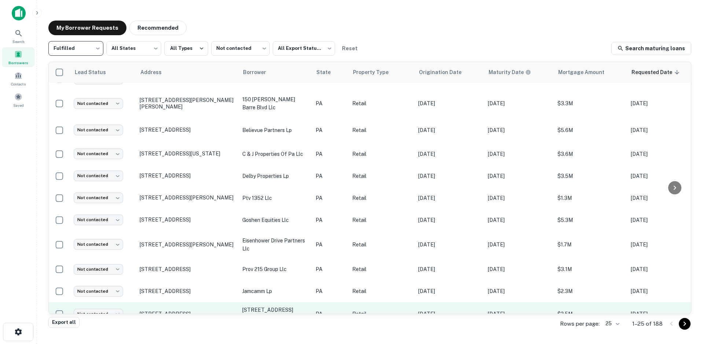
scroll to position [355, 0]
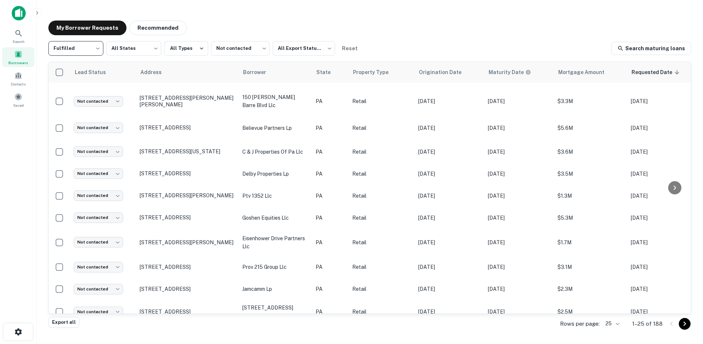
click at [684, 312] on icon "Go to next page" at bounding box center [685, 323] width 9 height 9
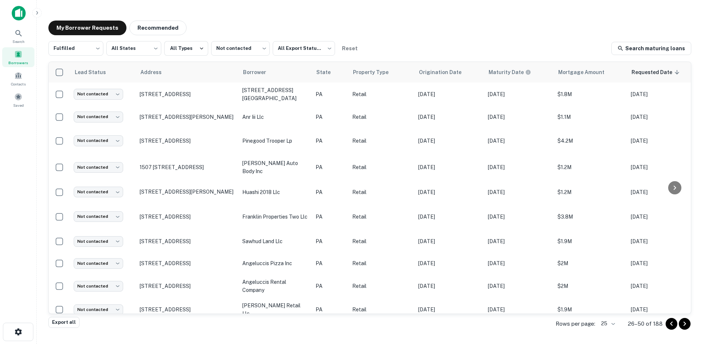
drag, startPoint x: 682, startPoint y: 322, endPoint x: 677, endPoint y: 319, distance: 5.3
click at [682, 312] on icon "Go to next page" at bounding box center [685, 323] width 9 height 9
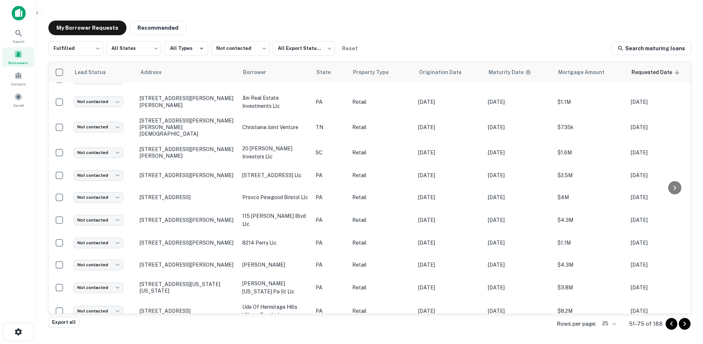
scroll to position [347, 0]
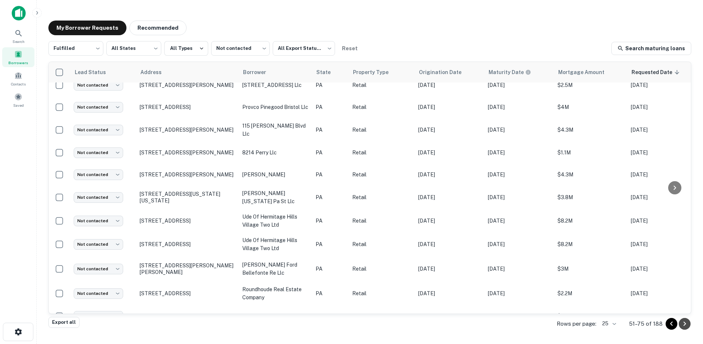
click at [680, 312] on button "Go to next page" at bounding box center [685, 324] width 12 height 12
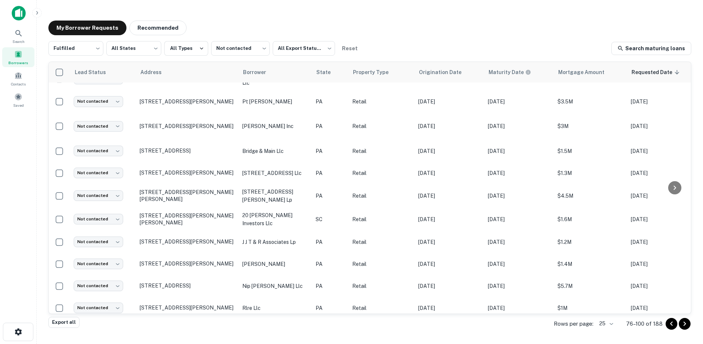
scroll to position [346, 0]
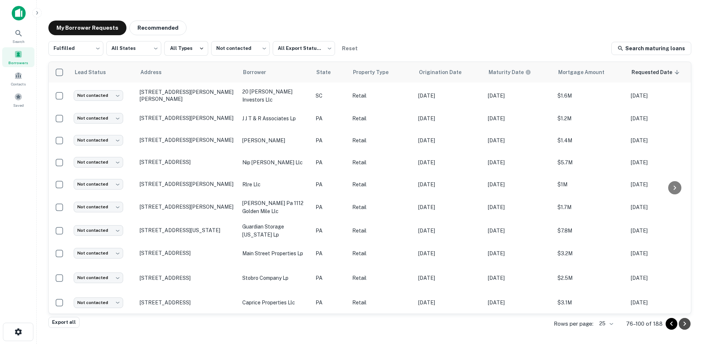
click at [683, 312] on icon "Go to next page" at bounding box center [685, 323] width 9 height 9
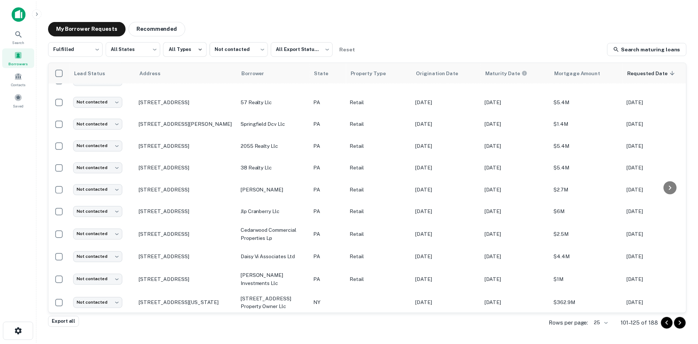
scroll to position [183, 0]
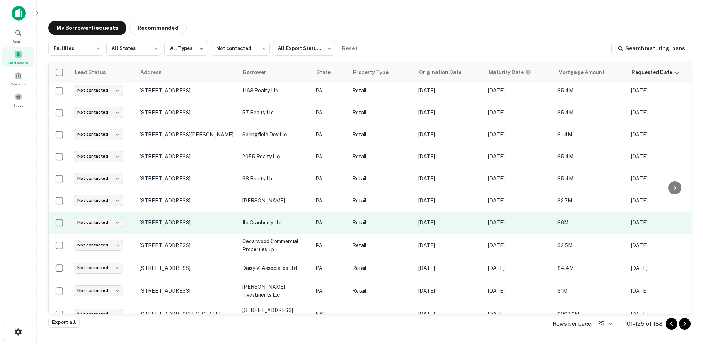
click at [199, 223] on p "[STREET_ADDRESS]" at bounding box center [187, 222] width 95 height 7
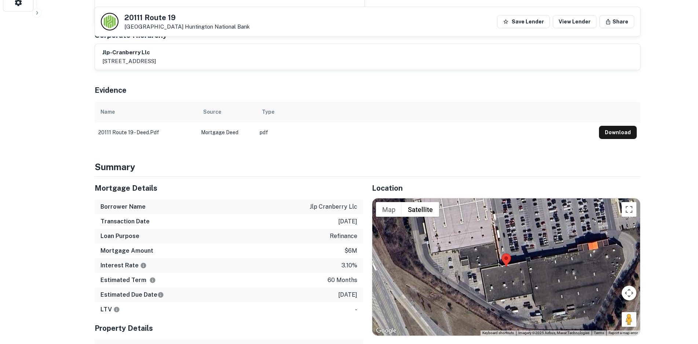
scroll to position [330, 0]
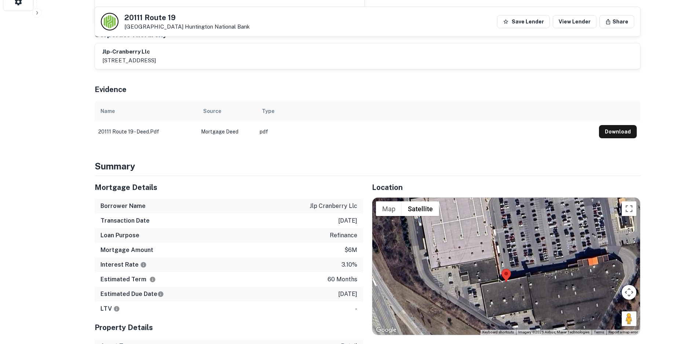
drag, startPoint x: 479, startPoint y: 237, endPoint x: 481, endPoint y: 259, distance: 21.4
click at [477, 259] on div at bounding box center [506, 266] width 268 height 137
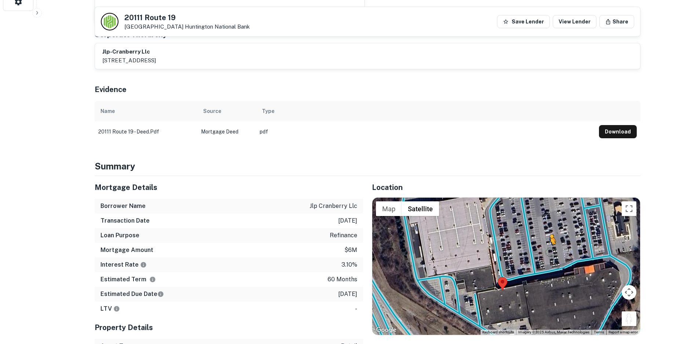
drag, startPoint x: 628, startPoint y: 302, endPoint x: 541, endPoint y: 226, distance: 114.9
click at [541, 226] on div "To activate drag with keyboard, press Alt + Enter. Once in keyboard drag state,…" at bounding box center [506, 266] width 268 height 137
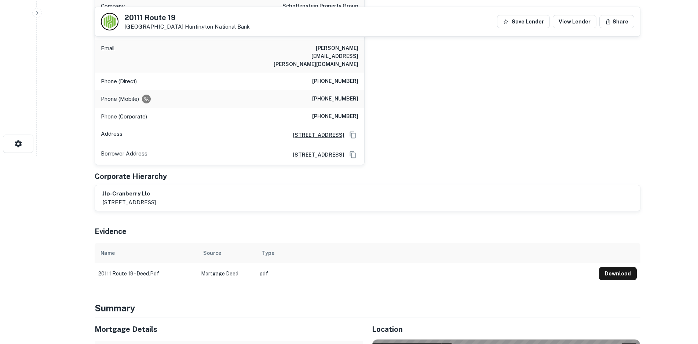
scroll to position [110, 0]
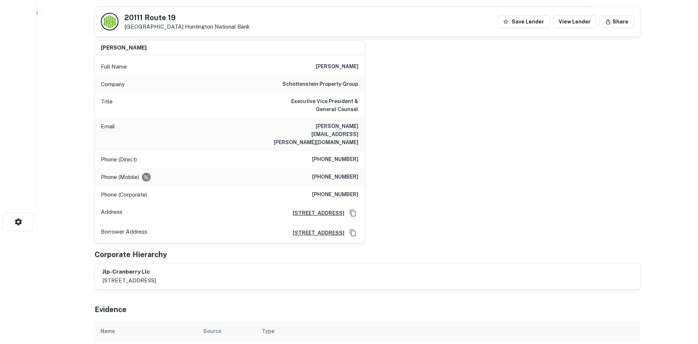
click at [308, 128] on h6 "[PERSON_NAME][EMAIL_ADDRESS][PERSON_NAME][DOMAIN_NAME]" at bounding box center [314, 134] width 88 height 24
click at [337, 155] on h6 "[PHONE_NUMBER]" at bounding box center [335, 159] width 46 height 9
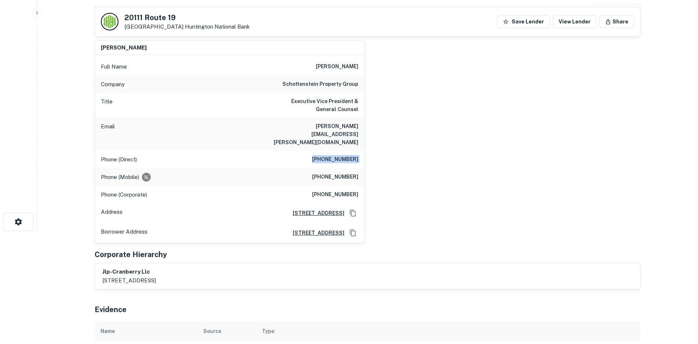
click at [337, 155] on h6 "[PHONE_NUMBER]" at bounding box center [335, 159] width 46 height 9
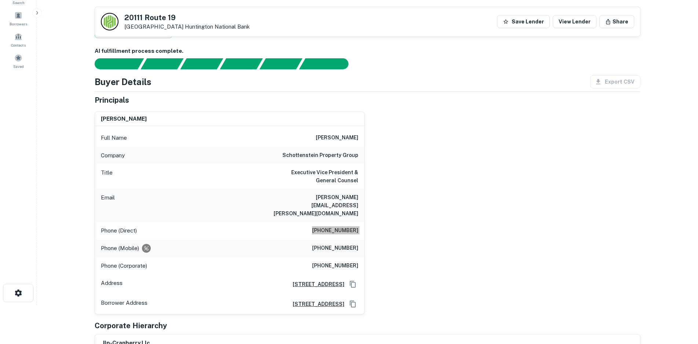
scroll to position [37, 0]
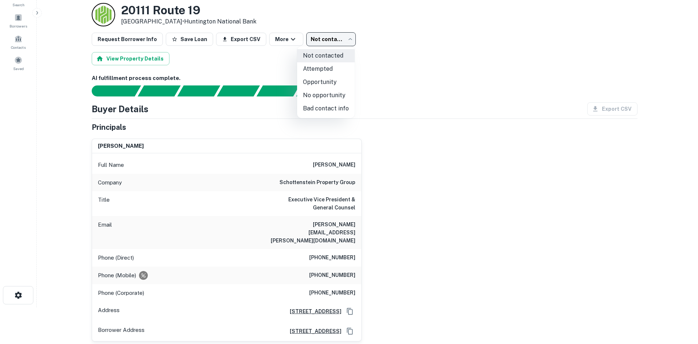
click at [326, 36] on body "Search Borrowers Contacts Saved Back to borrower requests Loan Details [STREET_…" at bounding box center [349, 135] width 698 height 344
click at [337, 82] on li "Opportunity" at bounding box center [326, 82] width 58 height 13
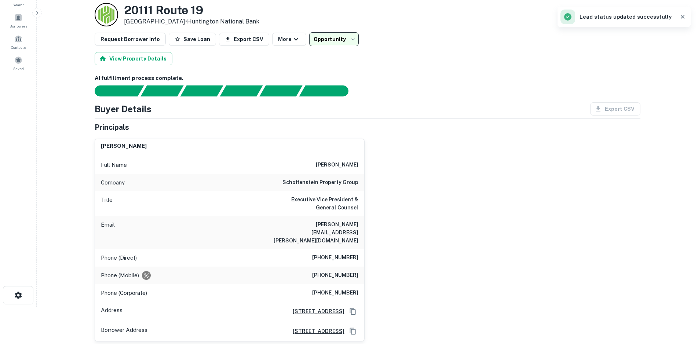
click at [322, 45] on body "**********" at bounding box center [349, 135] width 698 height 344
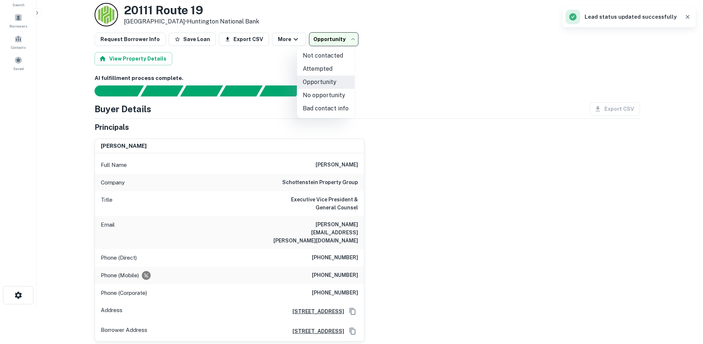
click at [326, 95] on li "No opportunity" at bounding box center [326, 95] width 58 height 13
type input "**********"
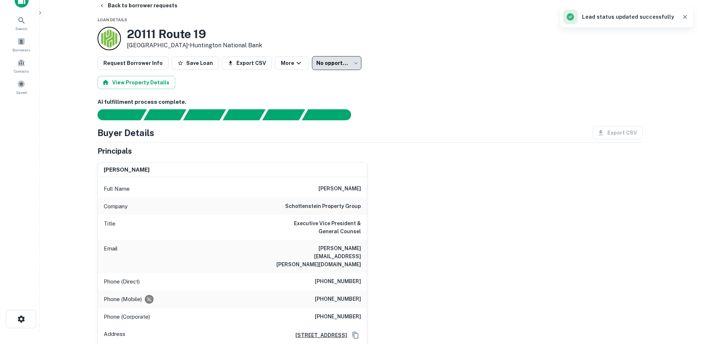
scroll to position [0, 0]
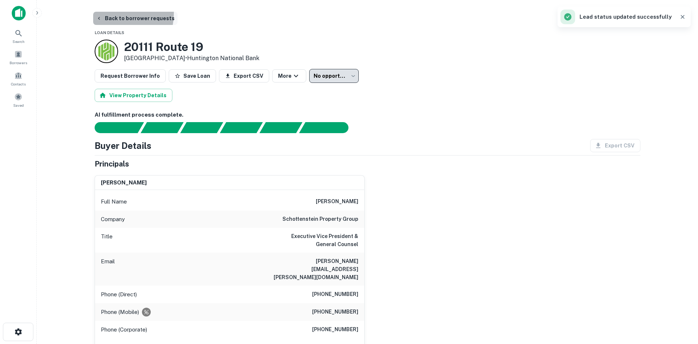
click at [114, 14] on button "Back to borrower requests" at bounding box center [135, 18] width 84 height 13
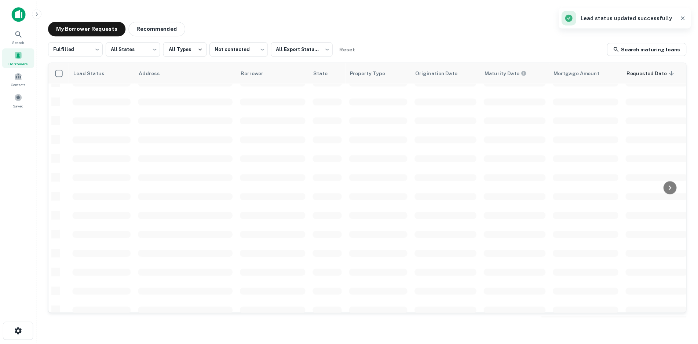
scroll to position [183, 0]
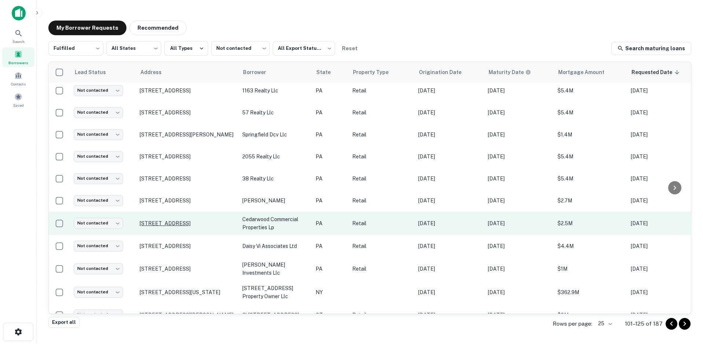
click at [158, 220] on p "[STREET_ADDRESS]" at bounding box center [187, 223] width 95 height 7
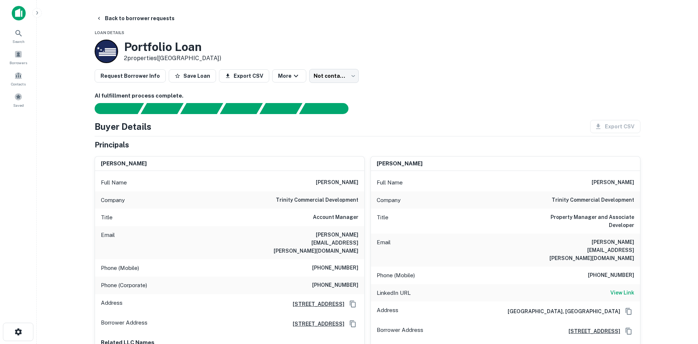
click at [326, 205] on div "Company trinity commercial development" at bounding box center [229, 200] width 269 height 18
click at [326, 204] on h6 "trinity commercial development" at bounding box center [317, 200] width 83 height 9
click at [326, 198] on h6 "trinity commercial development" at bounding box center [317, 200] width 83 height 9
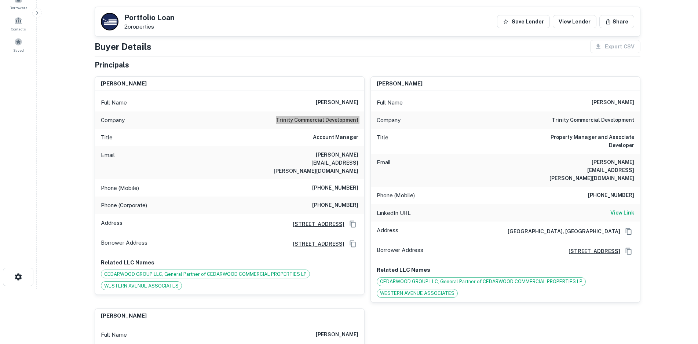
scroll to position [110, 0]
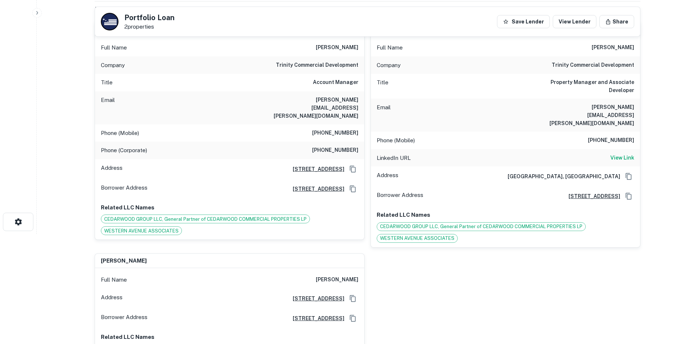
click at [338, 129] on h6 "[PHONE_NUMBER]" at bounding box center [335, 133] width 46 height 9
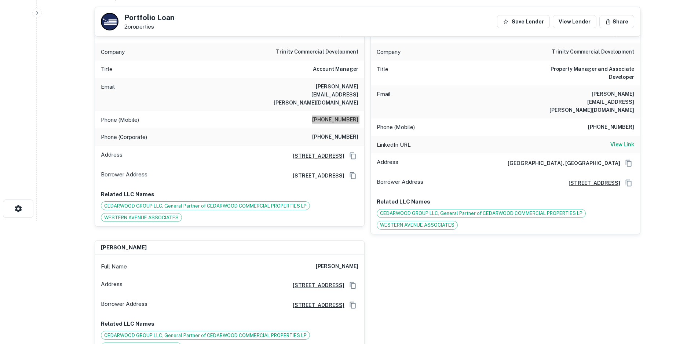
scroll to position [0, 0]
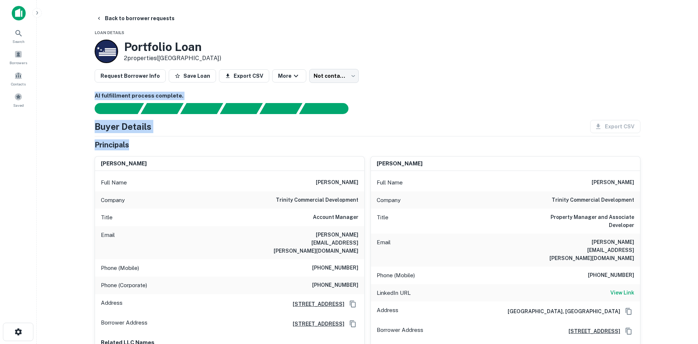
drag, startPoint x: 90, startPoint y: 94, endPoint x: 171, endPoint y: 139, distance: 92.8
click at [129, 138] on div "Buyer Details Export CSV Principals [PERSON_NAME] Full Name [PERSON_NAME] Compa…" at bounding box center [368, 335] width 546 height 431
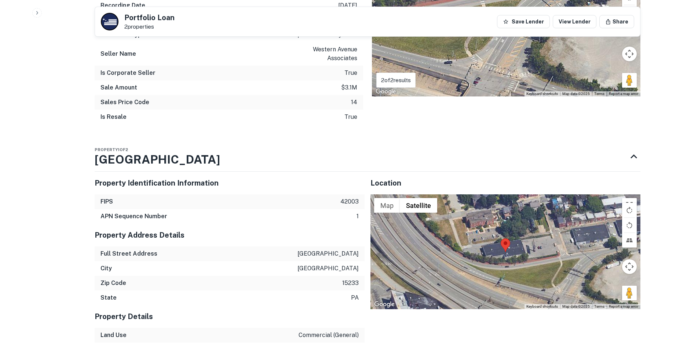
scroll to position [1027, 0]
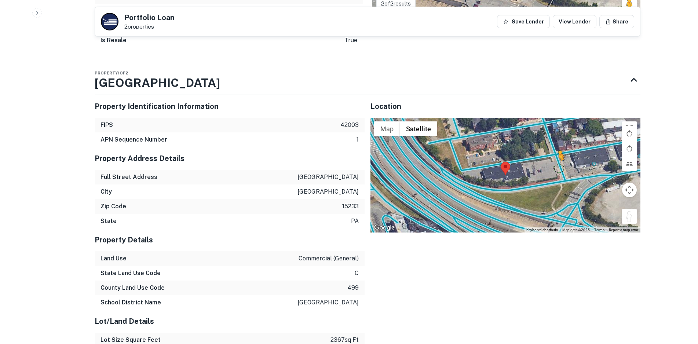
drag, startPoint x: 635, startPoint y: 200, endPoint x: 556, endPoint y: 150, distance: 93.8
click at [556, 150] on div "To activate drag with keyboard, press Alt + Enter. Once in keyboard drag state,…" at bounding box center [505, 175] width 270 height 115
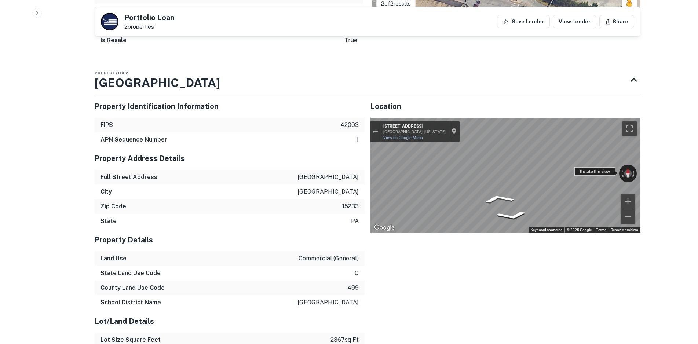
click at [588, 156] on div "← Move left → Move right ↑ Move up ↓ Move down + Zoom in - Zoom out [STREET_ADD…" at bounding box center [505, 175] width 270 height 115
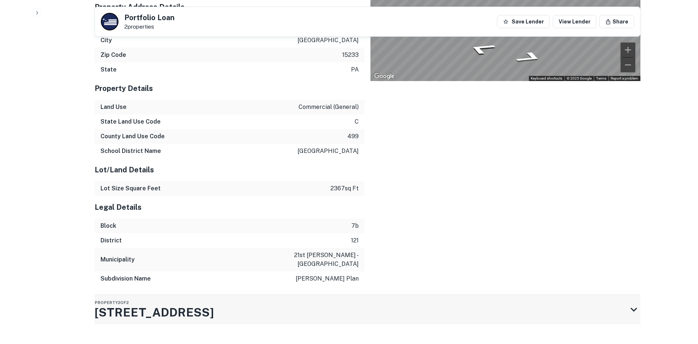
click at [304, 295] on div "Property 2 of 2 [STREET_ADDRESS]" at bounding box center [361, 309] width 533 height 29
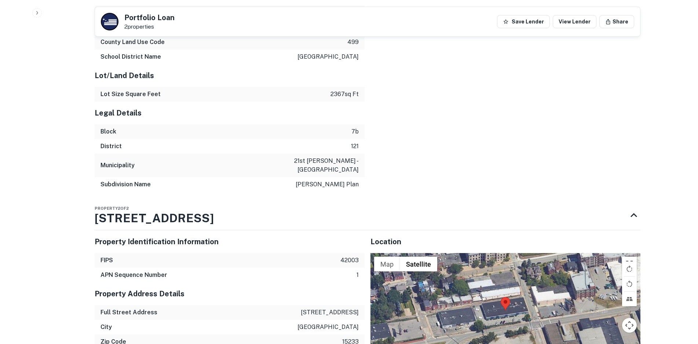
scroll to position [1383, 0]
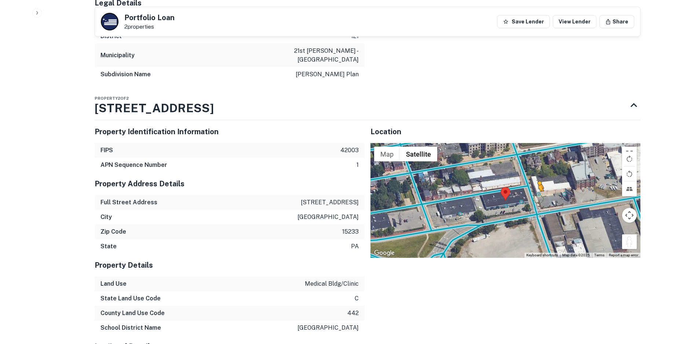
drag, startPoint x: 633, startPoint y: 229, endPoint x: 531, endPoint y: 179, distance: 113.3
click at [531, 179] on div "To activate drag with keyboard, press Alt + Enter. Once in keyboard drag state,…" at bounding box center [505, 200] width 270 height 115
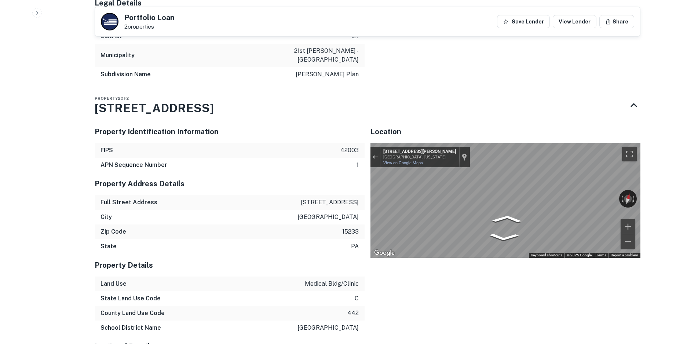
drag, startPoint x: 574, startPoint y: 185, endPoint x: 259, endPoint y: 202, distance: 315.5
click at [260, 202] on div "Property Identification Information FIPS 42003 APN Sequence Number 1 Property A…" at bounding box center [365, 288] width 552 height 348
drag, startPoint x: 578, startPoint y: 180, endPoint x: 358, endPoint y: 188, distance: 220.2
click at [351, 190] on div "Property Identification Information FIPS 42003 APN Sequence Number 1 Property A…" at bounding box center [365, 288] width 552 height 348
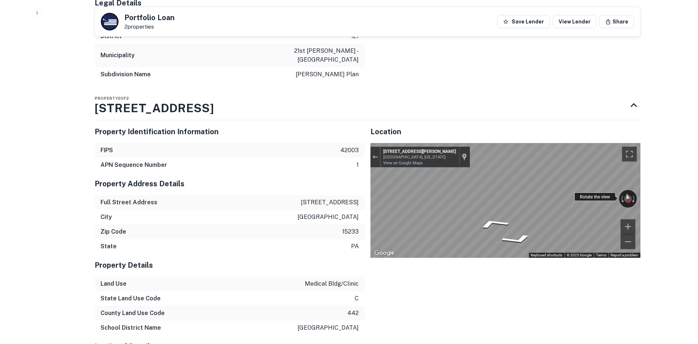
click at [409, 184] on div "← Move left → Move right ↑ Move up ↓ Move down + Zoom in - Zoom out [STREET_ADD…" at bounding box center [505, 200] width 270 height 115
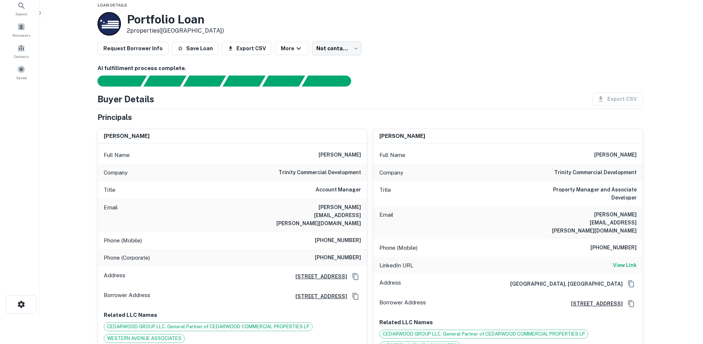
scroll to position [0, 0]
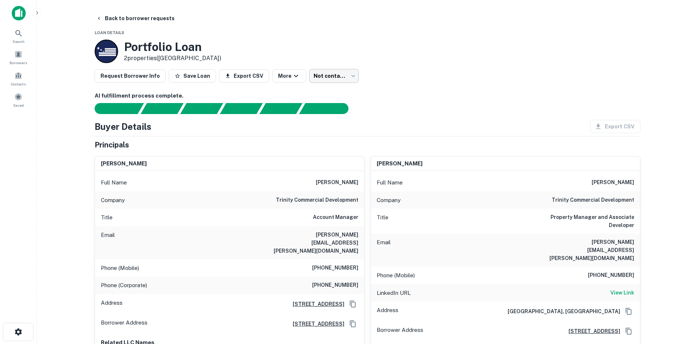
click at [338, 79] on body "Search Borrowers Contacts Saved Back to borrower requests Loan Details Portfoli…" at bounding box center [349, 172] width 698 height 344
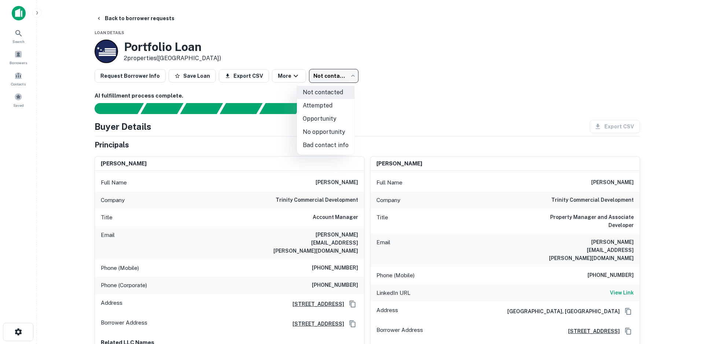
click at [336, 107] on li "Attempted" at bounding box center [326, 105] width 58 height 13
type input "*********"
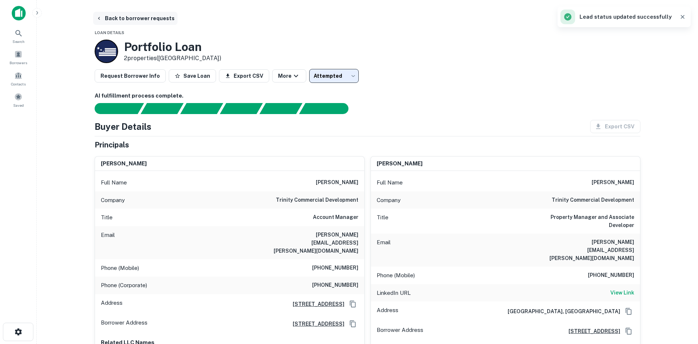
click at [149, 22] on button "Back to borrower requests" at bounding box center [135, 18] width 84 height 13
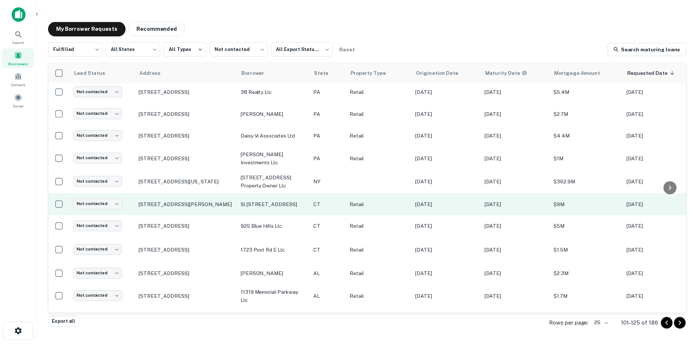
scroll to position [293, 0]
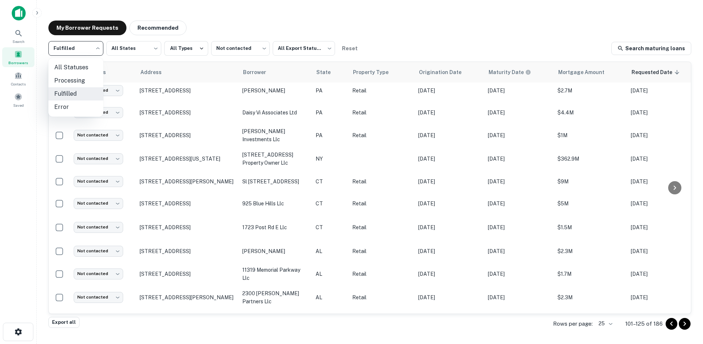
click at [63, 52] on body "Search Borrowers Contacts Saved My Borrower Requests Recommended Fulfilled ****…" at bounding box center [351, 172] width 703 height 344
click at [264, 21] on div at bounding box center [351, 172] width 703 height 344
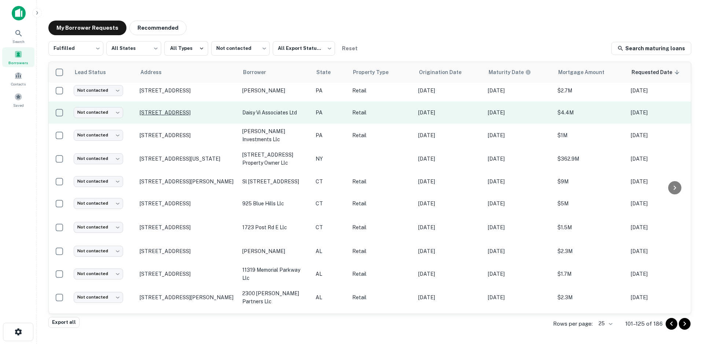
click at [181, 110] on p "[STREET_ADDRESS]" at bounding box center [187, 112] width 95 height 7
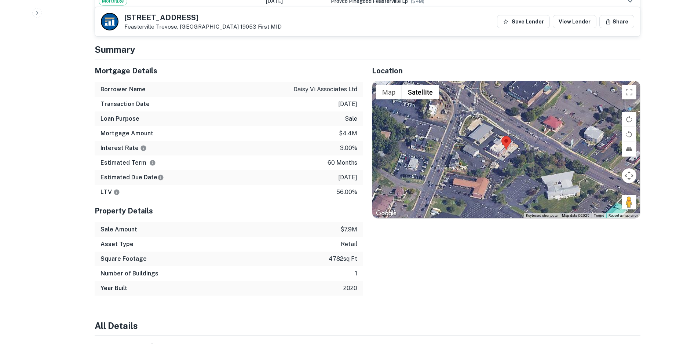
scroll to position [550, 0]
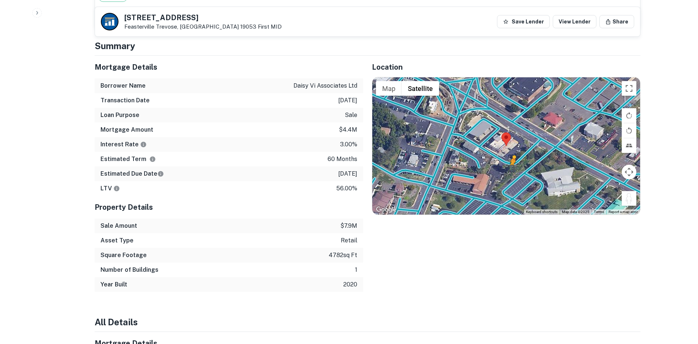
drag, startPoint x: 625, startPoint y: 189, endPoint x: 505, endPoint y: 158, distance: 123.2
click at [509, 161] on div "To activate drag with keyboard, press Alt + Enter. Once in keyboard drag state,…" at bounding box center [506, 145] width 268 height 137
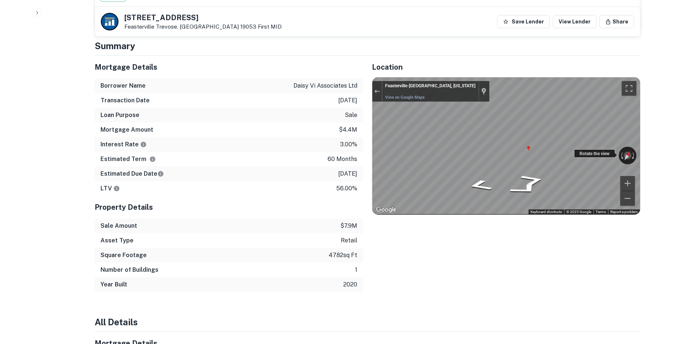
click at [579, 148] on div "← Move left → Move right ↑ Move up ↓ Move down + Zoom in - Zoom out [GEOGRAPHIC…" at bounding box center [506, 145] width 268 height 137
click at [356, 143] on div "Mortgage Details Borrower Name daisy vi associates ltd Transaction Date [DATE] …" at bounding box center [363, 174] width 555 height 236
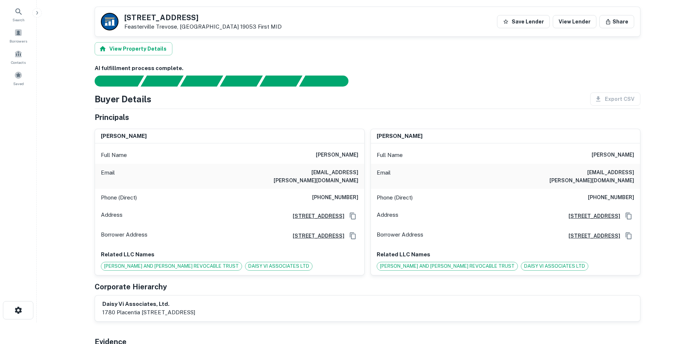
scroll to position [0, 0]
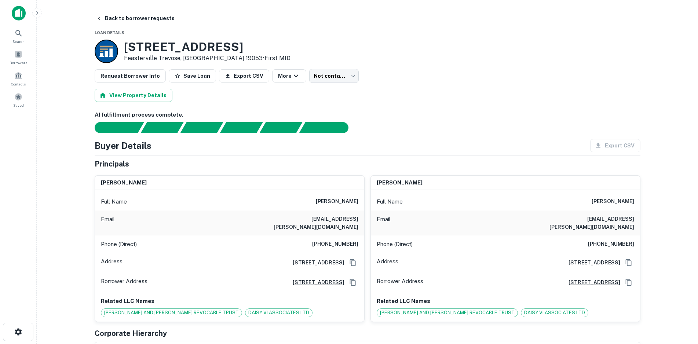
click at [336, 244] on div "Phone (Direct) [PHONE_NUMBER]" at bounding box center [229, 244] width 269 height 18
click at [337, 240] on h6 "[PHONE_NUMBER]" at bounding box center [335, 244] width 46 height 9
click at [324, 80] on body "Search Borrowers Contacts Saved Back to borrower requests Loan Details [STREET_…" at bounding box center [349, 172] width 698 height 344
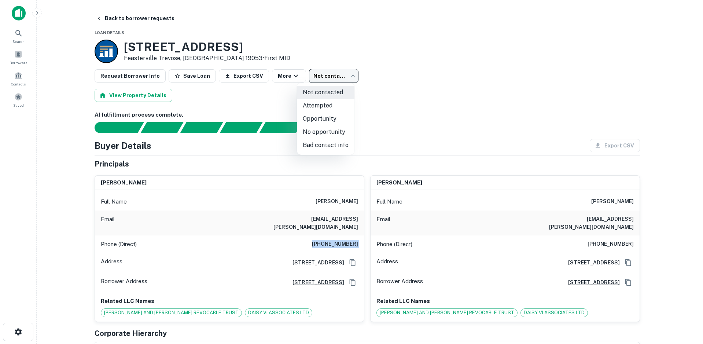
click at [337, 106] on li "Attempted" at bounding box center [326, 105] width 58 height 13
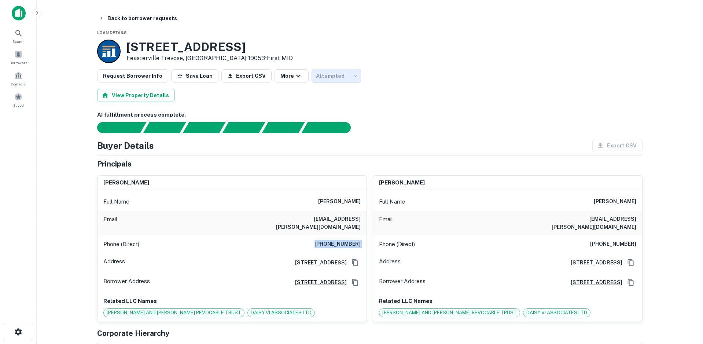
type input "*********"
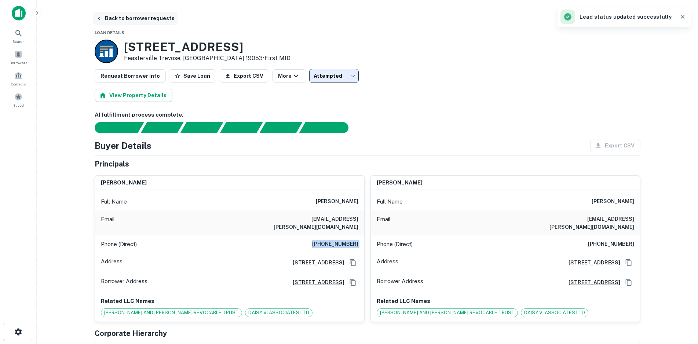
click at [140, 21] on button "Back to borrower requests" at bounding box center [135, 18] width 84 height 13
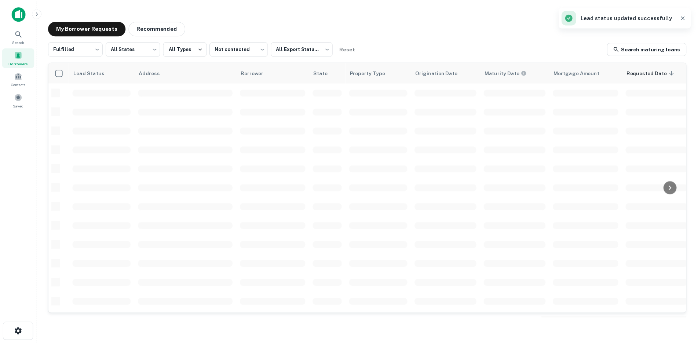
scroll to position [251, 0]
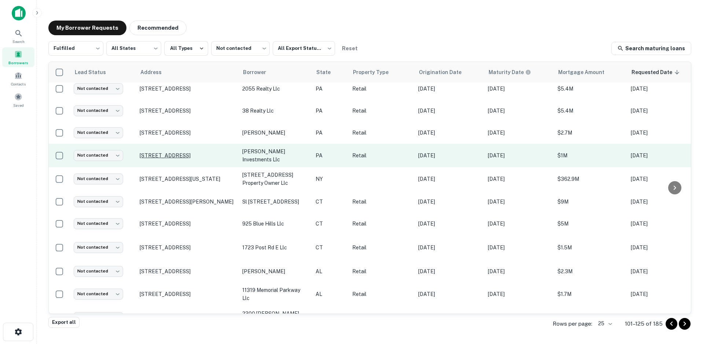
click at [209, 152] on p "[STREET_ADDRESS]" at bounding box center [187, 155] width 95 height 7
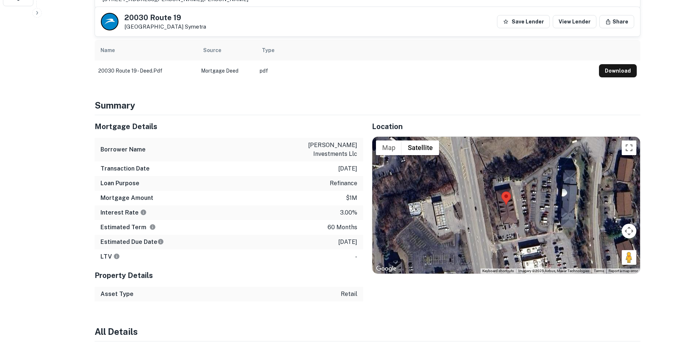
scroll to position [367, 0]
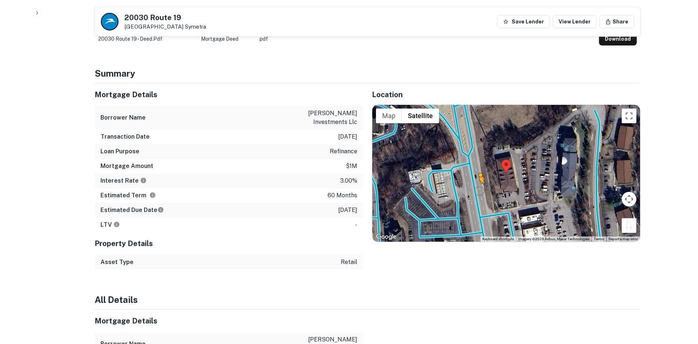
drag, startPoint x: 624, startPoint y: 220, endPoint x: 478, endPoint y: 182, distance: 150.8
click at [478, 182] on div "To activate drag with keyboard, press Alt + Enter. Once in keyboard drag state,…" at bounding box center [506, 173] width 268 height 137
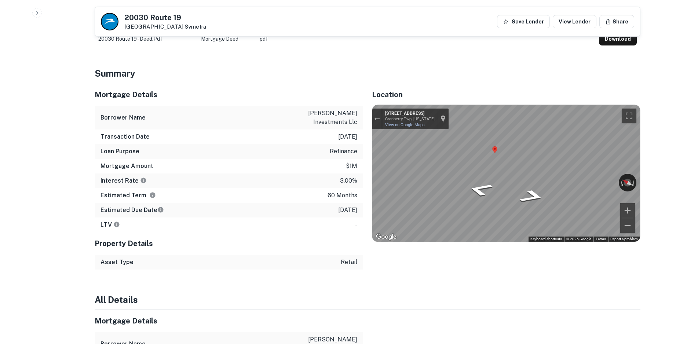
click at [534, 182] on div "Map" at bounding box center [506, 173] width 268 height 137
click at [534, 186] on icon "Go South, Perry Hwy" at bounding box center [532, 196] width 46 height 20
click at [532, 191] on icon "Go South, Perry Hwy" at bounding box center [532, 196] width 46 height 20
click at [628, 170] on div "← Move left → Move right ↑ Move up ↓ Move down + Zoom in - Zoom out [GEOGRAPHIC…" at bounding box center [506, 173] width 268 height 137
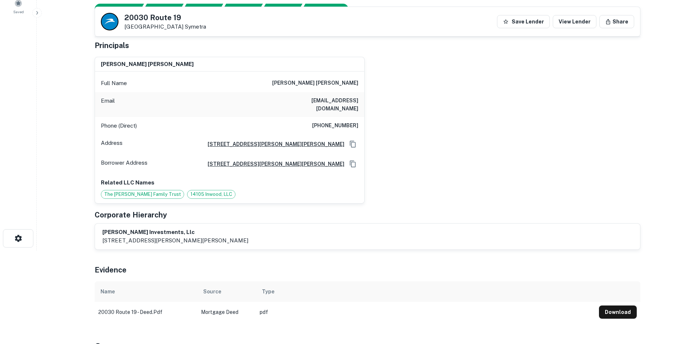
scroll to position [0, 0]
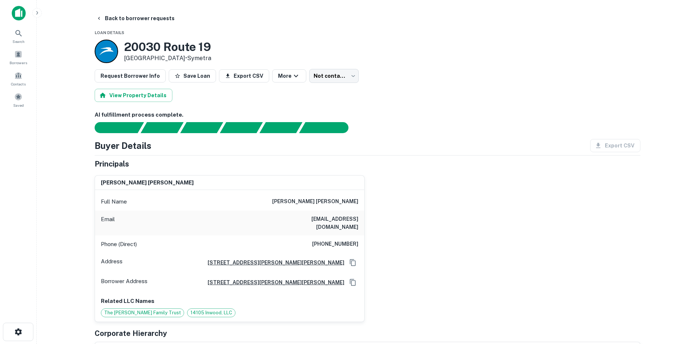
click at [332, 240] on h6 "[PHONE_NUMBER]" at bounding box center [335, 244] width 46 height 9
click at [336, 72] on body "Search Borrowers Contacts Saved Back to borrower requests Loan Details [STREET_…" at bounding box center [349, 172] width 698 height 344
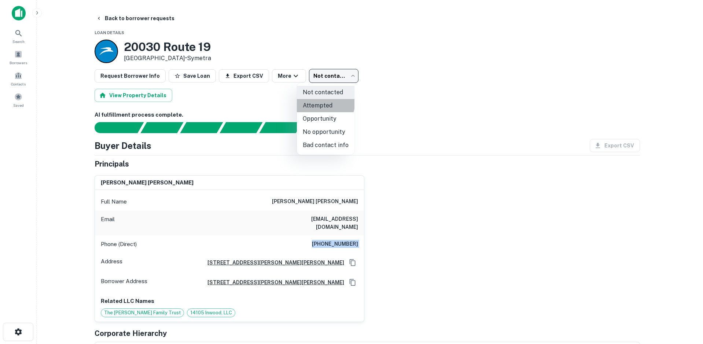
click at [320, 102] on li "Attempted" at bounding box center [326, 105] width 58 height 13
type input "*********"
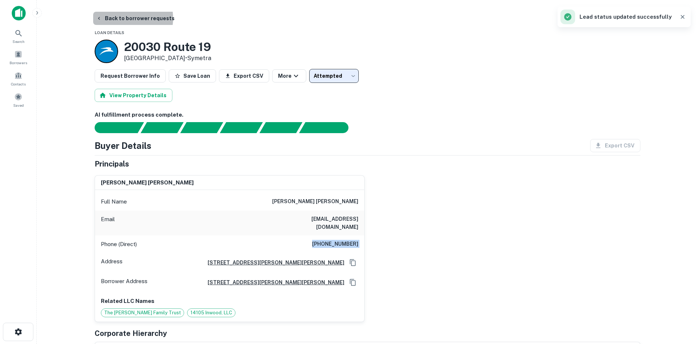
drag, startPoint x: 123, startPoint y: 18, endPoint x: 121, endPoint y: 7, distance: 11.8
click at [121, 23] on button "Back to borrower requests" at bounding box center [135, 18] width 84 height 13
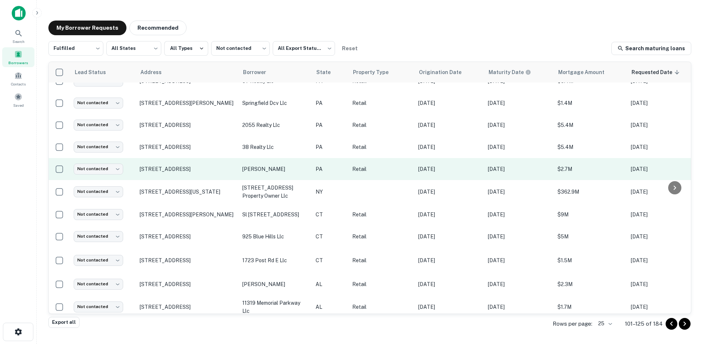
scroll to position [215, 0]
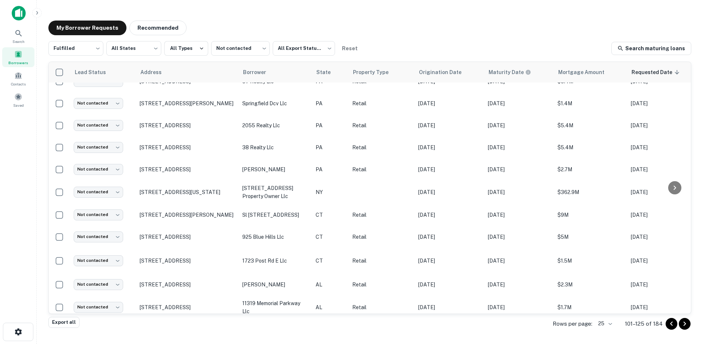
drag, startPoint x: 437, startPoint y: 23, endPoint x: 435, endPoint y: 30, distance: 7.3
click at [436, 23] on div "My Borrower Requests Recommended" at bounding box center [369, 28] width 643 height 15
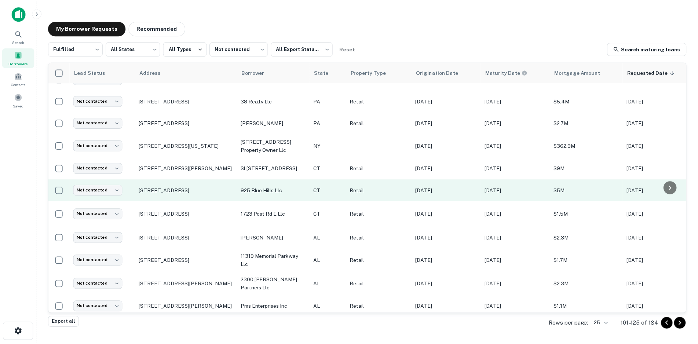
scroll to position [261, 0]
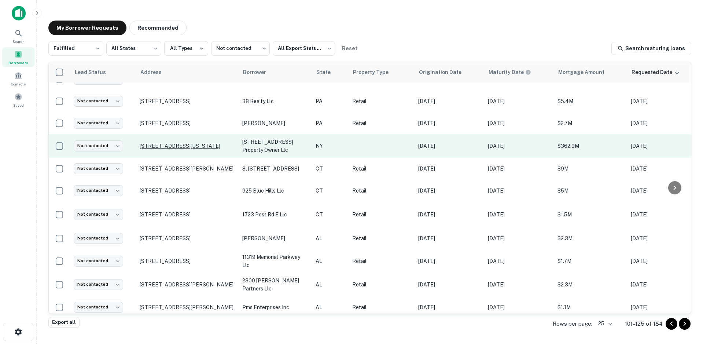
click at [201, 147] on p "[STREET_ADDRESS][US_STATE]" at bounding box center [187, 146] width 95 height 7
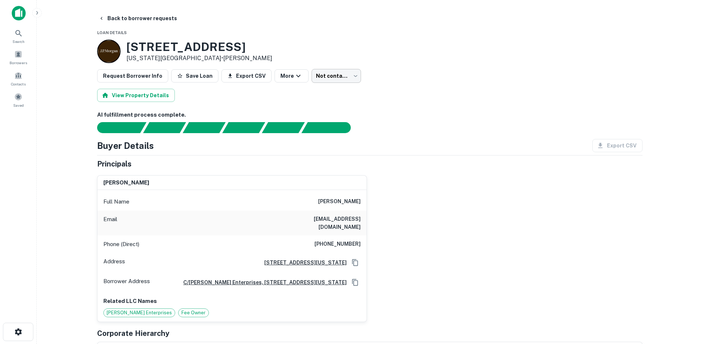
click at [317, 71] on body "Search Borrowers Contacts Saved Back to borrower requests Loan Details [STREET_…" at bounding box center [351, 172] width 703 height 344
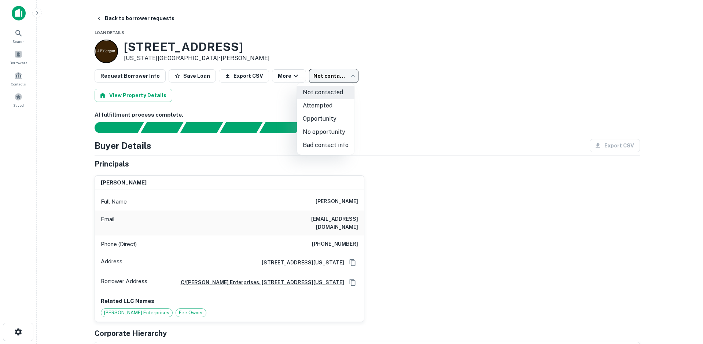
click at [312, 127] on li "No opportunity" at bounding box center [326, 131] width 58 height 13
type input "**********"
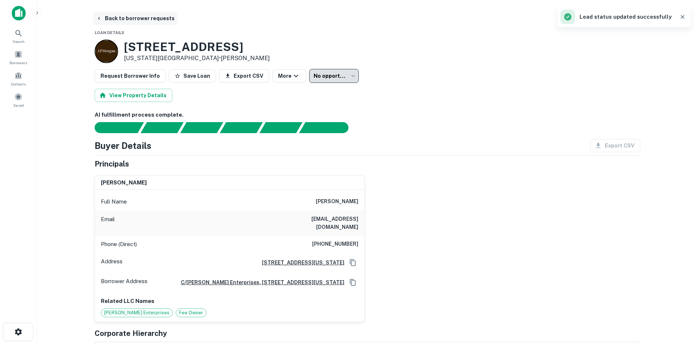
click at [118, 14] on button "Back to borrower requests" at bounding box center [135, 18] width 84 height 13
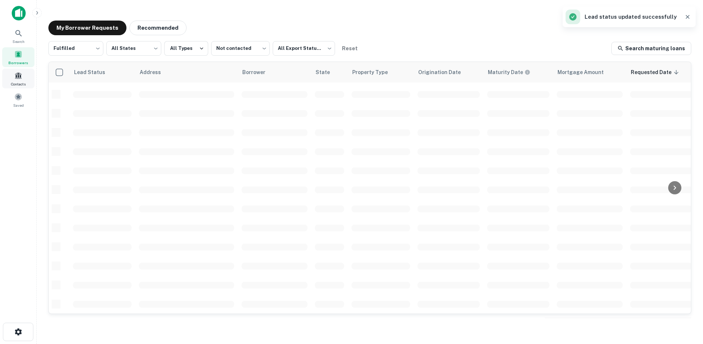
scroll to position [251, 0]
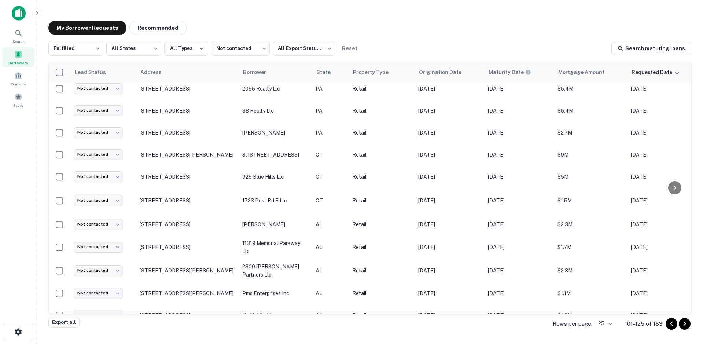
click at [241, 16] on div "My Borrower Requests Recommended Fulfilled ********* ​ All States *** ​ All Typ…" at bounding box center [370, 170] width 655 height 310
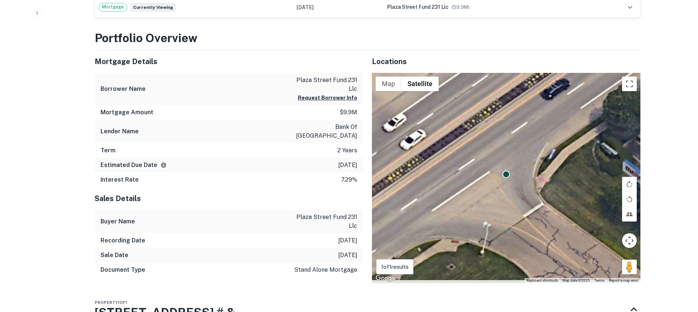
scroll to position [770, 0]
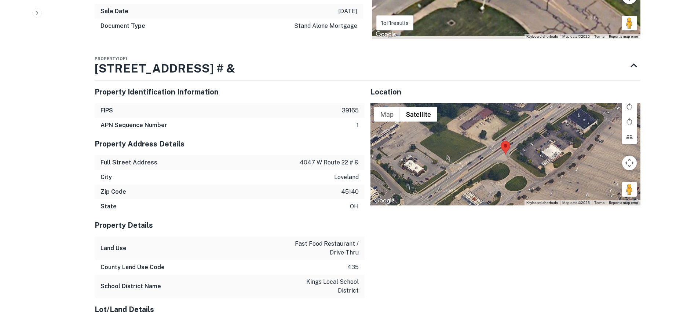
drag, startPoint x: 629, startPoint y: 172, endPoint x: 523, endPoint y: 142, distance: 110.0
click at [523, 142] on div "Map Terrain Satellite Labels Keyboard shortcuts Map Data Map data ©2025 Map dat…" at bounding box center [505, 154] width 270 height 102
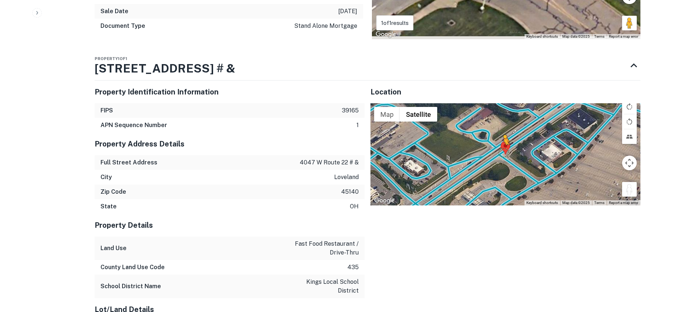
drag, startPoint x: 628, startPoint y: 174, endPoint x: 504, endPoint y: 136, distance: 129.9
click at [504, 136] on div "To activate drag with keyboard, press Alt + Enter. Once in keyboard drag state,…" at bounding box center [505, 154] width 270 height 102
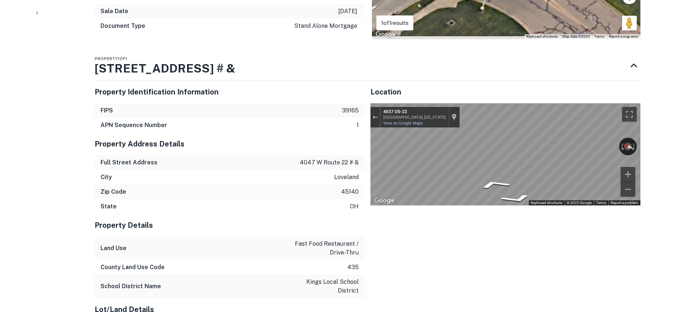
click at [281, 166] on div "Property Identification Information FIPS 39165 APN Sequence Number 1 Property A…" at bounding box center [365, 272] width 552 height 395
click at [193, 170] on div "City loveland" at bounding box center [230, 177] width 270 height 15
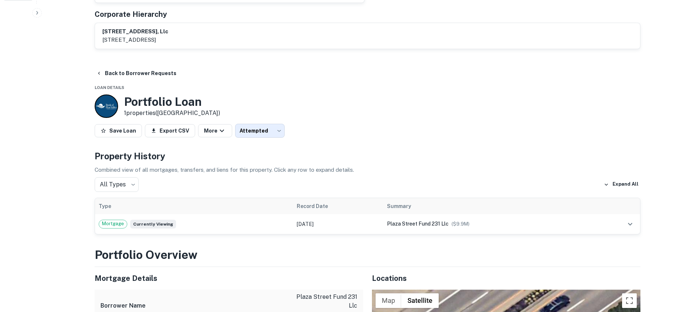
scroll to position [293, 0]
